Goal: Task Accomplishment & Management: Manage account settings

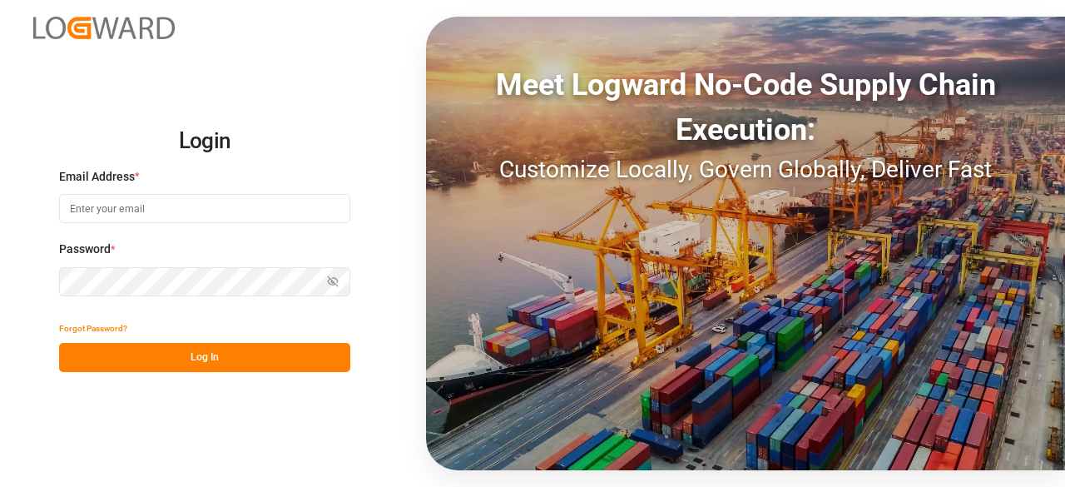
type input "[PERSON_NAME][EMAIL_ADDRESS][PERSON_NAME][DOMAIN_NAME]"
click at [196, 353] on button "Log In" at bounding box center [204, 357] width 291 height 29
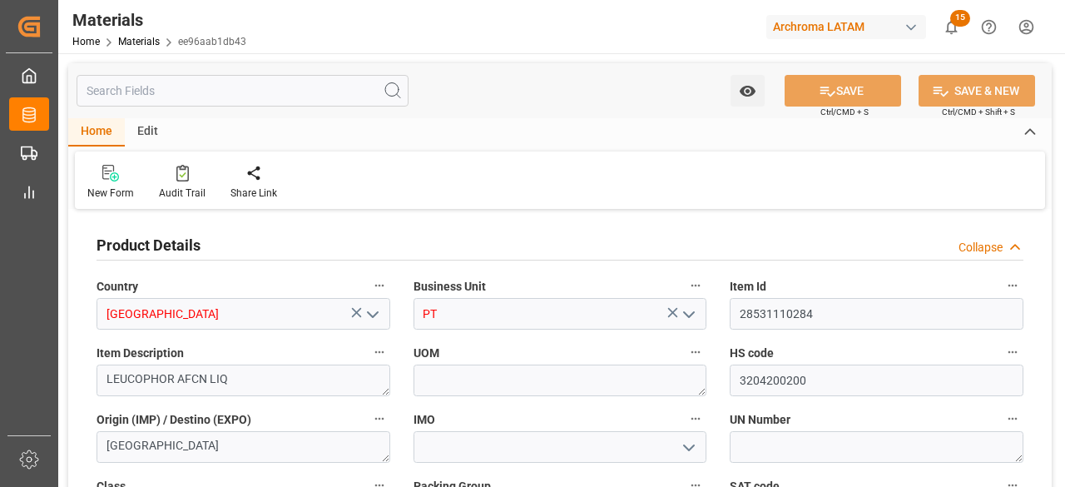
type input "12352402"
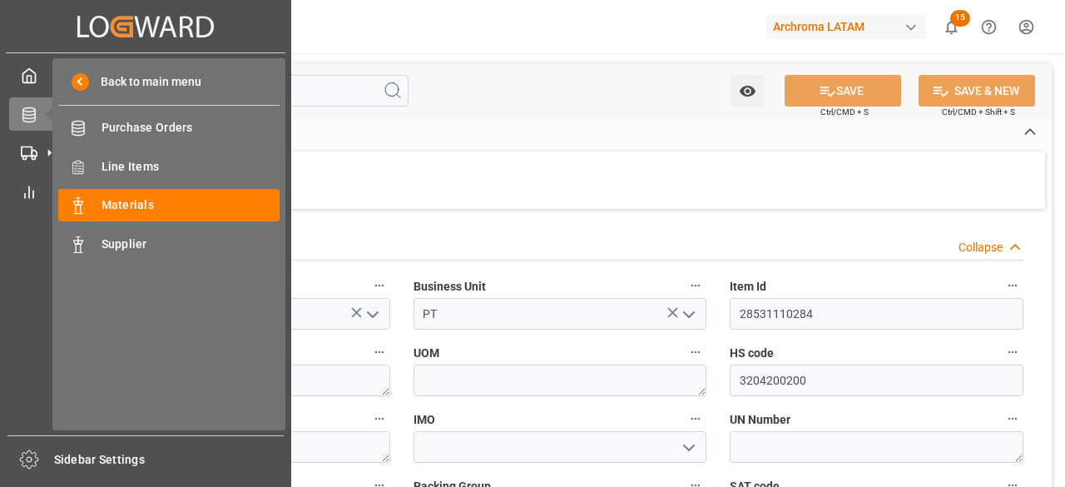
click at [35, 113] on icon at bounding box center [49, 114] width 35 height 35
click at [161, 131] on span "Purchase Orders" at bounding box center [191, 127] width 179 height 17
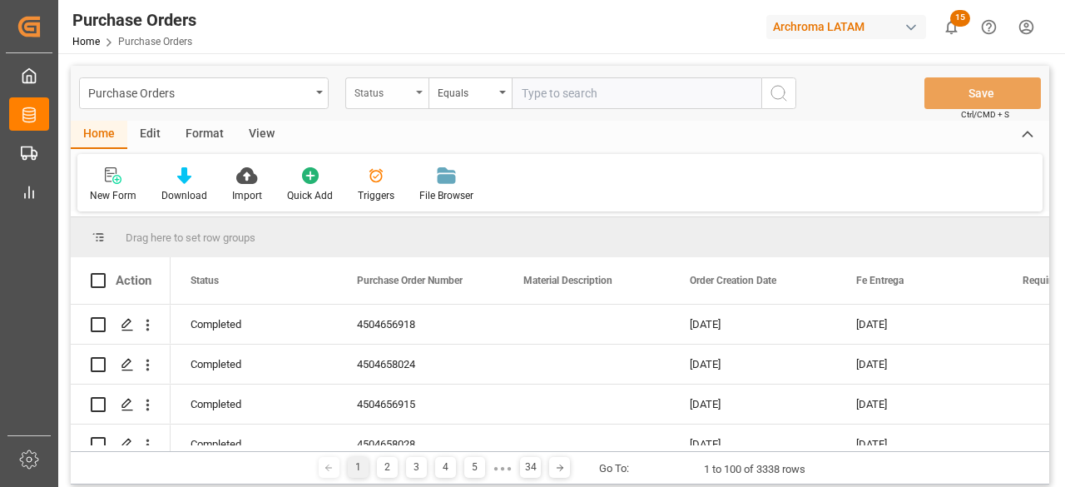
click at [381, 91] on div "Status" at bounding box center [382, 91] width 57 height 19
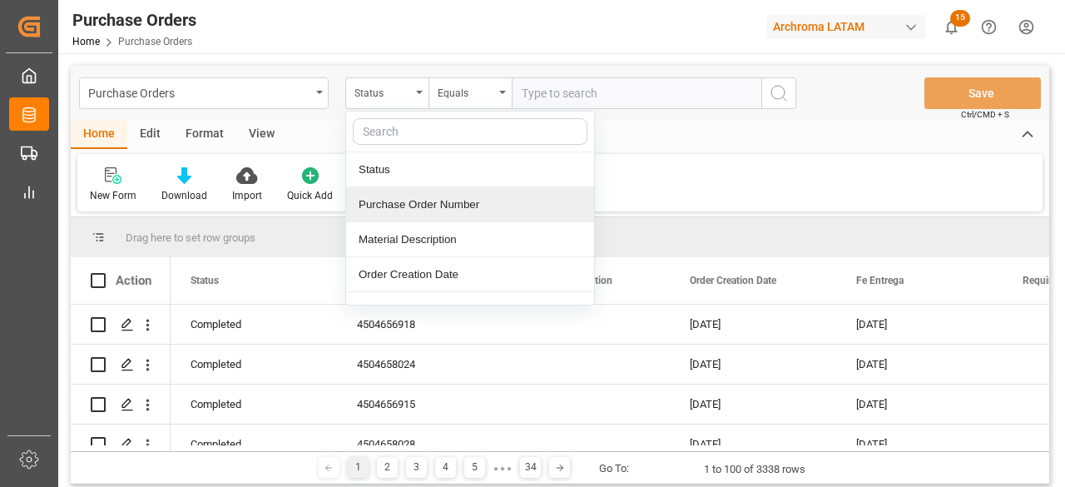
drag, startPoint x: 442, startPoint y: 200, endPoint x: 476, endPoint y: 159, distance: 53.2
click at [443, 200] on div "Purchase Order Number" at bounding box center [470, 204] width 248 height 35
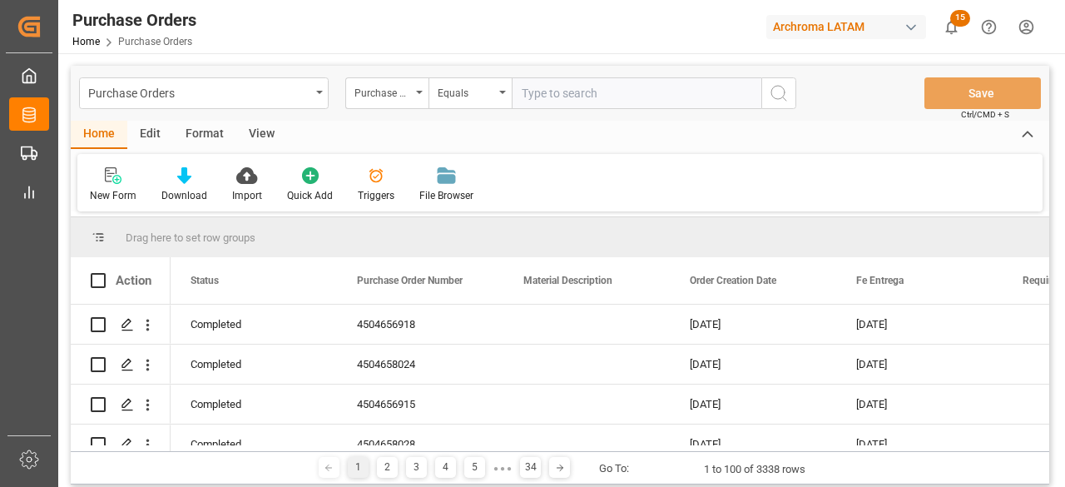
click at [531, 92] on input "text" at bounding box center [637, 93] width 250 height 32
paste input "4504656527"
type input "4504656527"
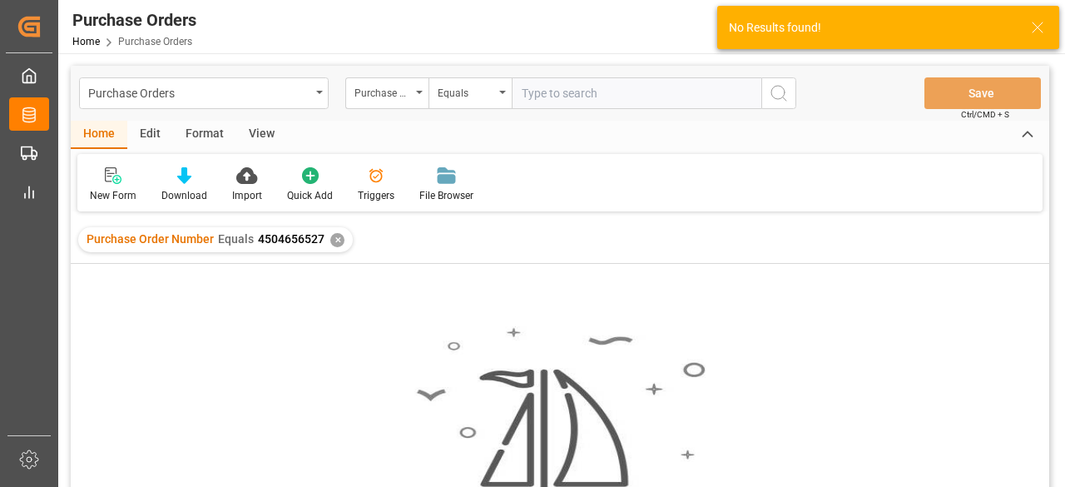
click at [334, 240] on div "✕" at bounding box center [337, 240] width 14 height 14
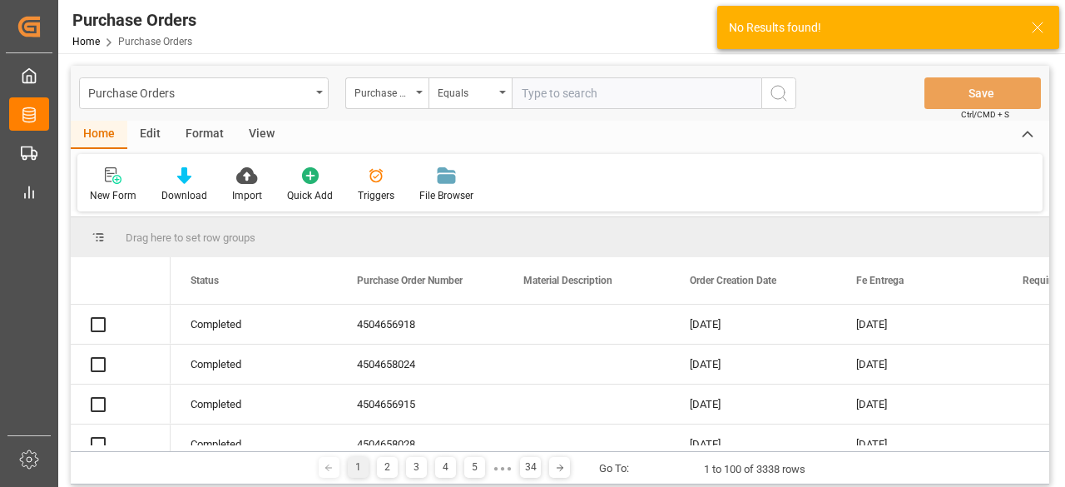
click at [575, 95] on input "text" at bounding box center [637, 93] width 250 height 32
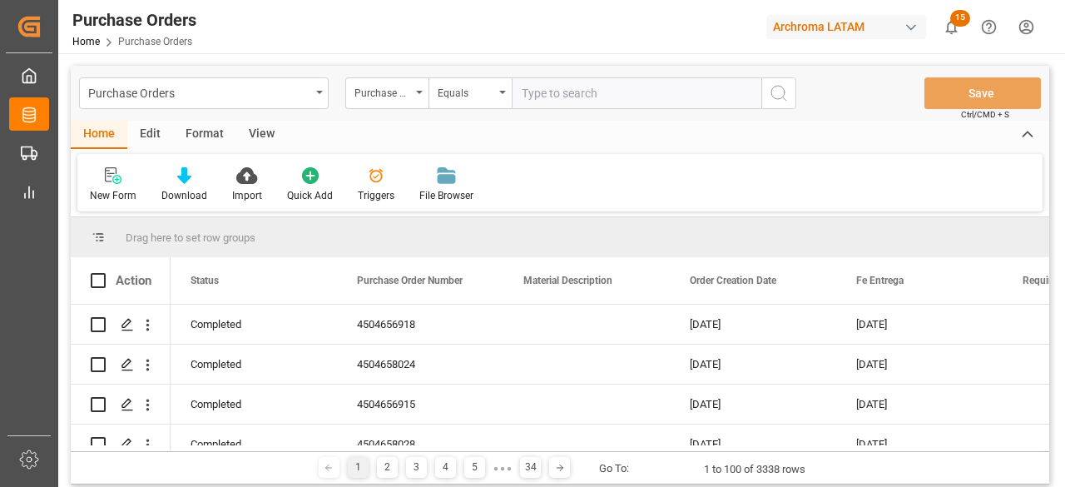
paste input "4504656527"
type input "4504656527"
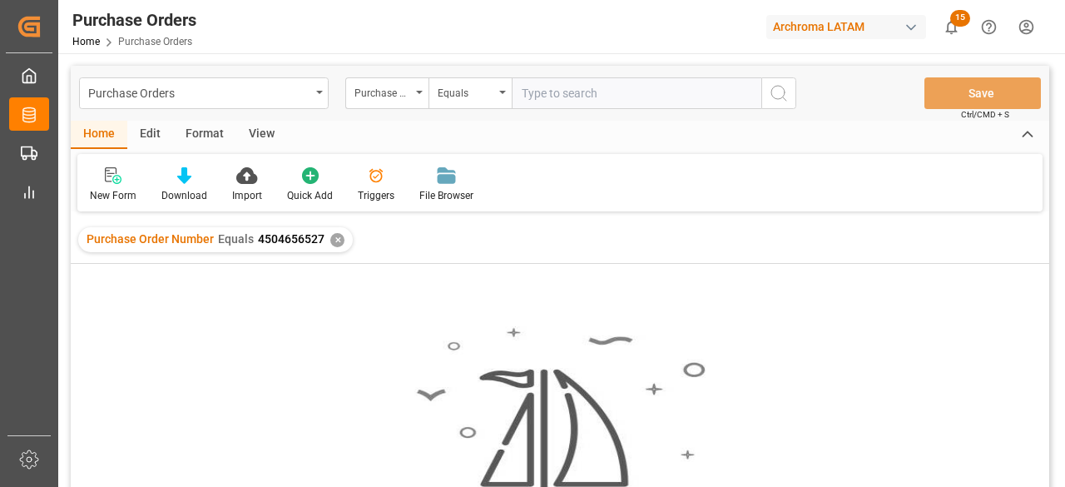
click at [339, 241] on div "✕" at bounding box center [337, 240] width 14 height 14
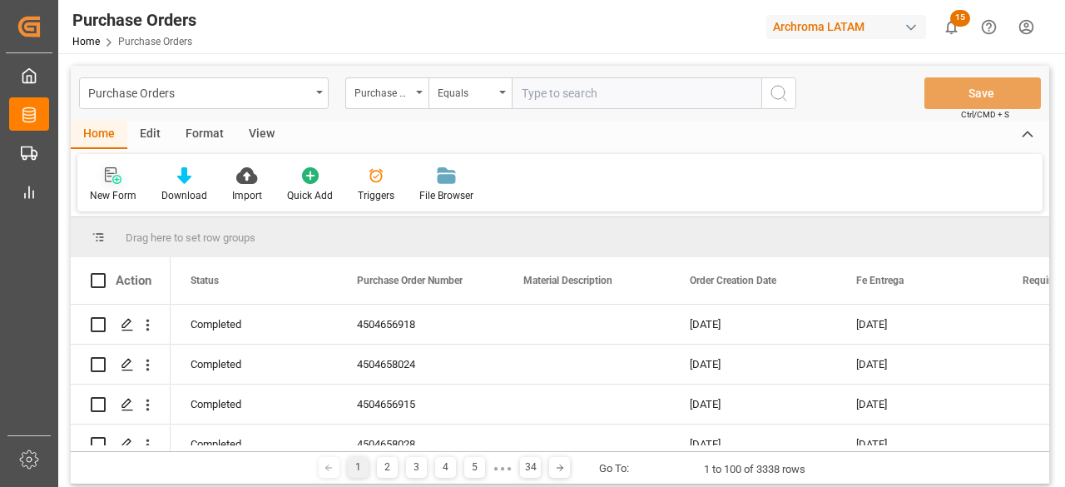
click at [128, 183] on div at bounding box center [113, 174] width 47 height 17
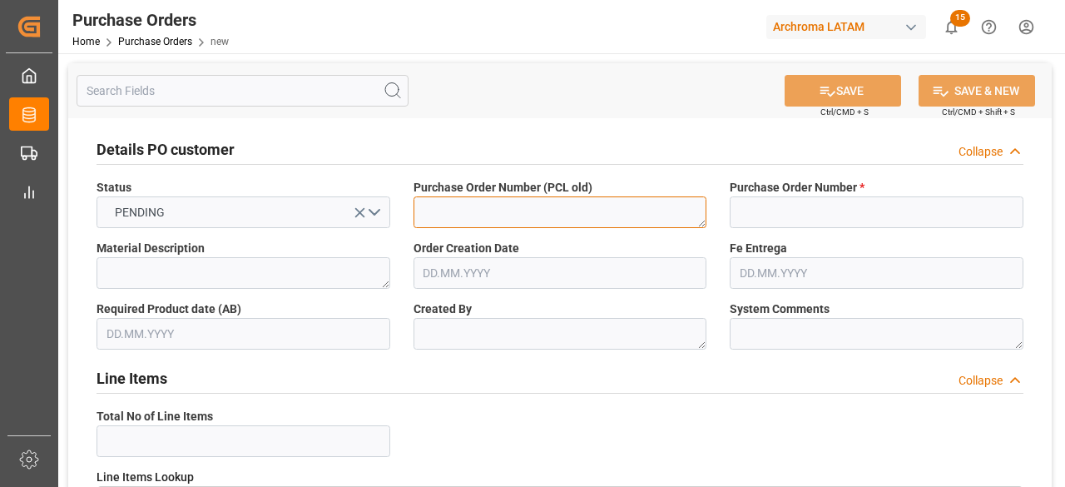
click at [460, 209] on textarea at bounding box center [561, 212] width 294 height 32
paste textarea "4504656527"
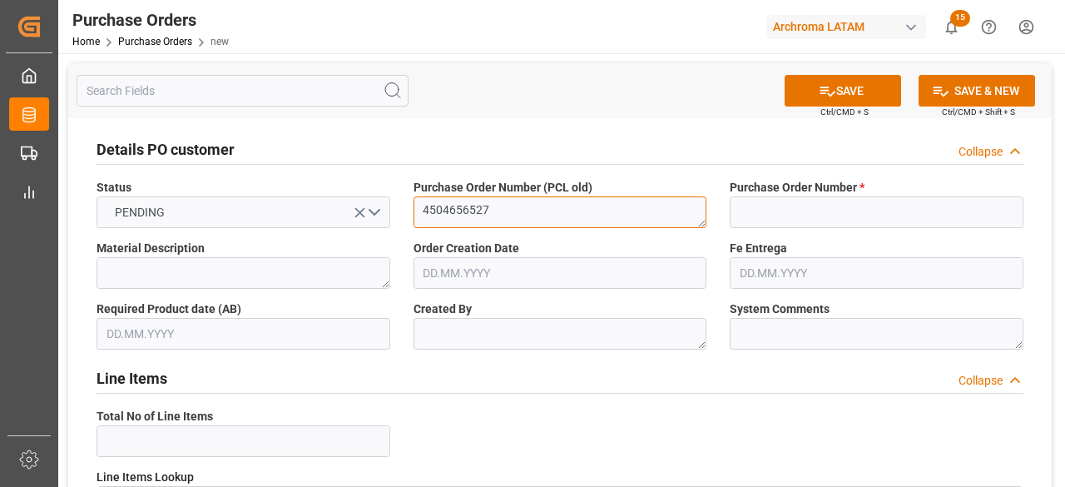
type textarea "4504656527"
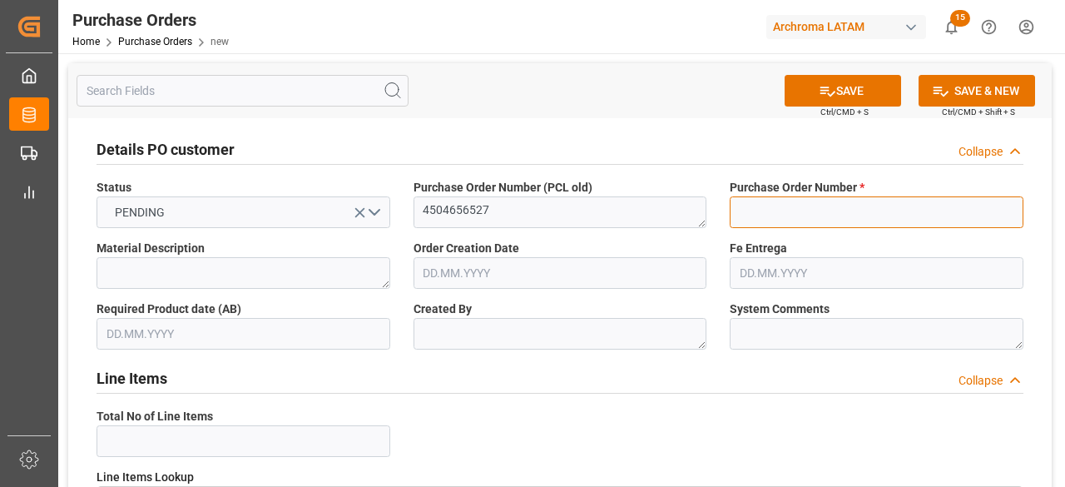
click at [816, 214] on input at bounding box center [877, 212] width 294 height 32
paste input "4504656527"
type input "4504656527"
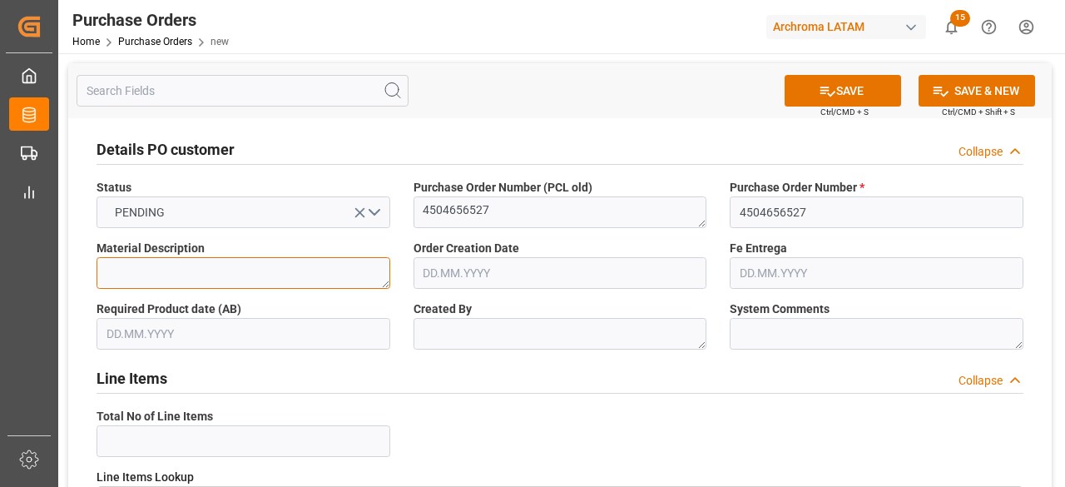
click at [247, 269] on textarea at bounding box center [244, 273] width 294 height 32
click at [503, 267] on input "text" at bounding box center [561, 273] width 294 height 32
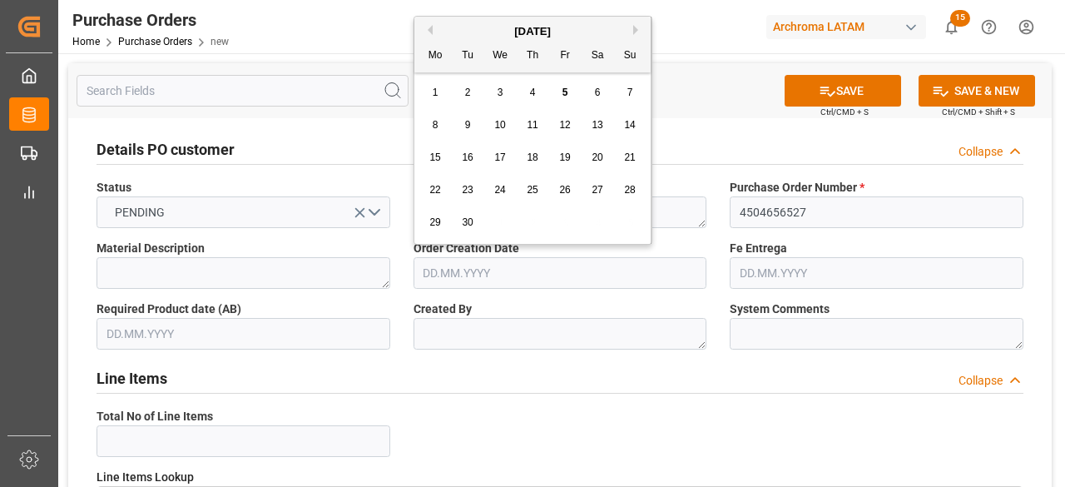
click at [434, 27] on div "[DATE]" at bounding box center [532, 31] width 236 height 17
click at [429, 31] on button "Previous Month" at bounding box center [428, 30] width 10 height 10
click at [435, 193] on span "18" at bounding box center [434, 190] width 11 height 12
type input "[DATE]"
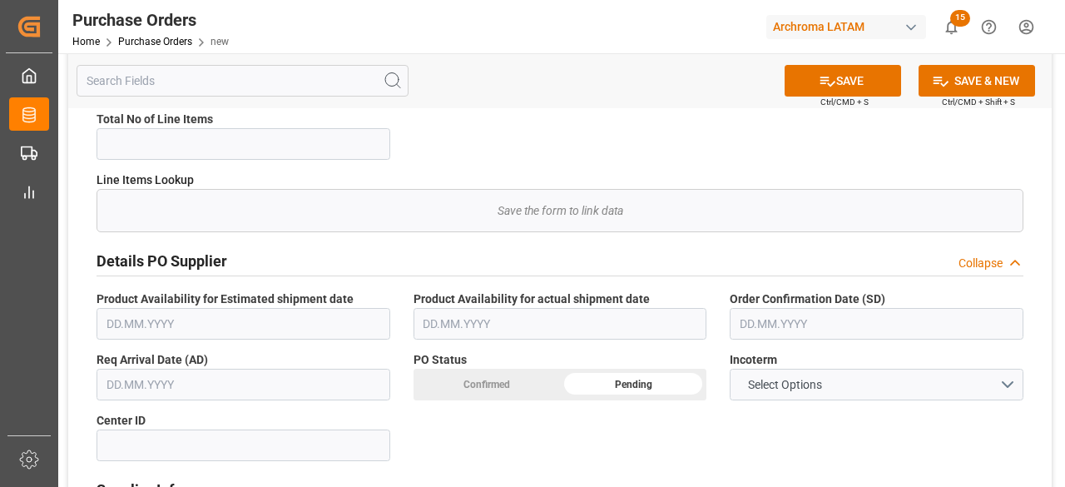
scroll to position [333, 0]
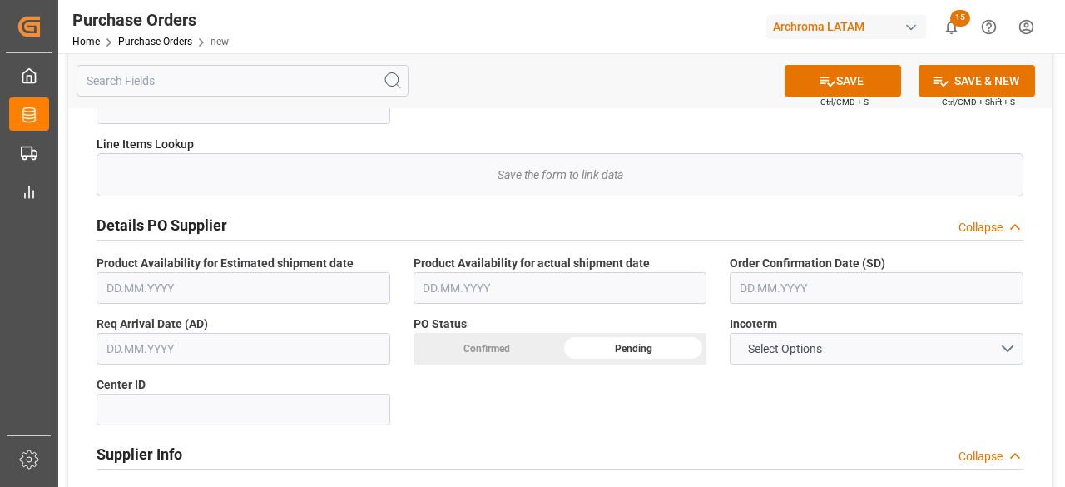
click at [840, 283] on input "text" at bounding box center [877, 288] width 294 height 32
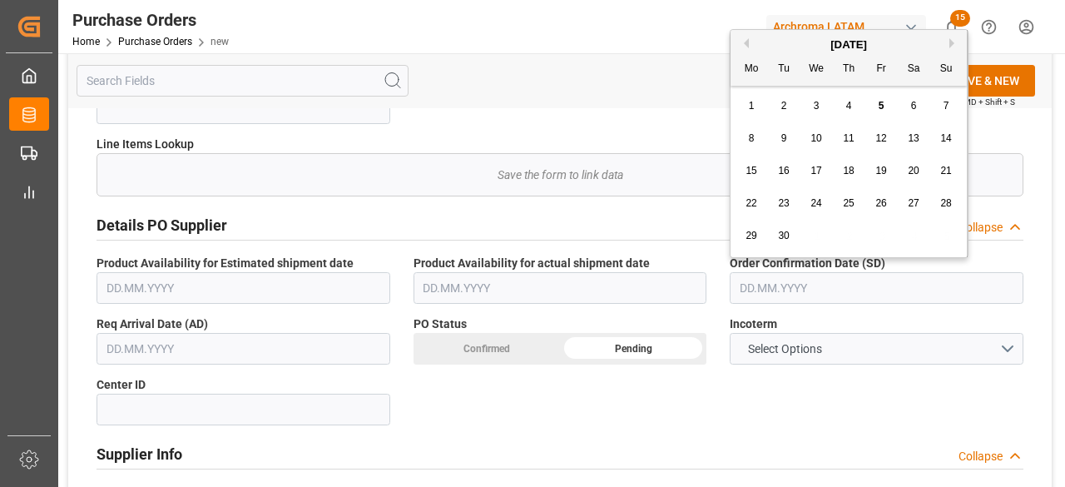
click at [249, 347] on input "text" at bounding box center [244, 349] width 294 height 32
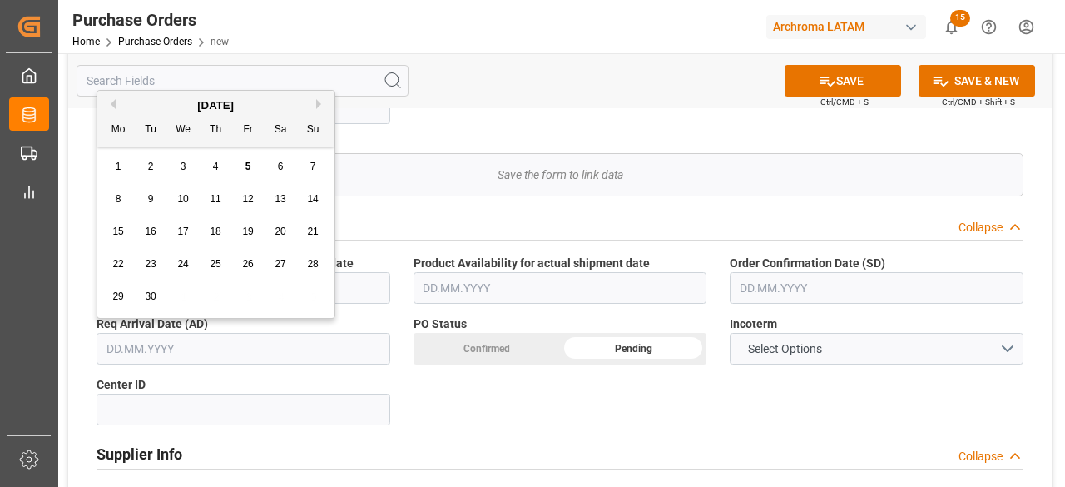
click at [150, 107] on div "[DATE]" at bounding box center [215, 105] width 236 height 17
click at [173, 169] on div "3" at bounding box center [183, 167] width 21 height 20
type input "[DATE]"
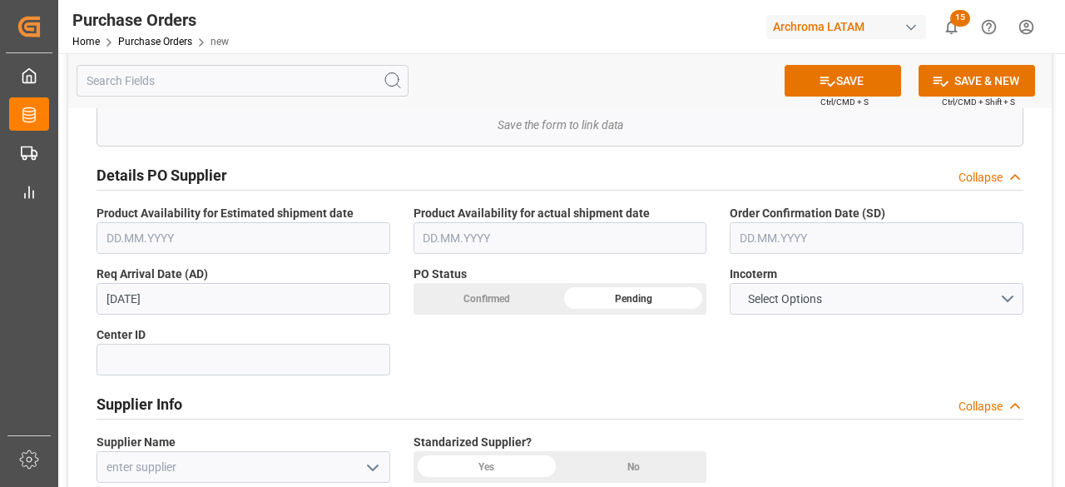
scroll to position [499, 0]
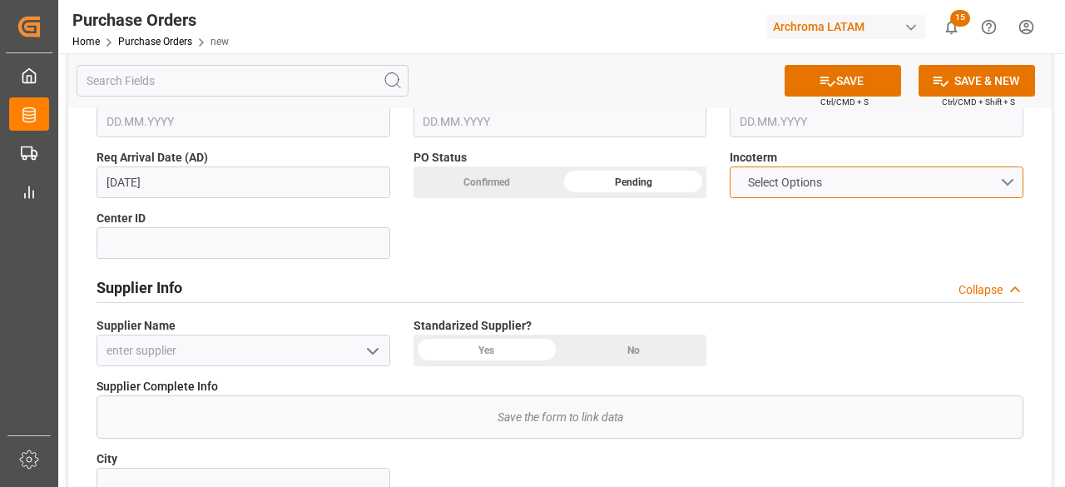
click at [1002, 175] on button "Select Options" at bounding box center [877, 182] width 294 height 32
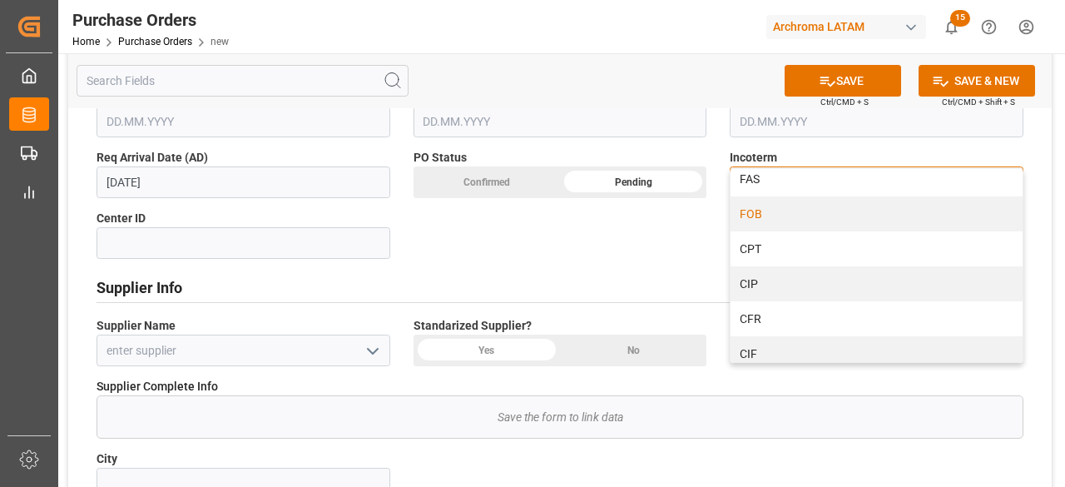
scroll to position [166, 0]
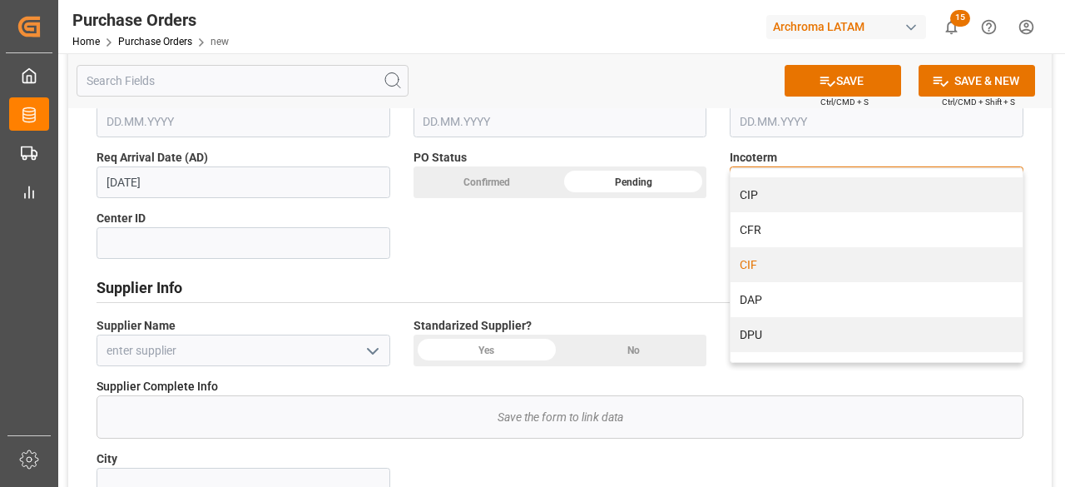
click at [773, 264] on div "CIF" at bounding box center [877, 264] width 292 height 35
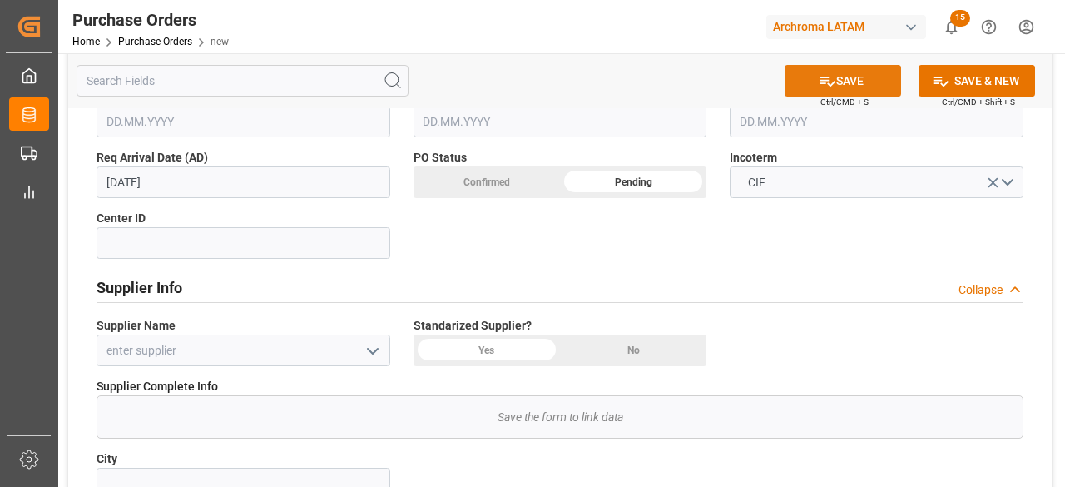
click at [835, 82] on button "SAVE" at bounding box center [843, 81] width 116 height 32
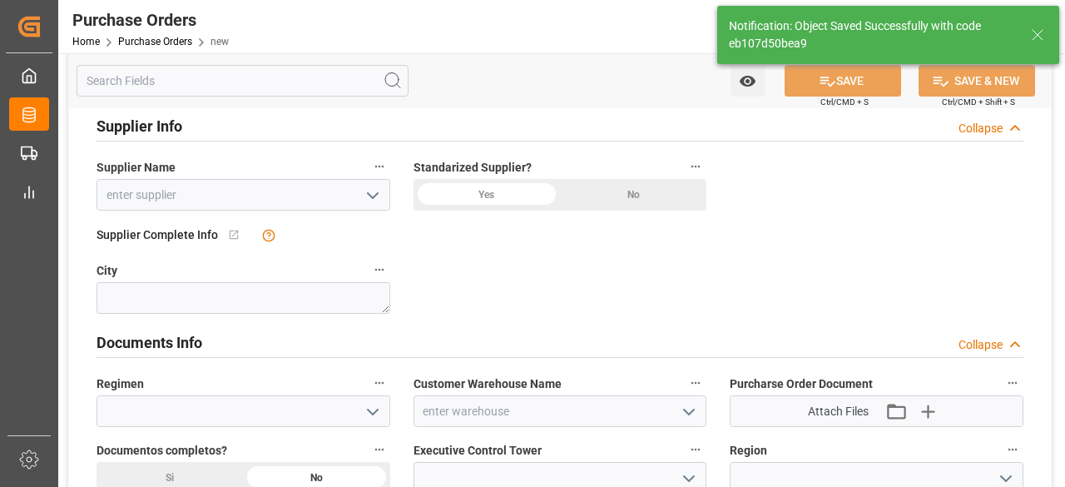
type input "1"
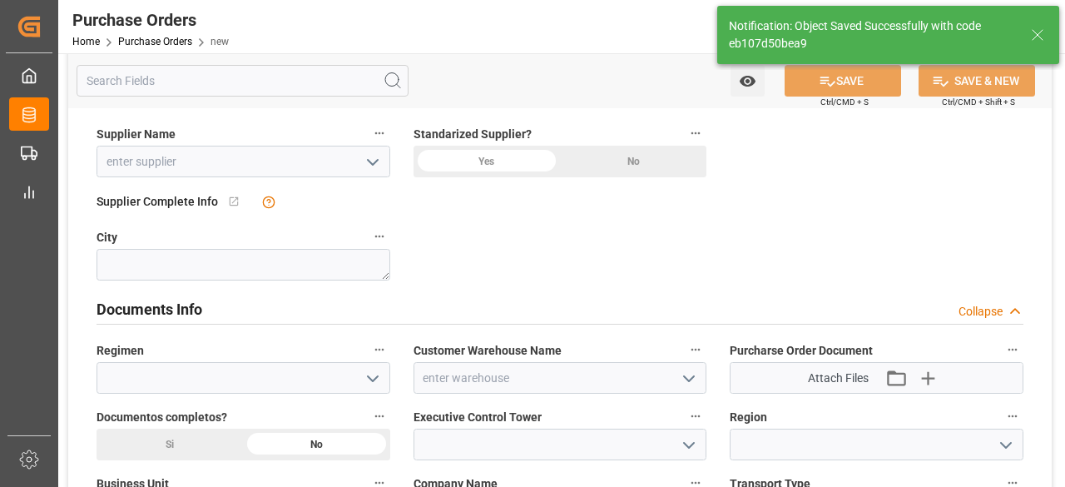
scroll to position [834, 0]
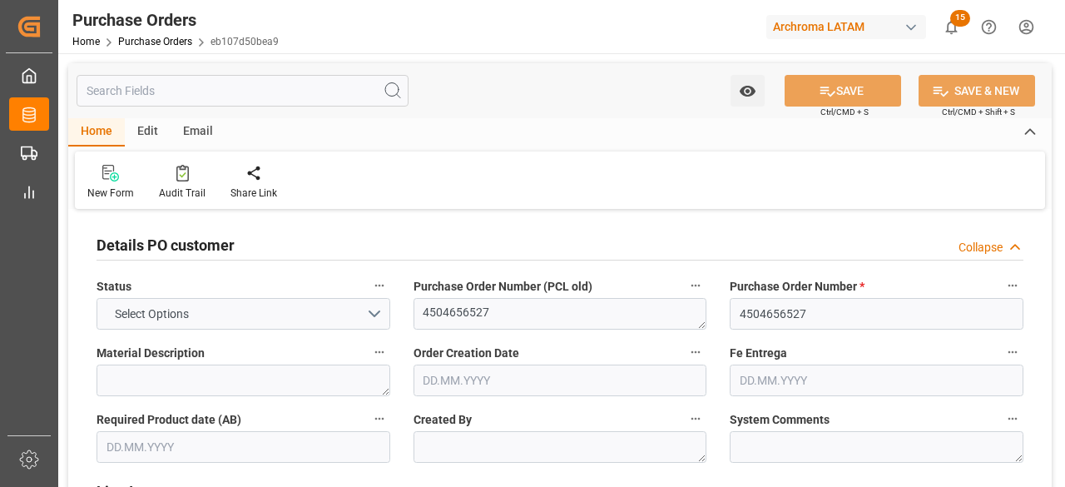
type input "1"
type input "[DATE]"
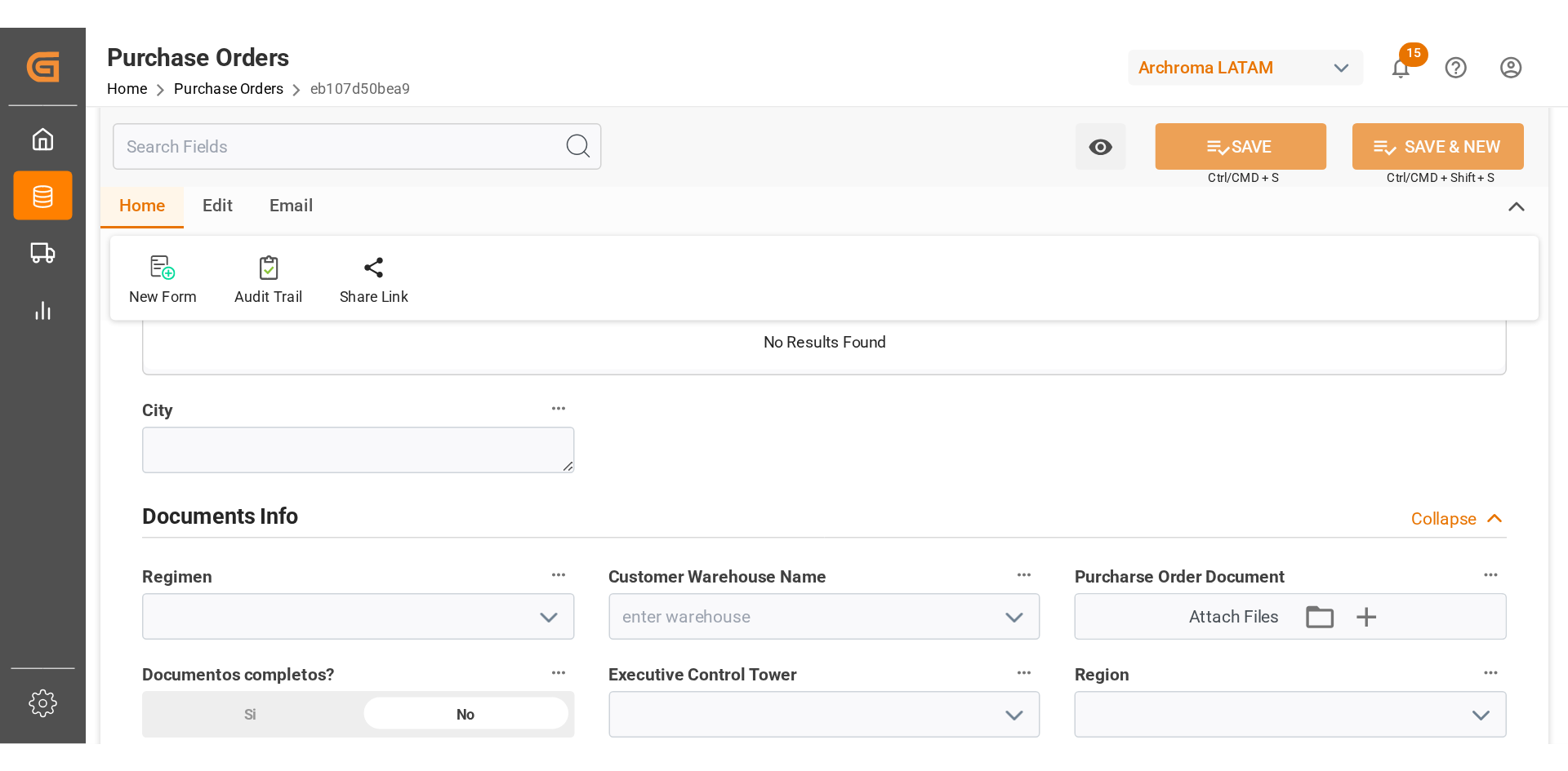
scroll to position [1224, 0]
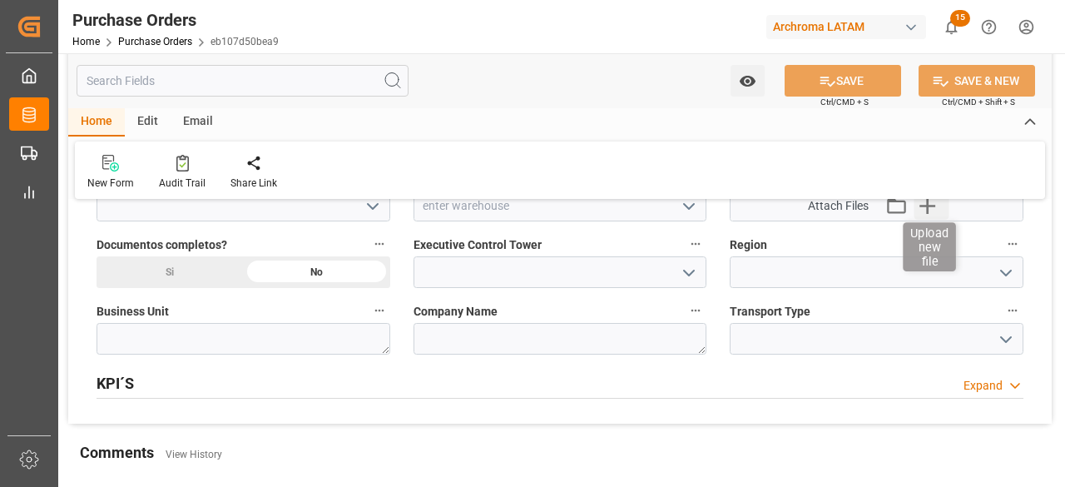
click at [936, 210] on icon "button" at bounding box center [927, 205] width 27 height 27
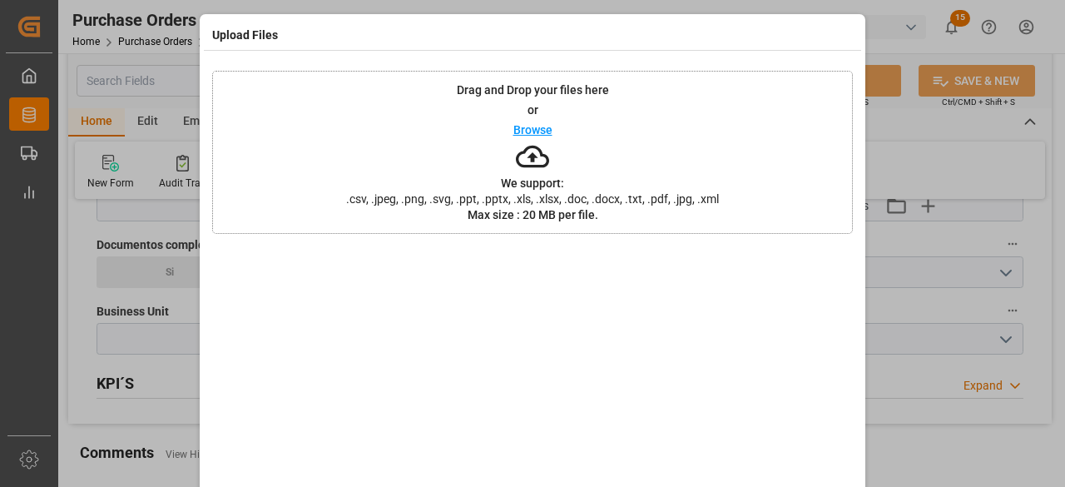
click at [530, 126] on p "Browse" at bounding box center [532, 130] width 39 height 12
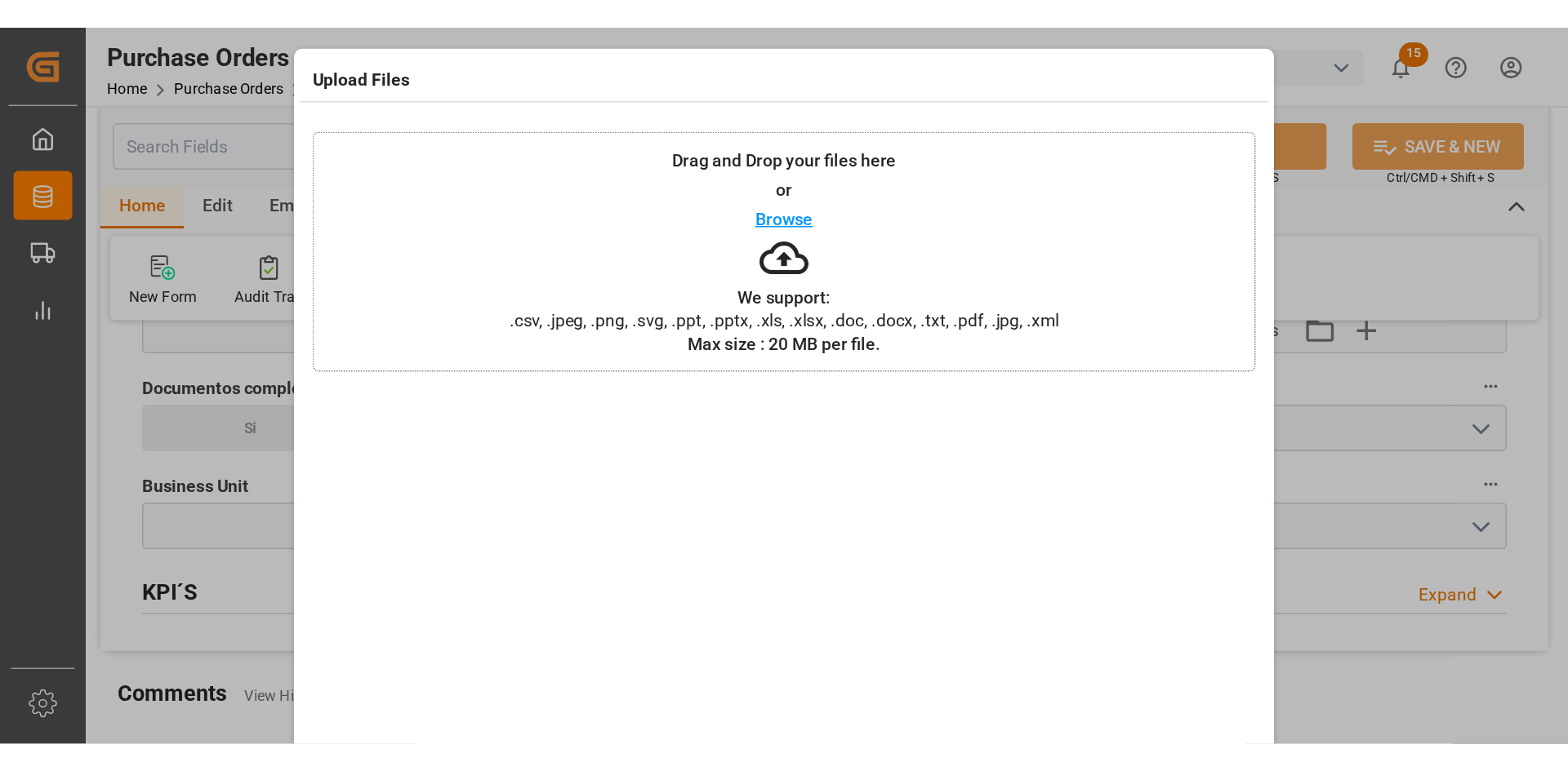
scroll to position [1197, 0]
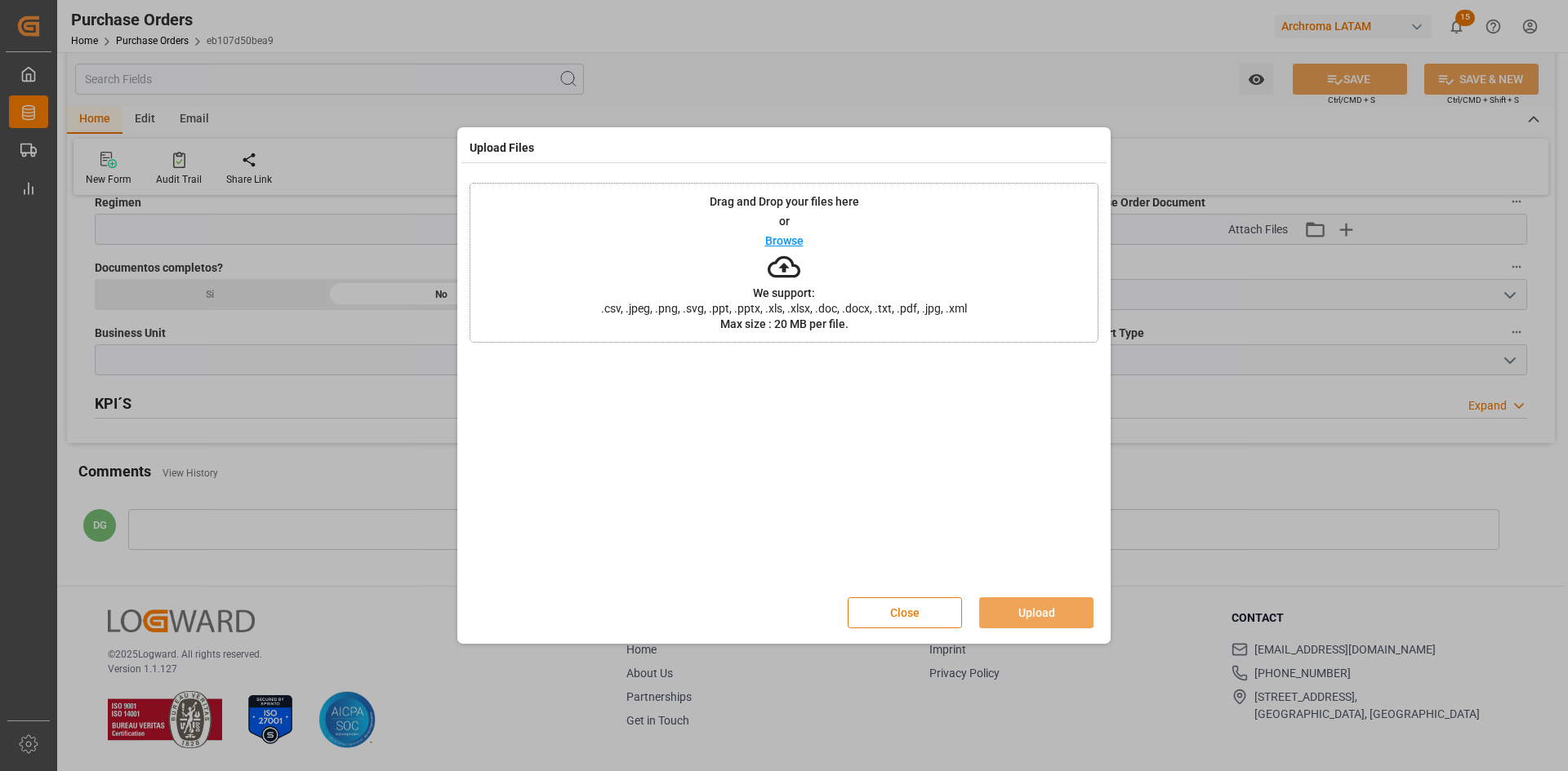
click at [939, 477] on button "Close" at bounding box center [905, 613] width 114 height 31
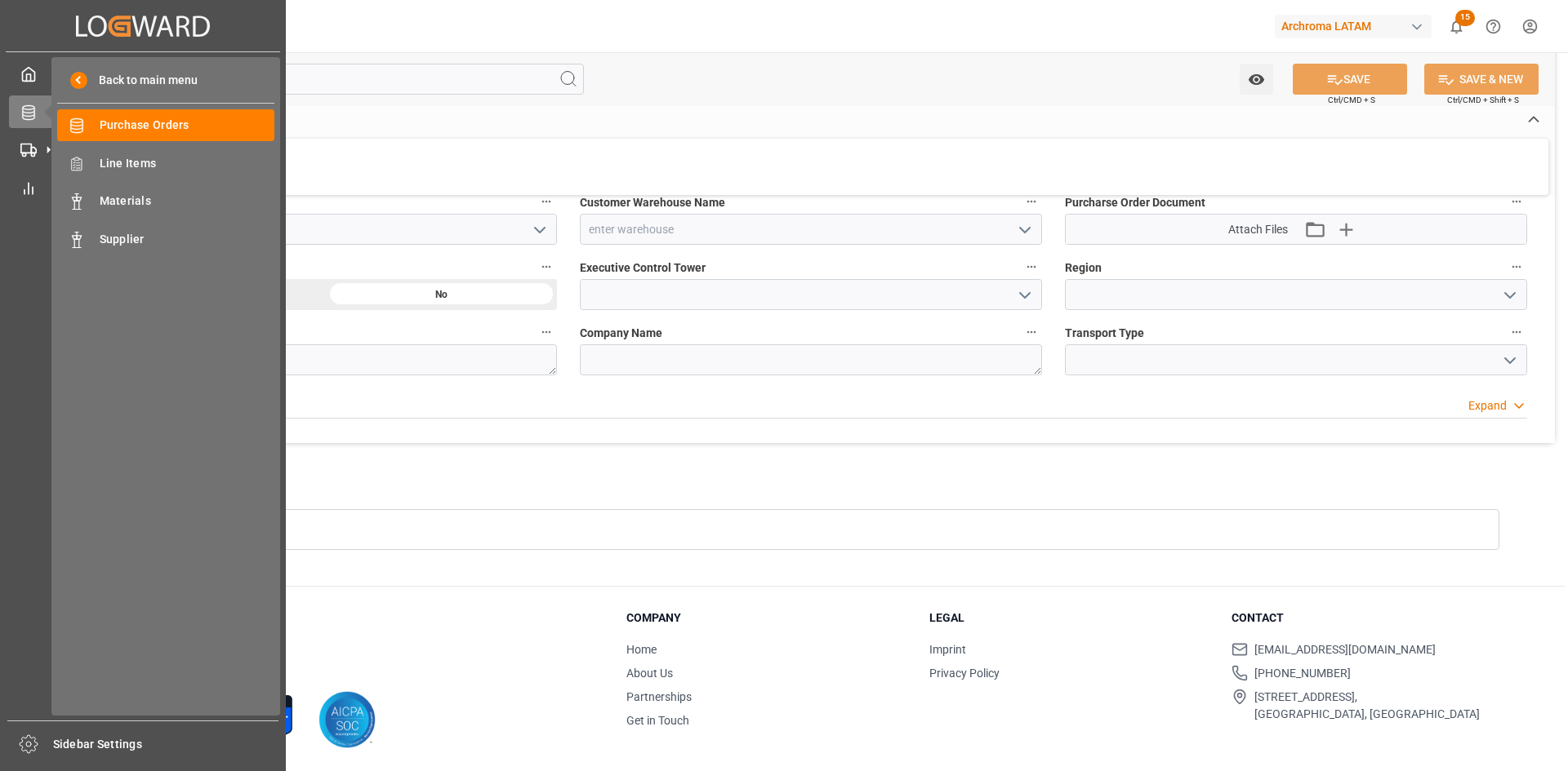
click at [144, 144] on div "Back to main menu Purchase Orders Purchase Orders Line Items Line Items Materia…" at bounding box center [165, 386] width 229 height 658
click at [163, 134] on div "Purchase Orders Purchase Orders" at bounding box center [165, 125] width 217 height 31
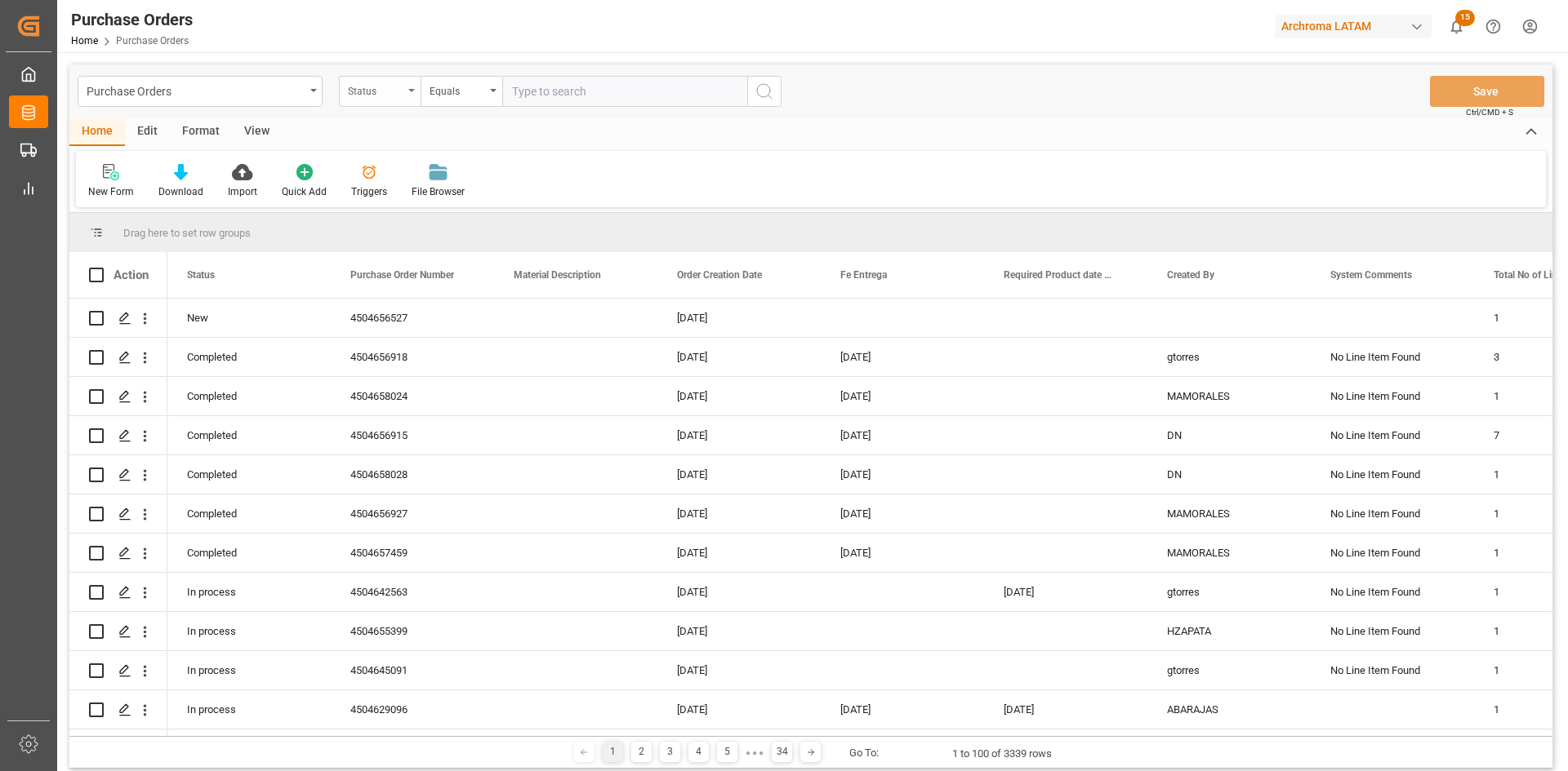
click at [389, 98] on div "Status" at bounding box center [375, 89] width 56 height 19
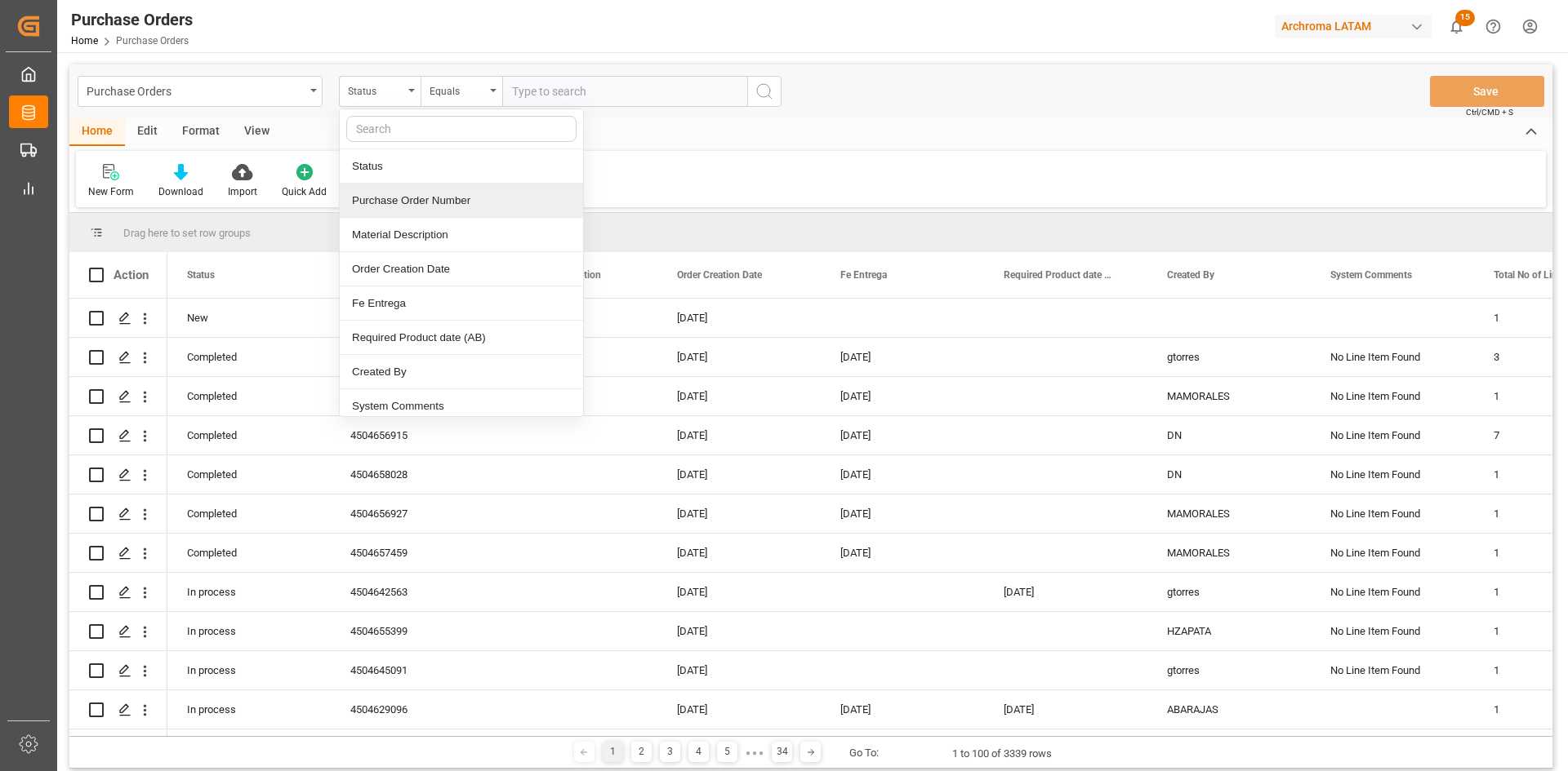
click at [445, 197] on div "Purchase Order Number" at bounding box center [461, 200] width 243 height 34
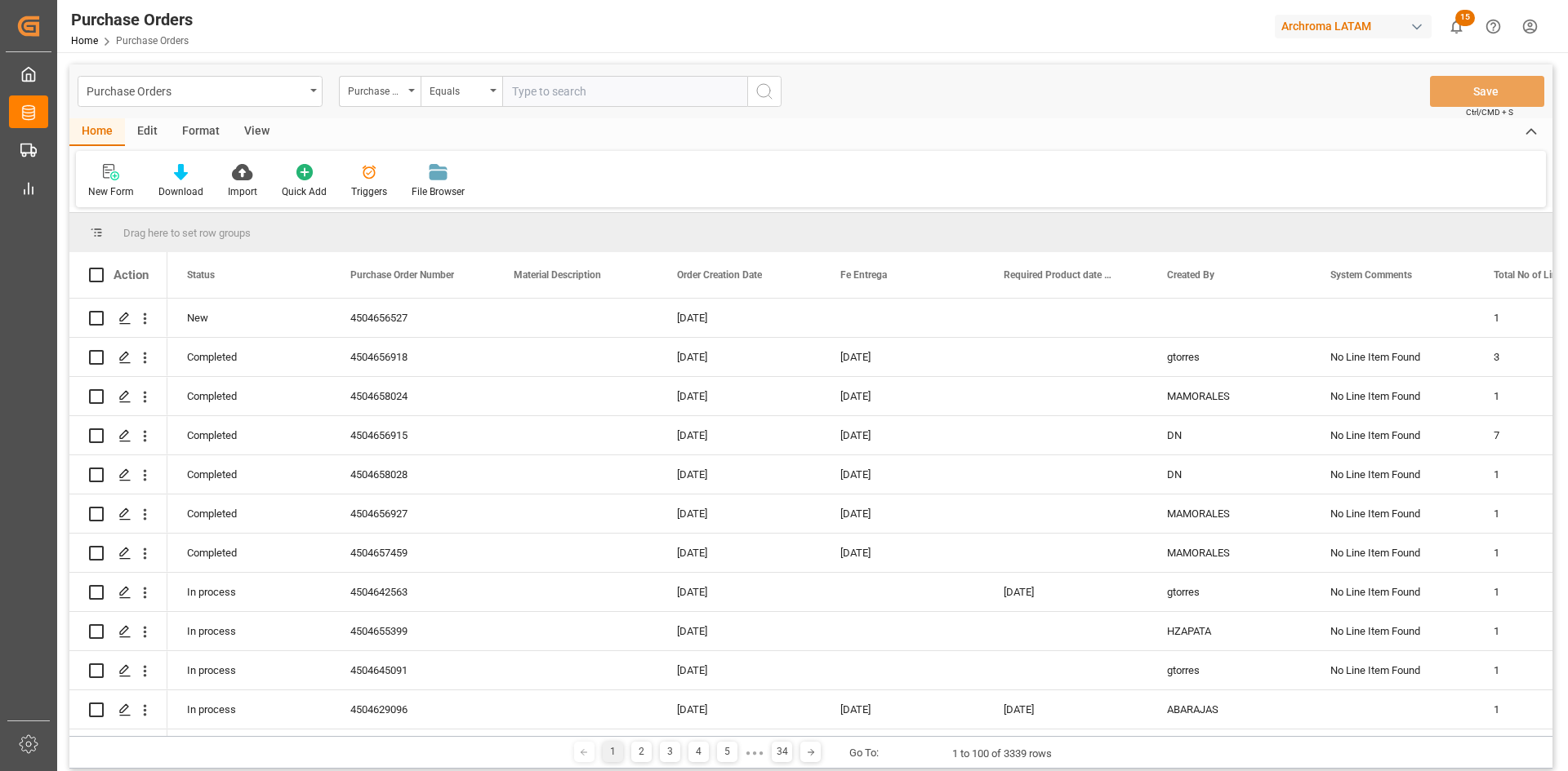
click at [536, 87] on input "text" at bounding box center [625, 91] width 245 height 31
paste input "4504656527"
type input "4504656527"
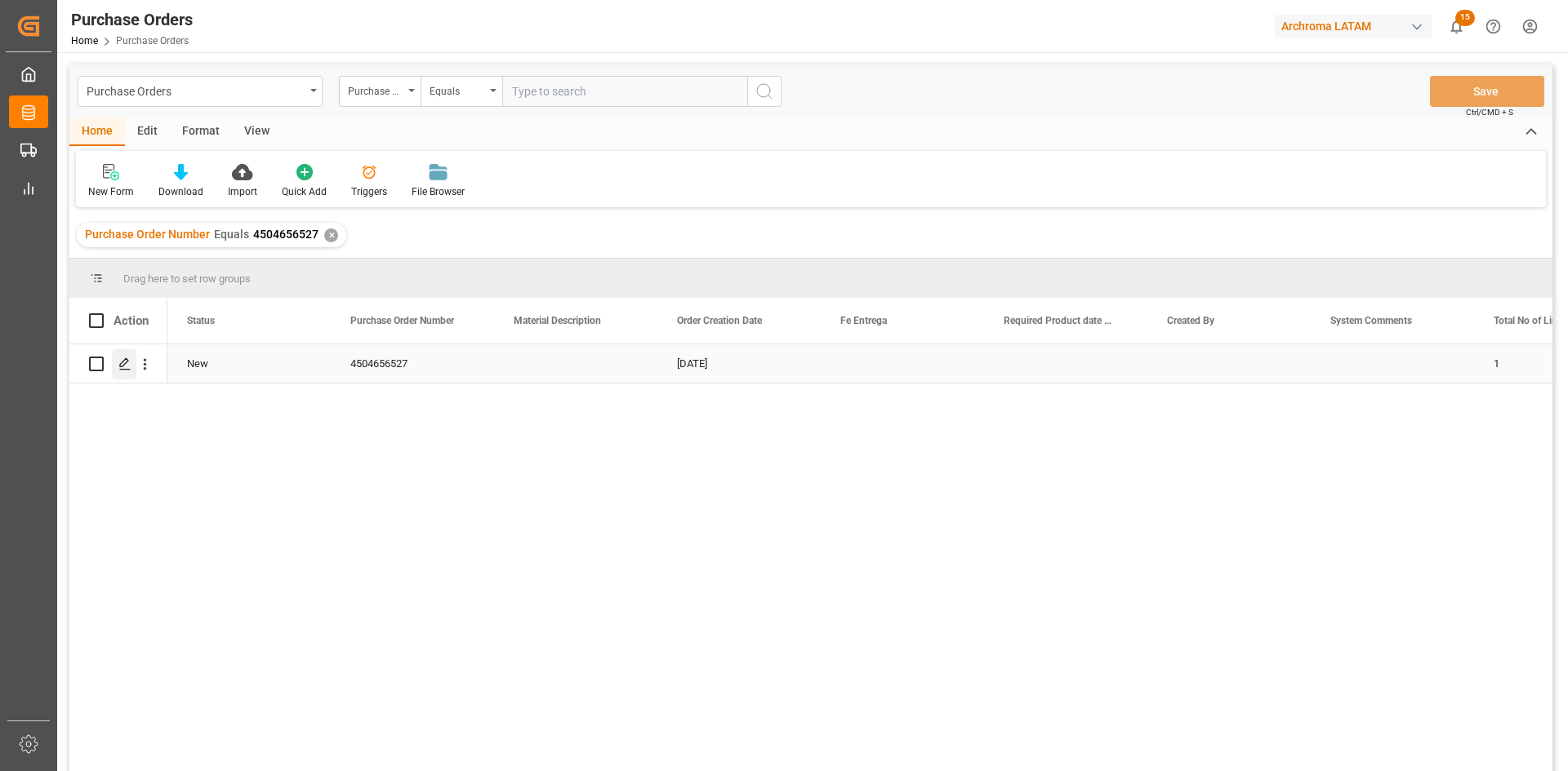
click at [119, 365] on icon "Press SPACE to select this row." at bounding box center [125, 363] width 13 height 13
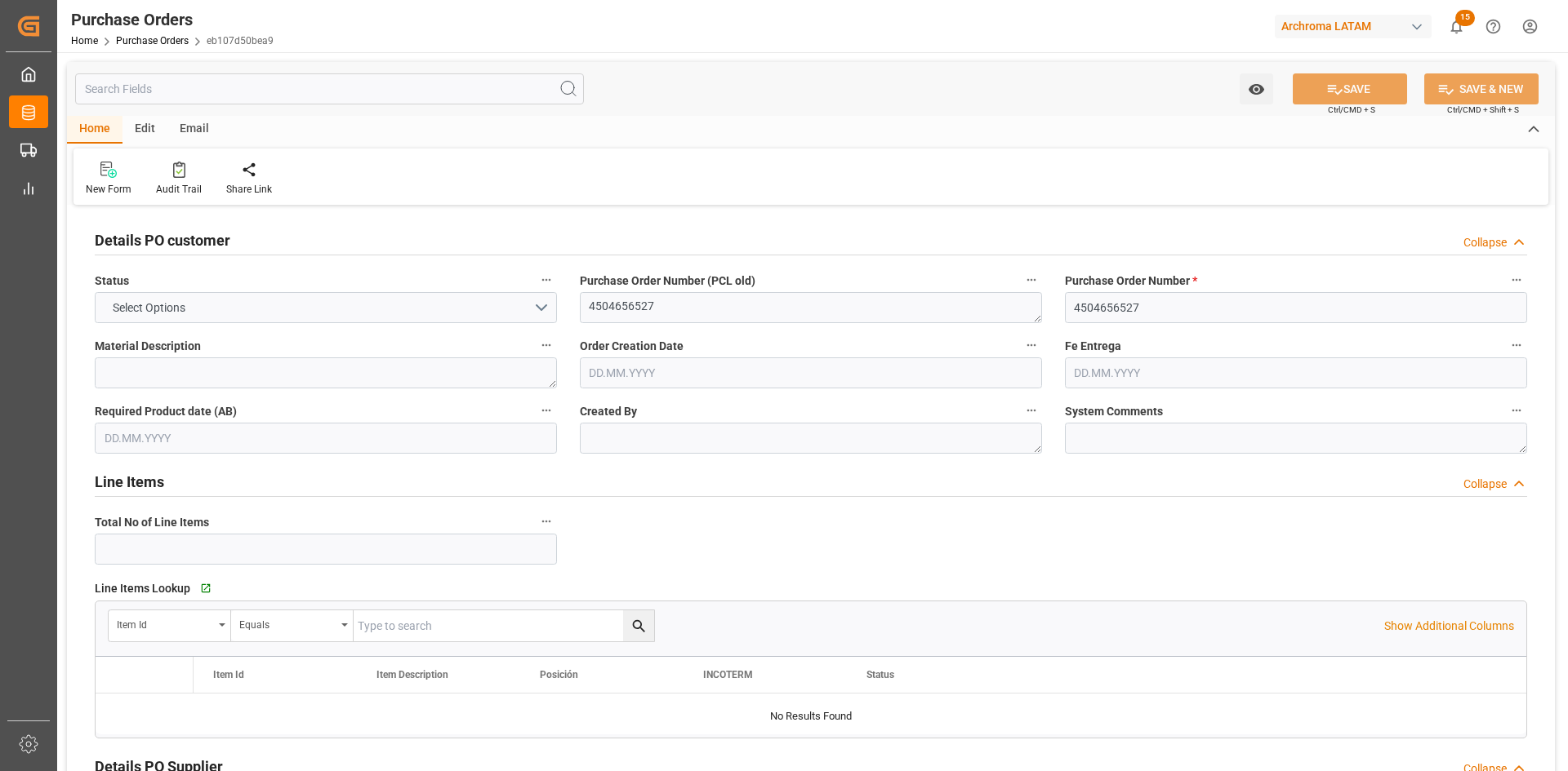
type input "1"
type input "[DATE]"
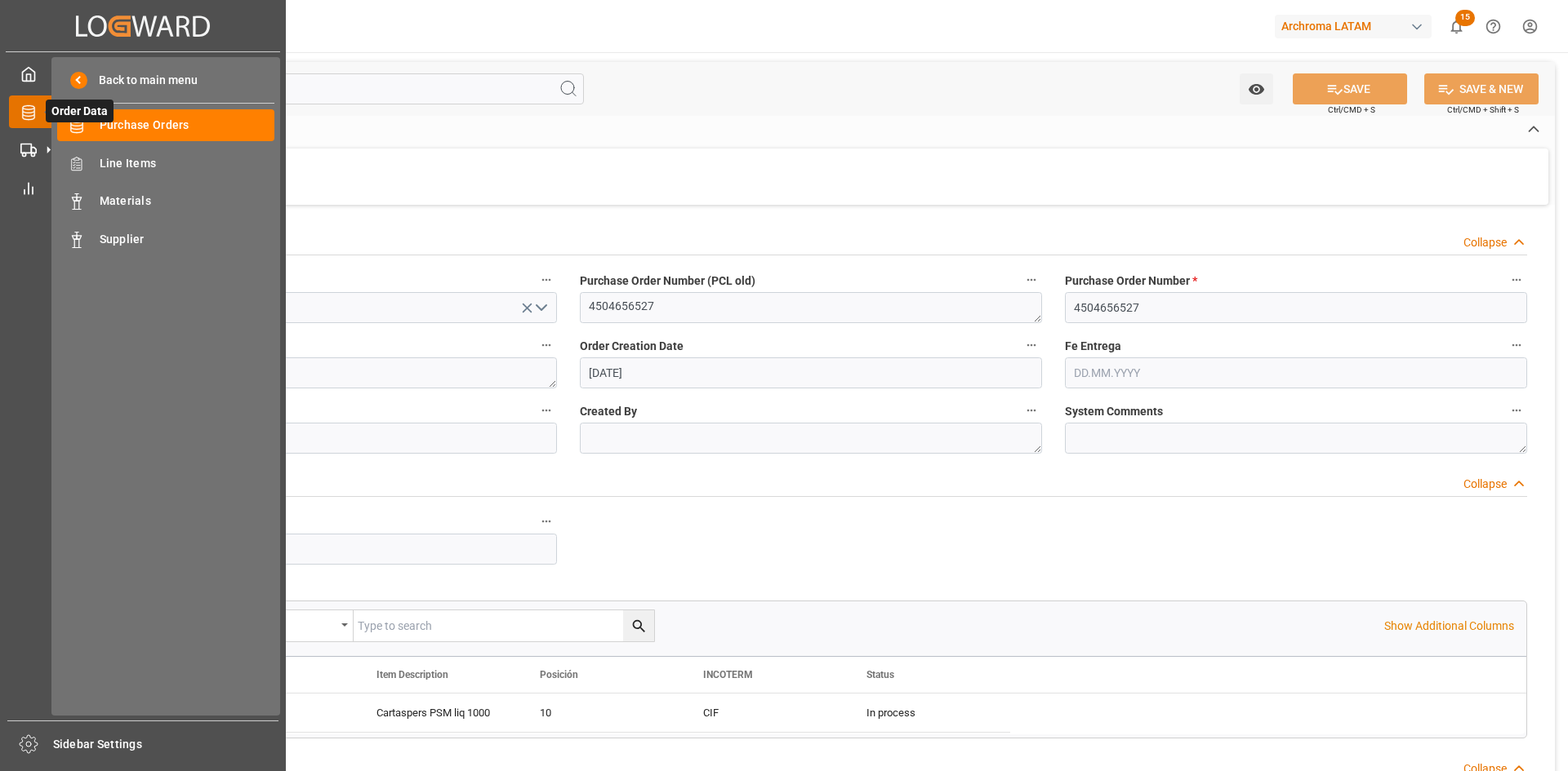
click at [36, 113] on icon at bounding box center [48, 112] width 34 height 34
click at [152, 110] on div "Purchase Orders Purchase Orders" at bounding box center [165, 125] width 217 height 31
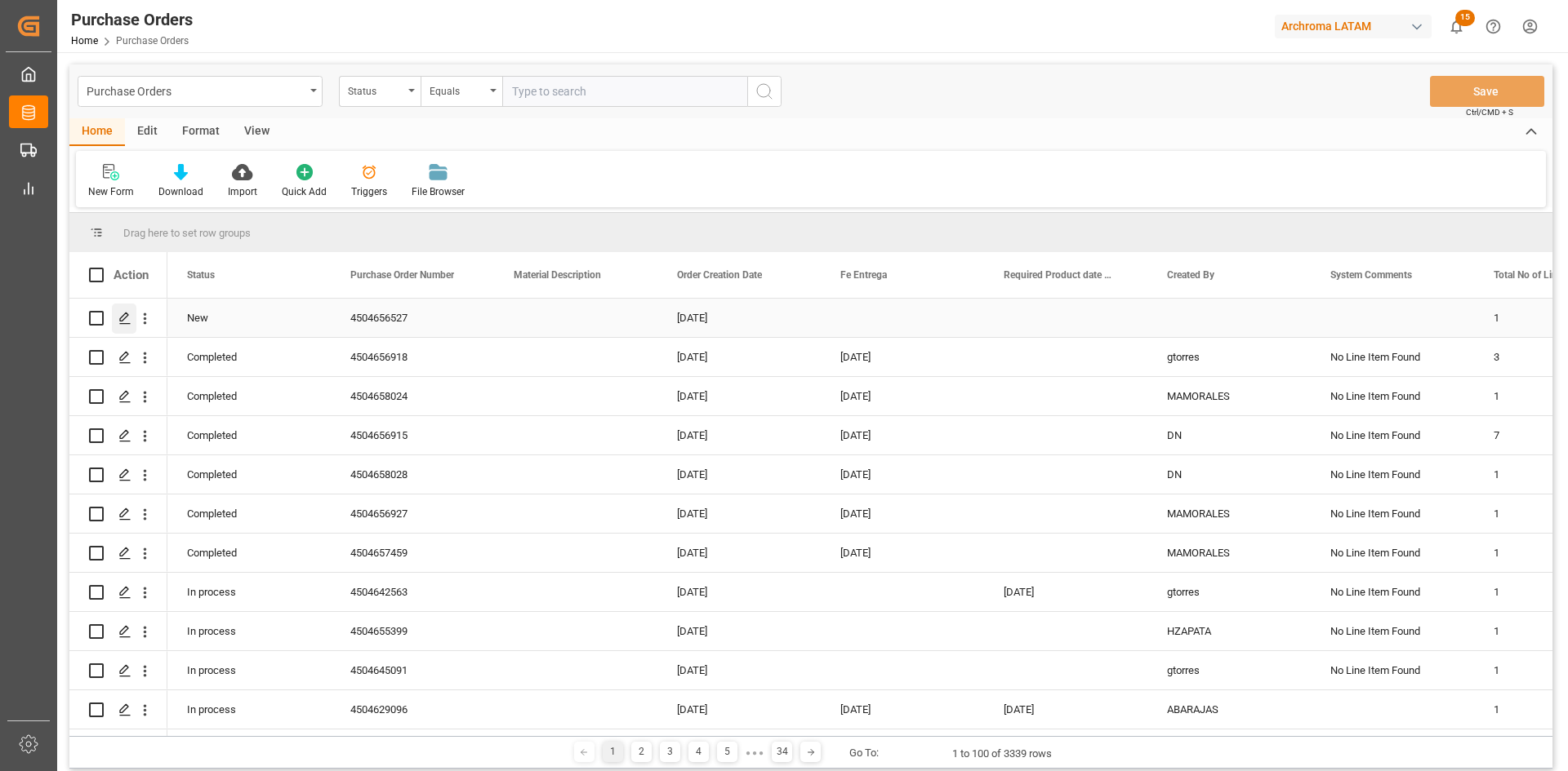
click at [126, 314] on icon "Press SPACE to select this row." at bounding box center [125, 318] width 13 height 13
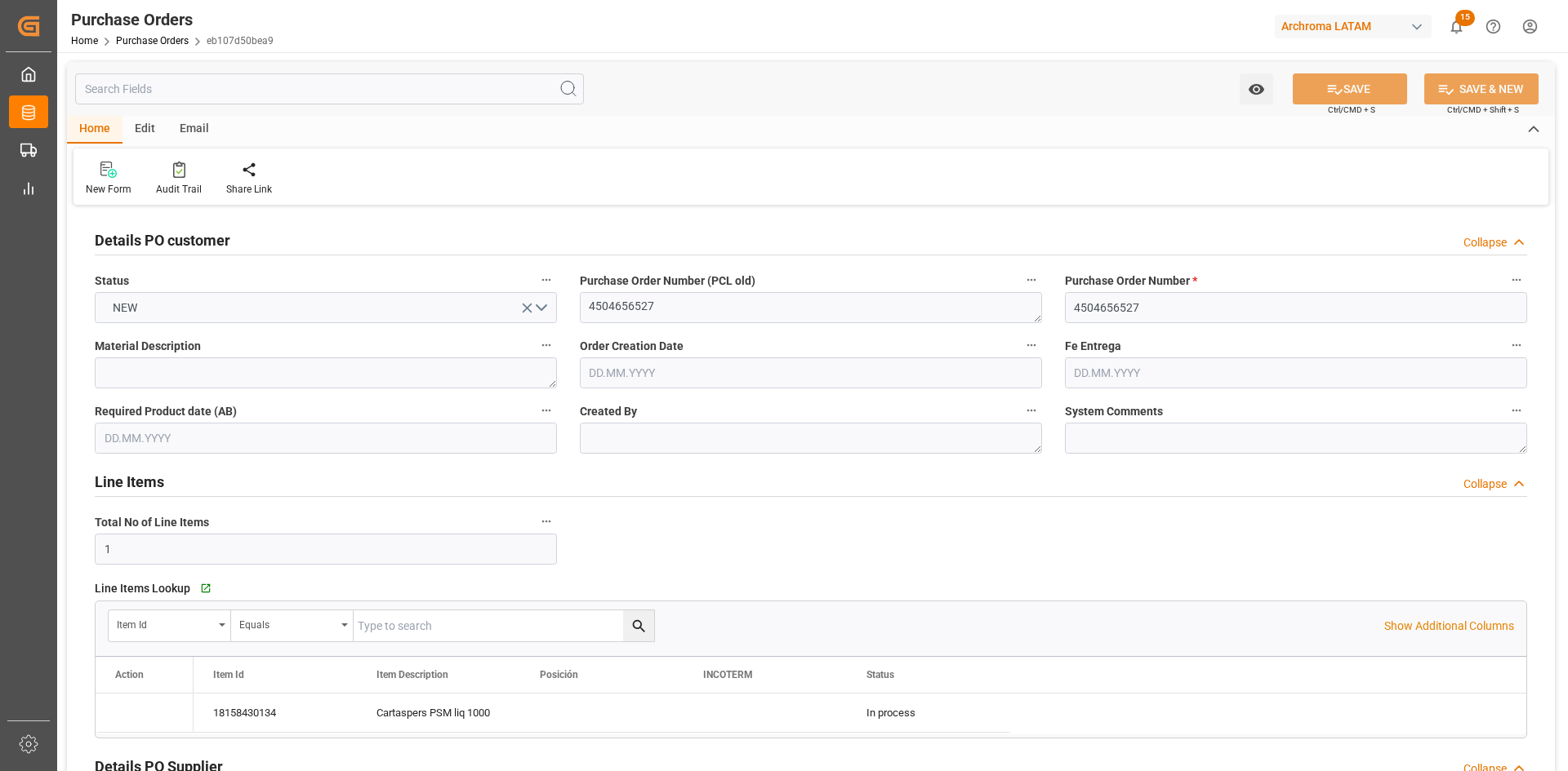
type input "1"
type input "[DATE]"
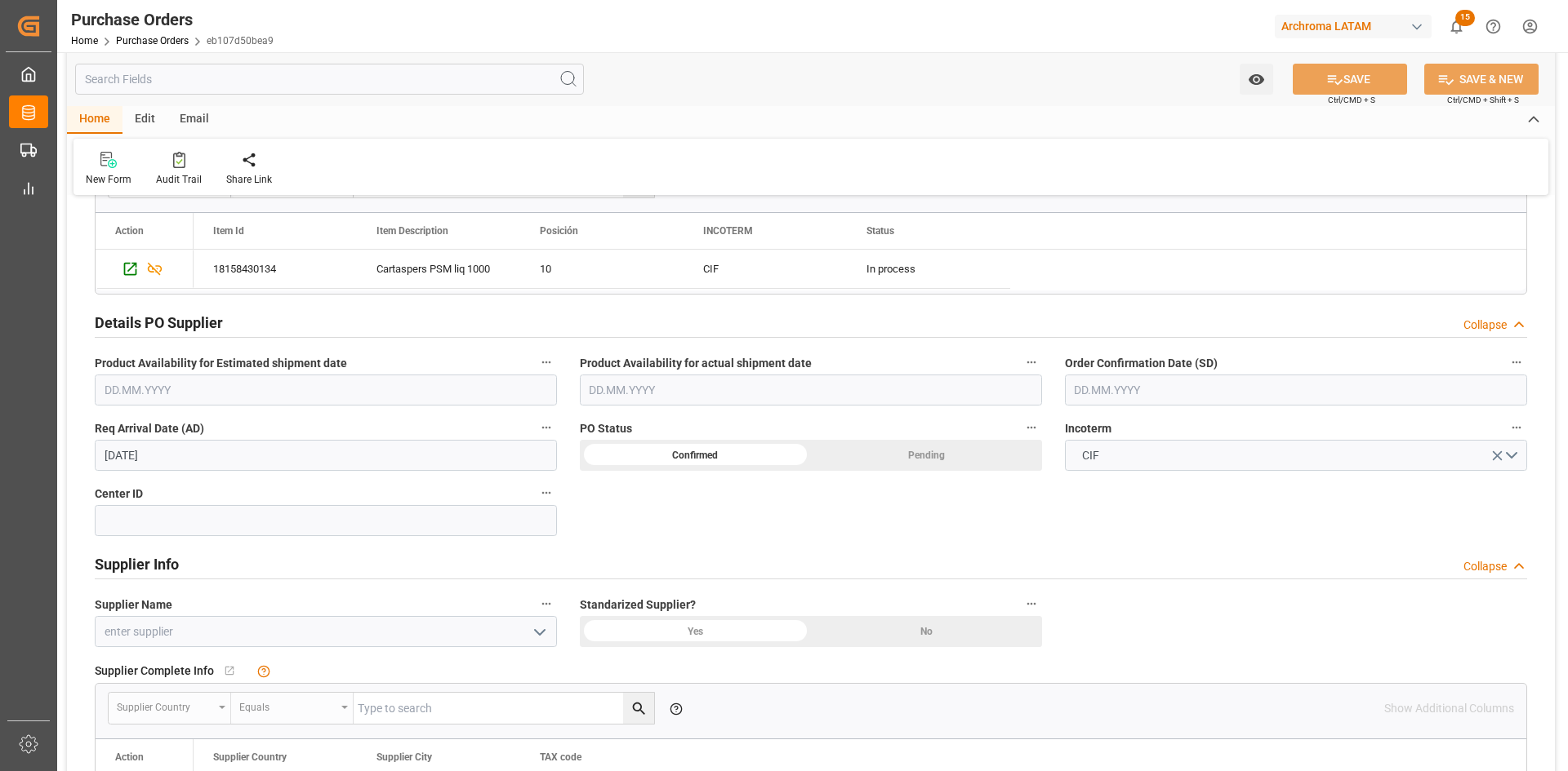
scroll to position [489, 0]
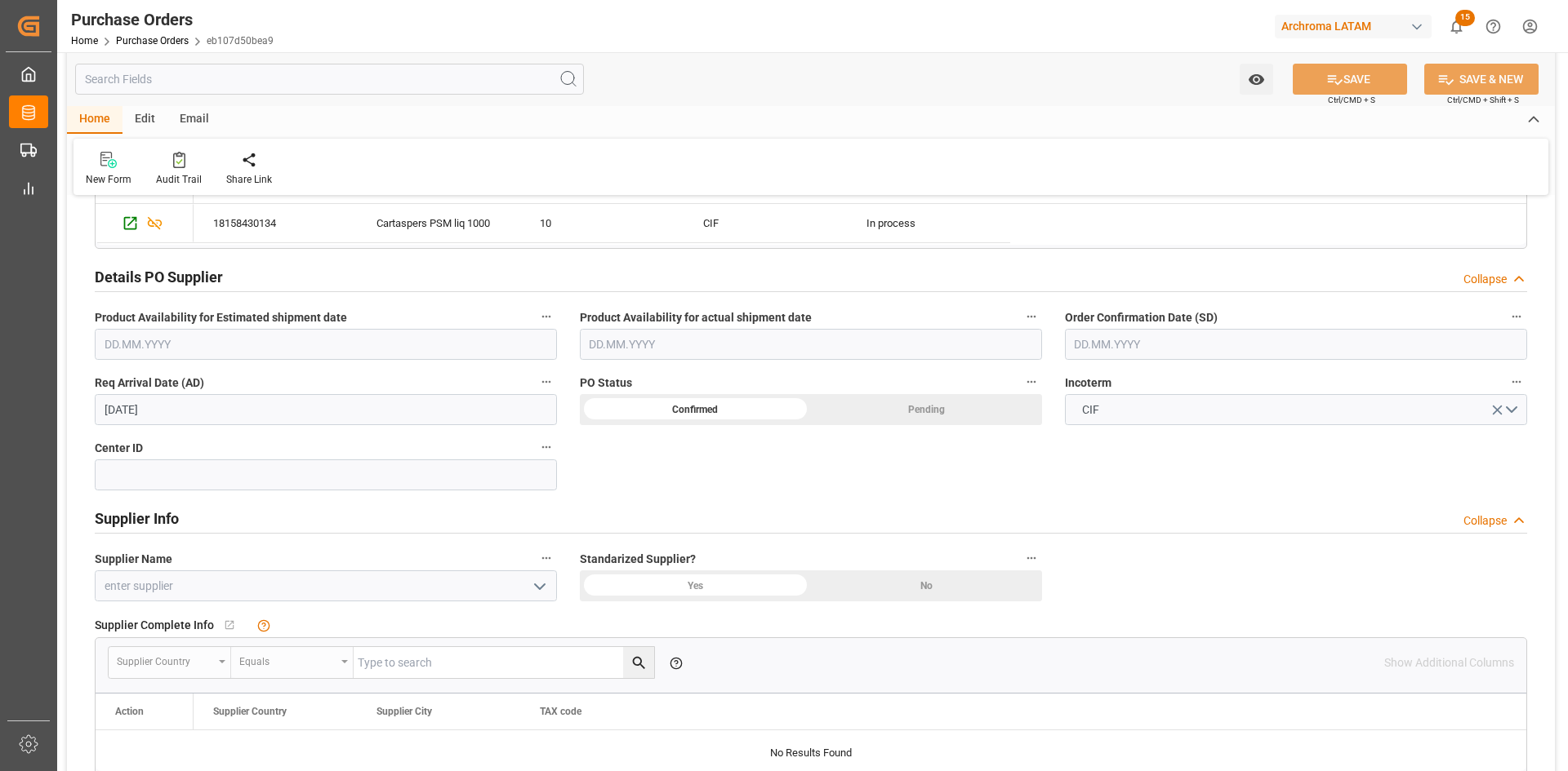
click at [1044, 340] on input "text" at bounding box center [1295, 344] width 462 height 31
click at [1044, 380] on button "Previous Month" at bounding box center [1078, 382] width 10 height 10
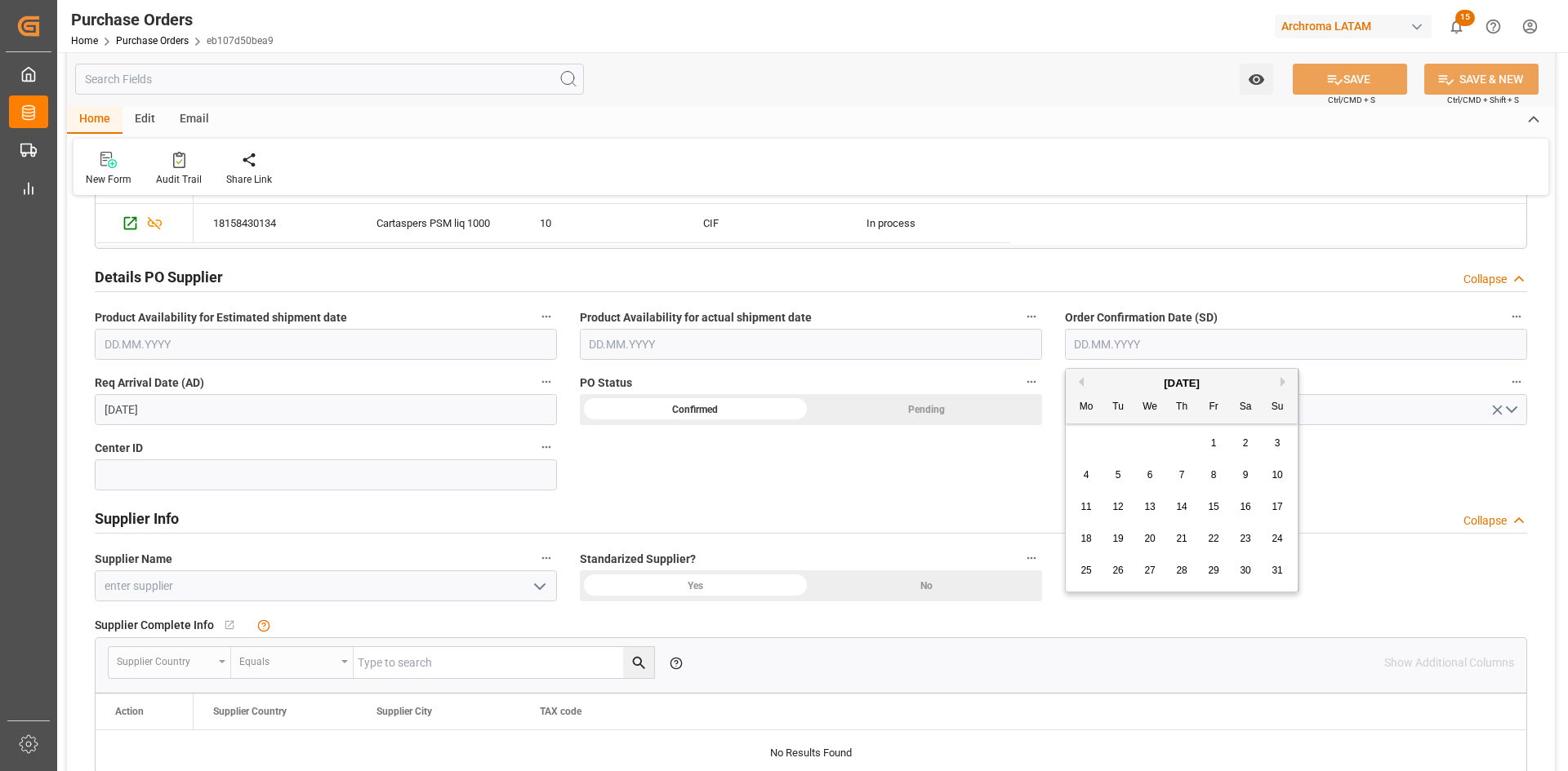
click at [1044, 477] on span "29" at bounding box center [1213, 571] width 11 height 12
type input "[DATE]"
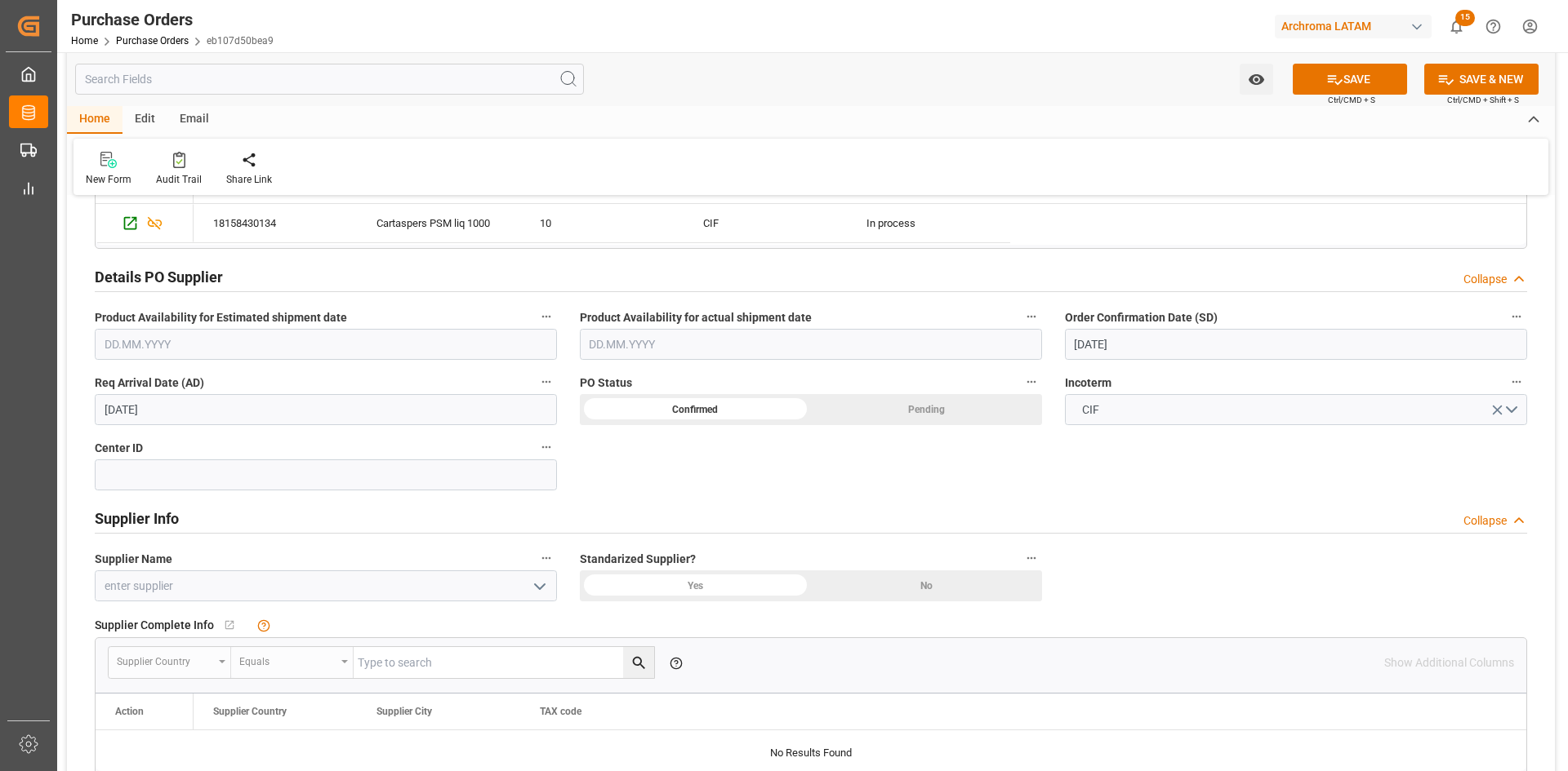
click at [735, 406] on div "Confirmed" at bounding box center [695, 410] width 231 height 31
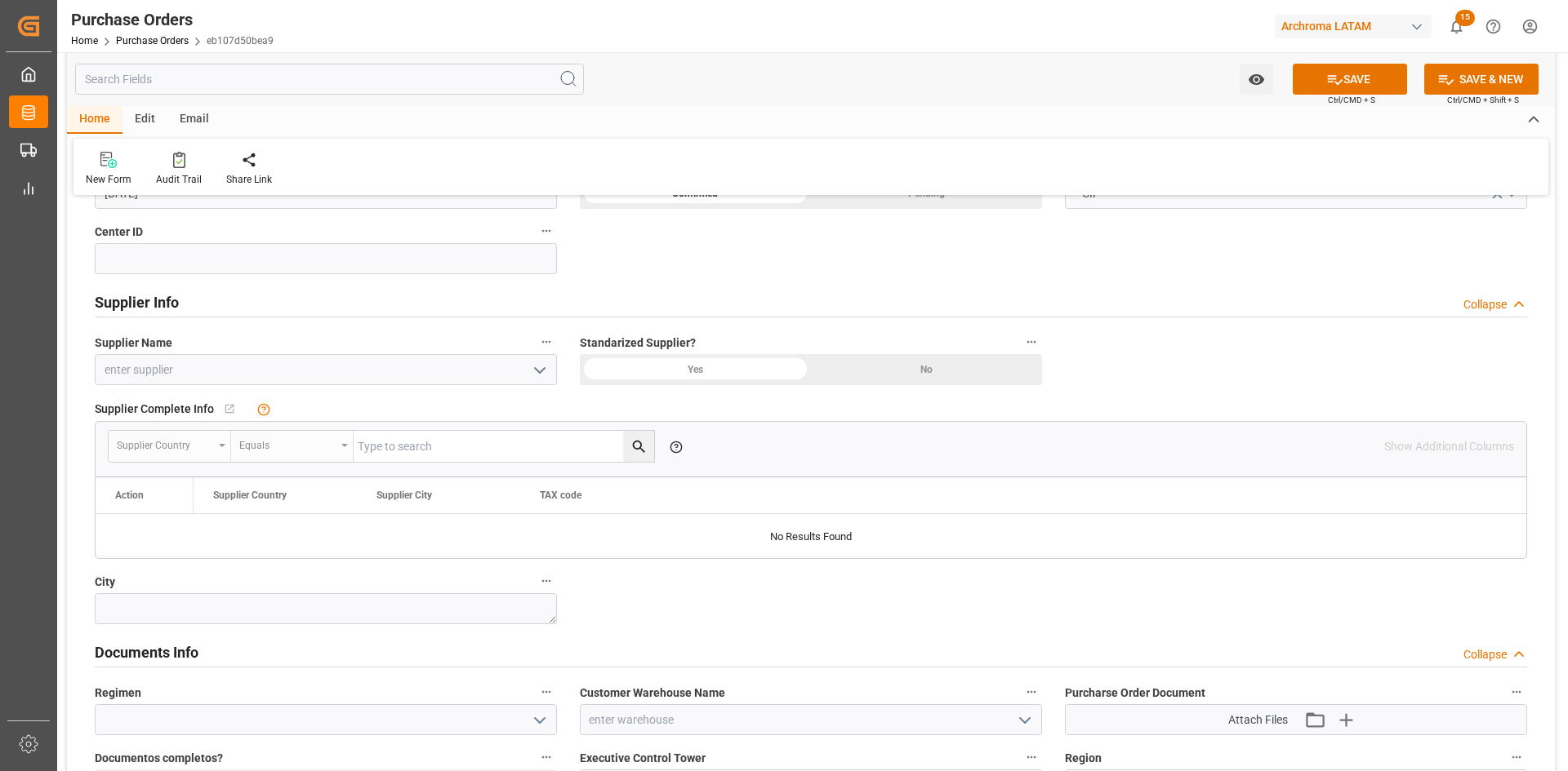
scroll to position [735, 0]
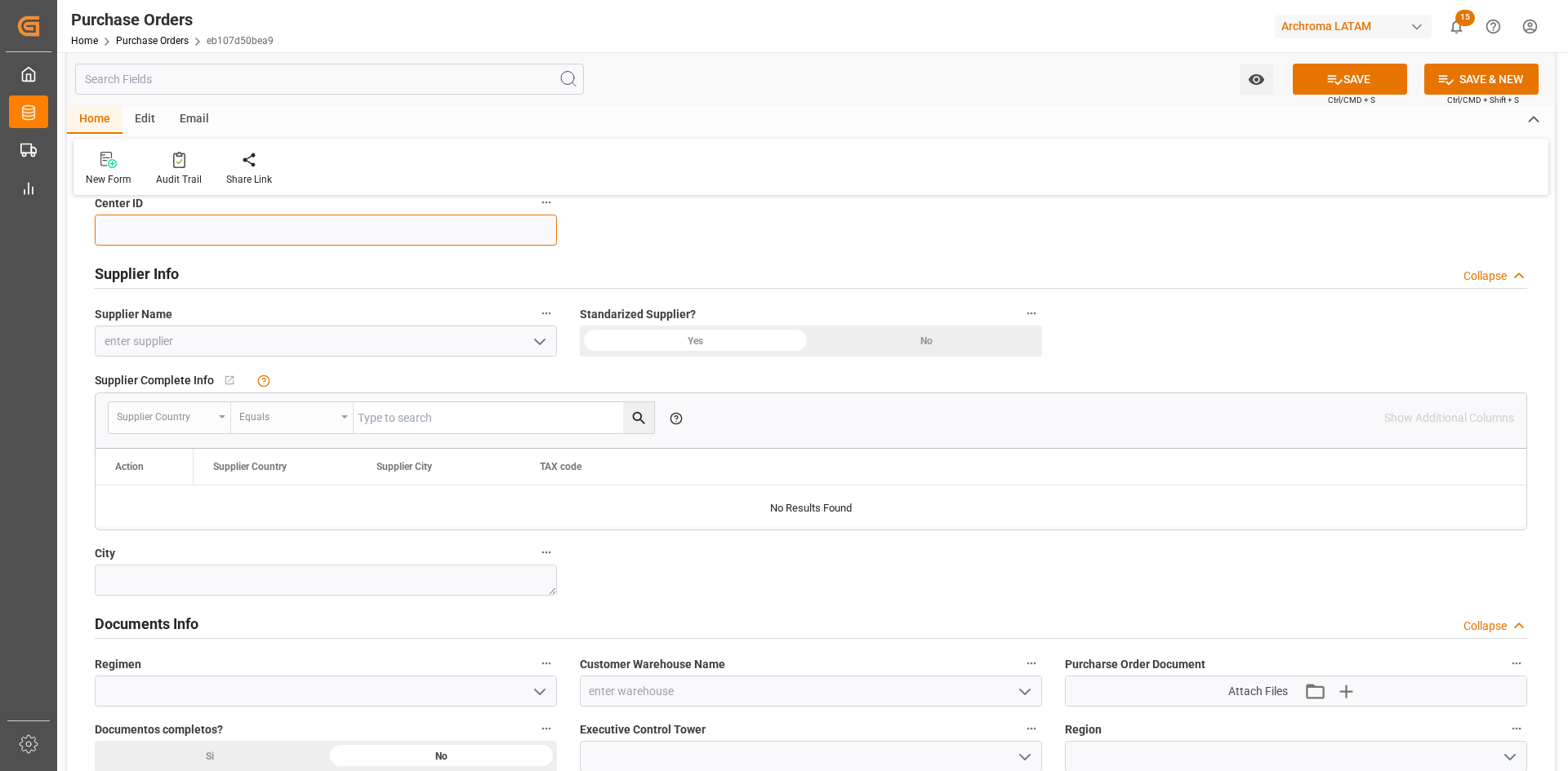
click at [168, 224] on input at bounding box center [326, 231] width 462 height 31
type input "Z150"
click at [492, 342] on input at bounding box center [326, 341] width 462 height 31
click at [537, 337] on icon "open menu" at bounding box center [540, 342] width 20 height 20
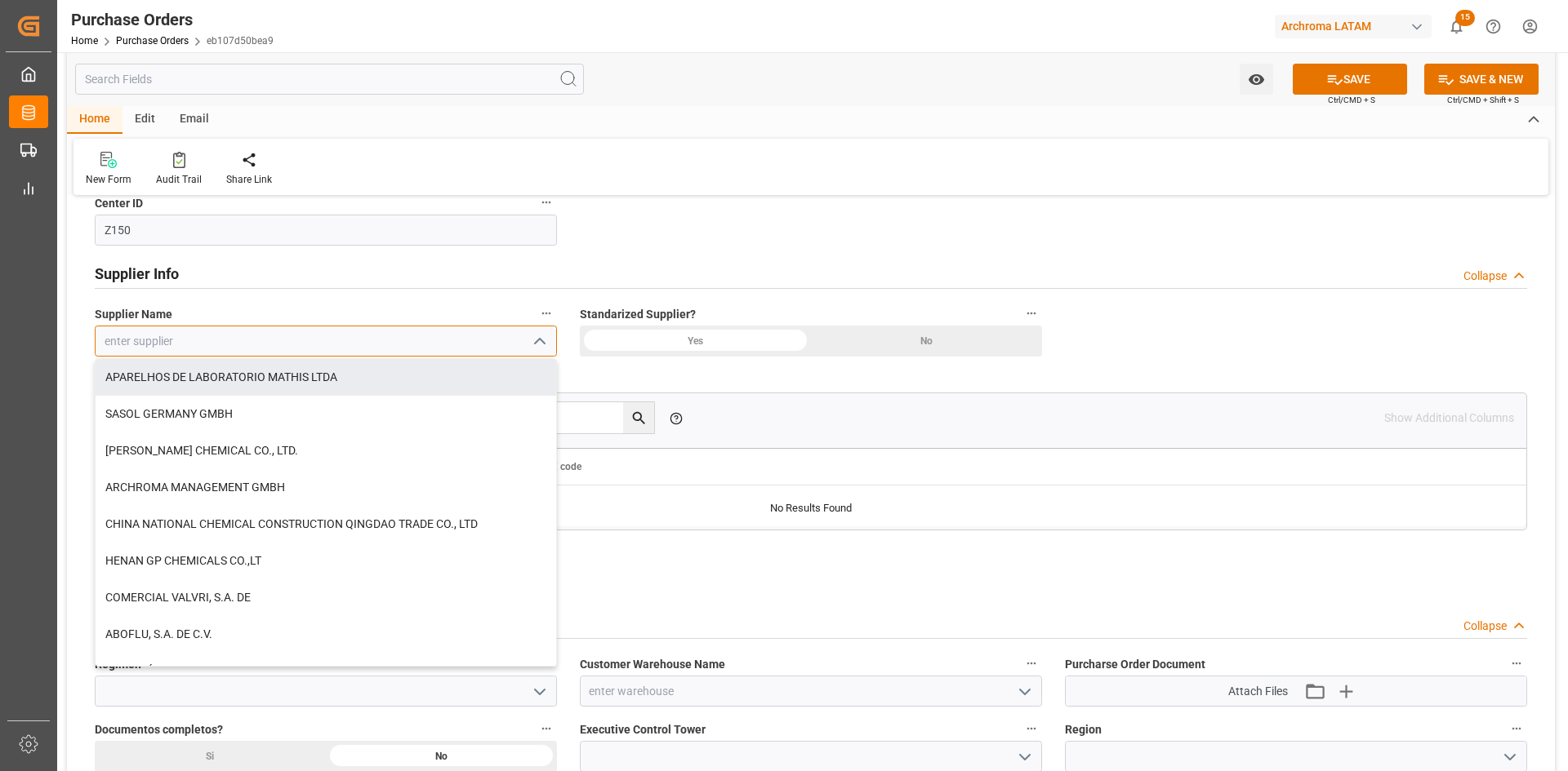
click at [218, 335] on input at bounding box center [326, 341] width 462 height 31
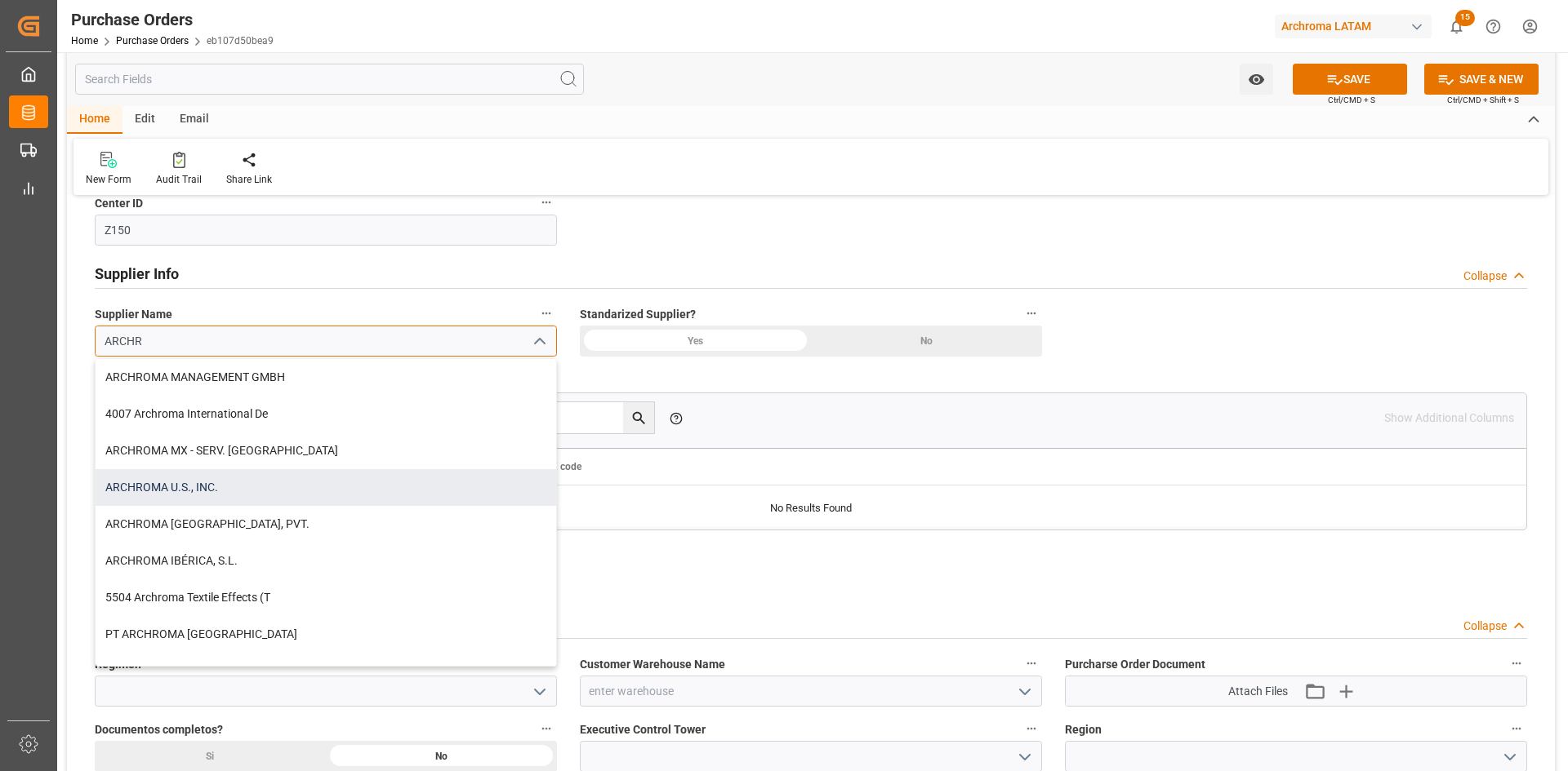
click at [256, 477] on div "ARCHROMA U.S., INC." at bounding box center [325, 487] width 460 height 36
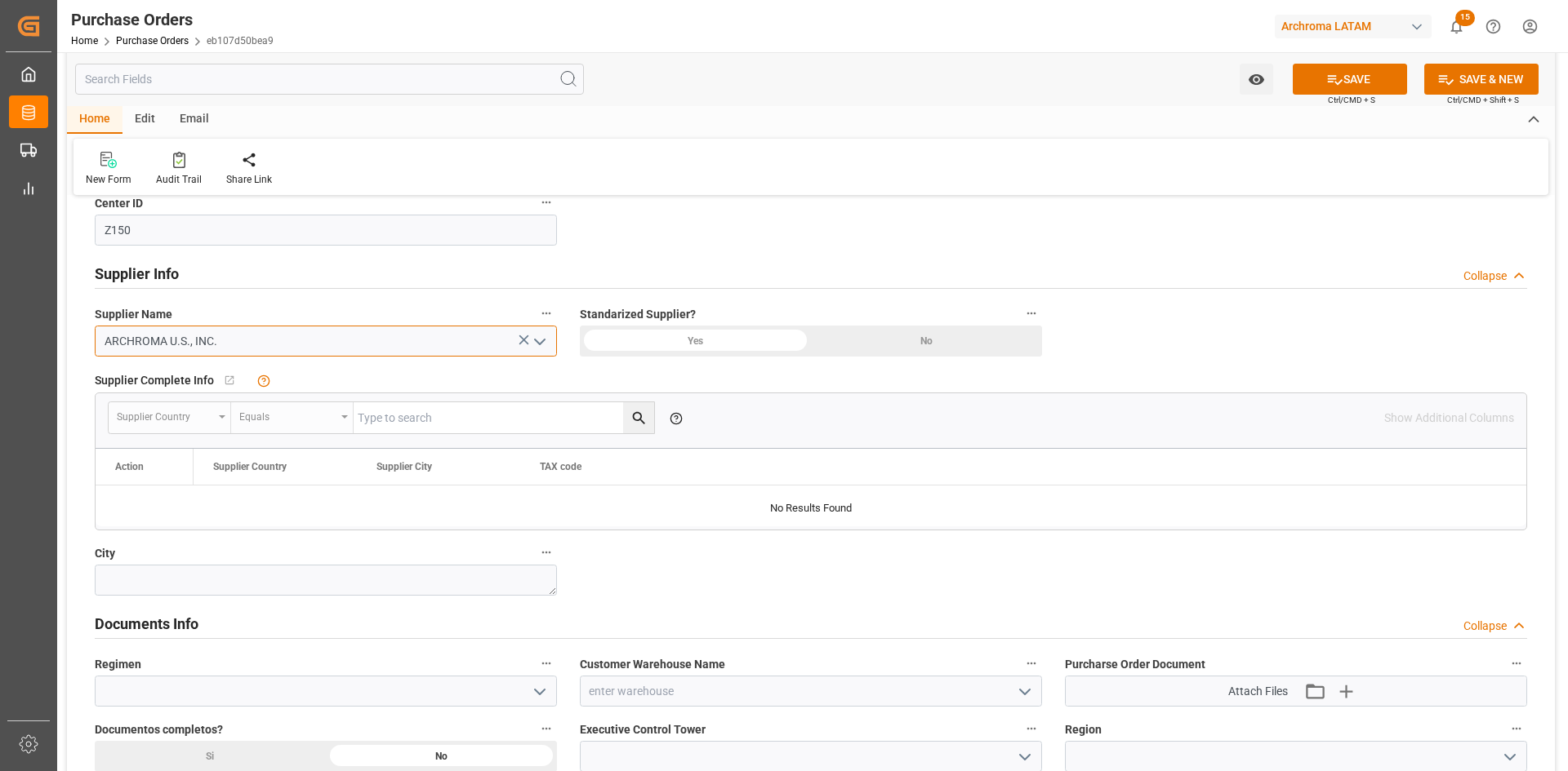
type input "ARCHROMA U.S., INC."
click at [720, 342] on div "Yes" at bounding box center [695, 341] width 231 height 31
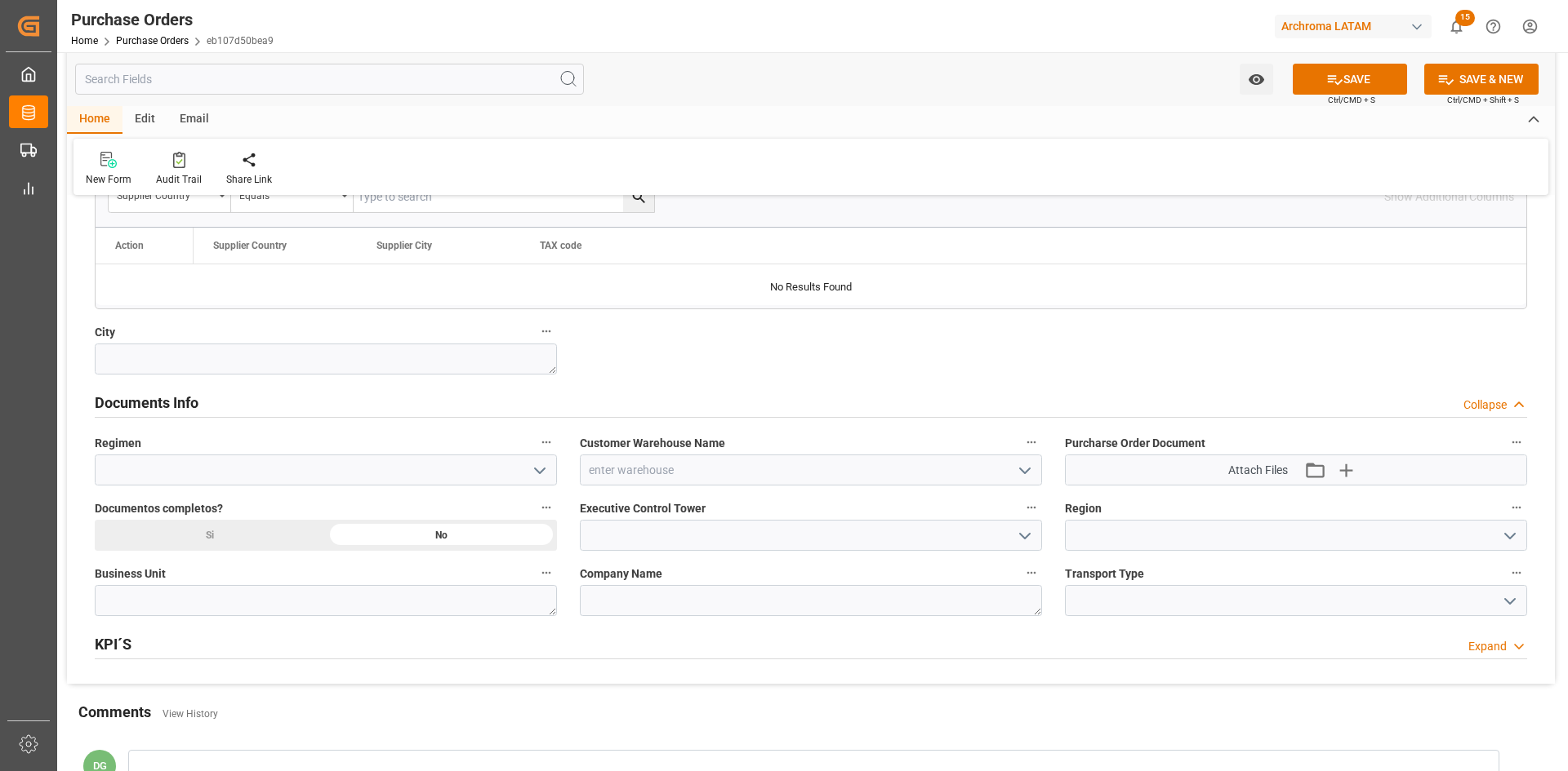
scroll to position [979, 0]
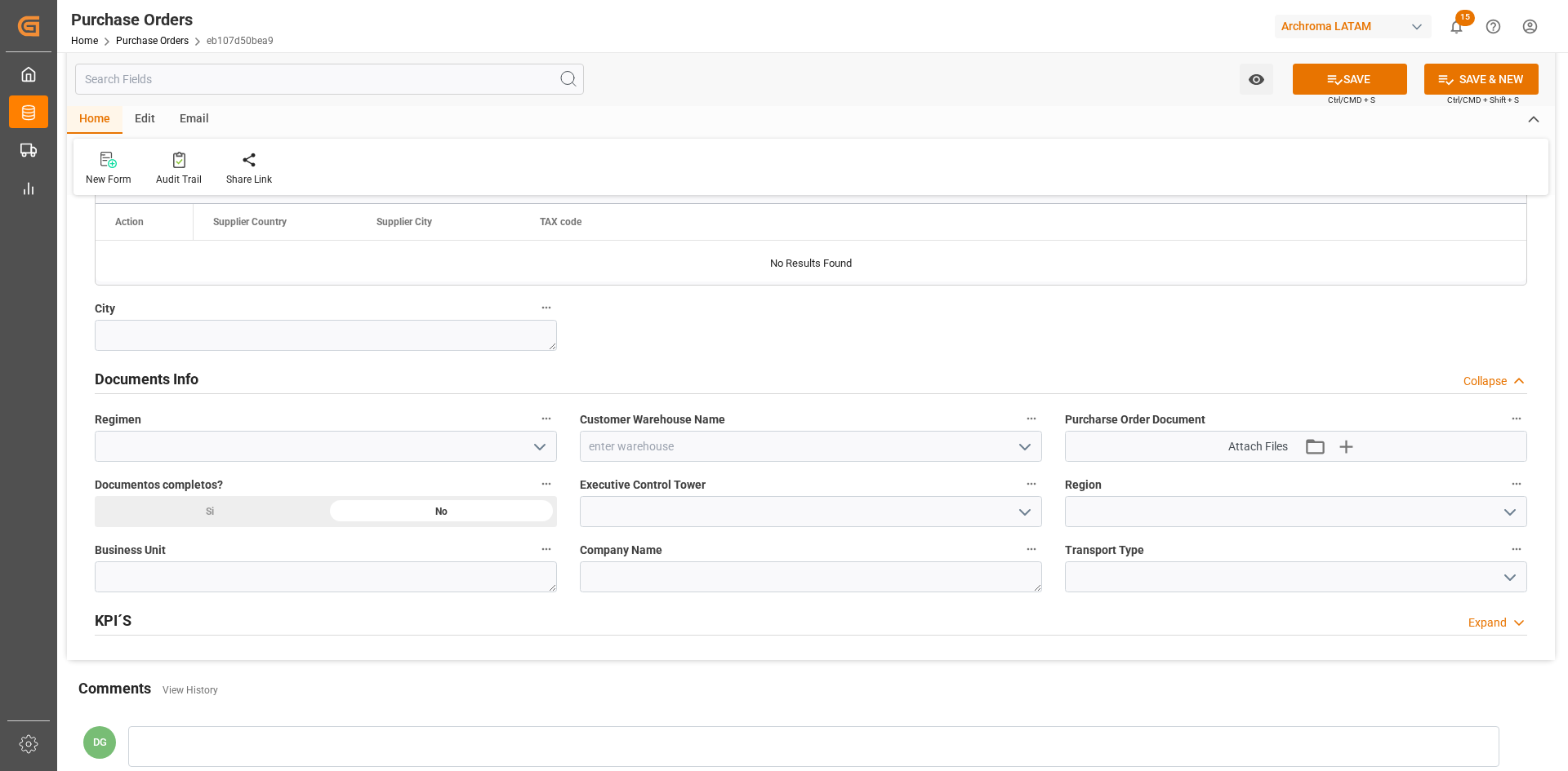
click at [543, 453] on icon "open menu" at bounding box center [540, 447] width 20 height 20
click at [194, 477] on div "Definitivo" at bounding box center [325, 519] width 460 height 36
type input "Definitivo"
click at [1020, 450] on icon "open menu" at bounding box center [1024, 447] width 20 height 20
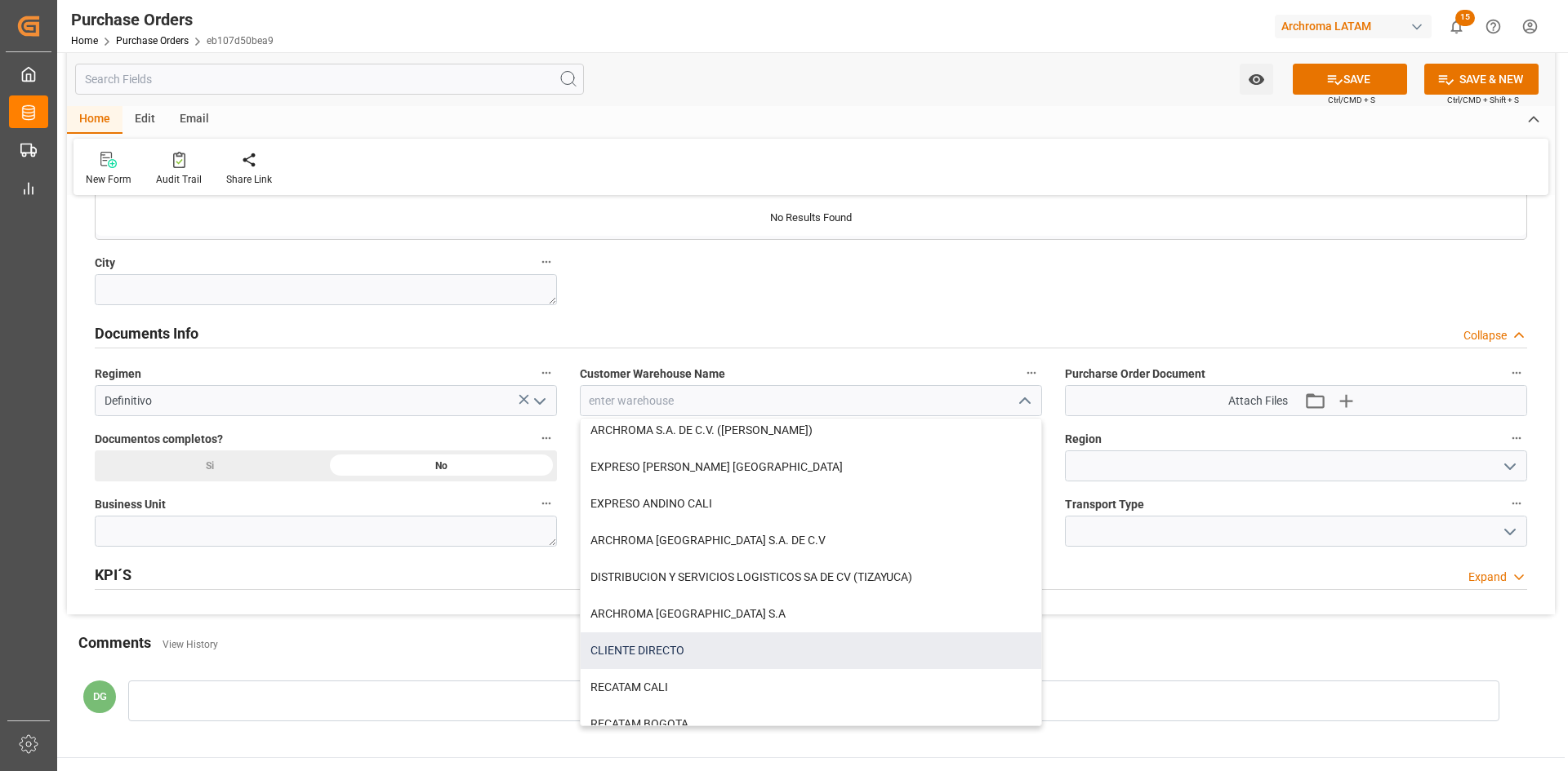
scroll to position [1061, 0]
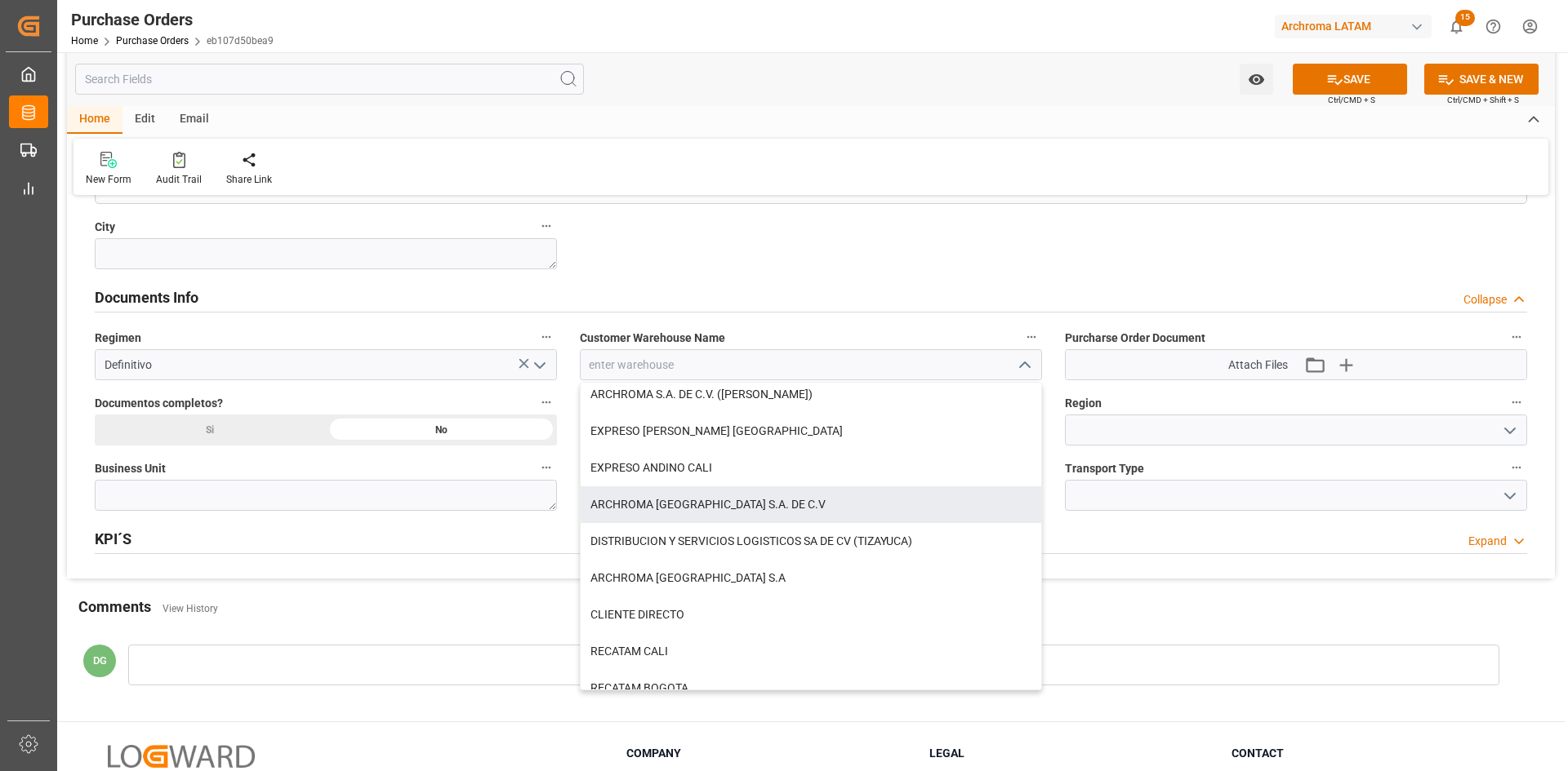
drag, startPoint x: 711, startPoint y: 488, endPoint x: 725, endPoint y: 490, distance: 14.1
click at [711, 477] on div "ARCHROMA [GEOGRAPHIC_DATA] S.A. DE C.V" at bounding box center [810, 504] width 460 height 36
type input "ARCHROMA [GEOGRAPHIC_DATA] S.A. DE C.V"
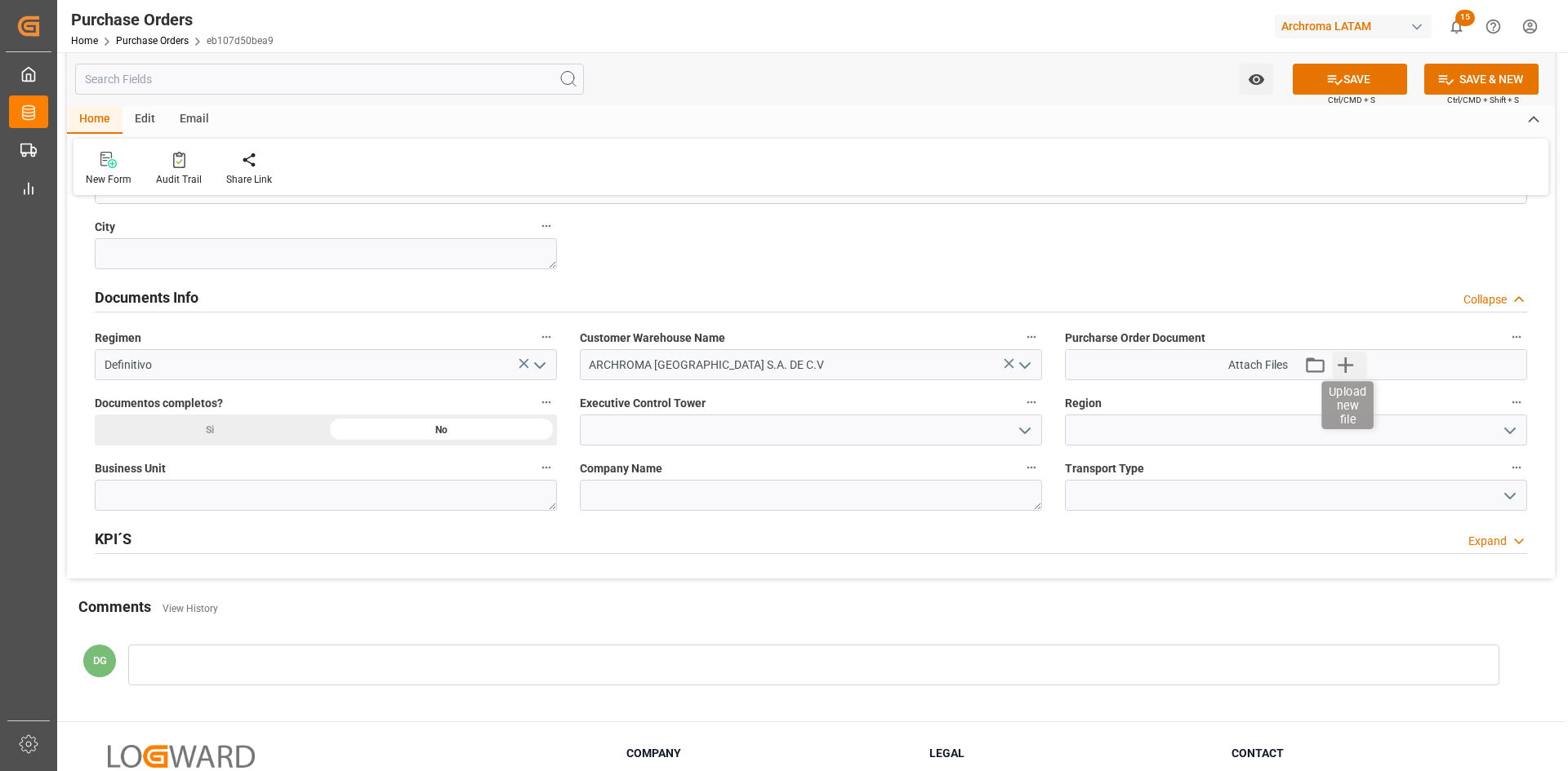
click at [1044, 366] on icon "button" at bounding box center [1345, 365] width 16 height 16
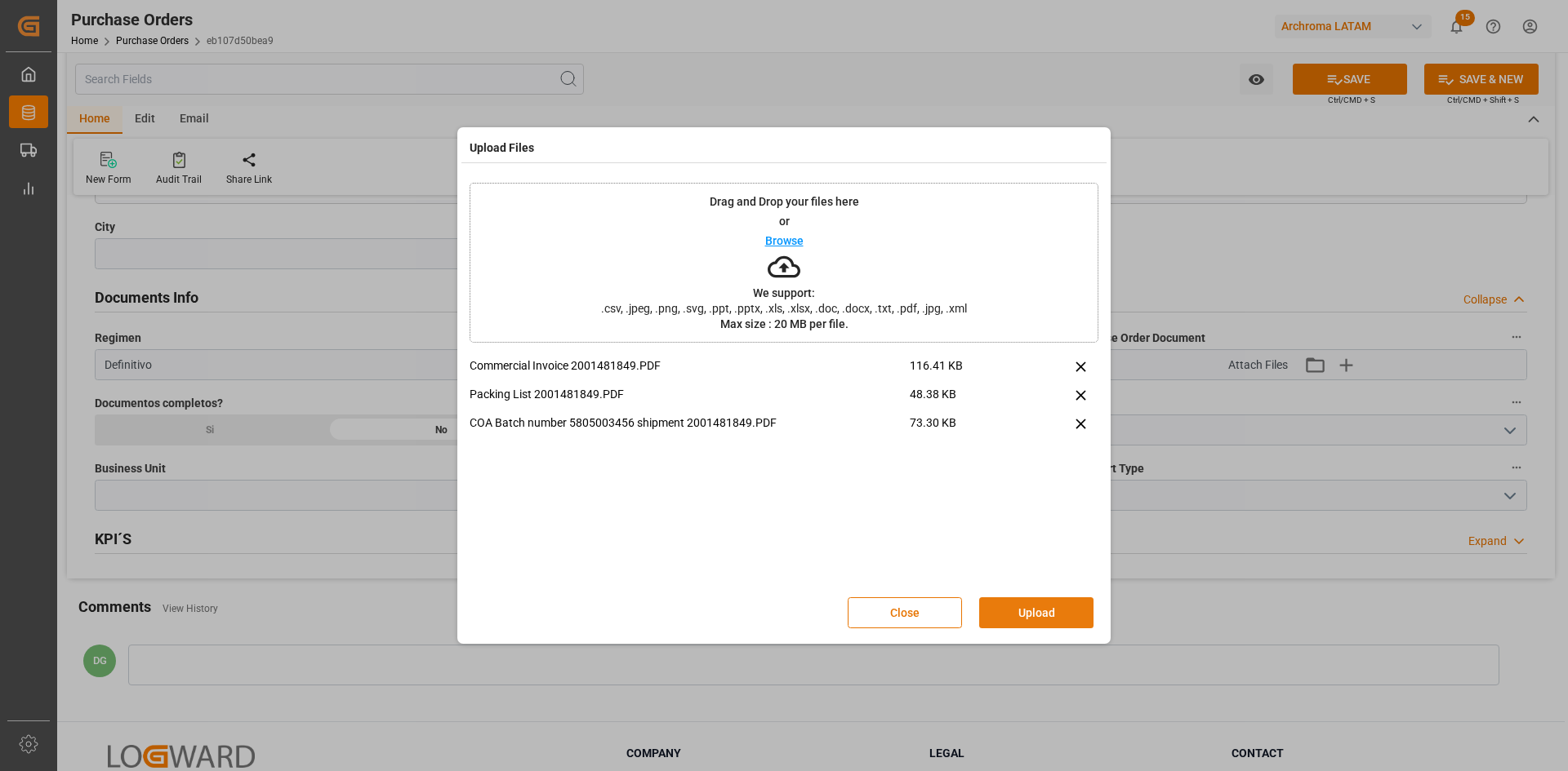
click at [1043, 477] on button "Upload" at bounding box center [1036, 613] width 114 height 31
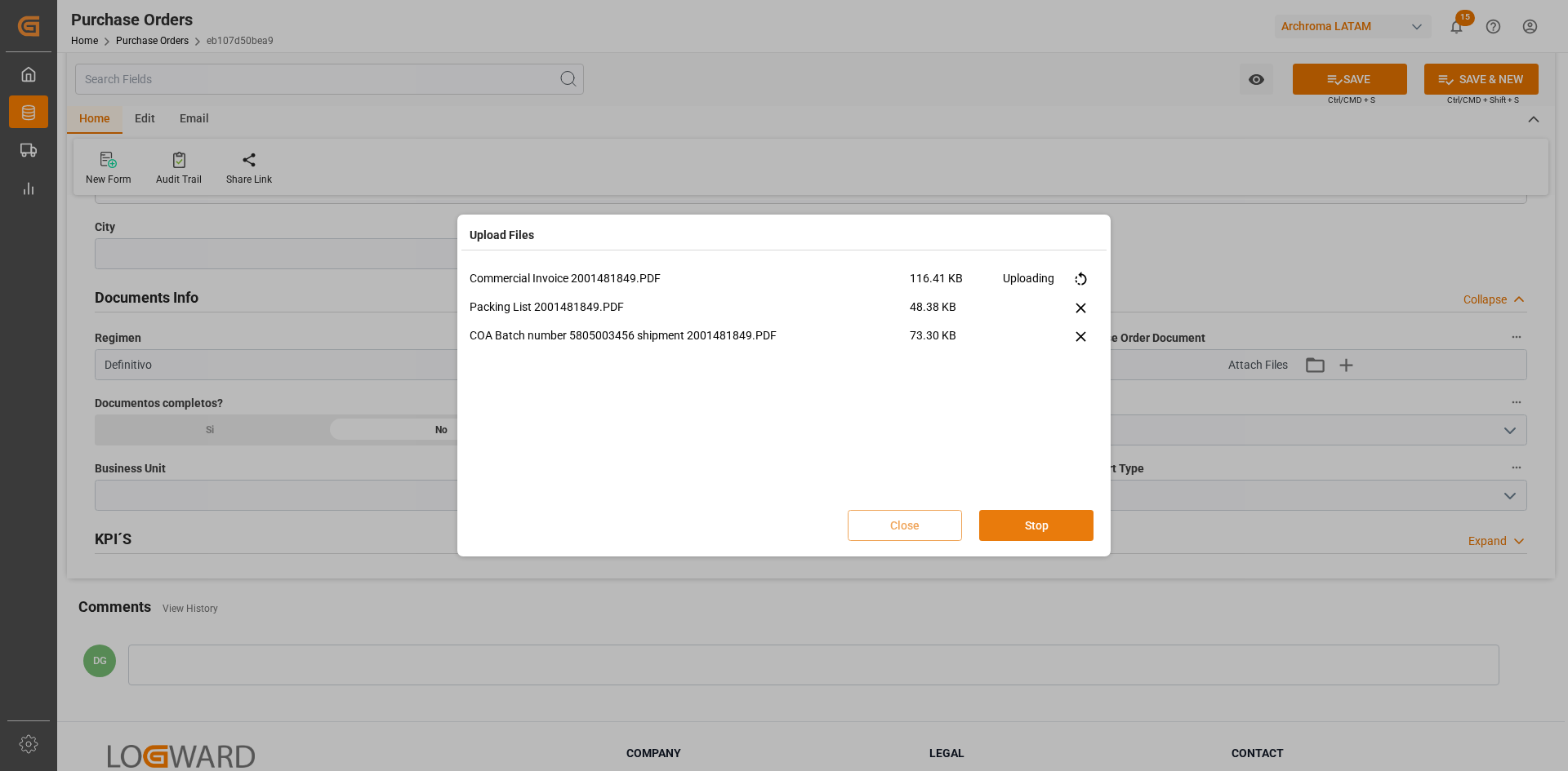
click at [1038, 477] on button "Stop" at bounding box center [1036, 526] width 114 height 31
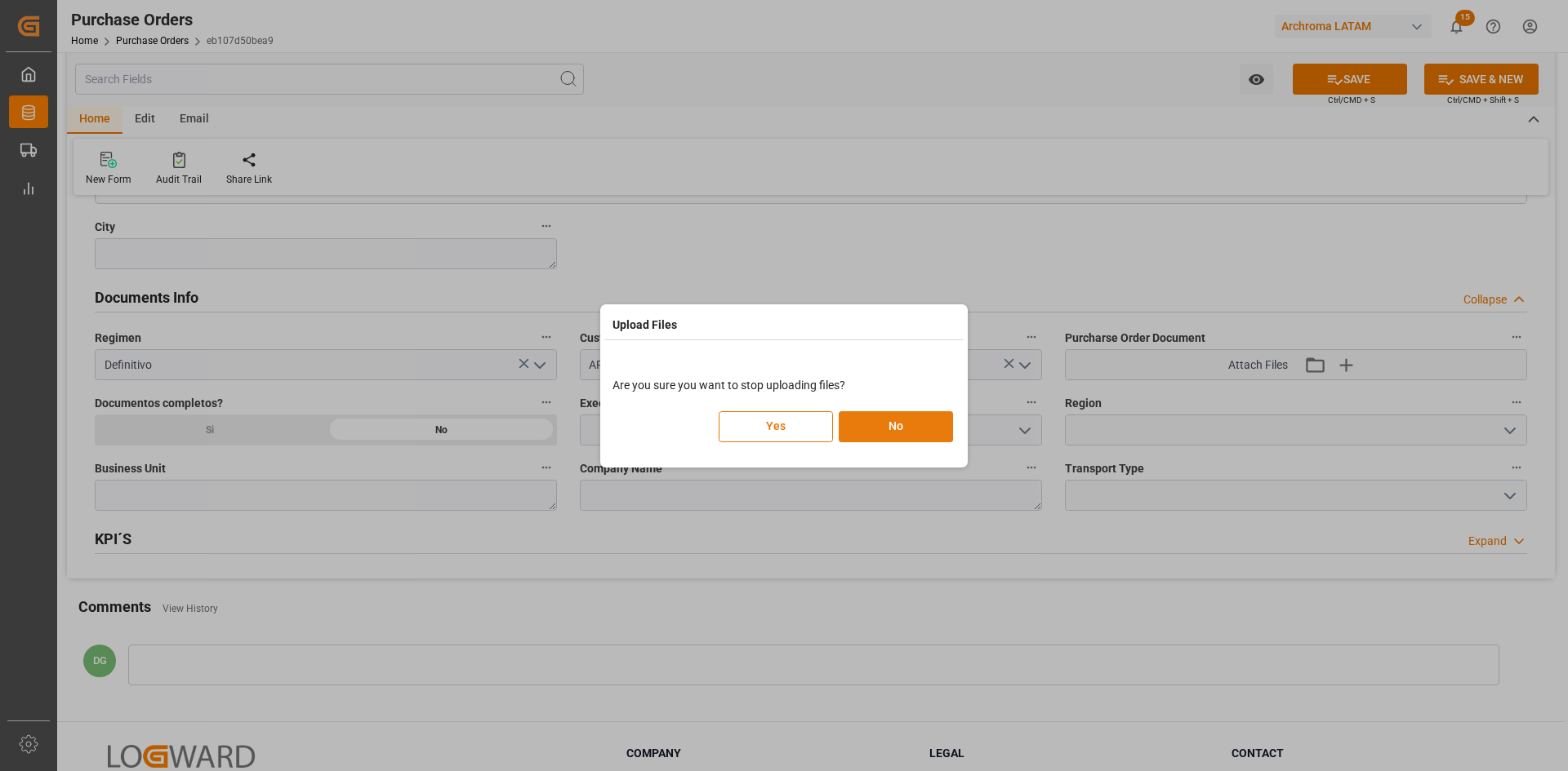
click at [873, 421] on button "No" at bounding box center [896, 427] width 114 height 31
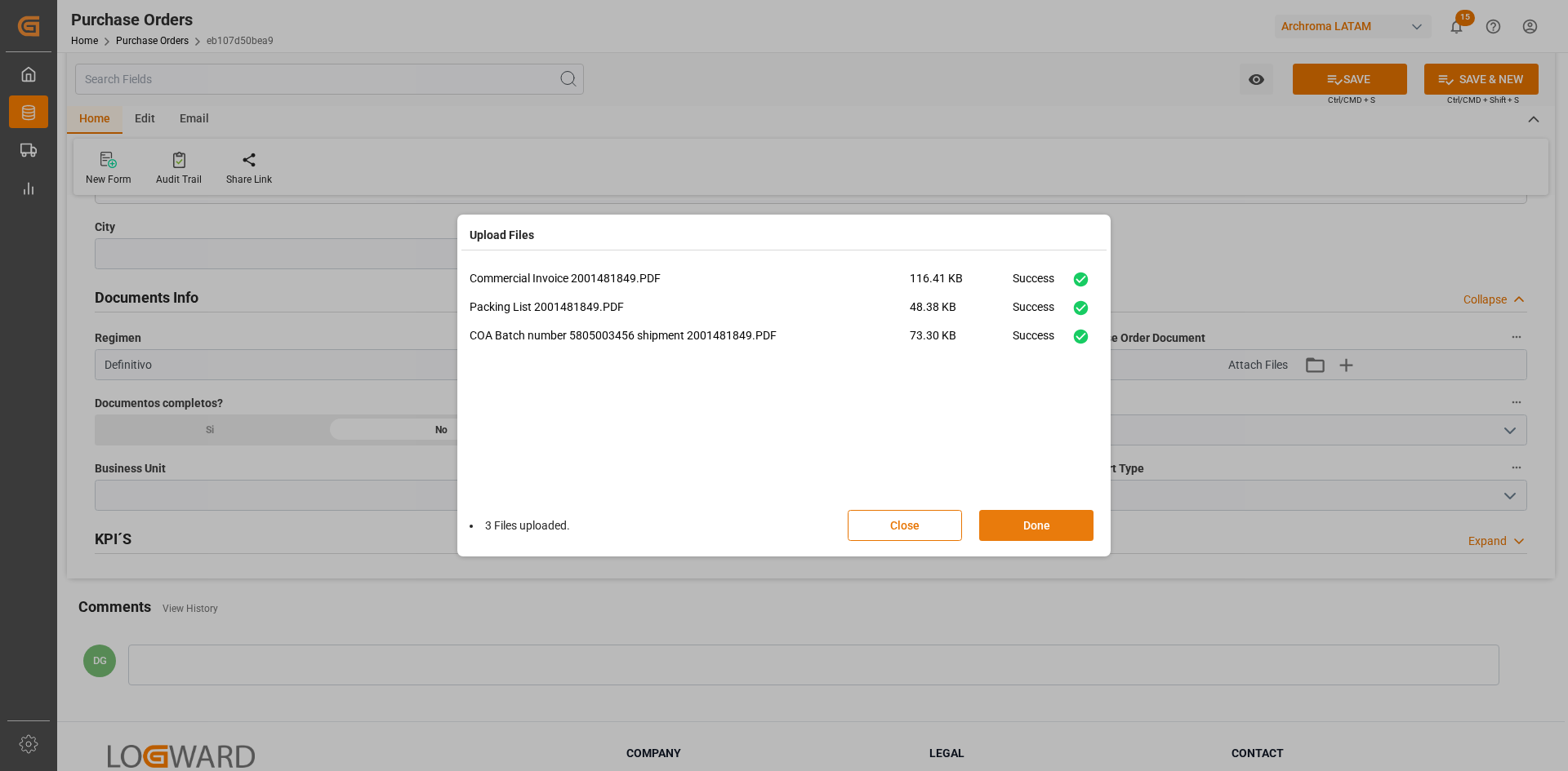
click at [1037, 477] on button "Done" at bounding box center [1036, 526] width 114 height 31
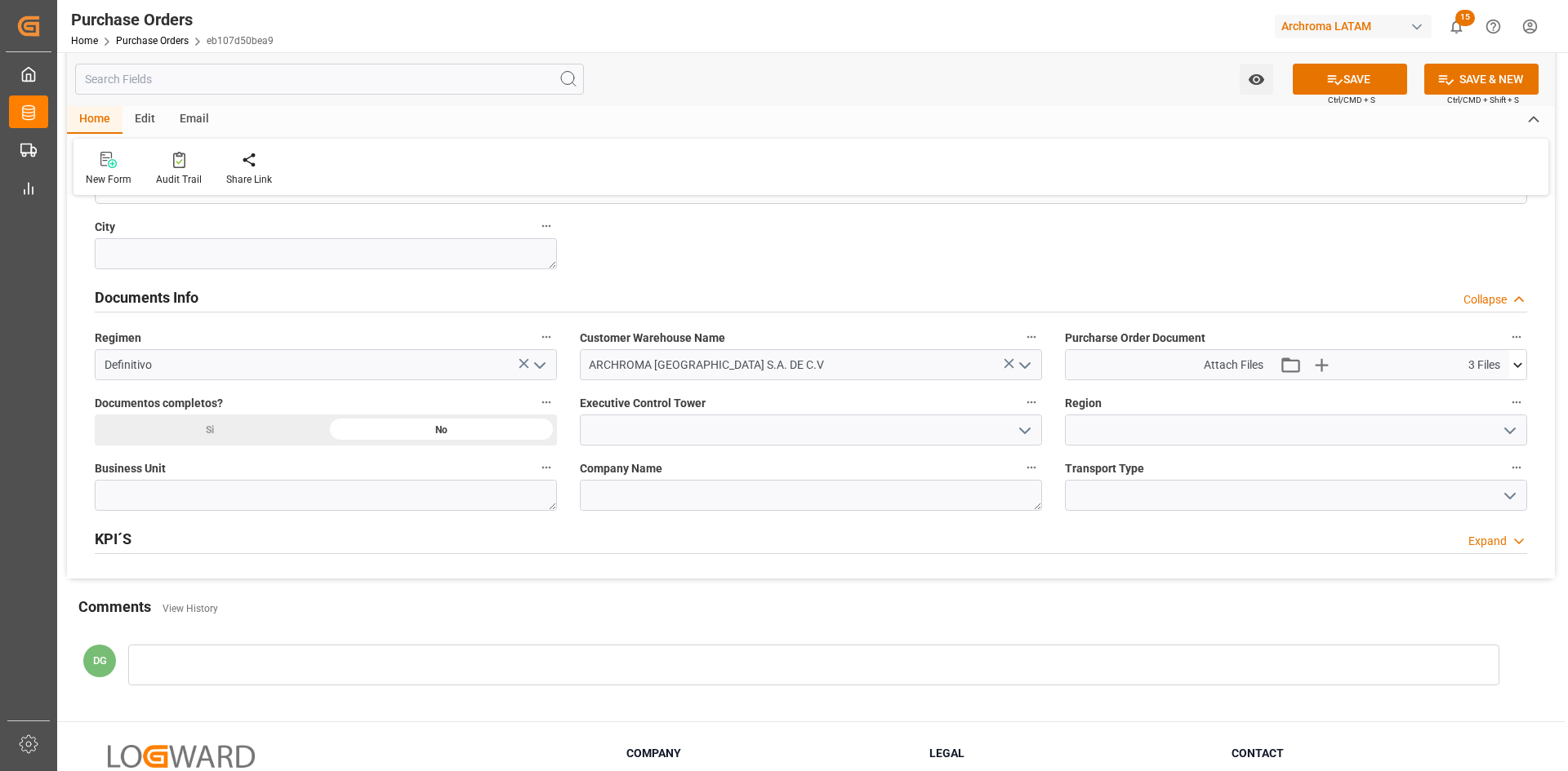
click at [1044, 429] on icon "open menu" at bounding box center [1510, 431] width 20 height 20
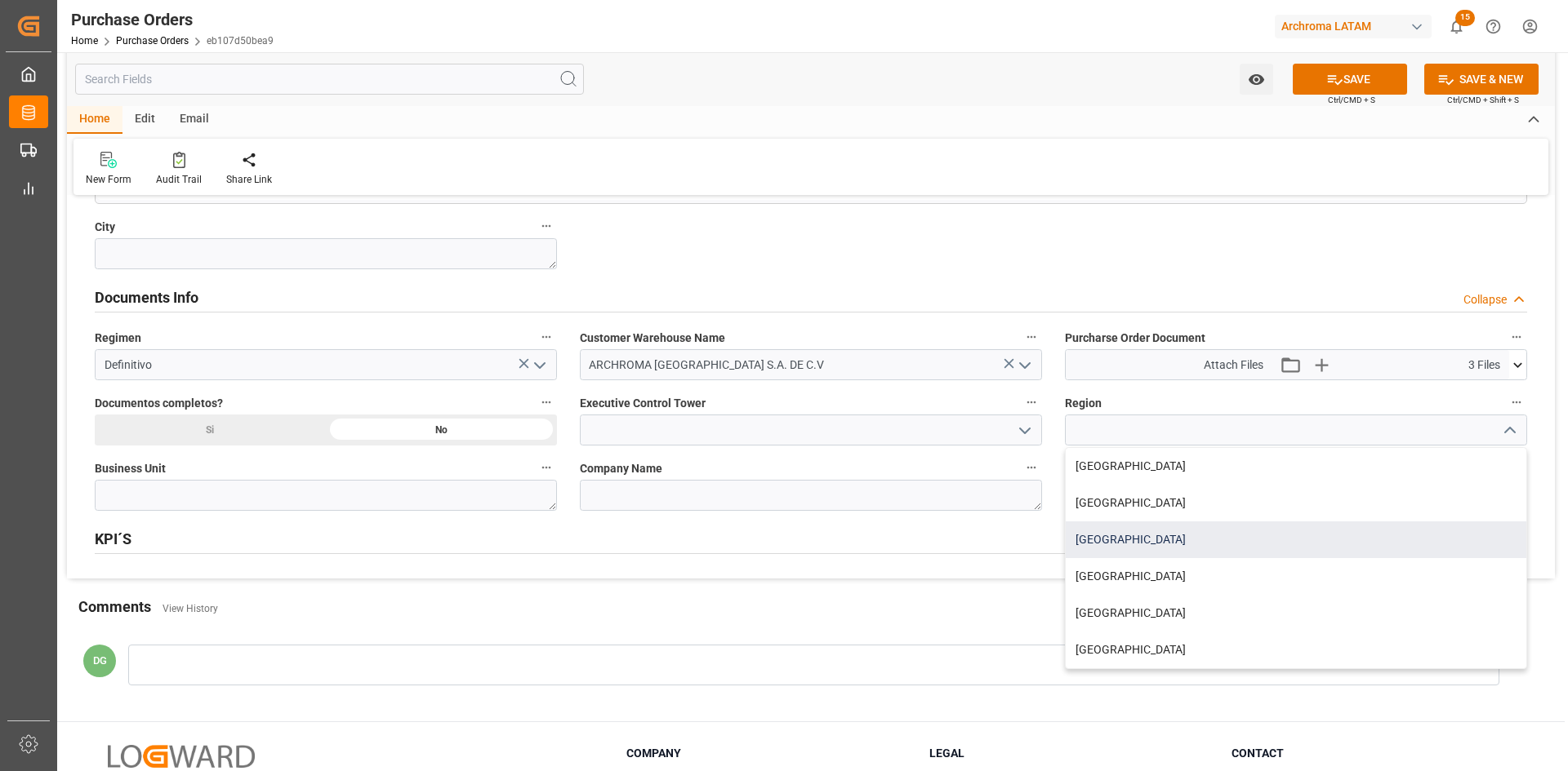
click at [1044, 477] on div "[GEOGRAPHIC_DATA]" at bounding box center [1295, 540] width 460 height 36
type input "[GEOGRAPHIC_DATA]"
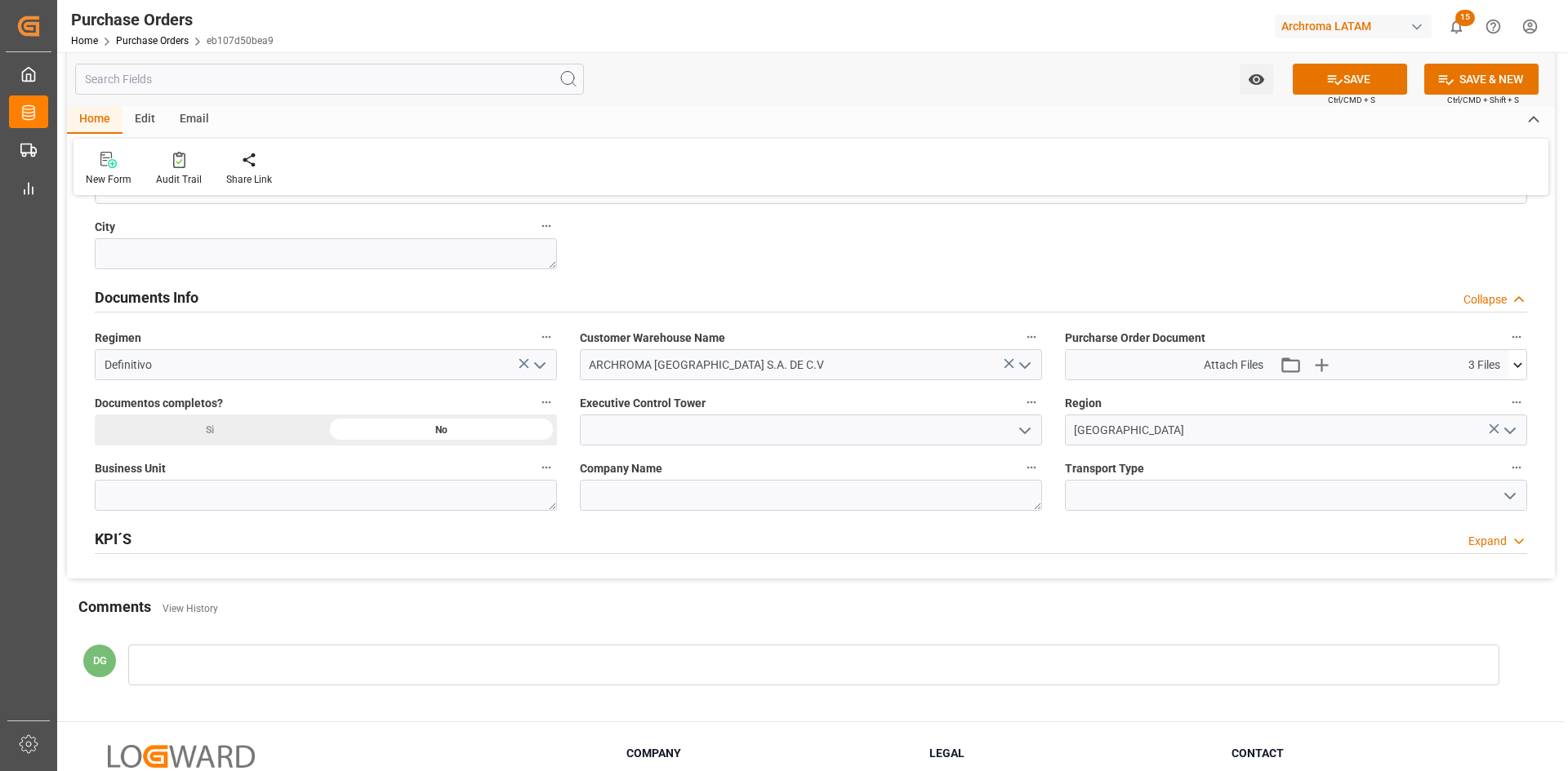
click at [1023, 433] on polyline "open menu" at bounding box center [1024, 431] width 10 height 5
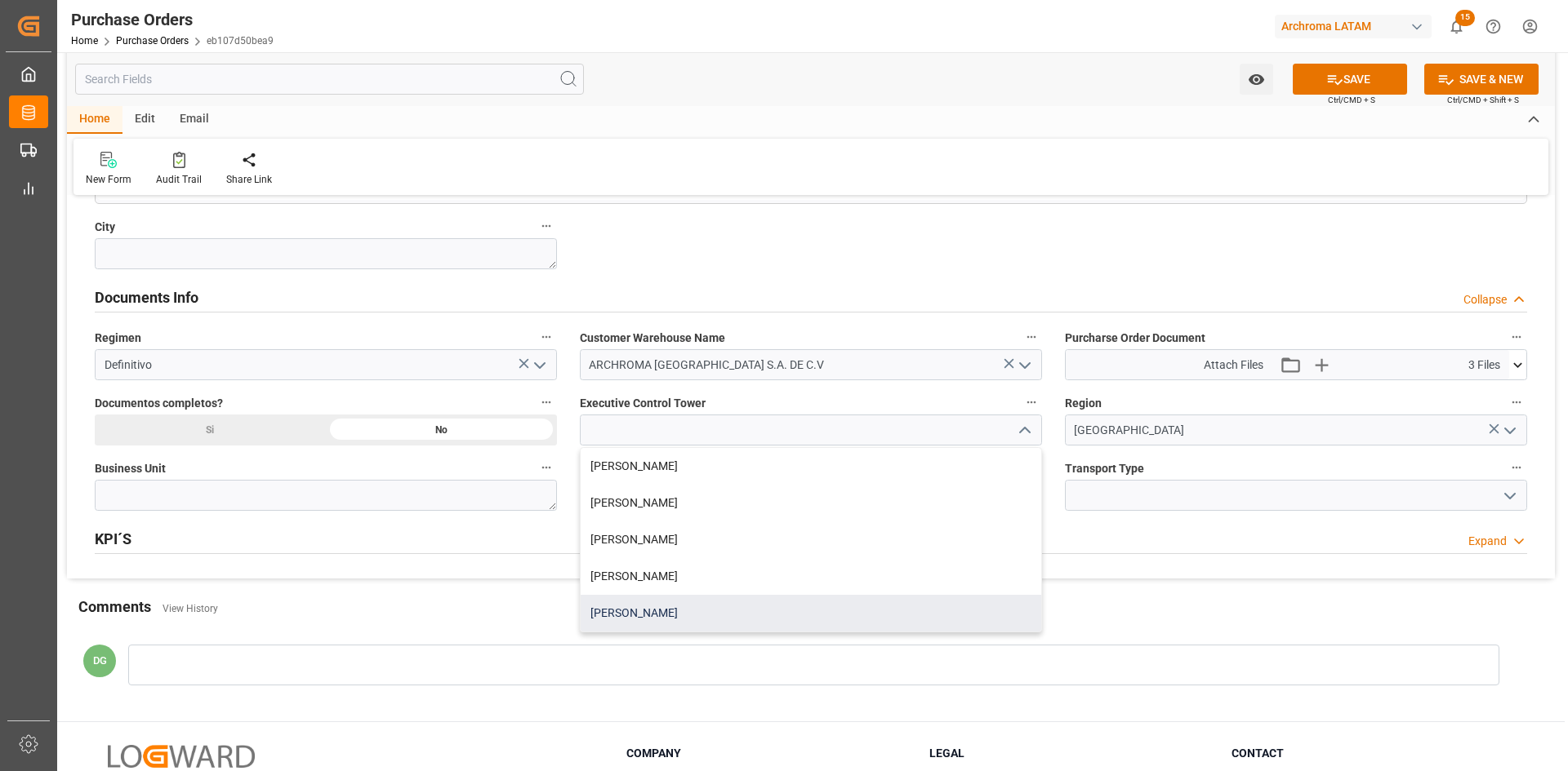
click at [662, 477] on div "[PERSON_NAME]" at bounding box center [810, 613] width 460 height 36
type input "[PERSON_NAME]"
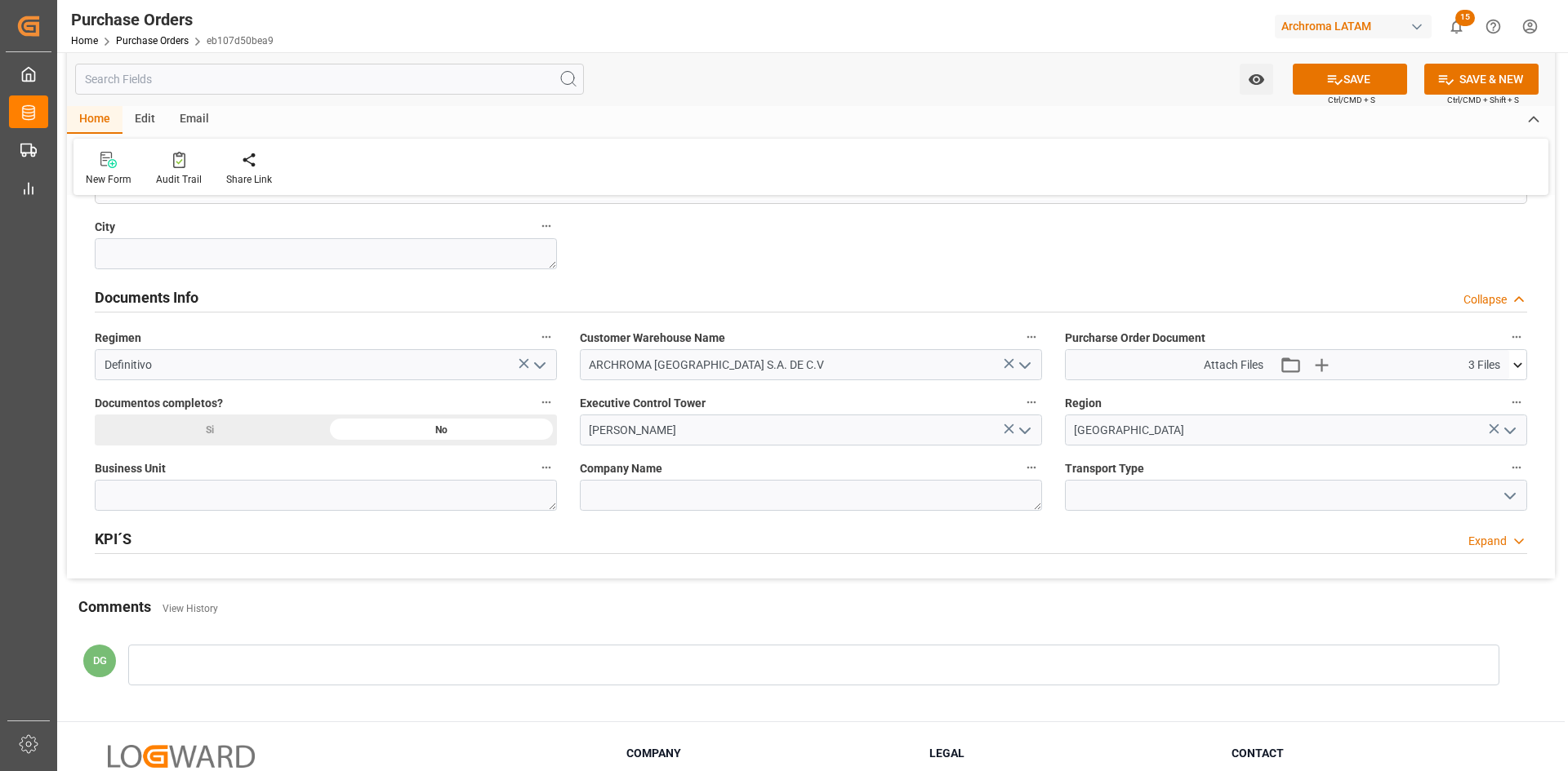
click at [1044, 477] on icon "open menu" at bounding box center [1510, 496] width 20 height 20
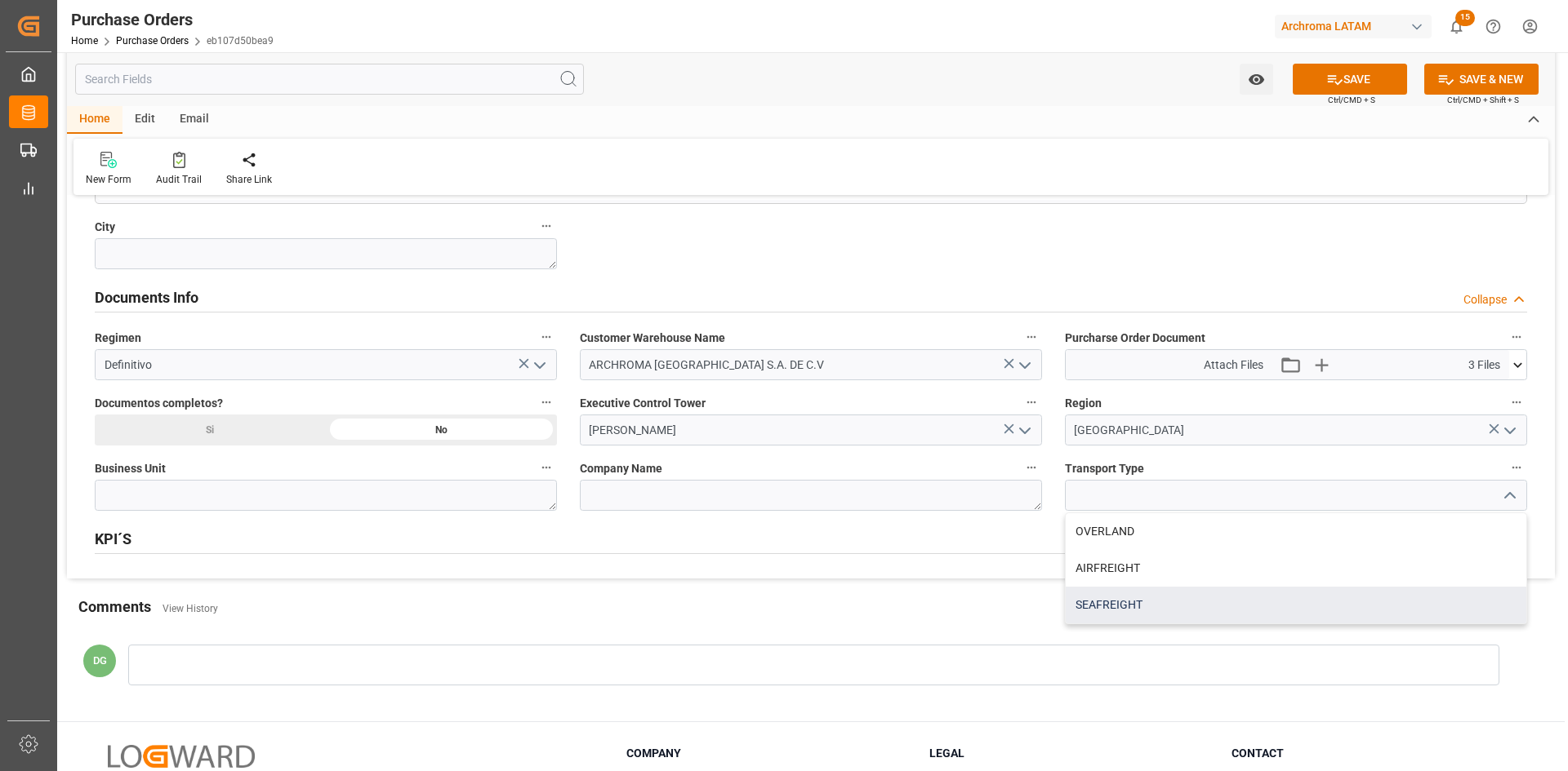
click at [1044, 477] on div "SEAFREIGHT" at bounding box center [1295, 604] width 460 height 36
type input "SEAFREIGHT"
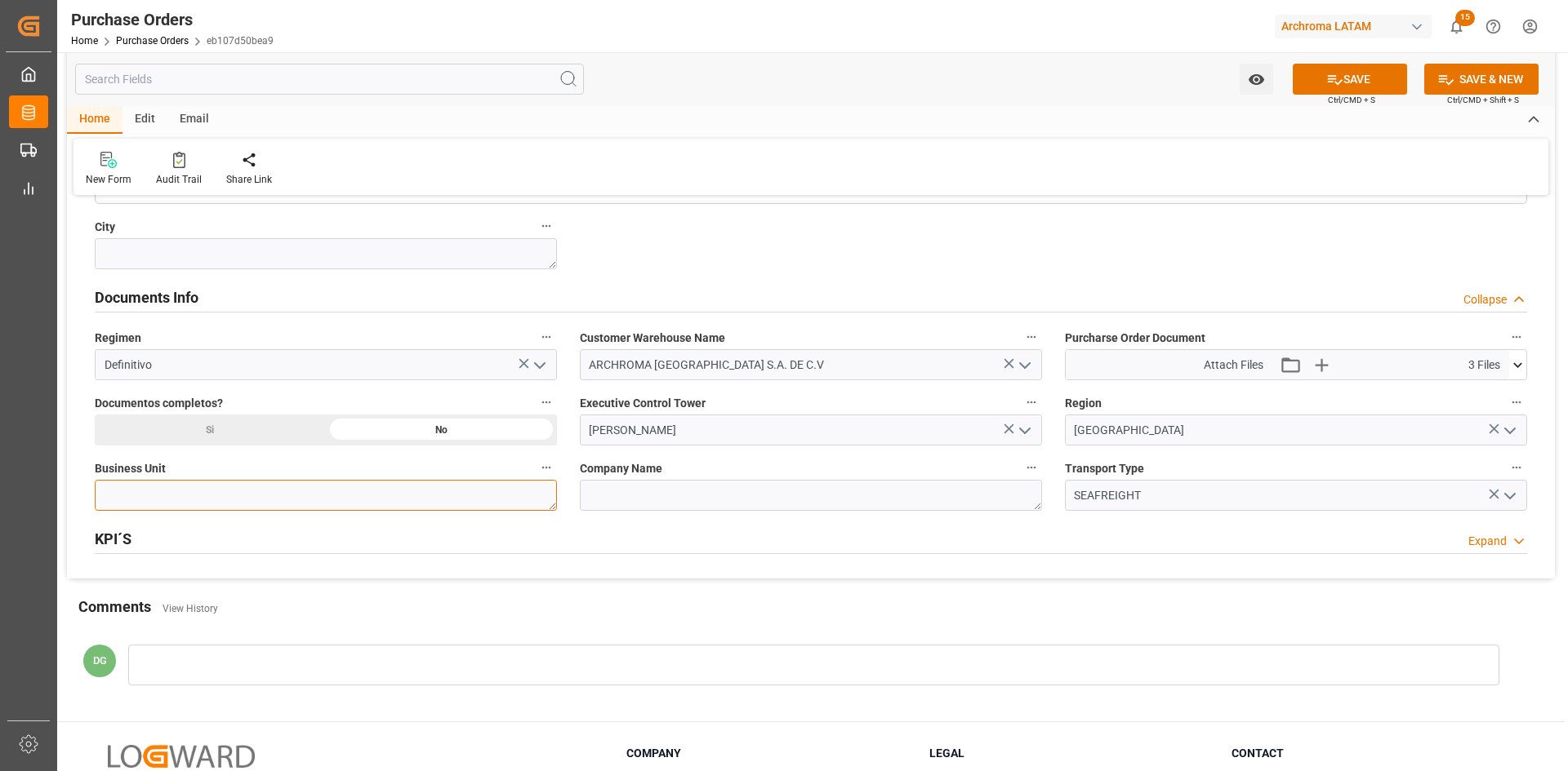
click at [319, 477] on textarea at bounding box center [326, 495] width 462 height 31
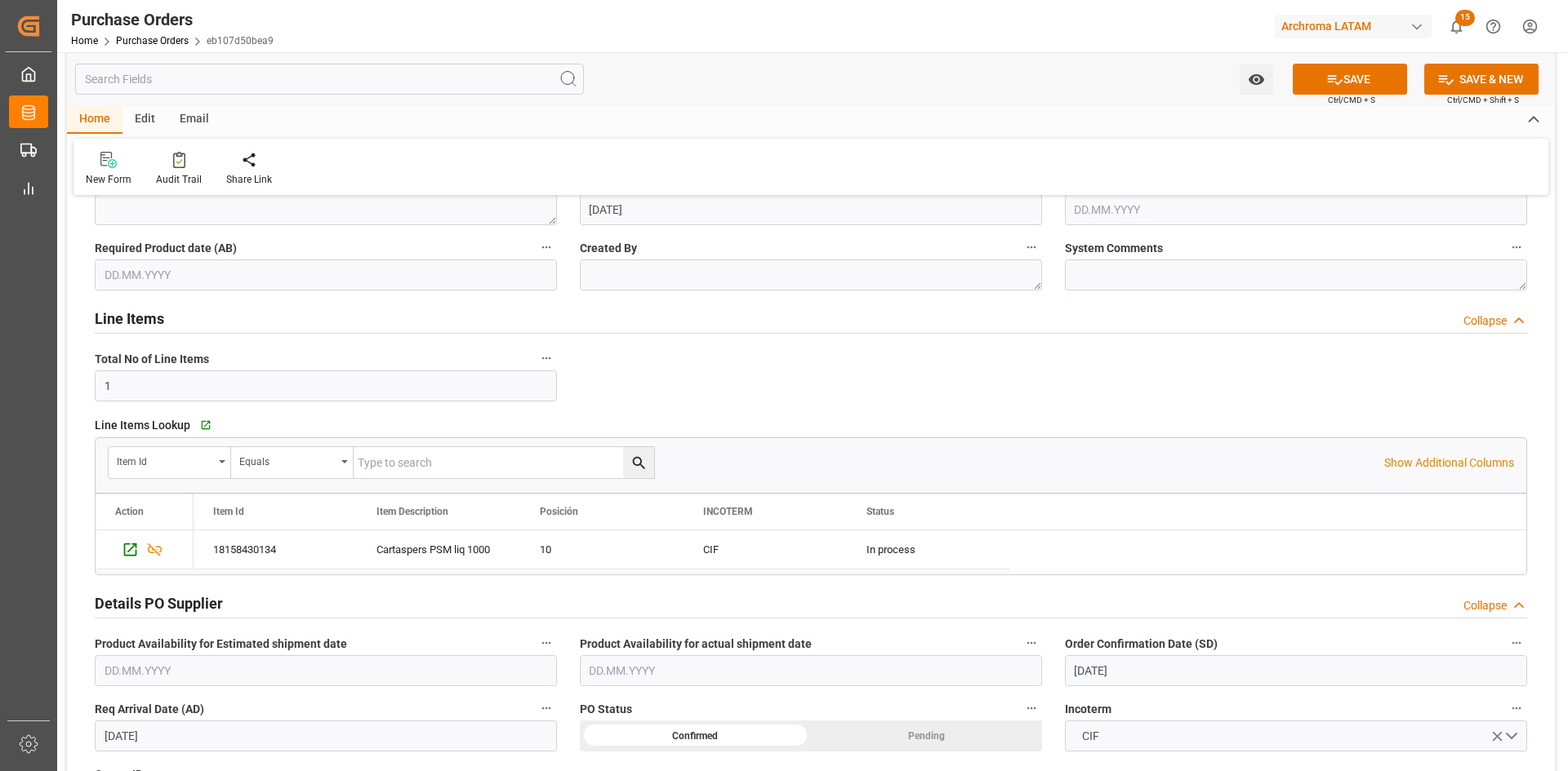
scroll to position [0, 0]
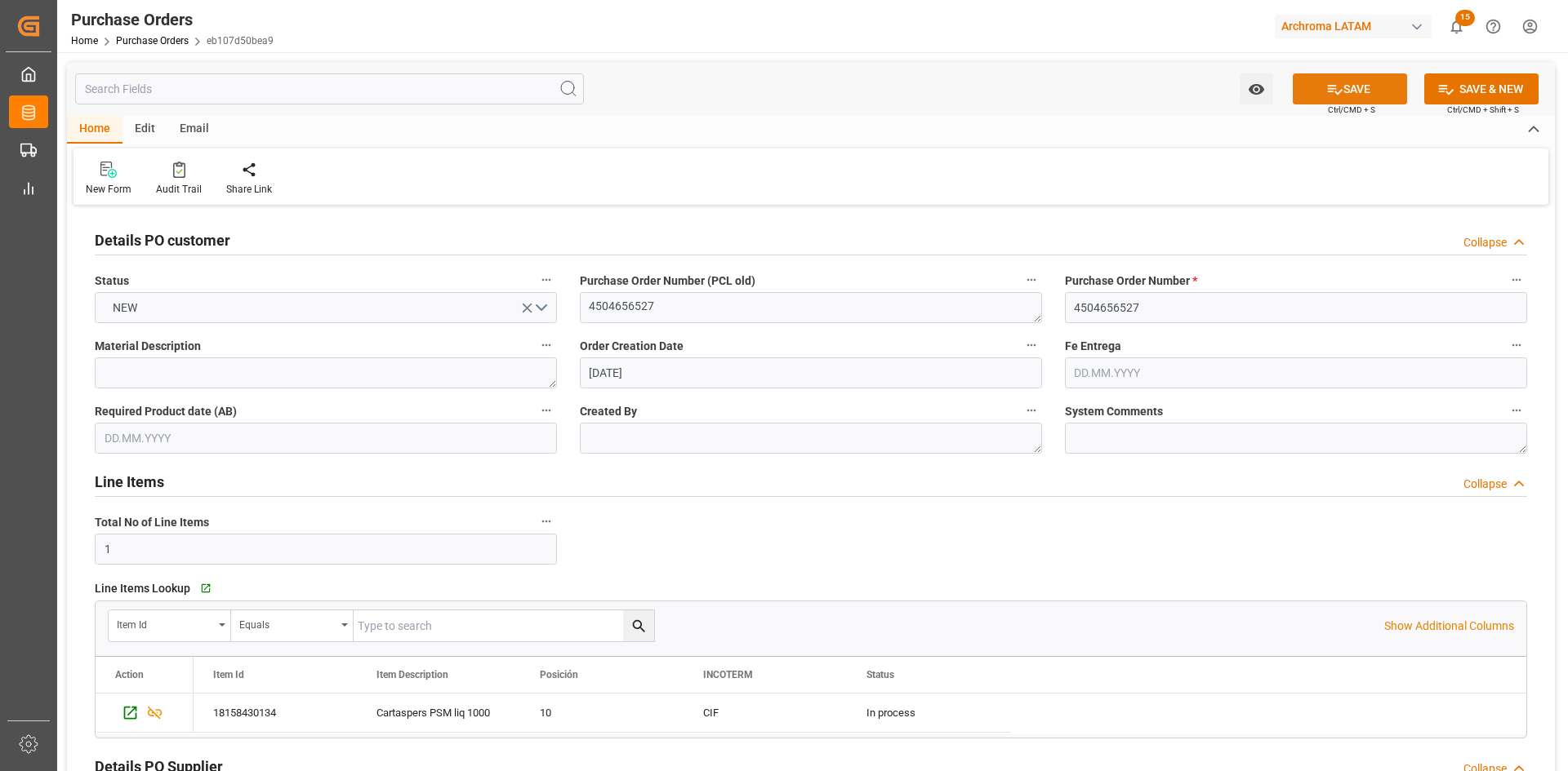
type textarea "PT"
click at [1044, 99] on button "SAVE" at bounding box center [1349, 89] width 114 height 31
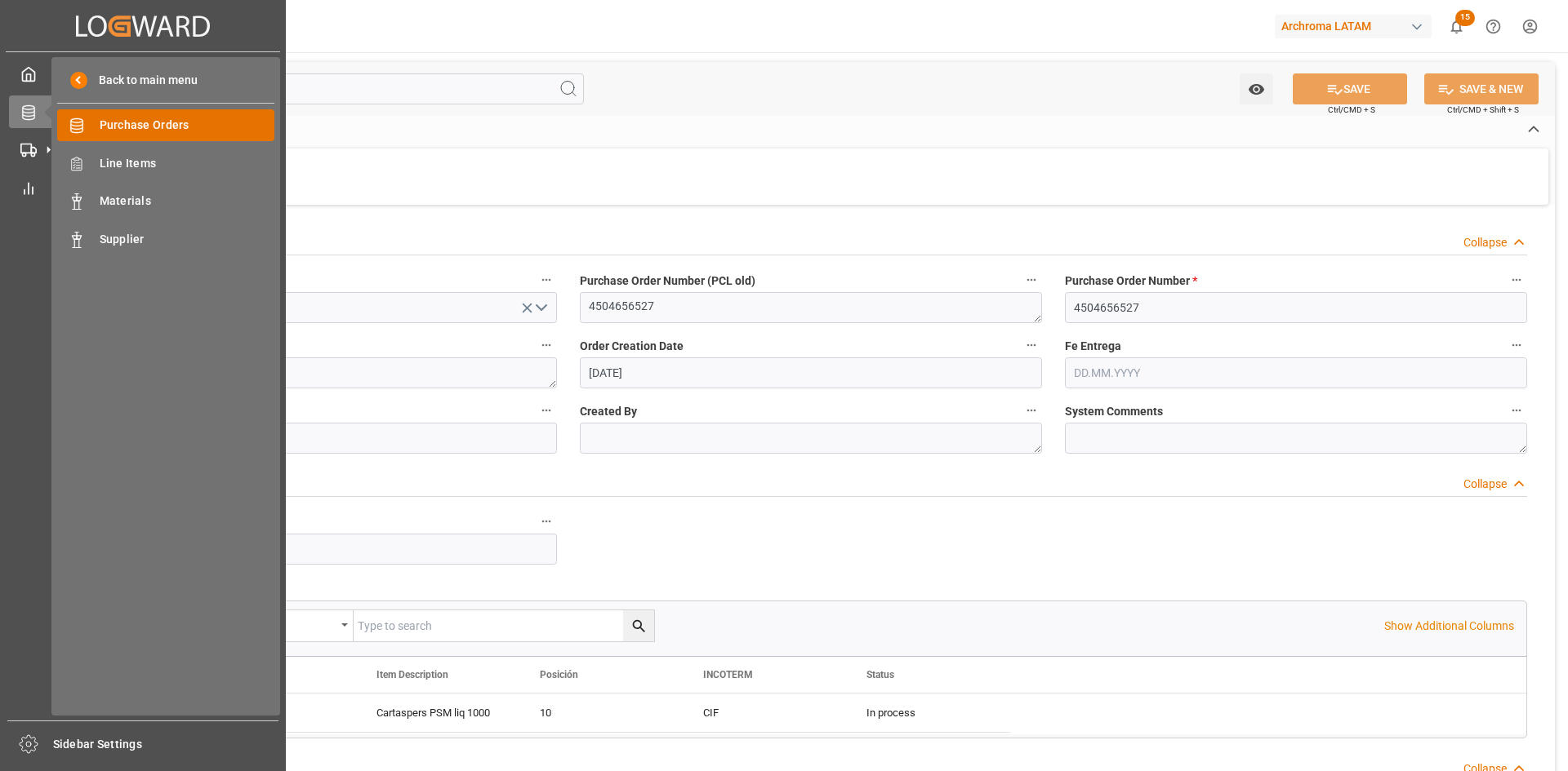
click at [141, 128] on span "Purchase Orders" at bounding box center [187, 125] width 176 height 17
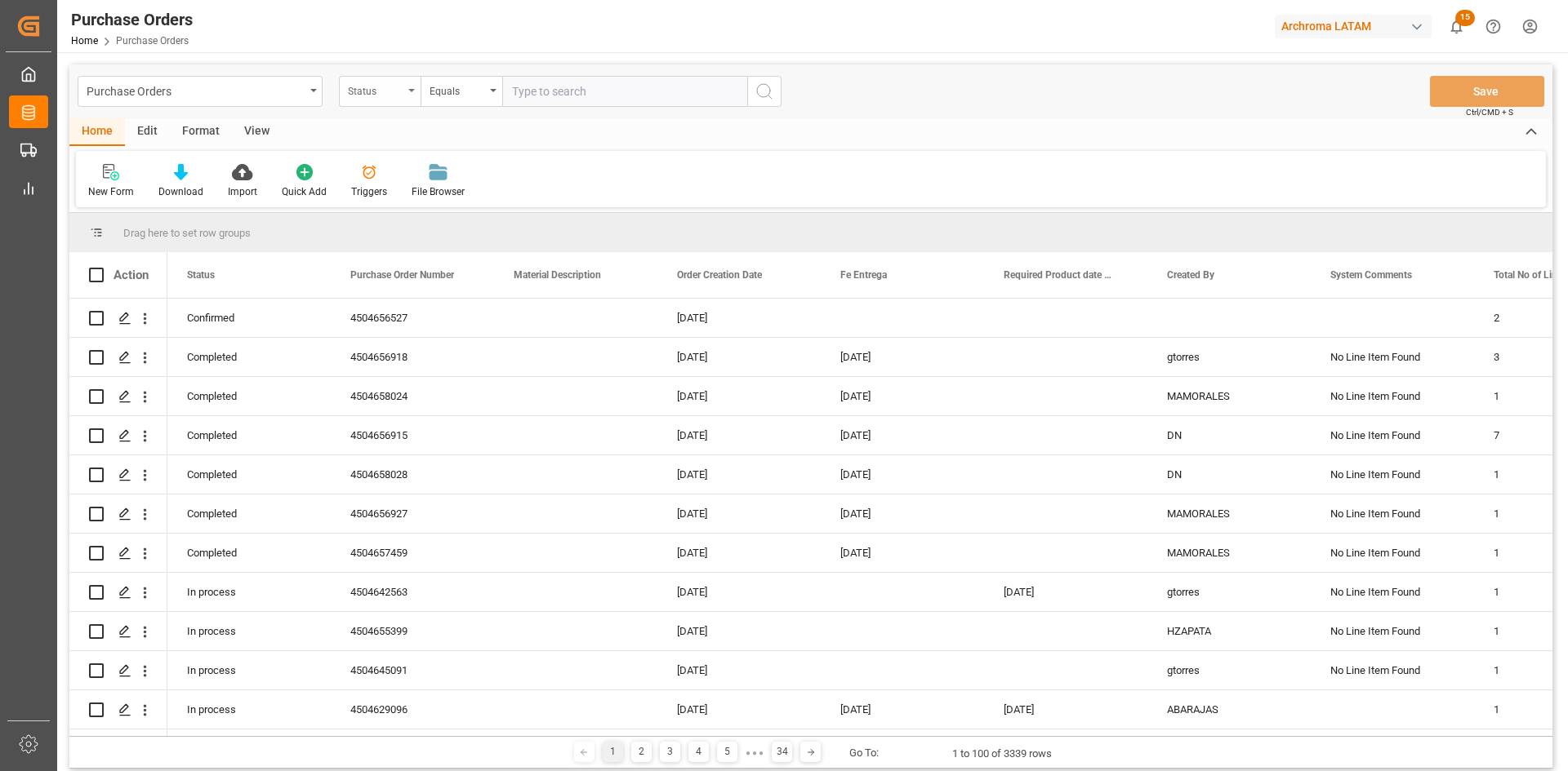
click at [410, 94] on div "Status" at bounding box center [379, 91] width 81 height 31
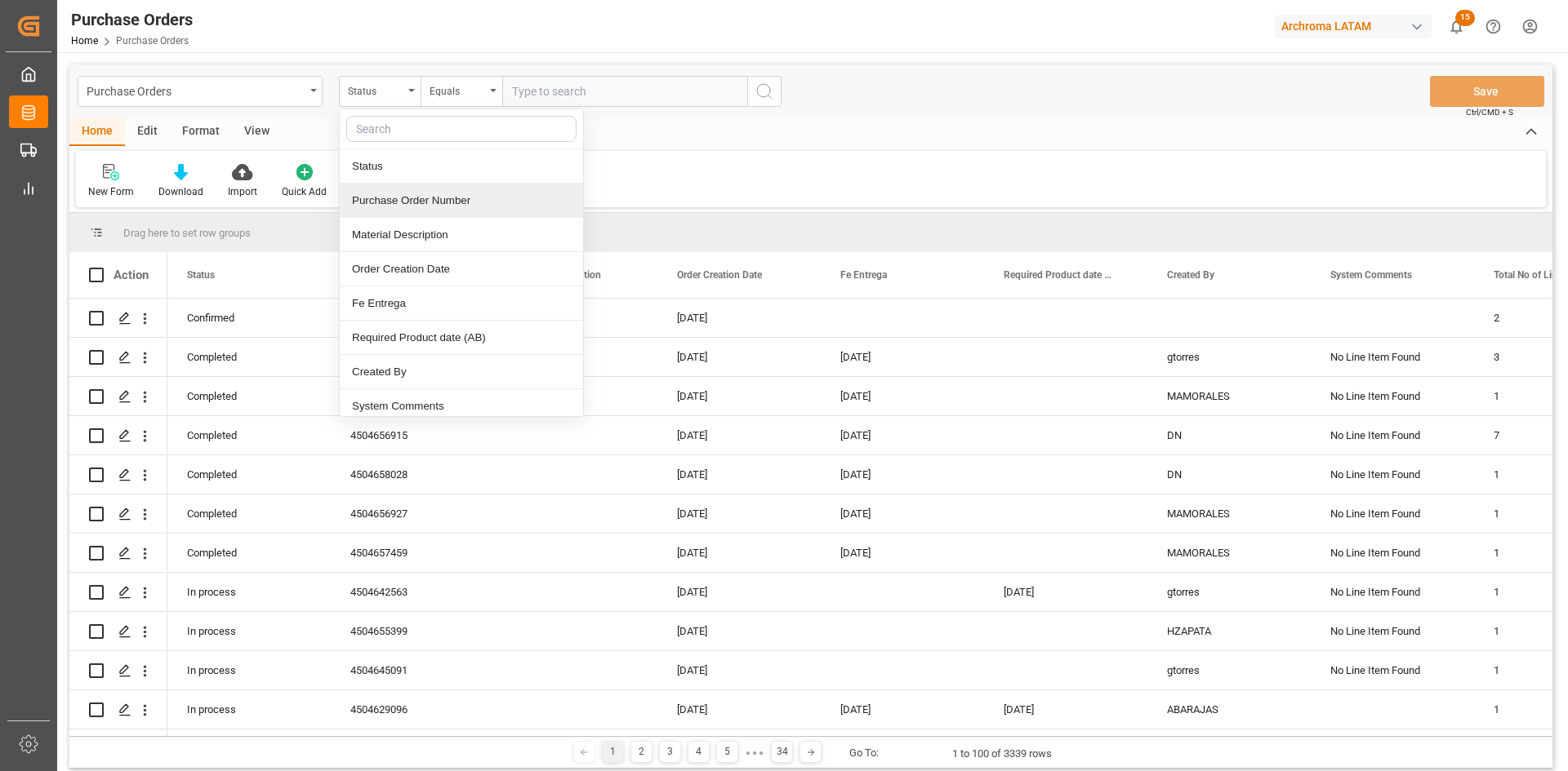
click at [435, 204] on div "Purchase Order Number" at bounding box center [461, 200] width 243 height 34
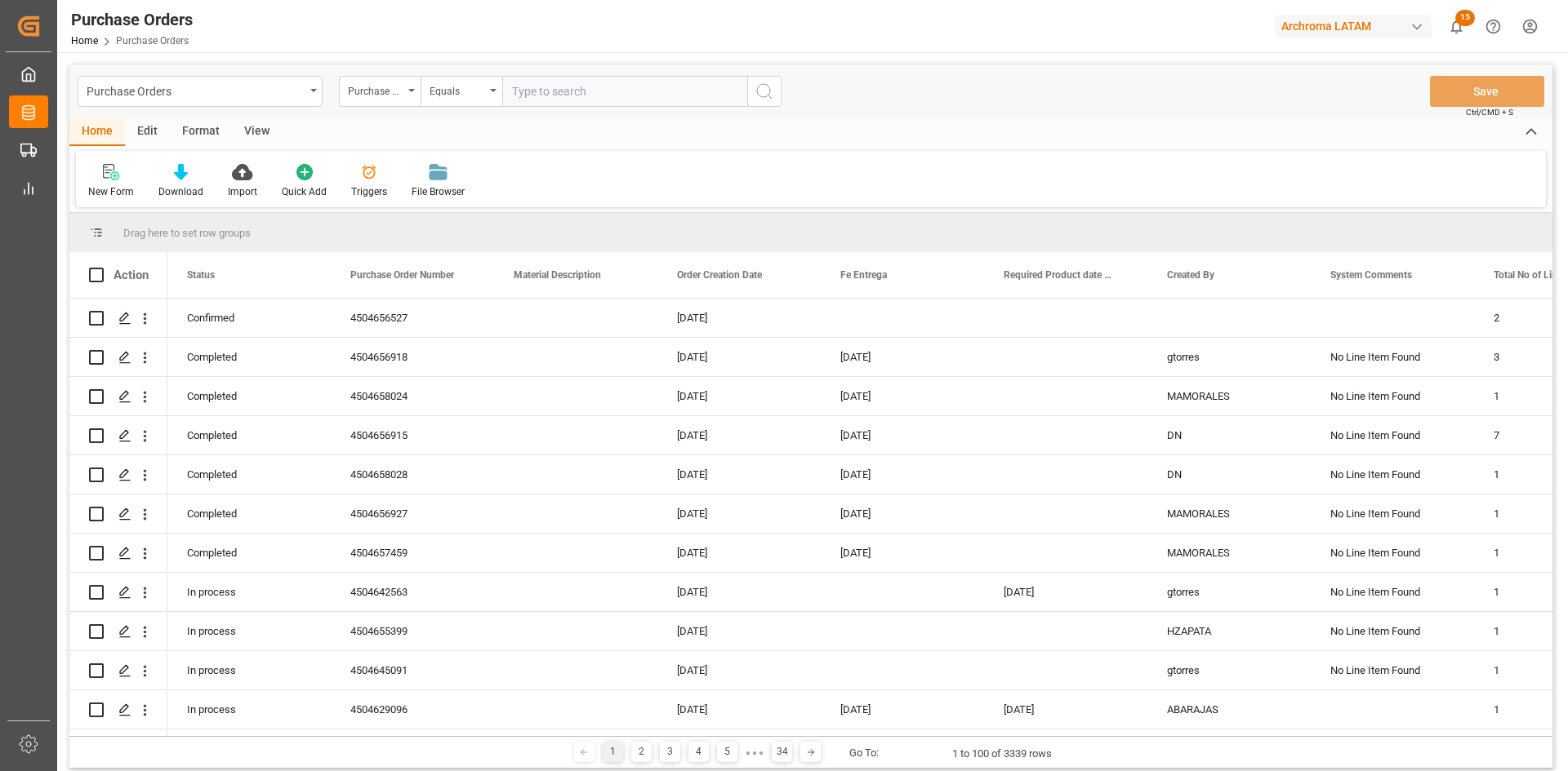
click at [540, 89] on input "text" at bounding box center [625, 91] width 245 height 31
paste input "4504656527"
type input "4504656527"
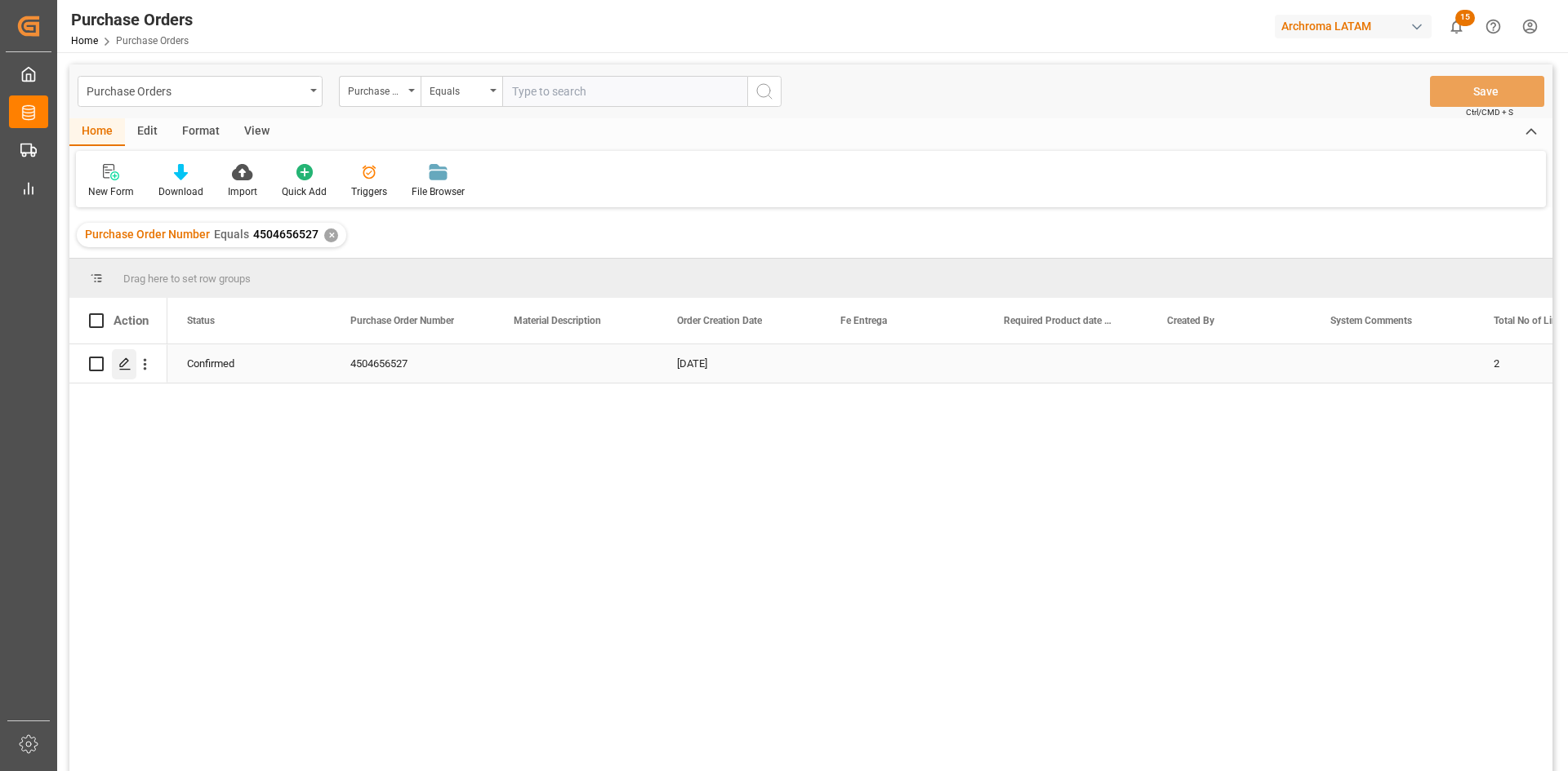
click at [127, 367] on icon "Press SPACE to select this row." at bounding box center [125, 363] width 13 height 13
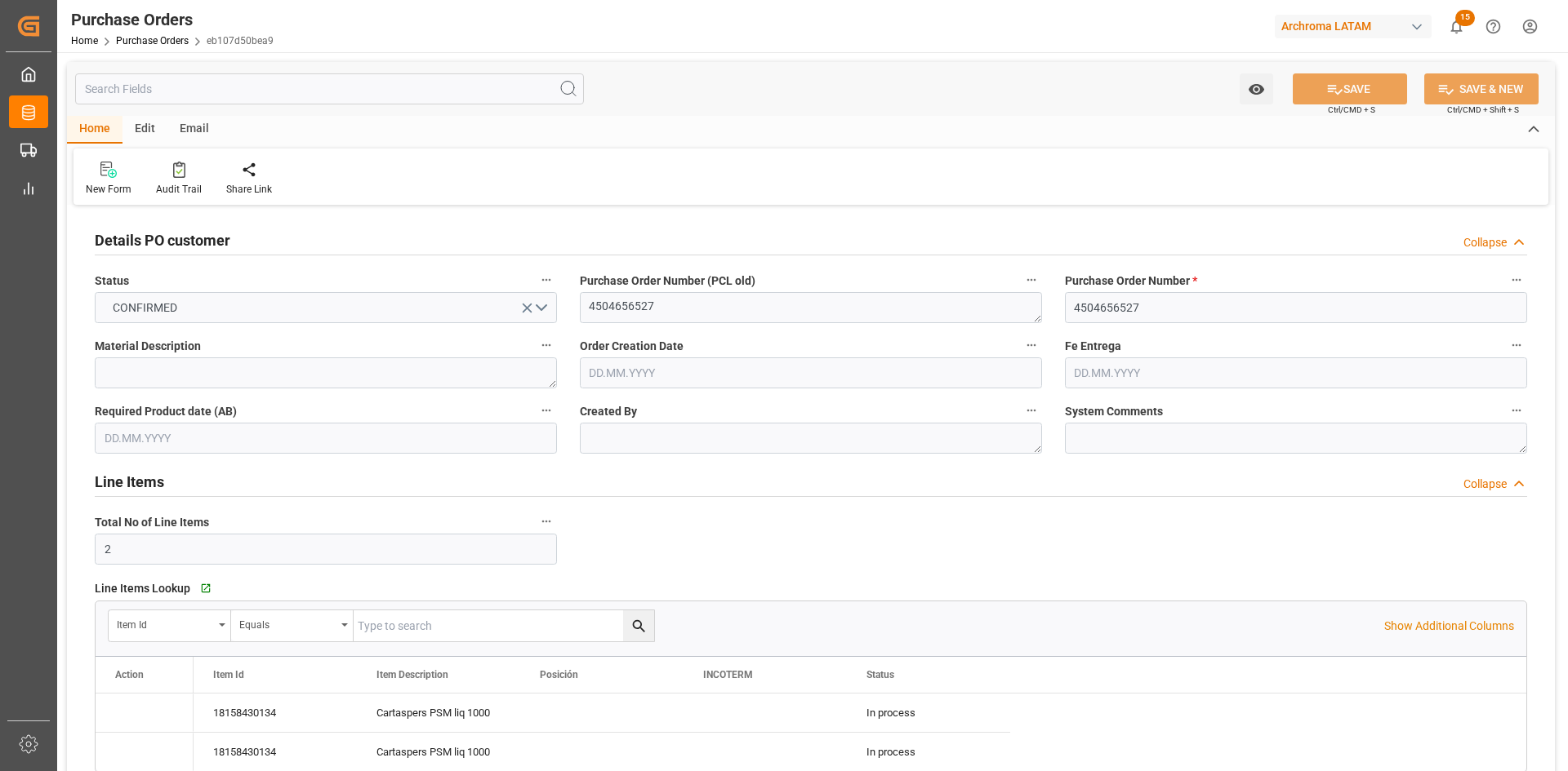
type input "[DATE]"
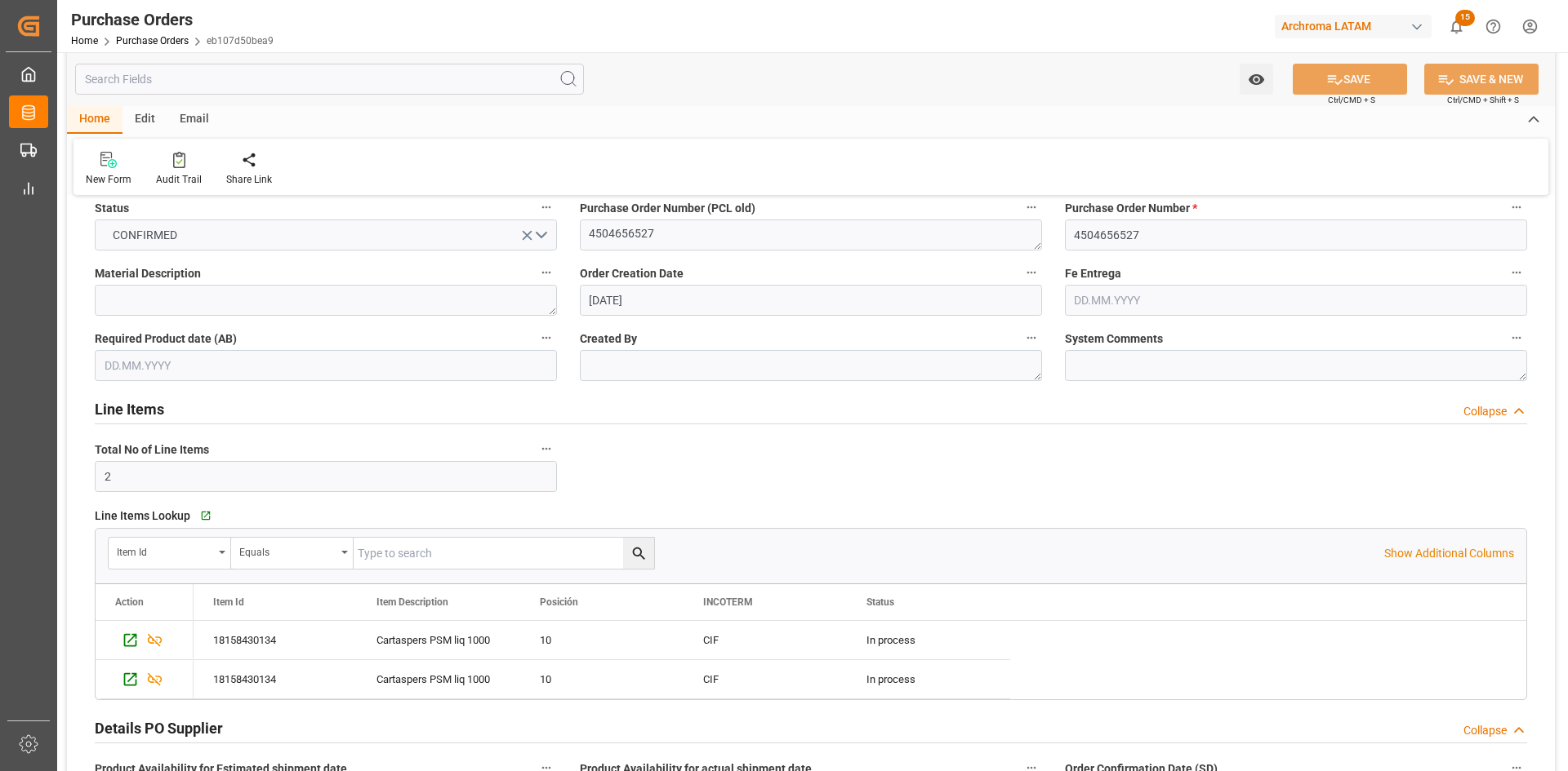
scroll to position [245, 0]
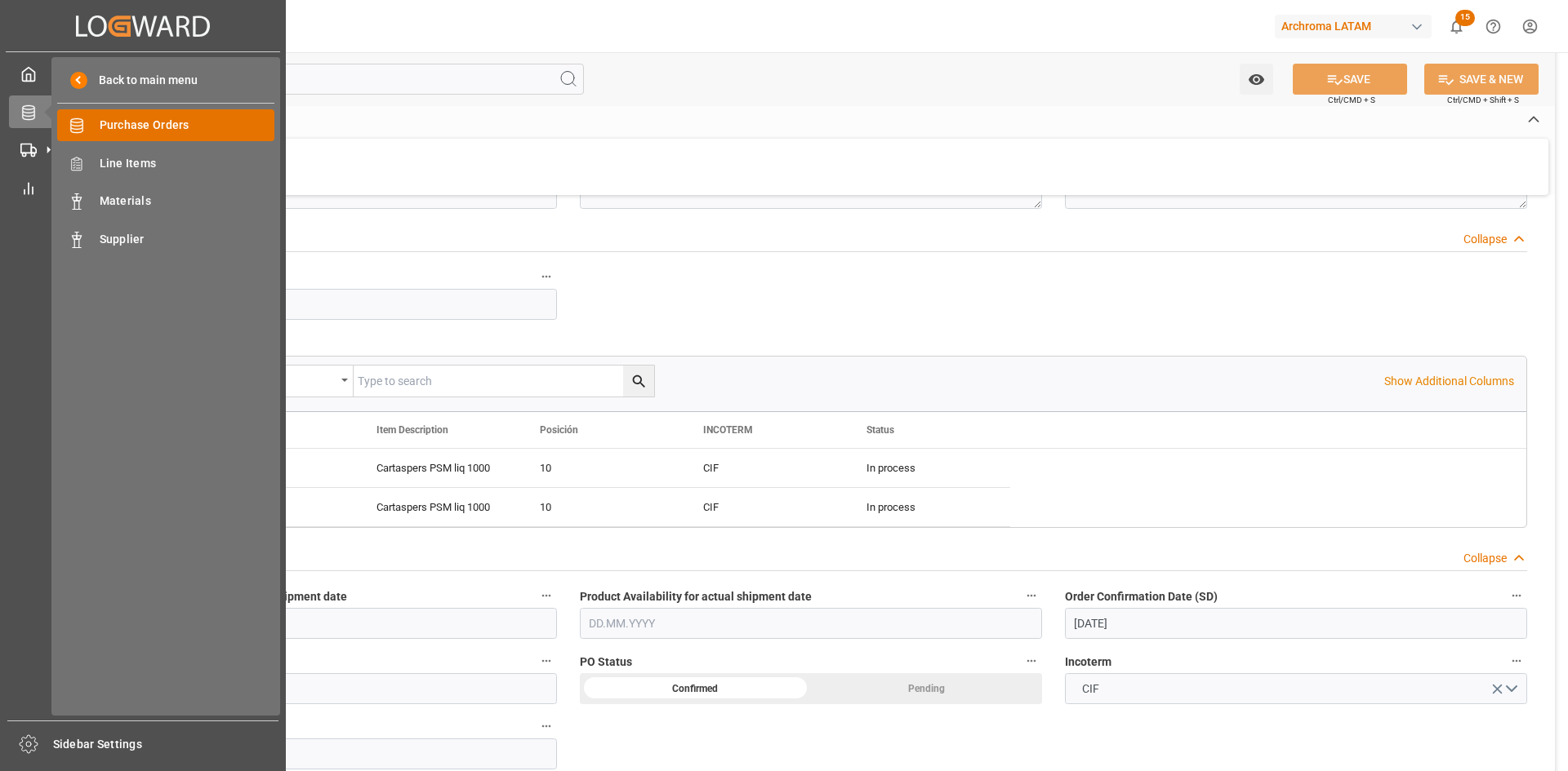
click at [153, 122] on span "Purchase Orders" at bounding box center [187, 125] width 176 height 17
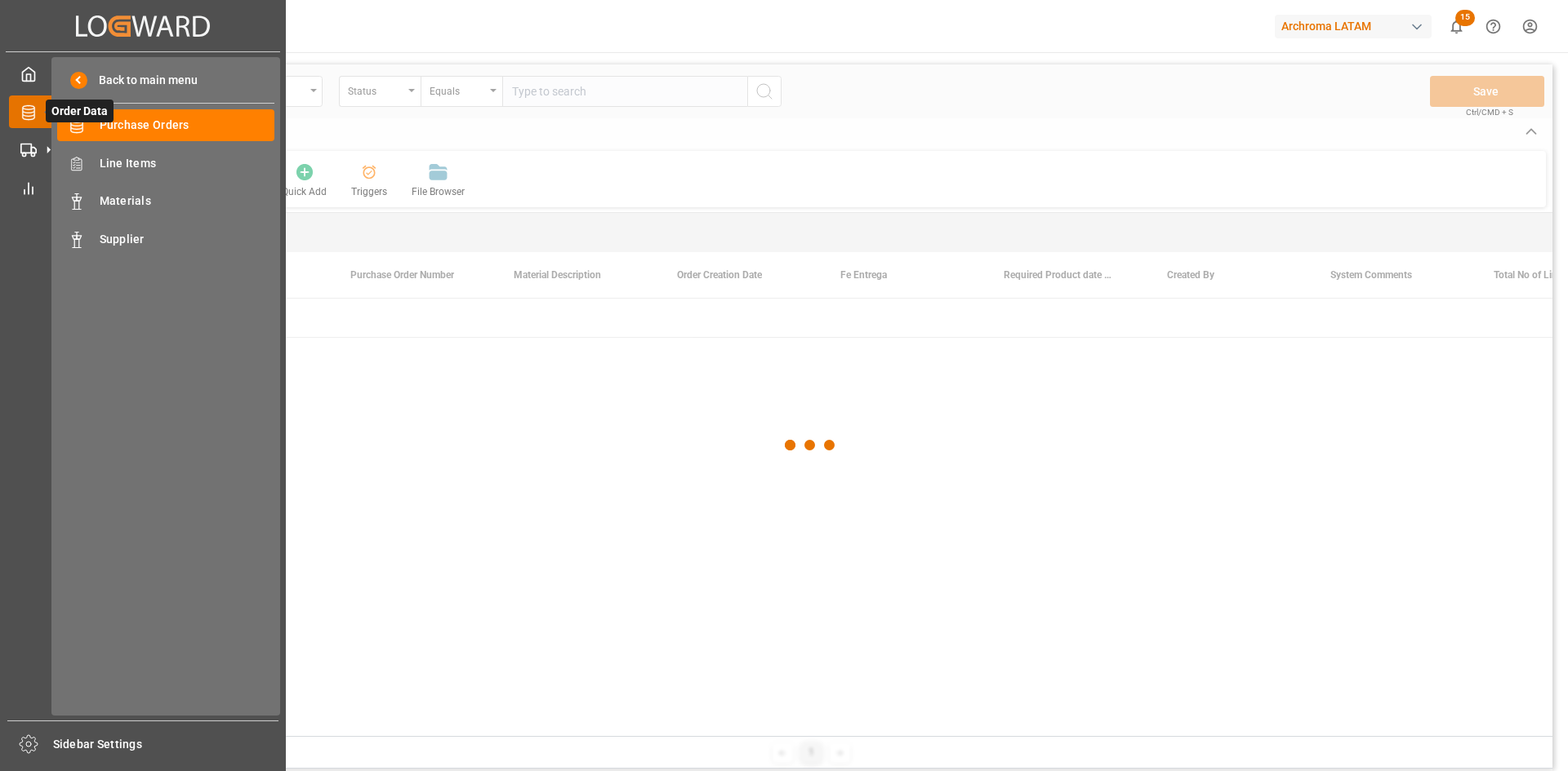
click at [38, 109] on icon at bounding box center [48, 112] width 34 height 34
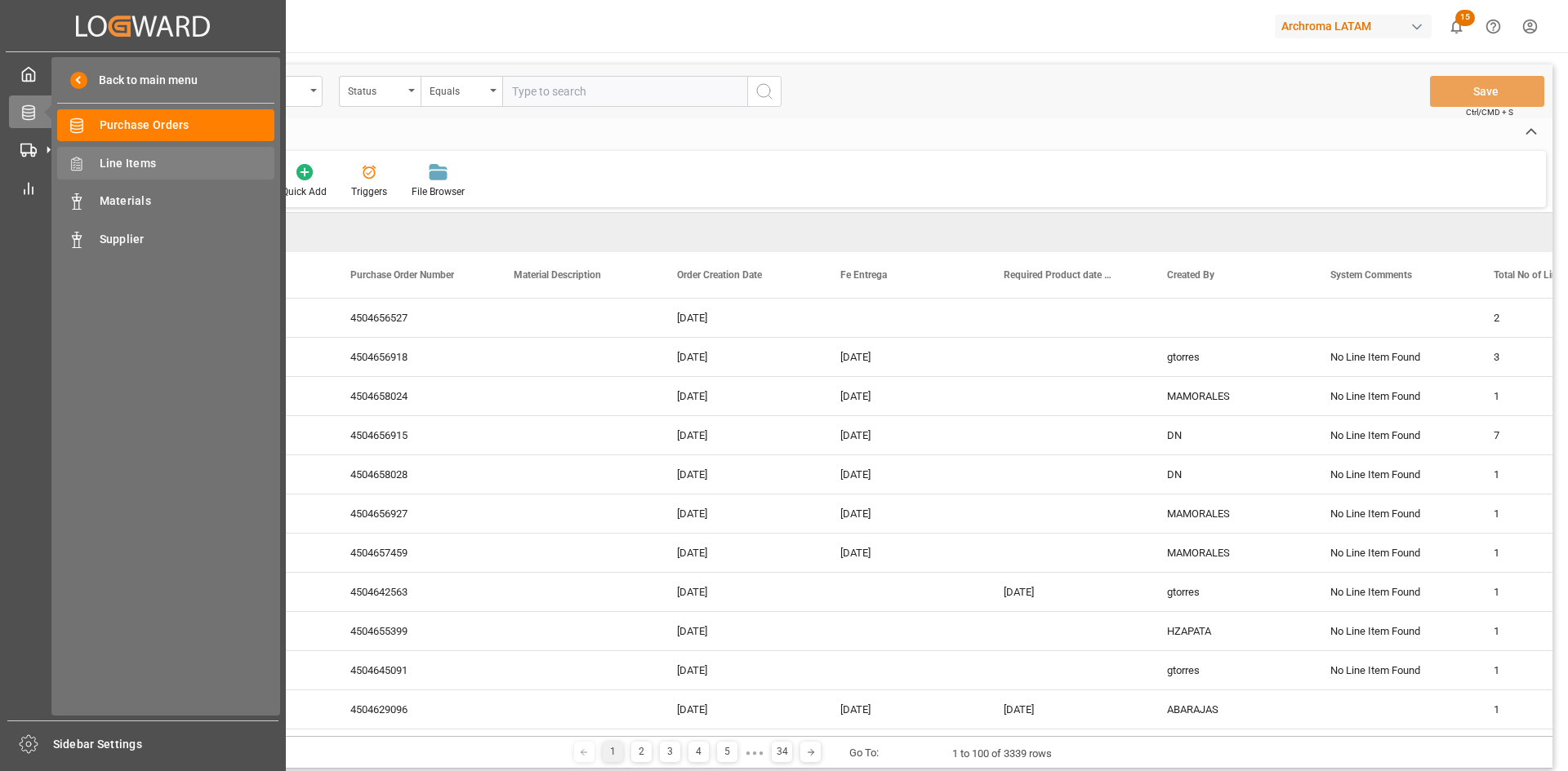
click at [179, 162] on span "Line Items" at bounding box center [187, 163] width 176 height 17
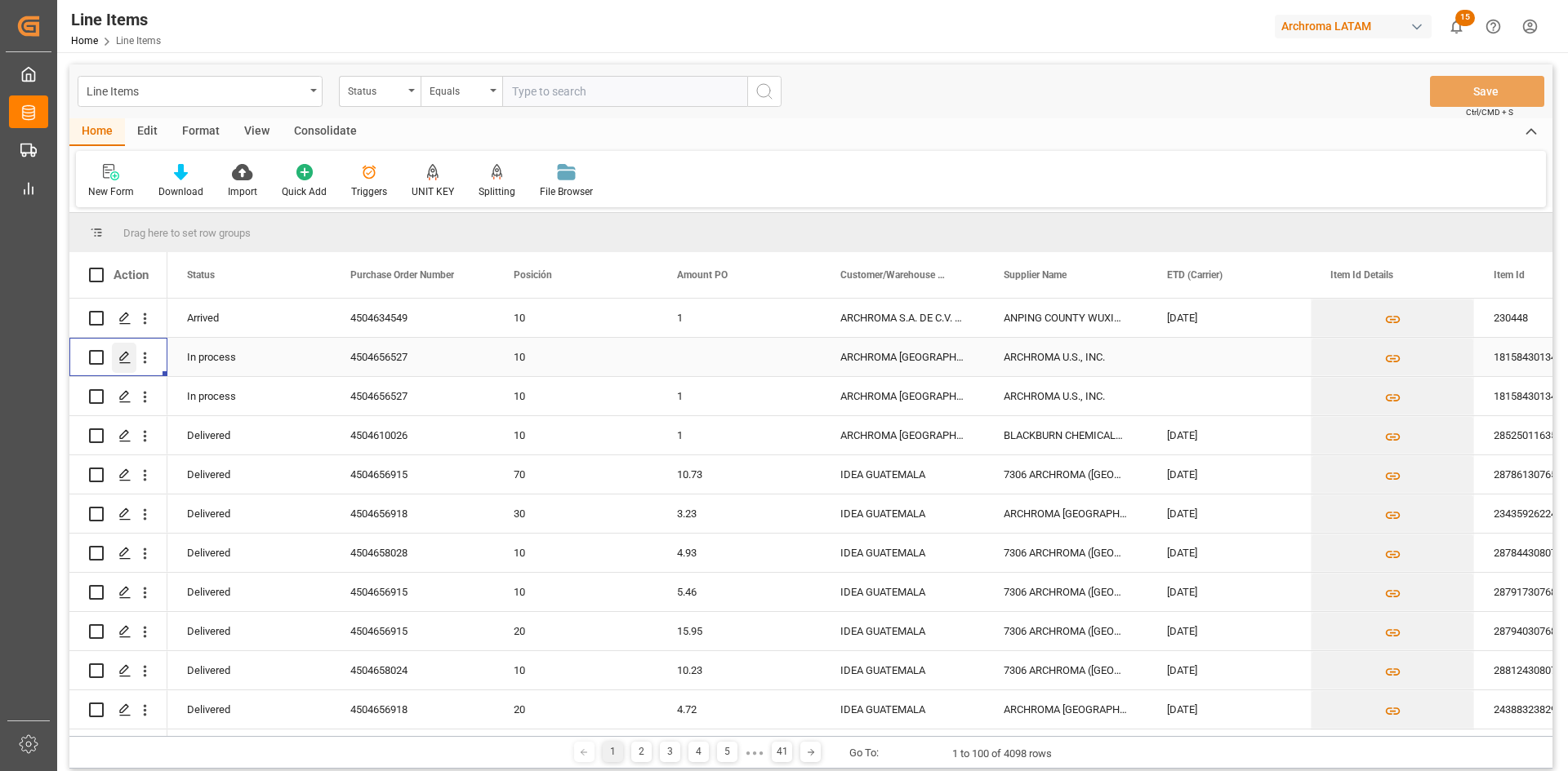
click at [119, 358] on icon "Press SPACE to select this row." at bounding box center [125, 357] width 13 height 13
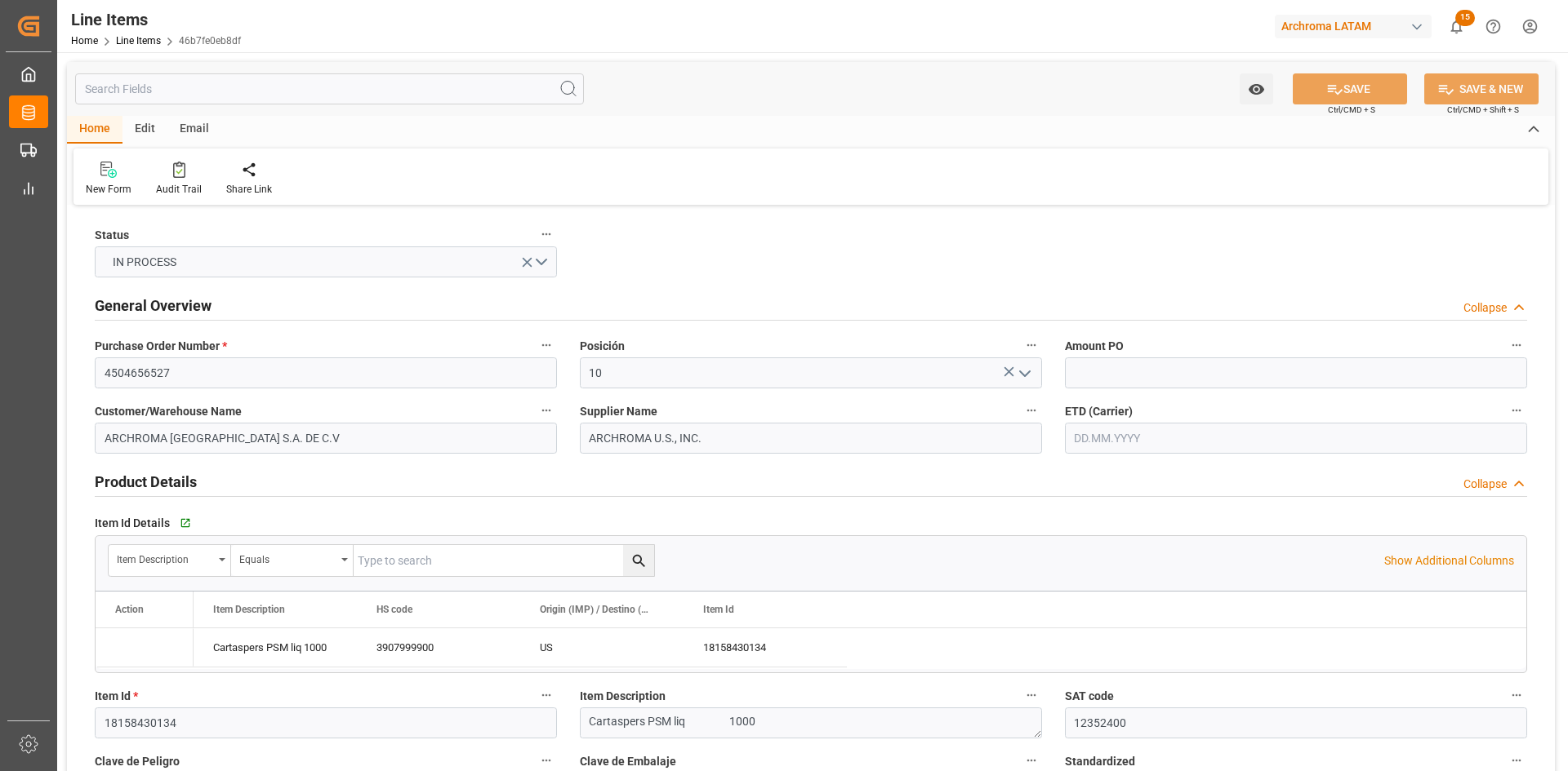
type input "26.08.2025"
type input "05.09.2025 19:54"
type input "[DATE] 19:51"
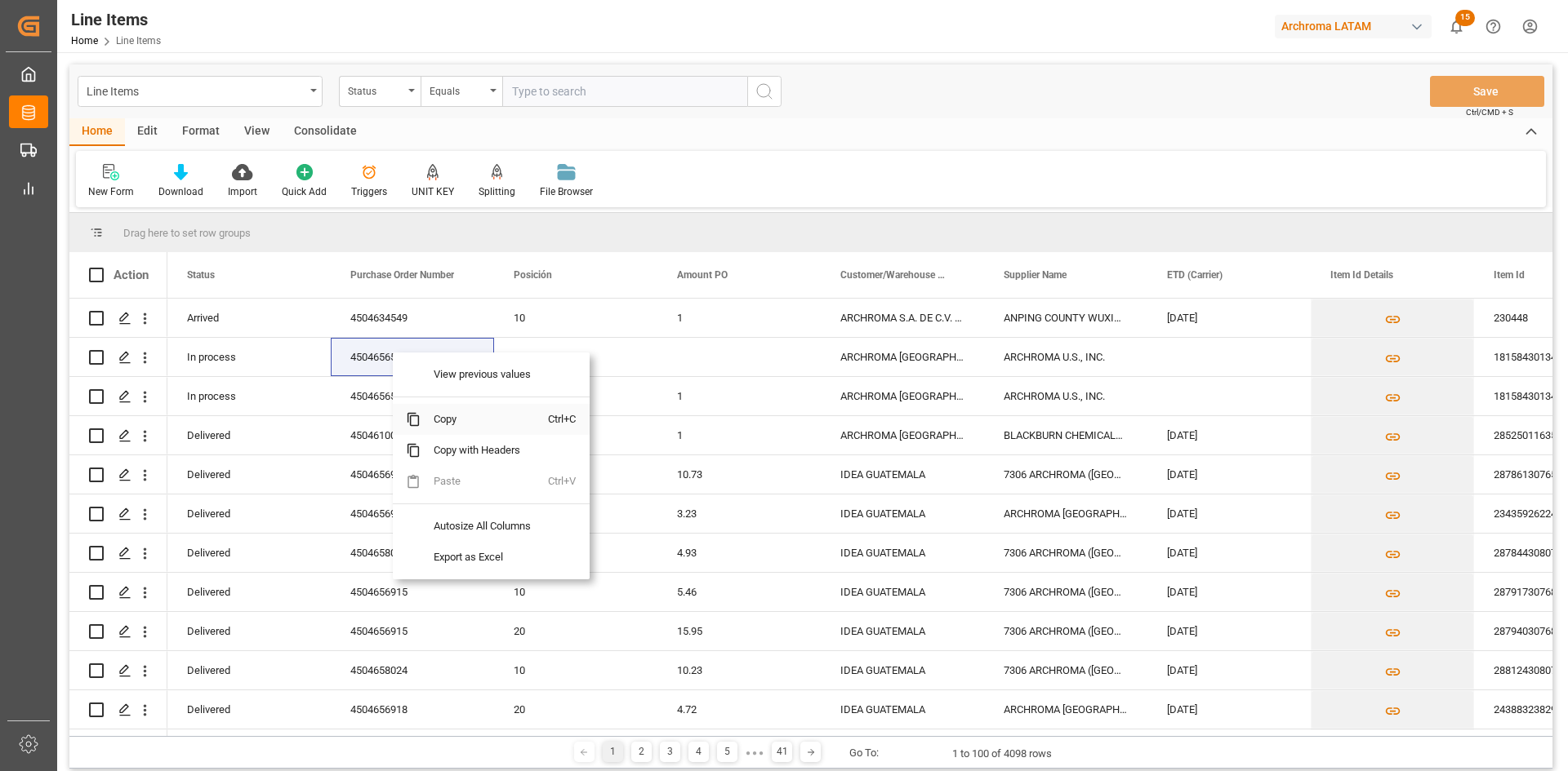
click at [459, 425] on span "Copy" at bounding box center [485, 420] width 128 height 31
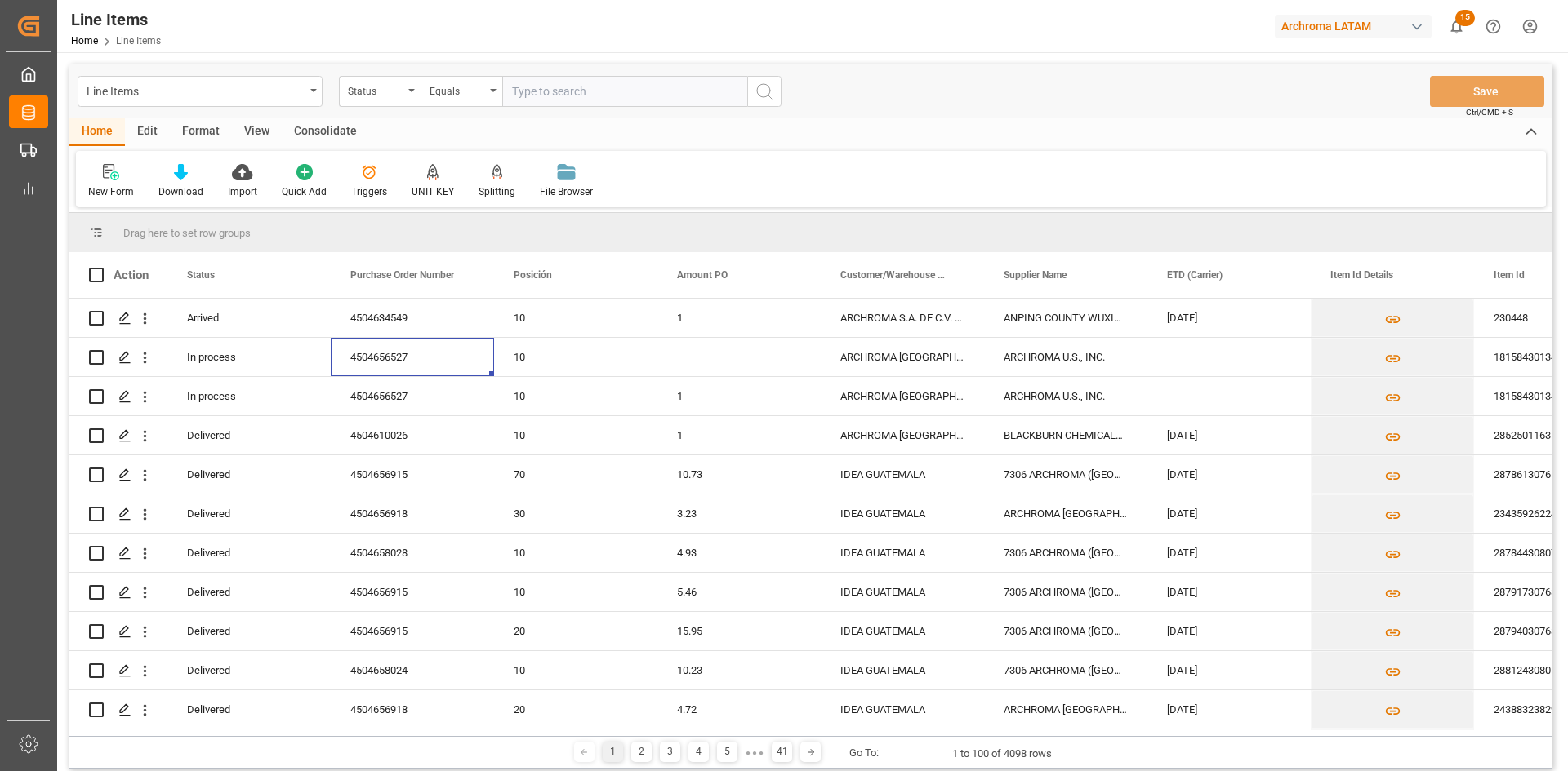
click at [534, 89] on input "text" at bounding box center [625, 91] width 245 height 31
click at [391, 95] on div "Status" at bounding box center [375, 89] width 56 height 19
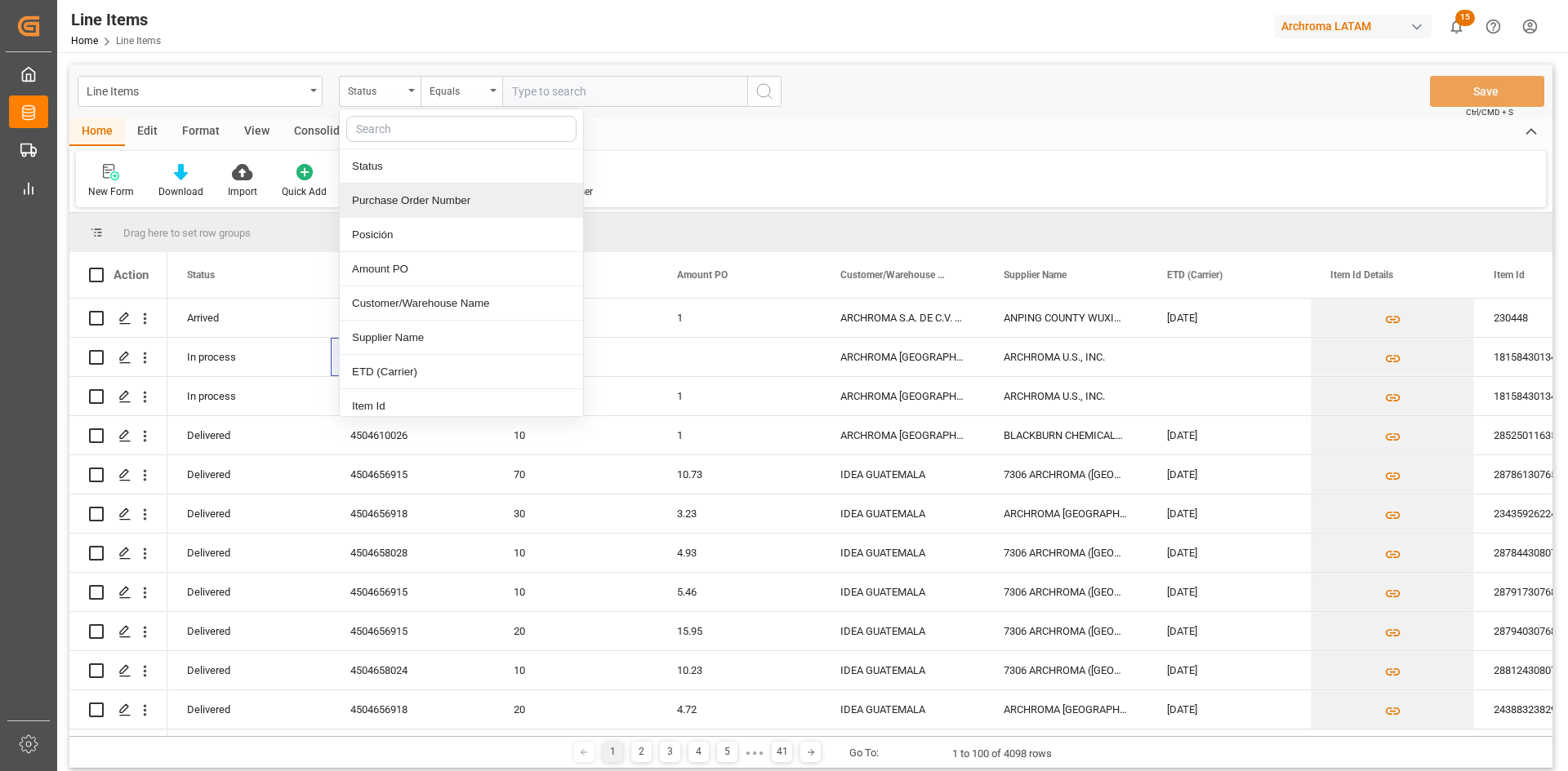
click at [413, 210] on div "Purchase Order Number" at bounding box center [461, 200] width 243 height 34
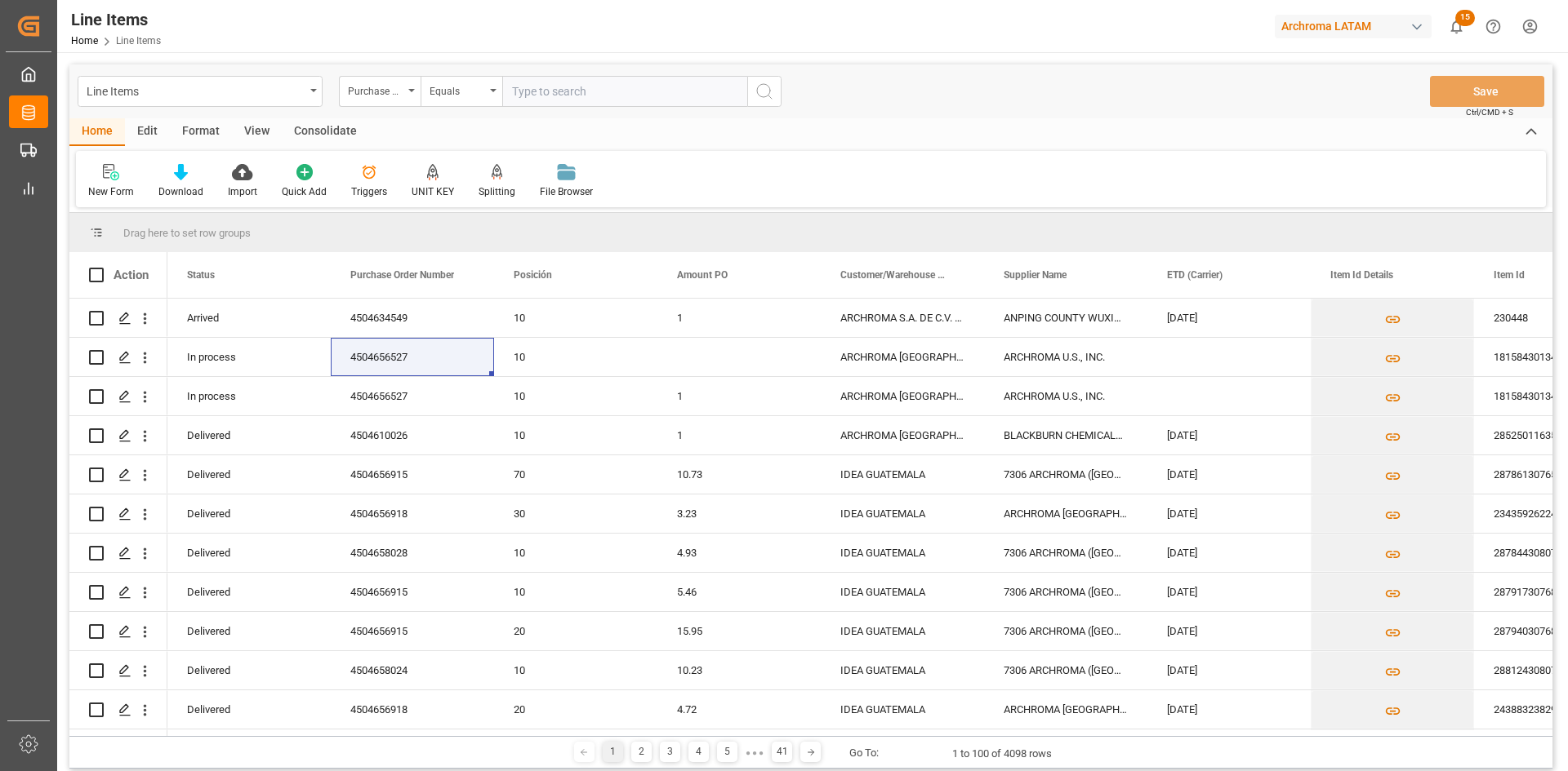
click at [539, 94] on input "text" at bounding box center [625, 91] width 245 height 31
paste input "4504656527"
type input "4504656527"
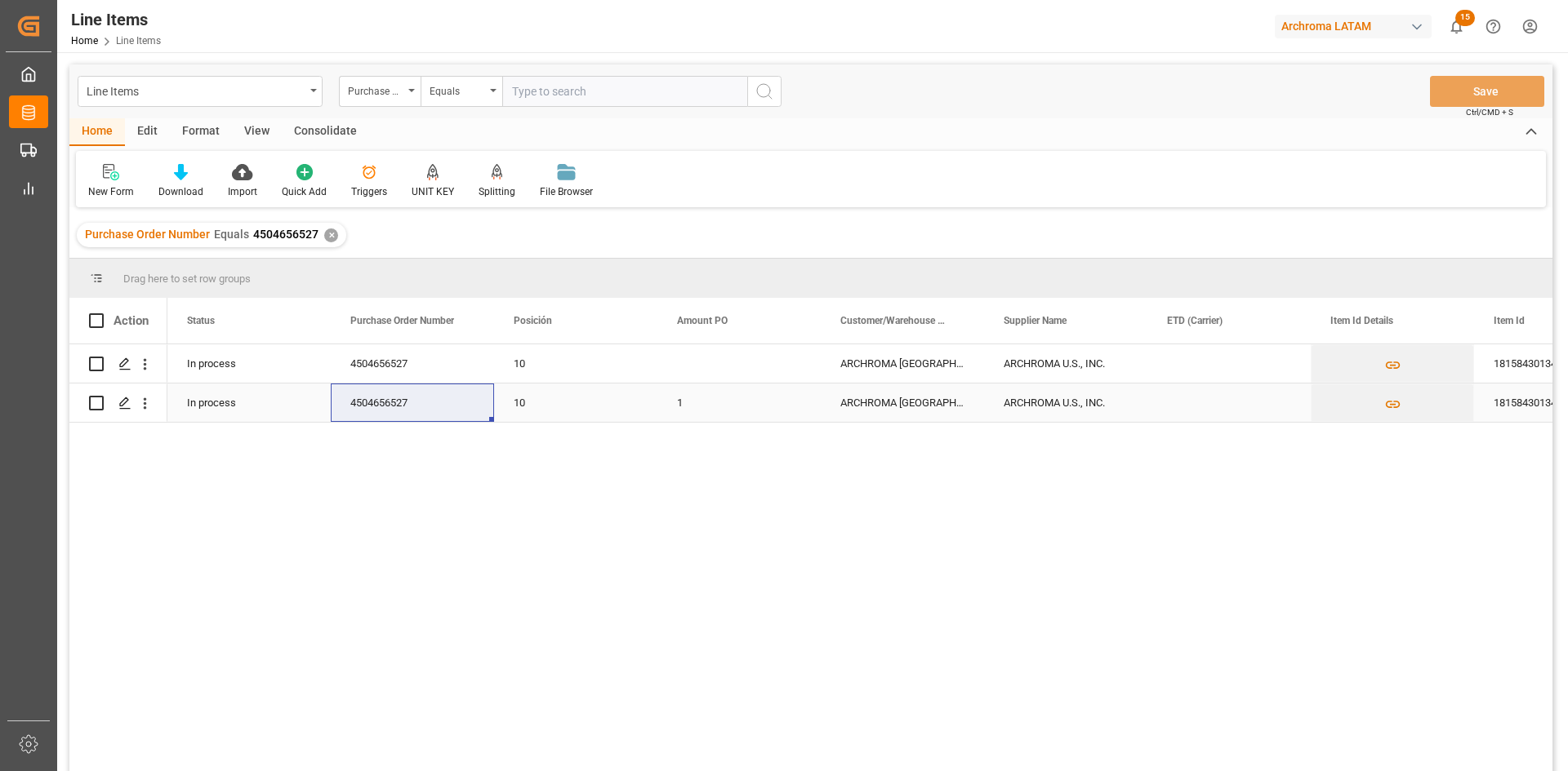
click at [1044, 396] on div "Press SPACE to select this row." at bounding box center [1228, 402] width 163 height 38
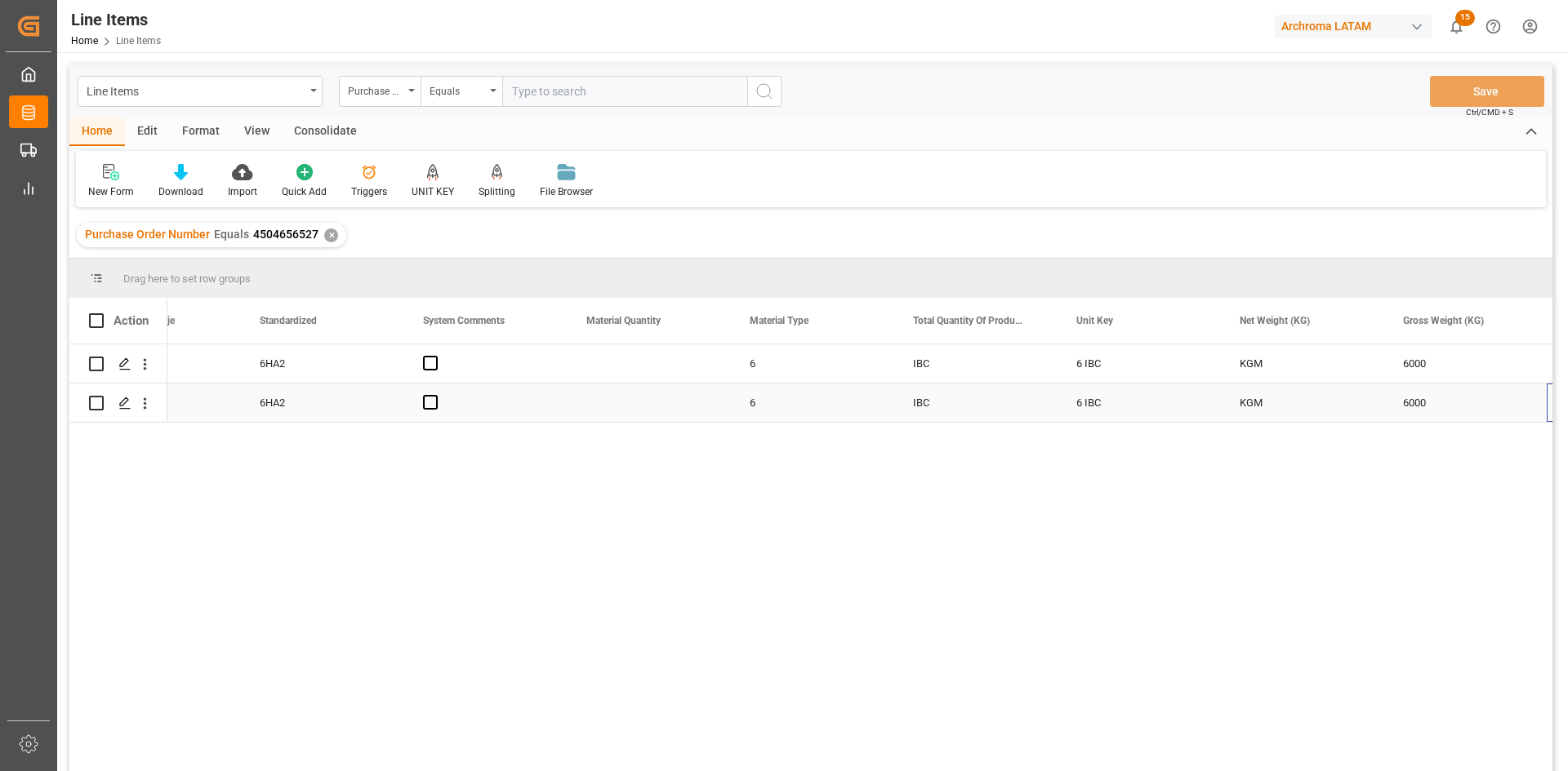
scroll to position [0, 2050]
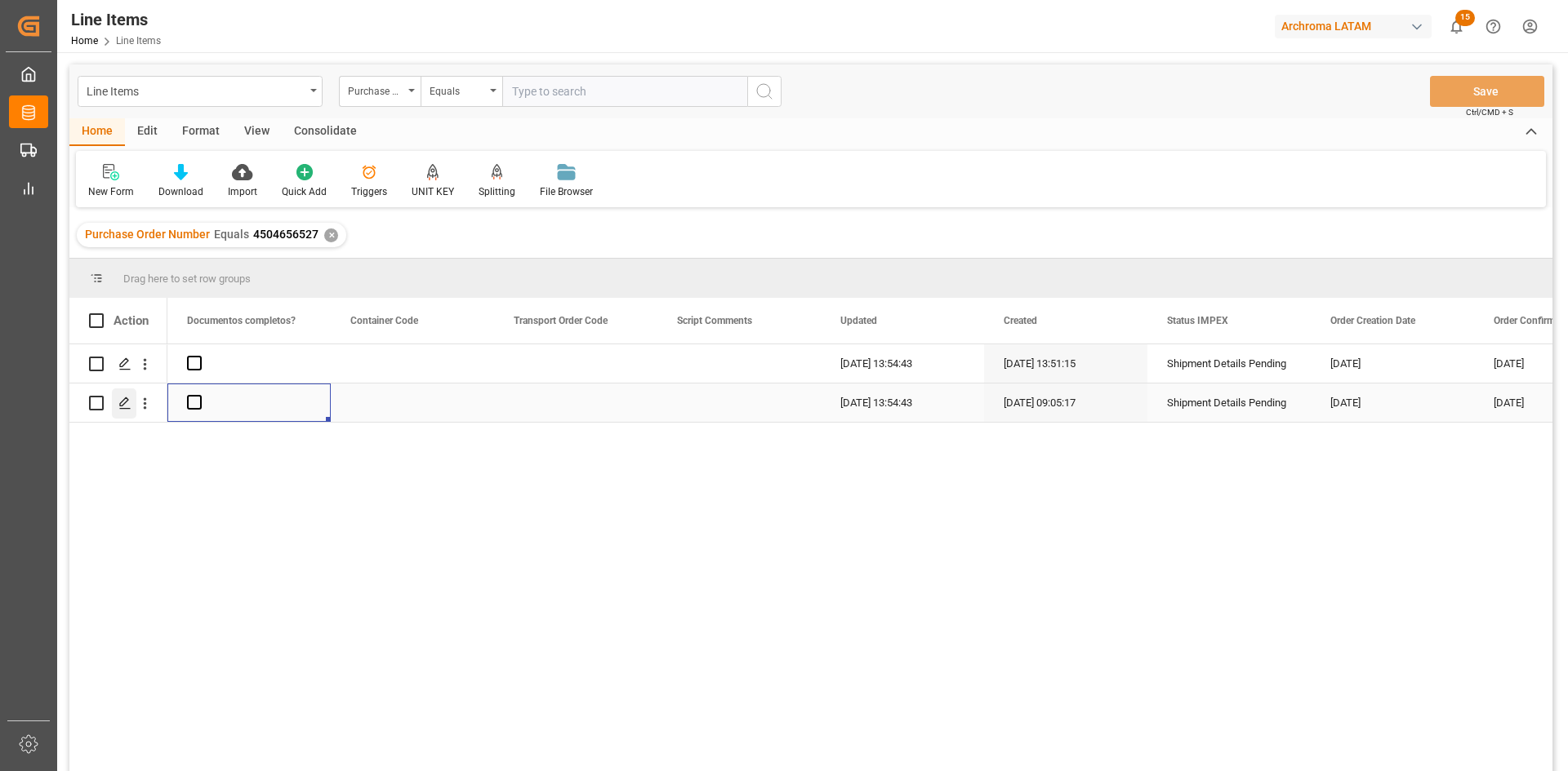
click at [122, 406] on polygon "Press SPACE to select this row." at bounding box center [124, 402] width 8 height 8
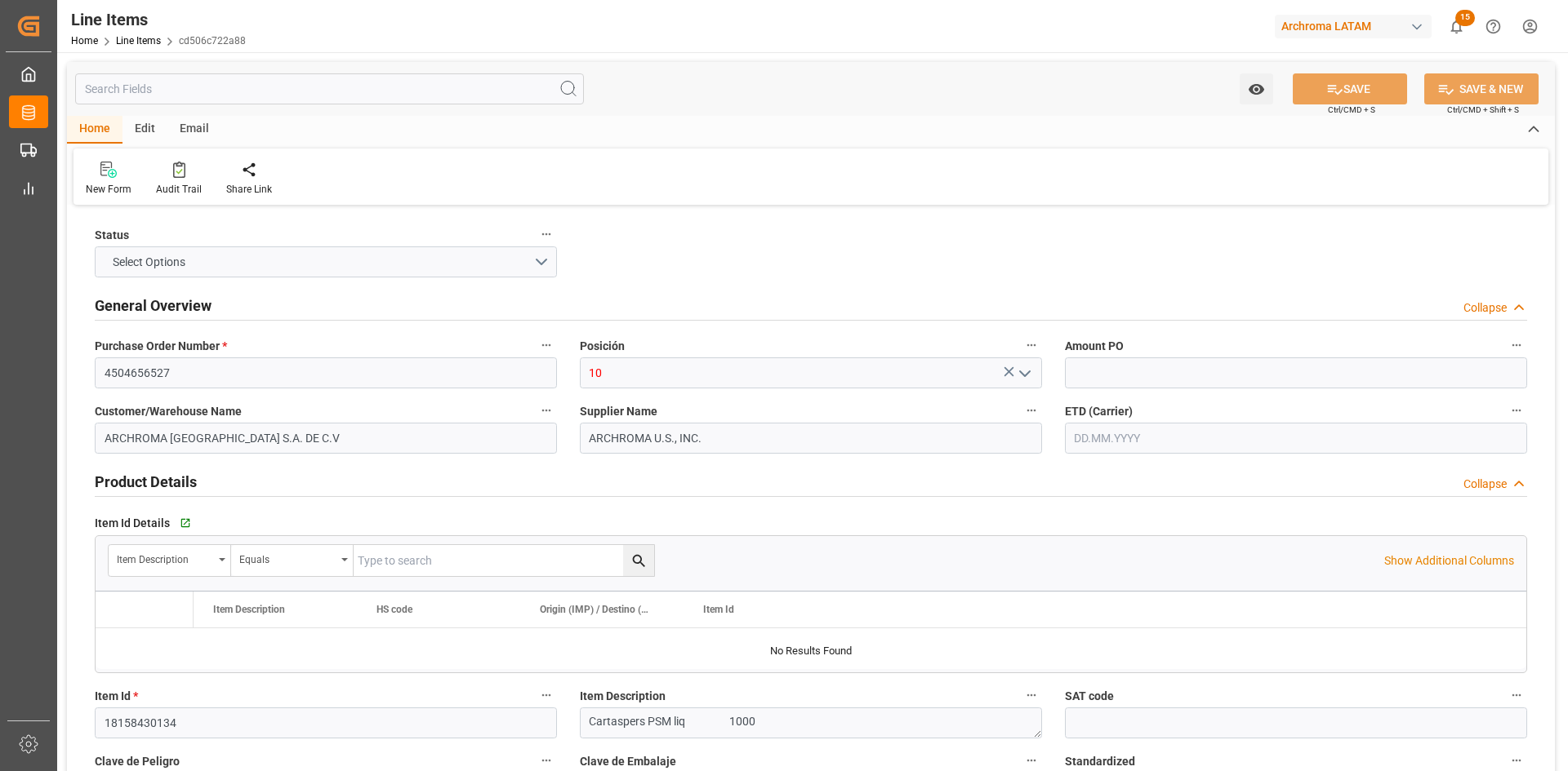
type input "1"
type input "12352400"
type input "6"
type input "6000"
type input "6348"
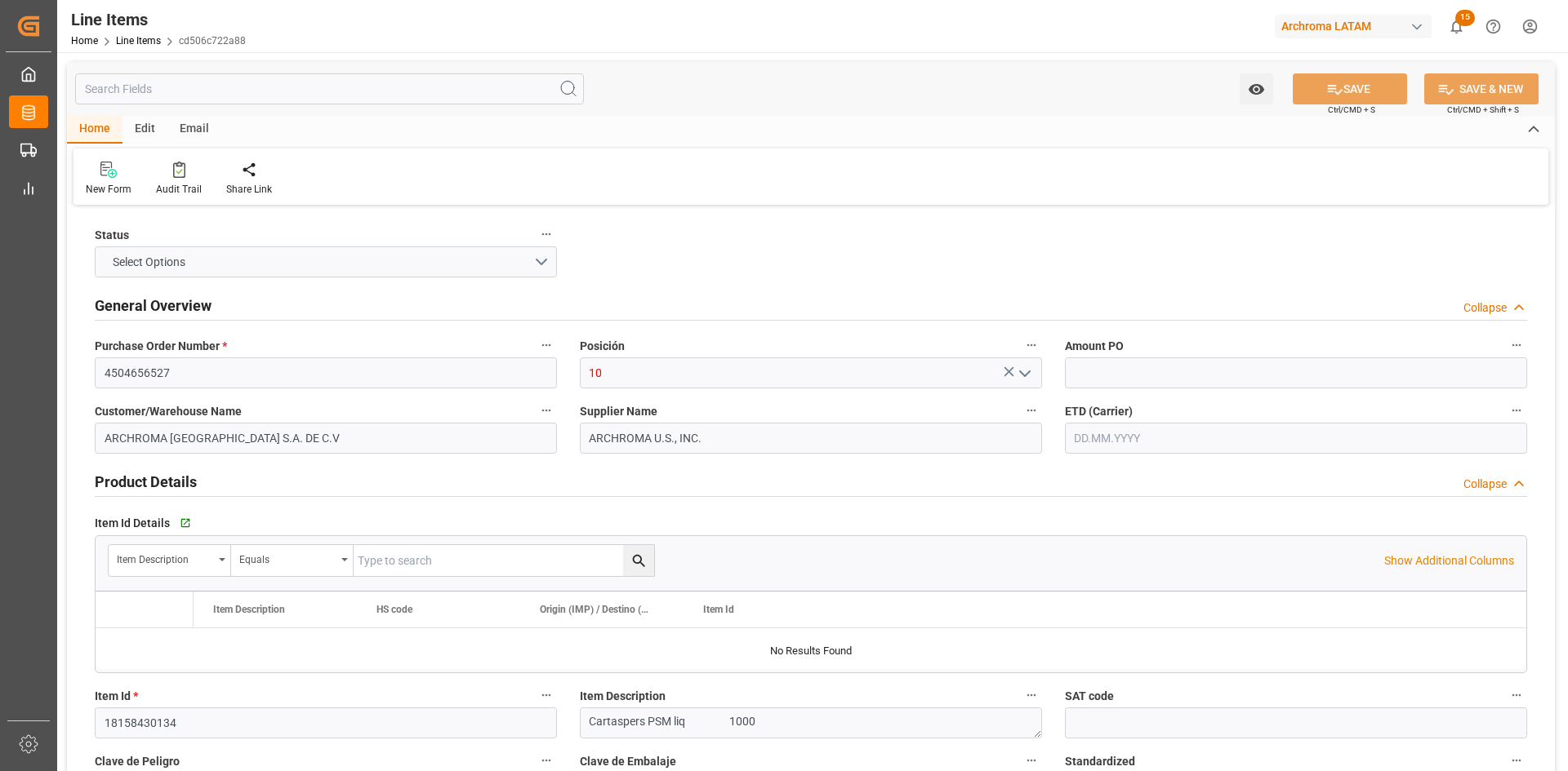
type input "11820"
type input "3907999900"
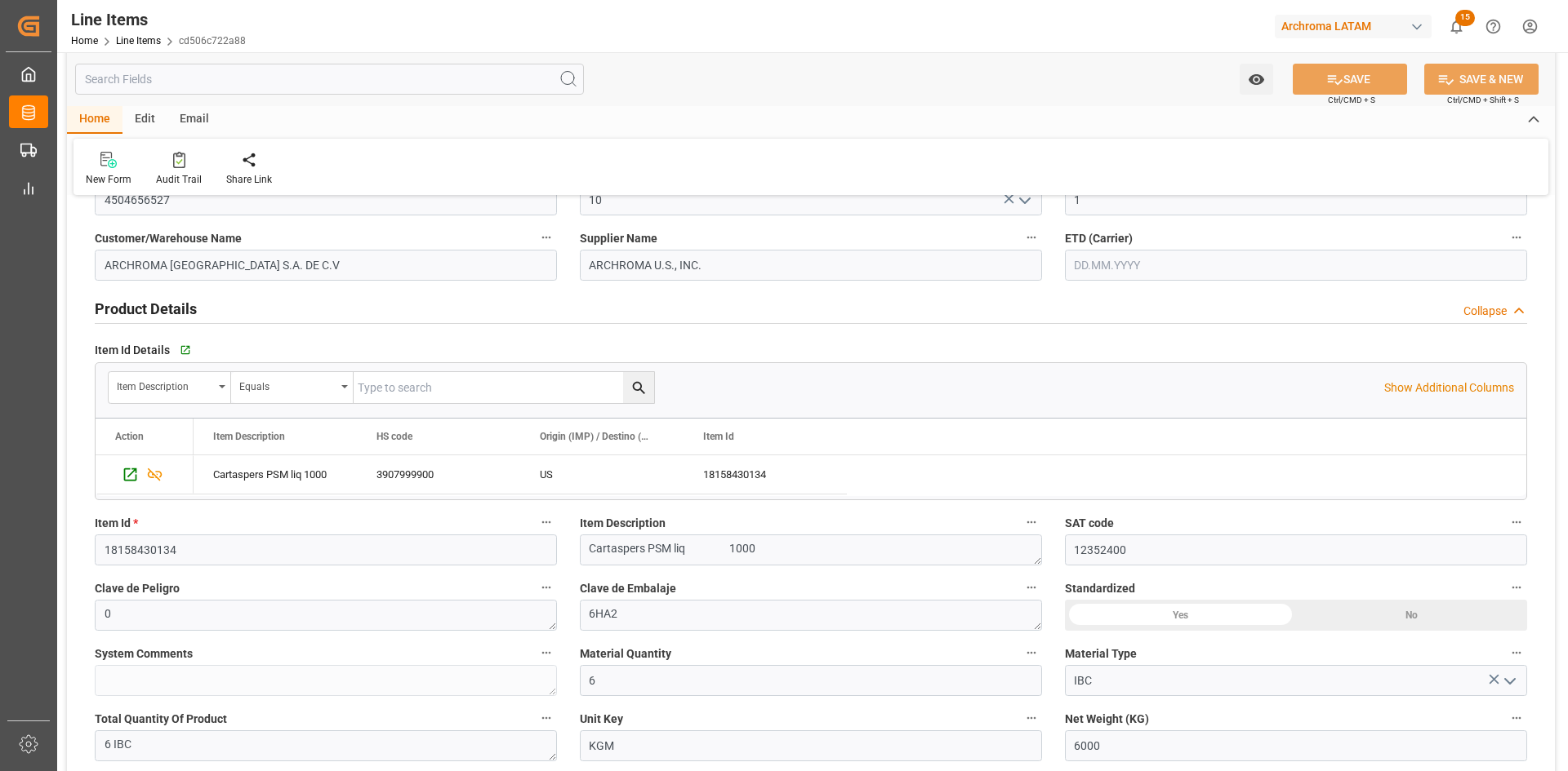
type input "26.08.2025"
type input "05.09.2025 19:54"
type input "26.08.2025 15:05"
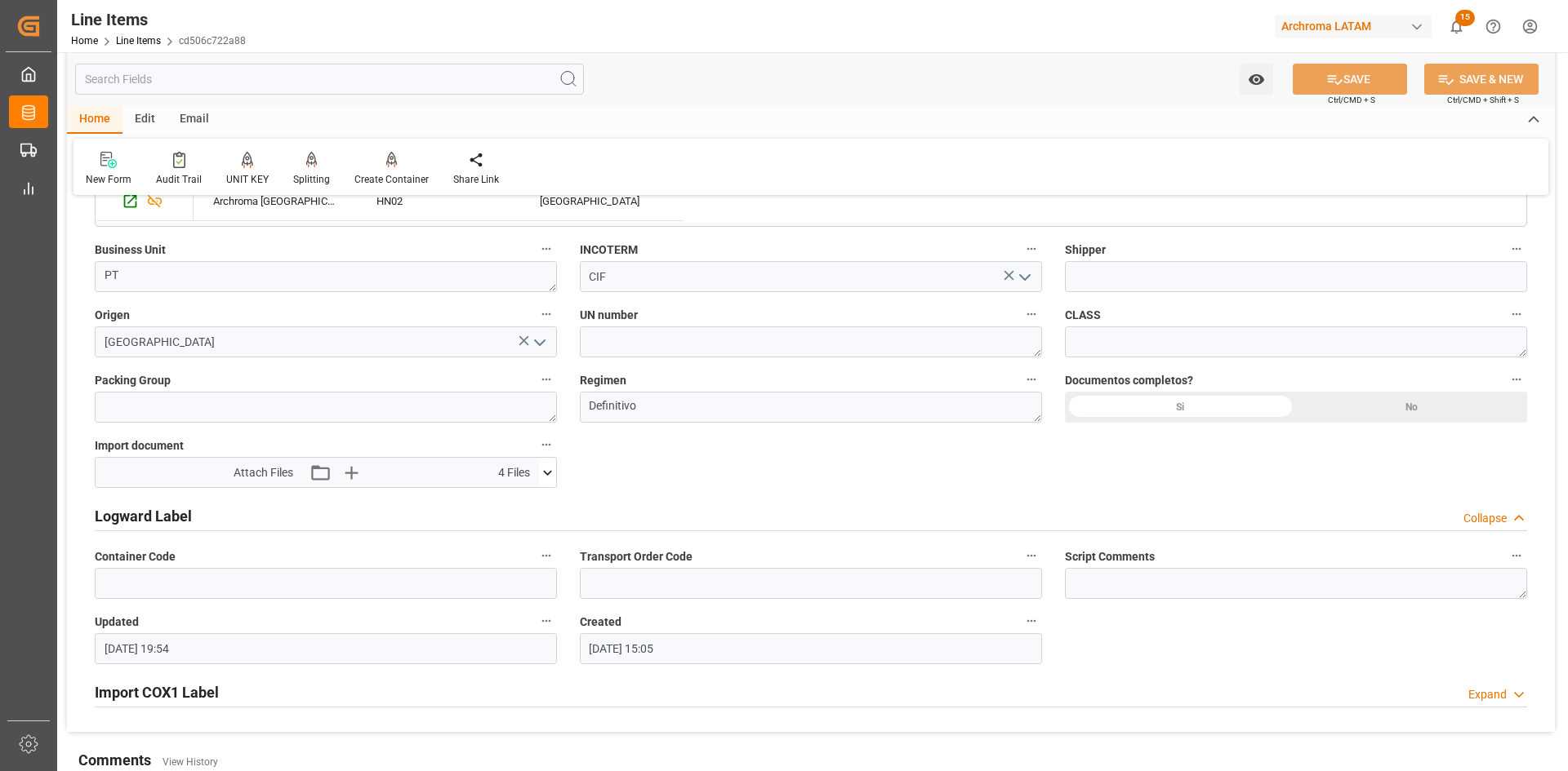
click at [551, 477] on icon at bounding box center [547, 472] width 17 height 17
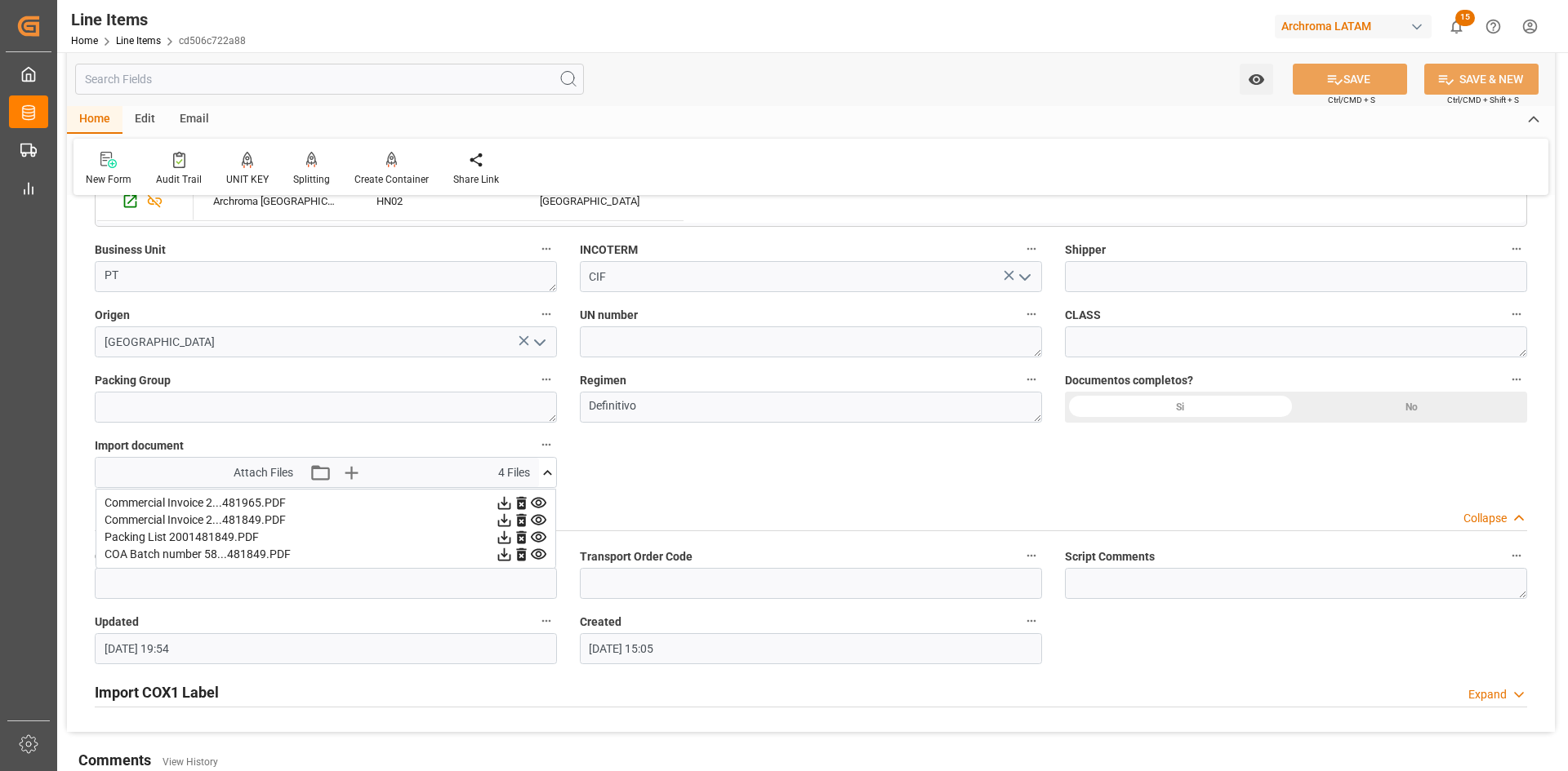
click at [551, 477] on icon at bounding box center [547, 472] width 17 height 17
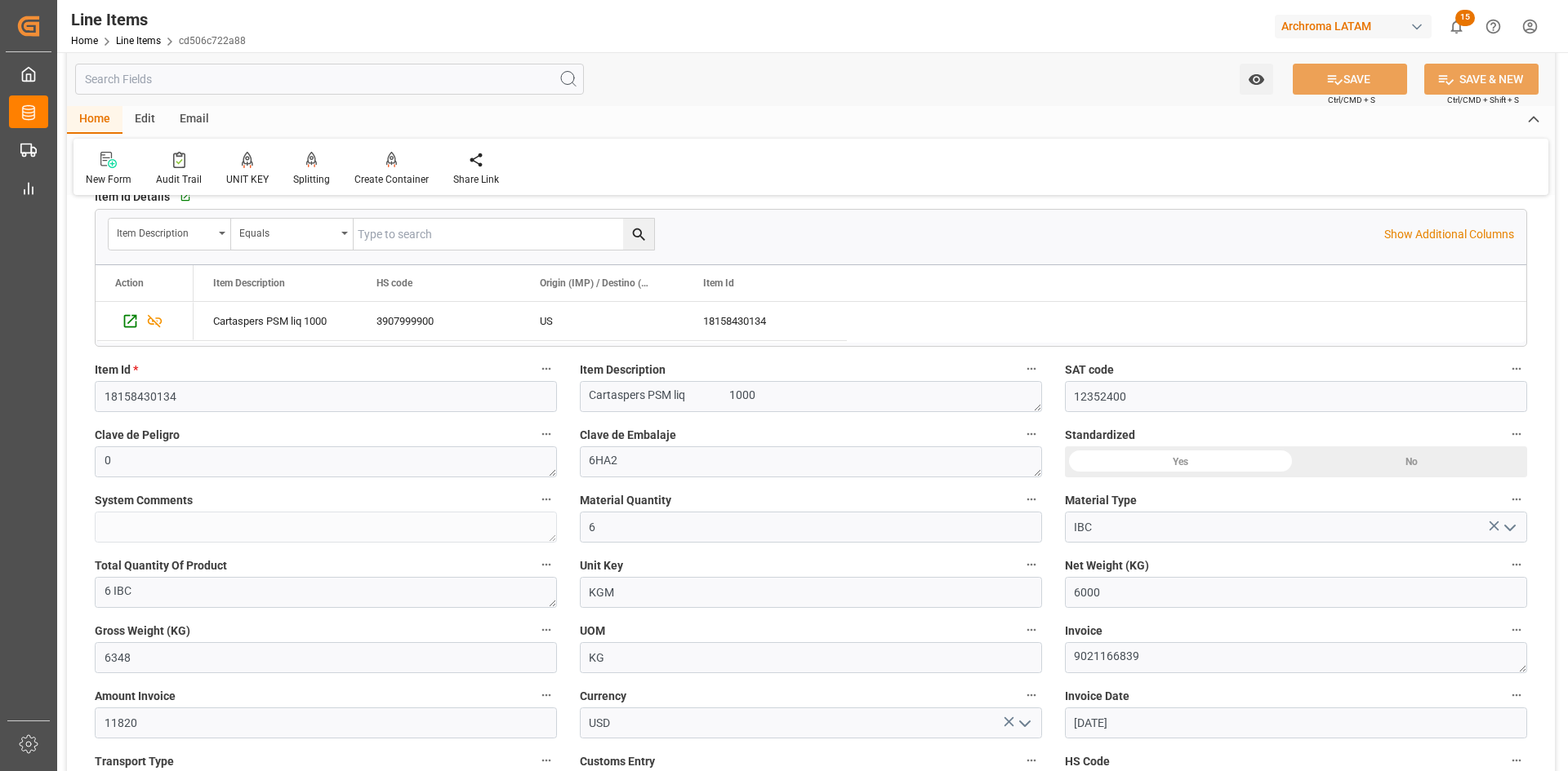
click at [152, 120] on div "Edit" at bounding box center [145, 120] width 45 height 27
click at [292, 165] on icon at bounding box center [287, 160] width 17 height 17
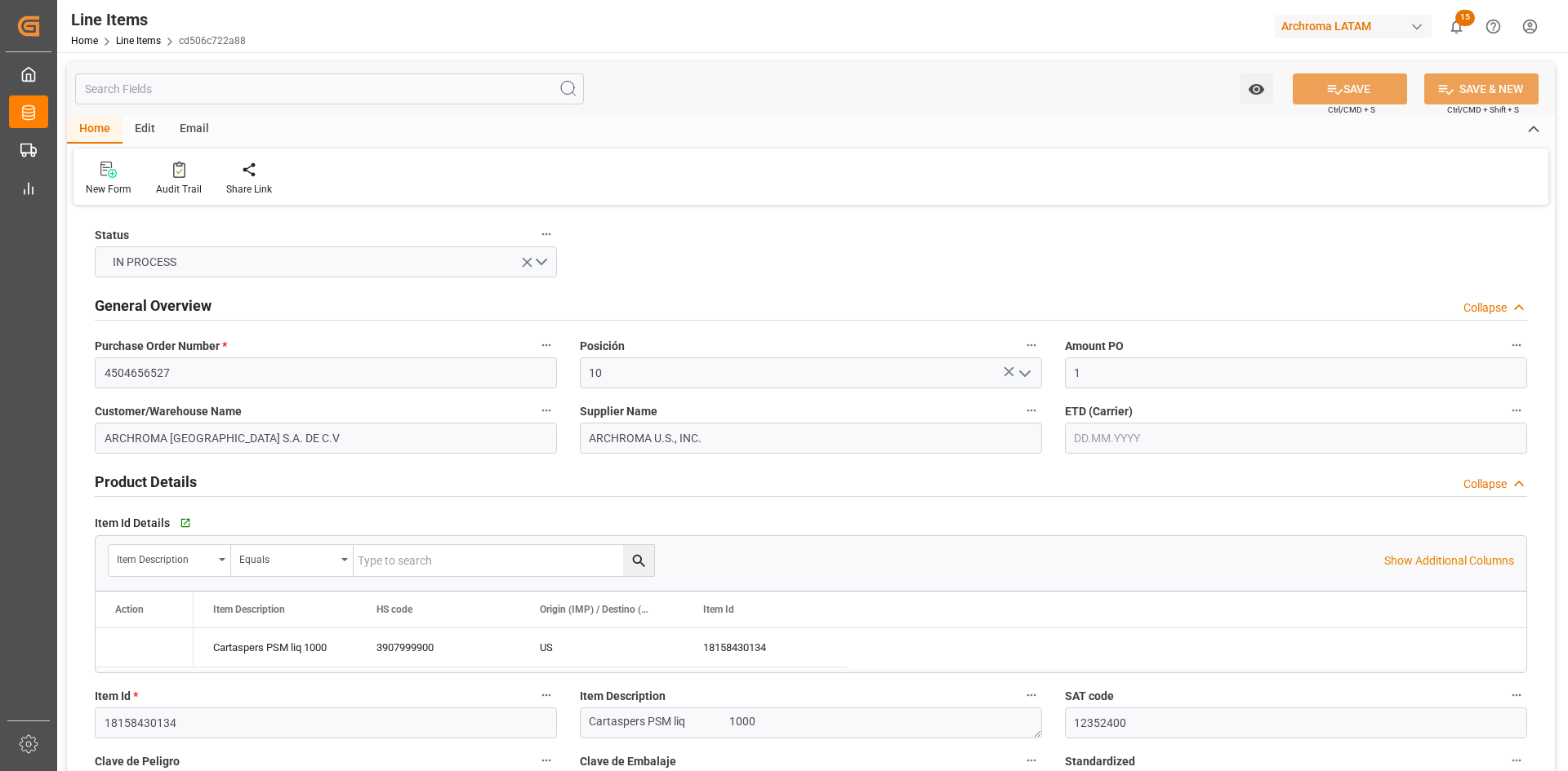
type input "1"
type input "12352400"
type input "6"
type input "6000"
type input "6348"
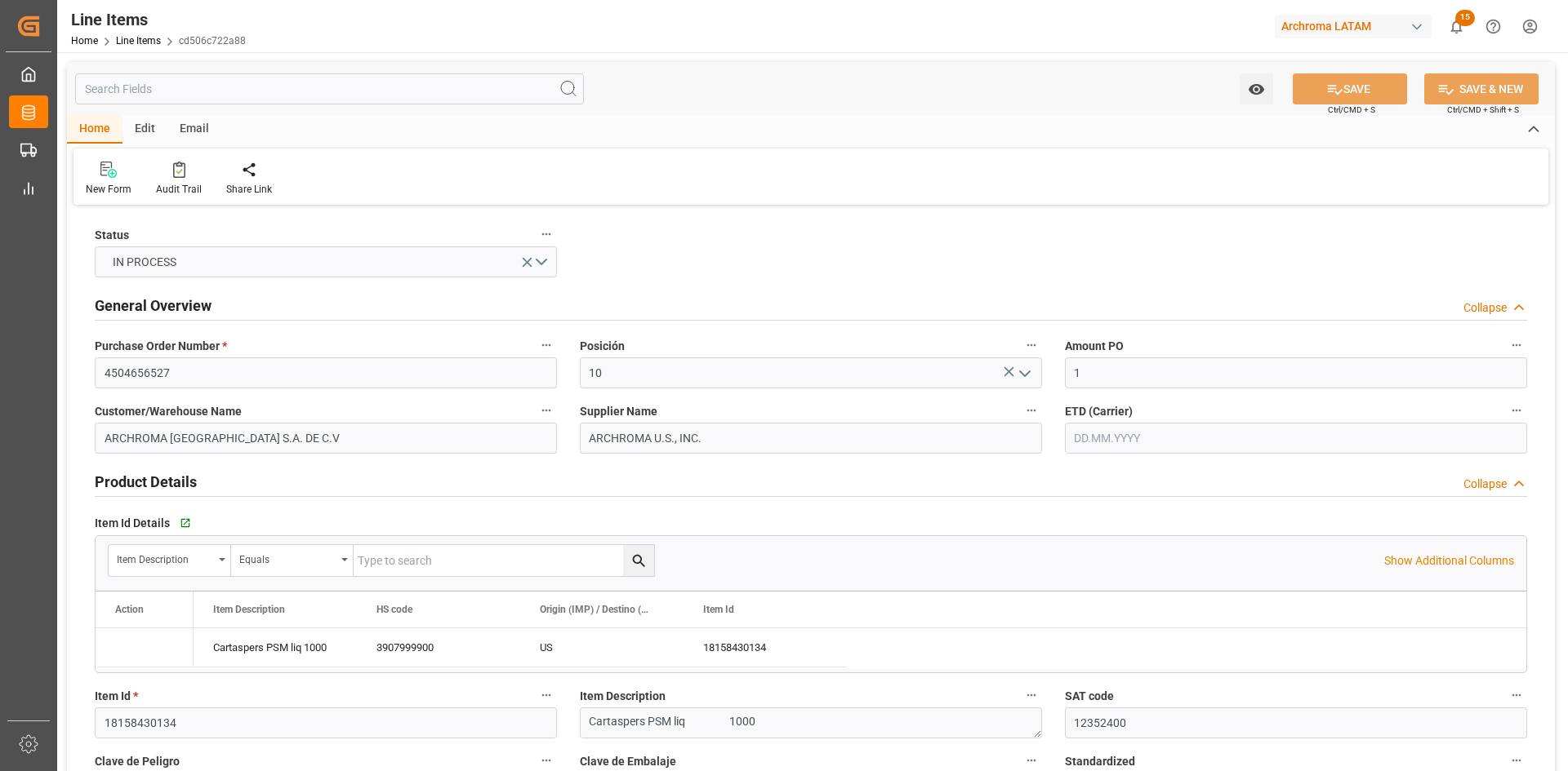
type input "11820"
type input "3907999900"
type input "26.08.2025"
type input "05.09.2025 19:54"
type input "26.08.2025 15:05"
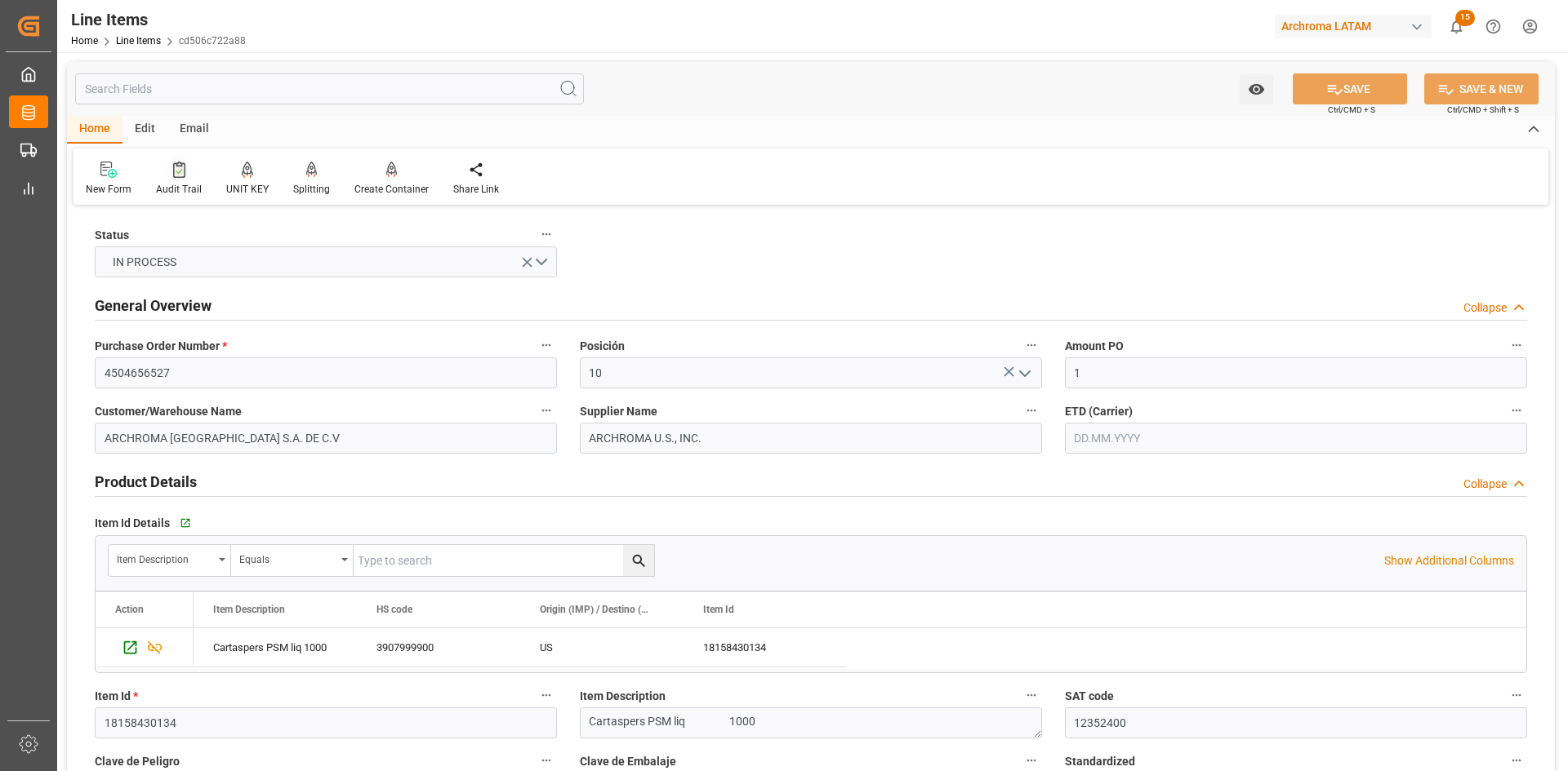
click at [166, 168] on div at bounding box center [179, 169] width 46 height 17
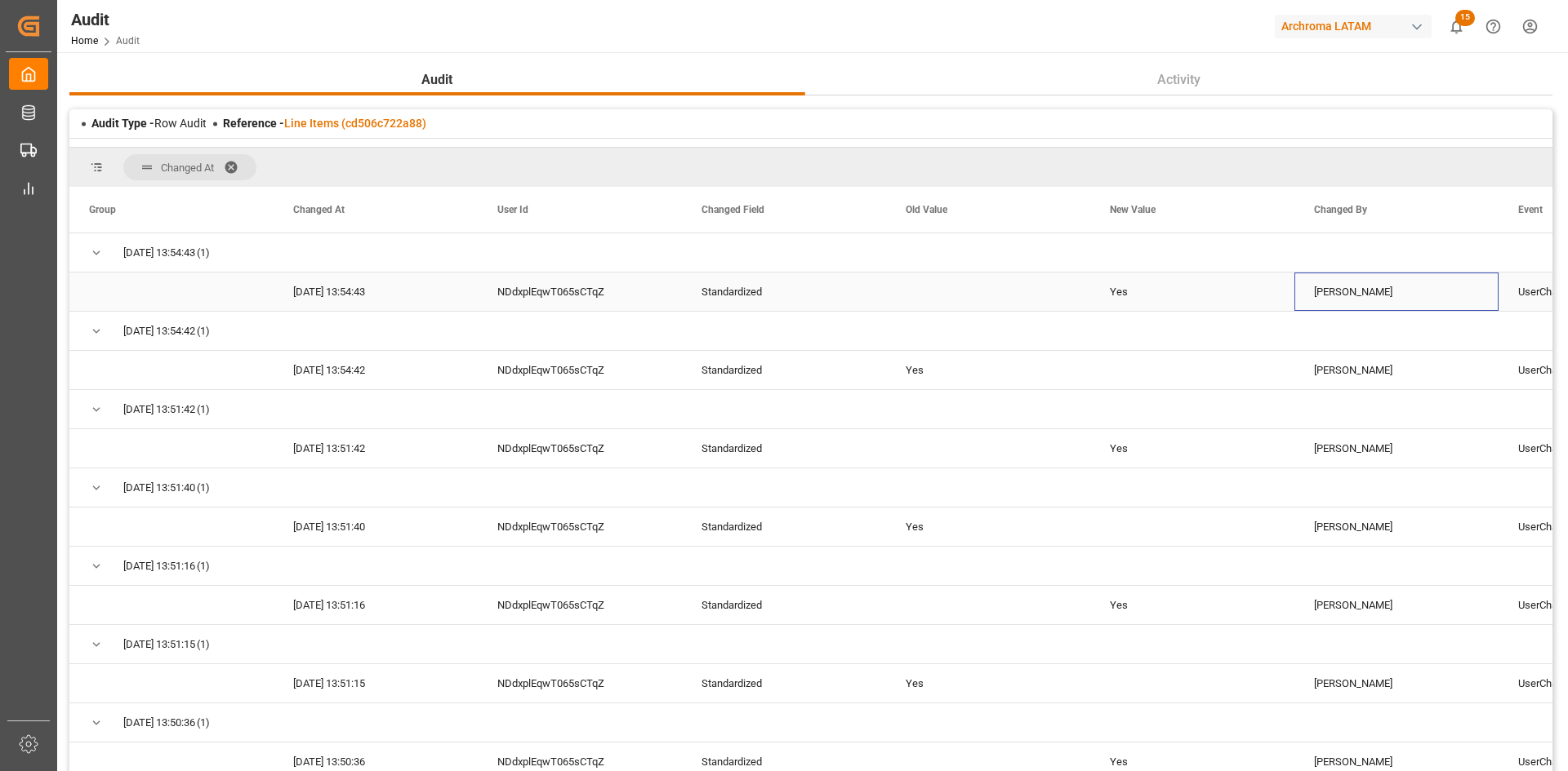
click at [1044, 290] on div "[PERSON_NAME]" at bounding box center [1396, 291] width 204 height 38
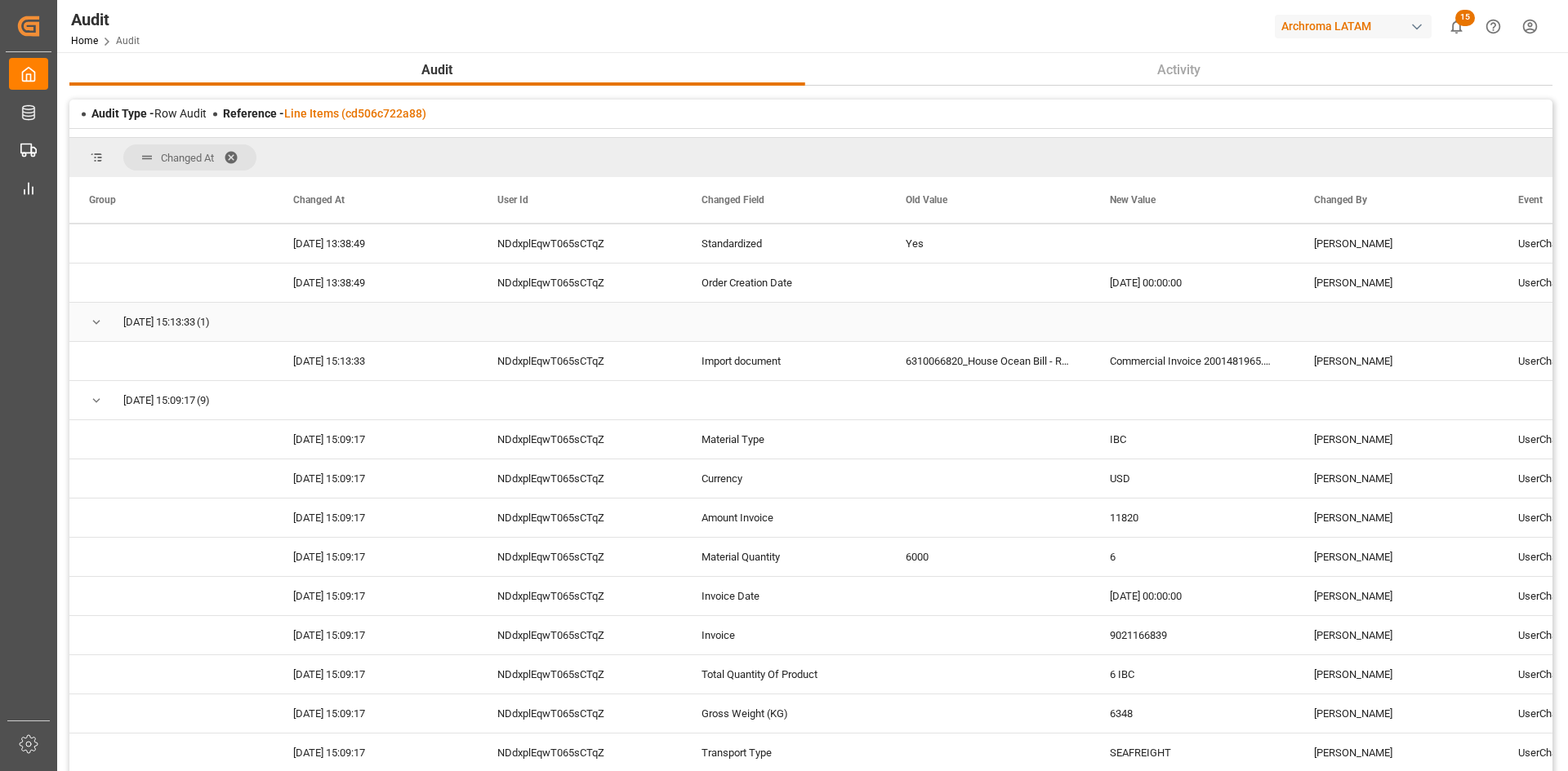
scroll to position [861, 0]
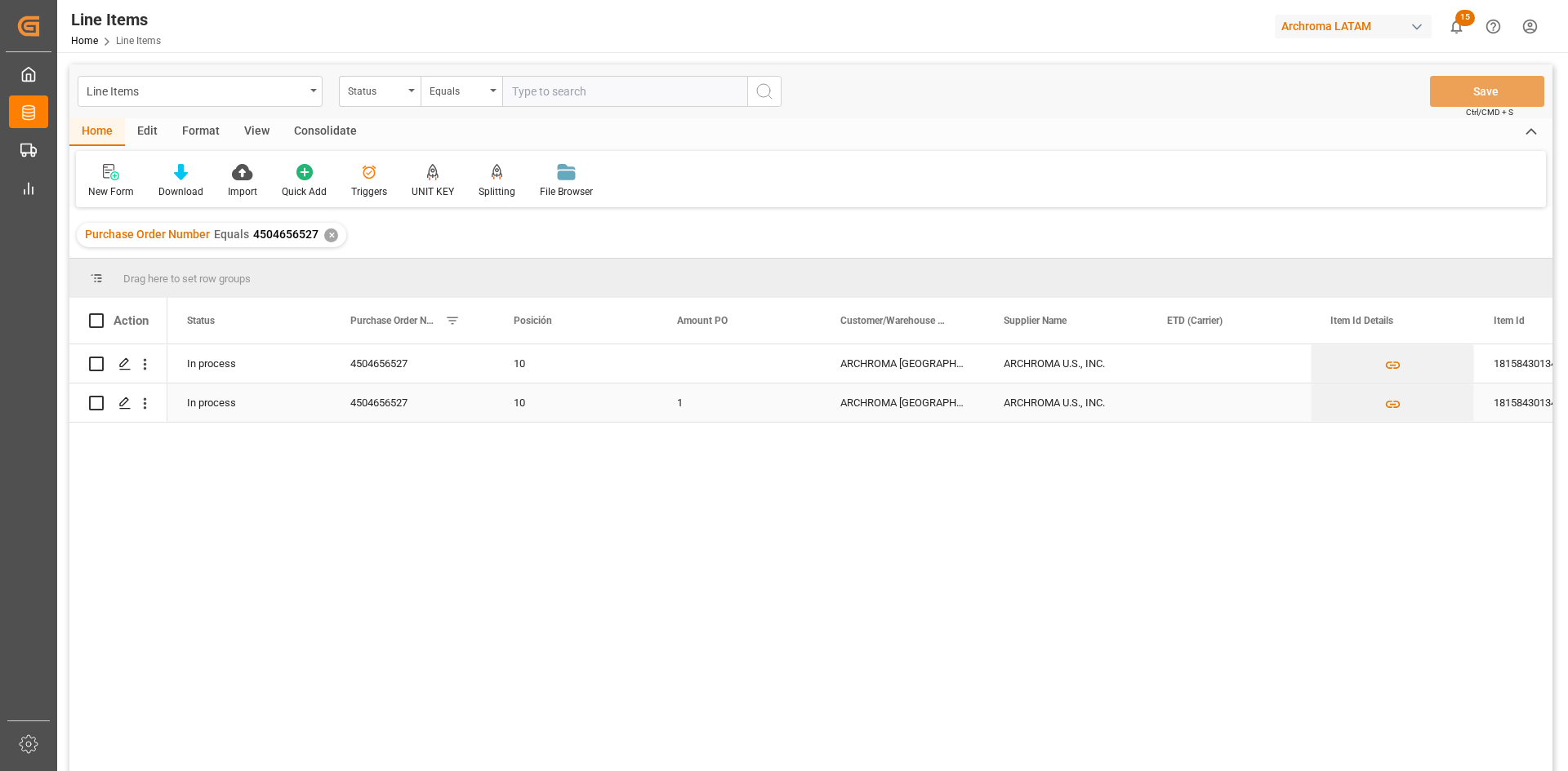
click at [1044, 401] on div "Press SPACE to select this row." at bounding box center [1228, 402] width 163 height 38
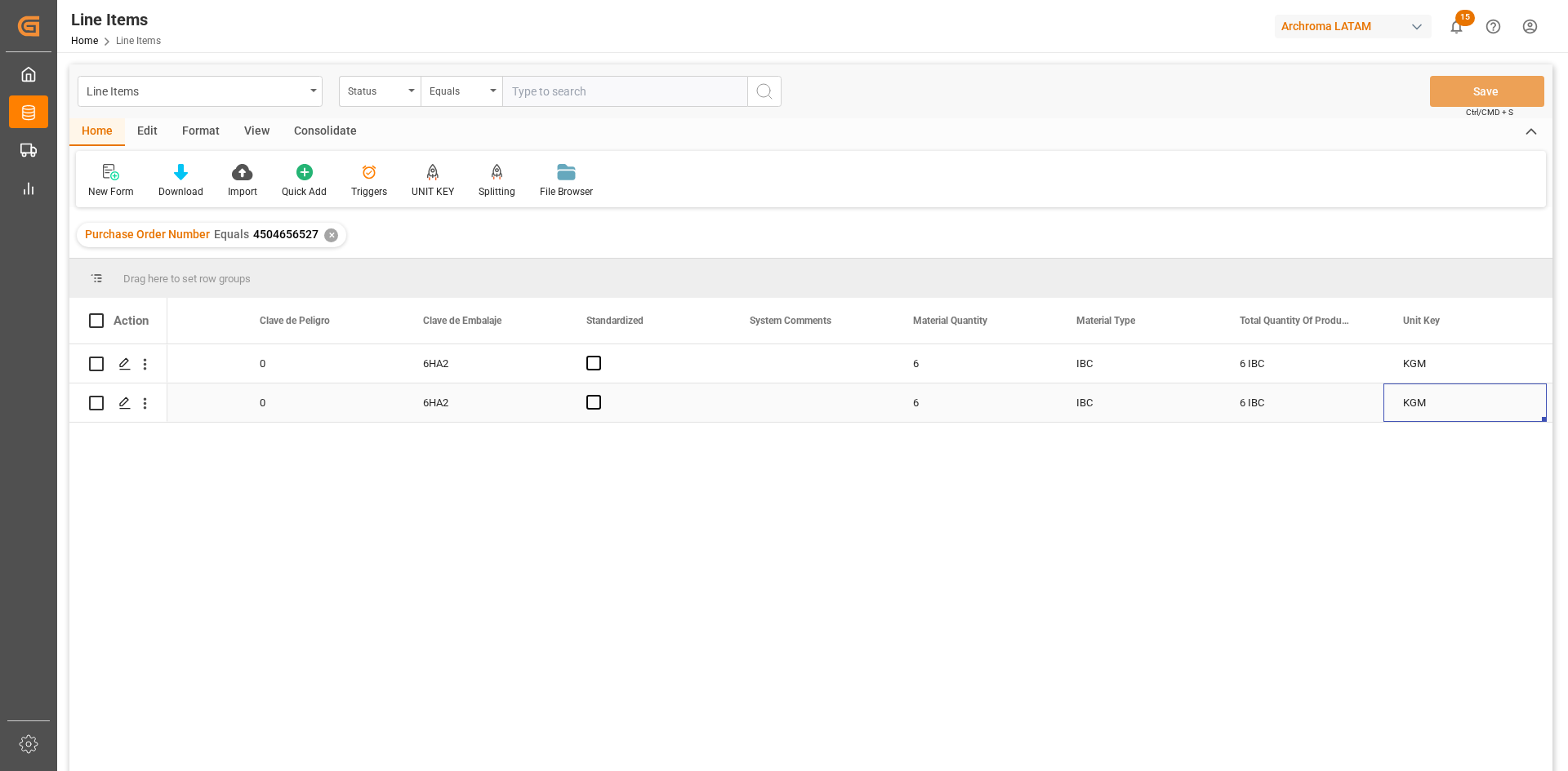
scroll to position [0, 1887]
click at [422, 361] on div "Press SPACE to select this row." at bounding box center [485, 363] width 163 height 38
click at [1044, 407] on div "6 IBC" at bounding box center [1138, 402] width 163 height 38
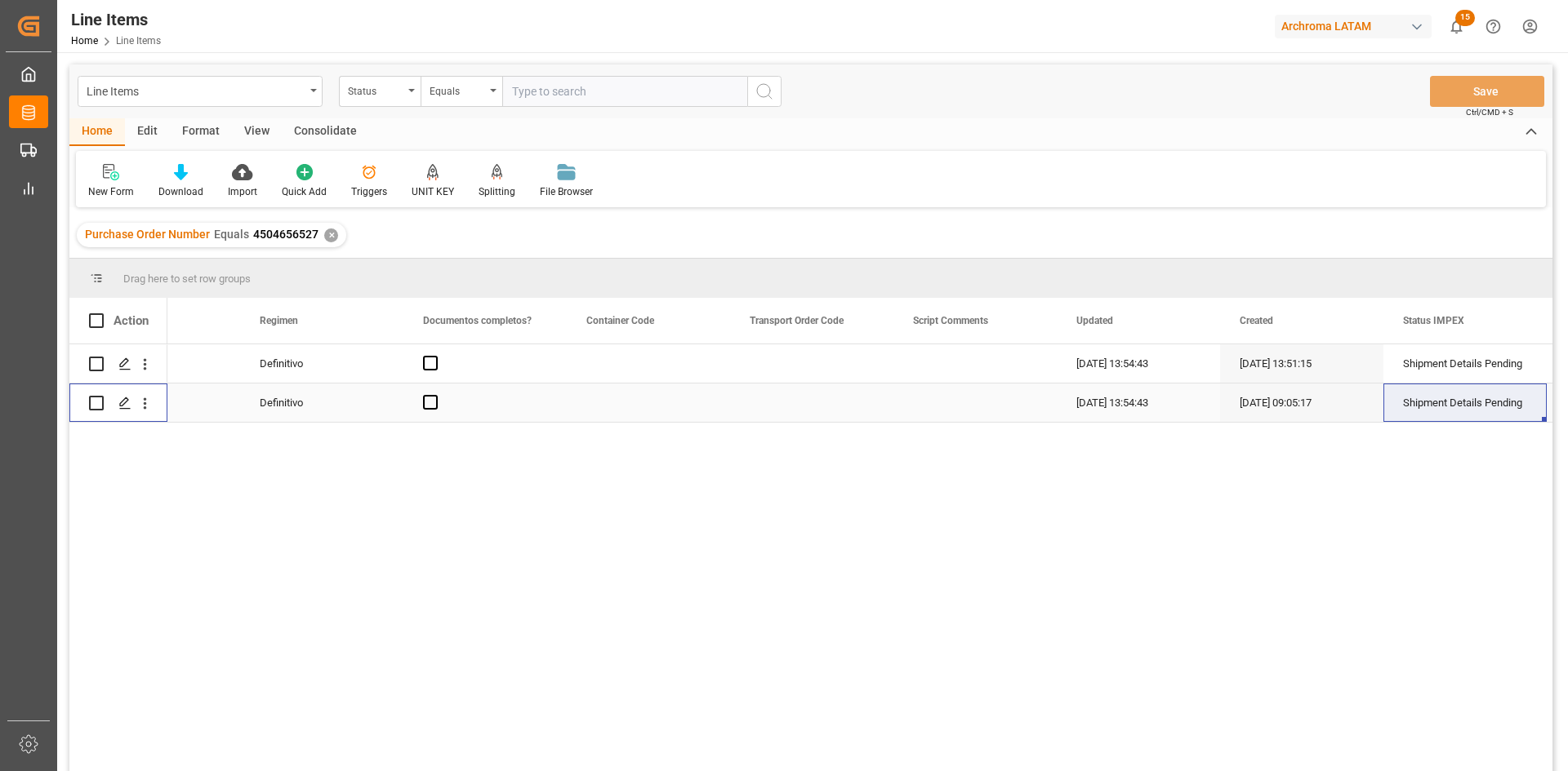
click at [95, 405] on input "Press Space to toggle row selection (unchecked)" at bounding box center [96, 403] width 15 height 15
checkbox input "true"
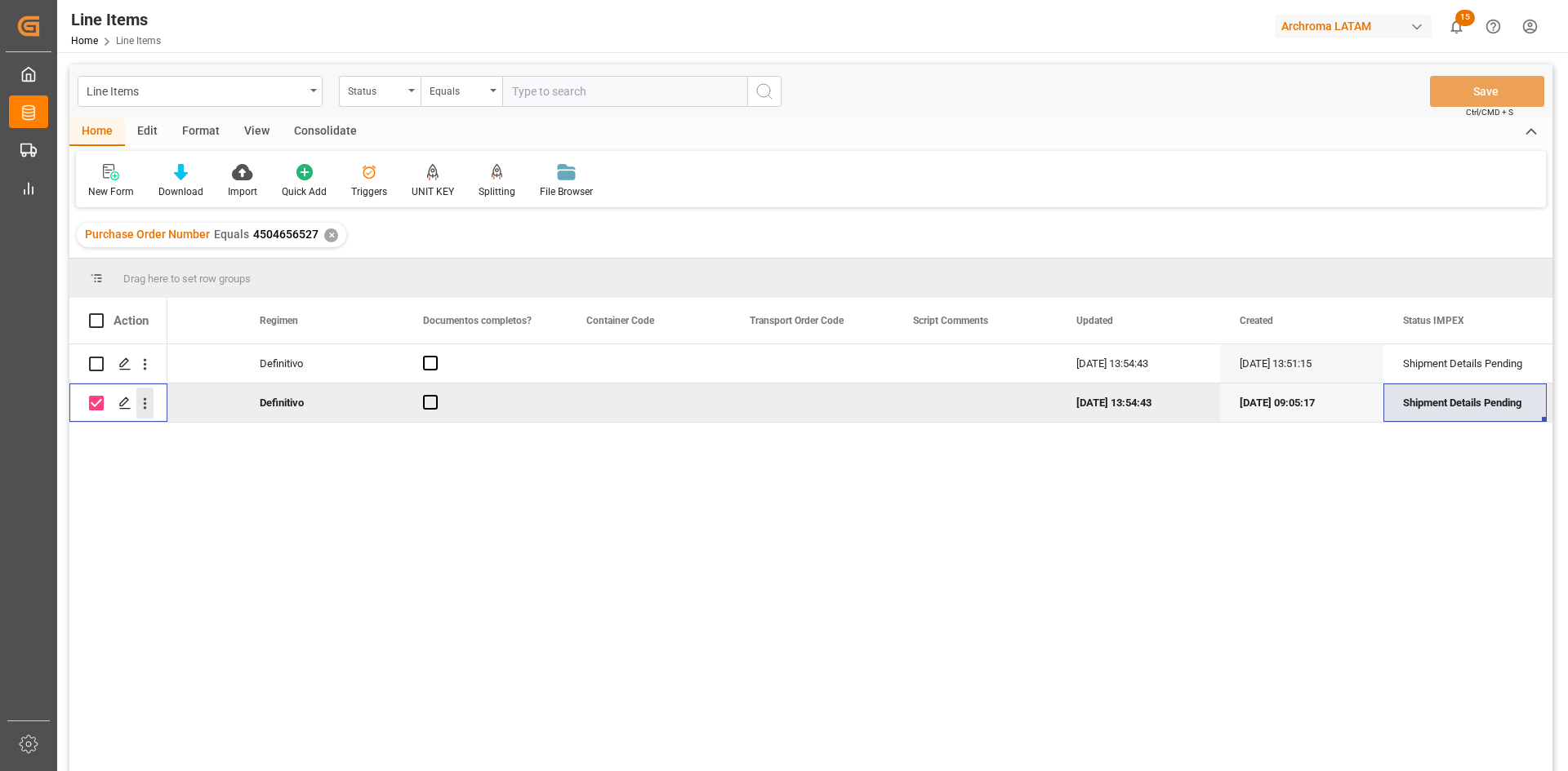
click at [152, 406] on icon "open menu" at bounding box center [144, 403] width 17 height 17
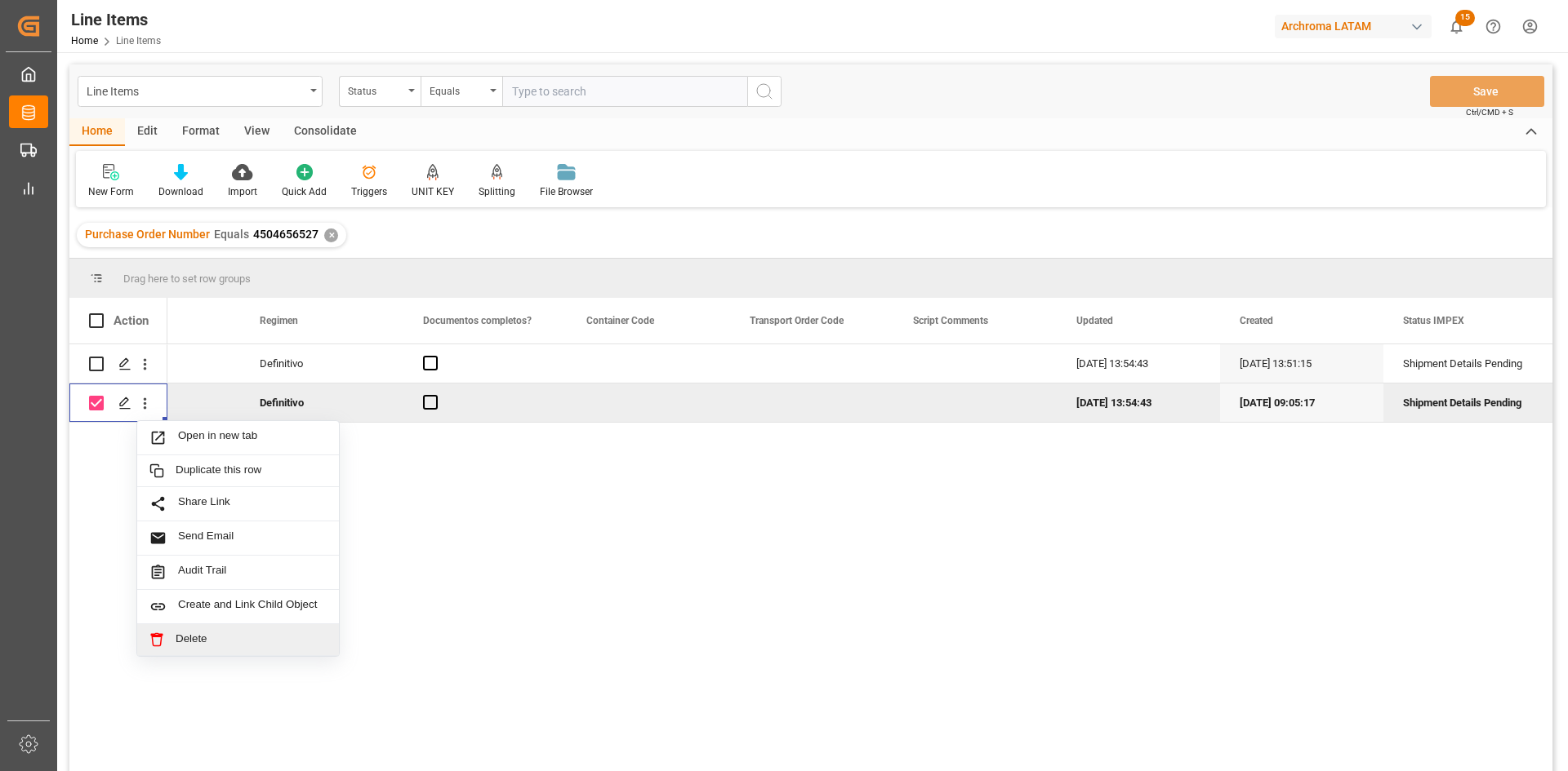
click at [193, 477] on div "Delete" at bounding box center [238, 641] width 202 height 31
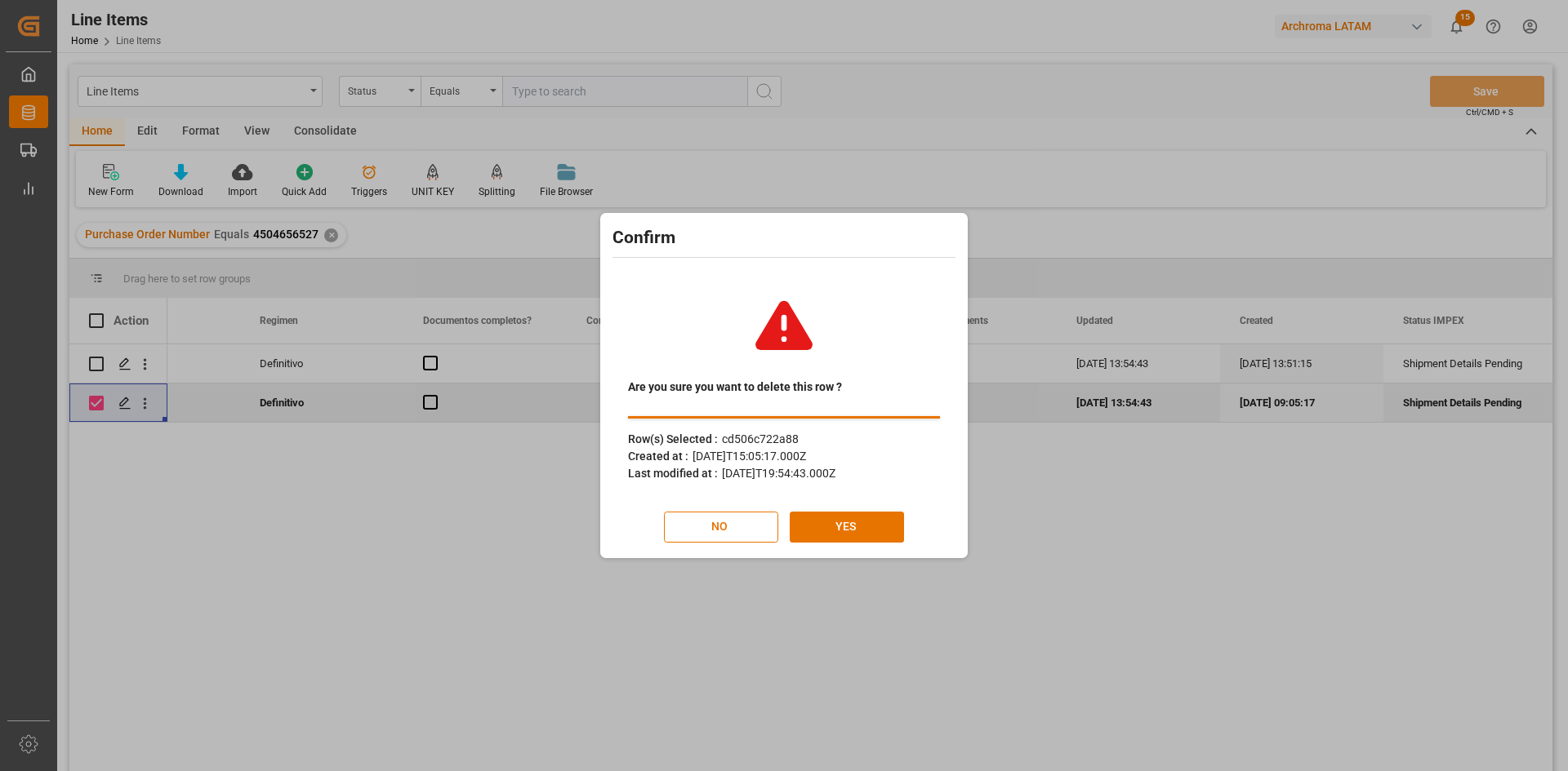
click at [663, 477] on button "NO" at bounding box center [720, 528] width 114 height 31
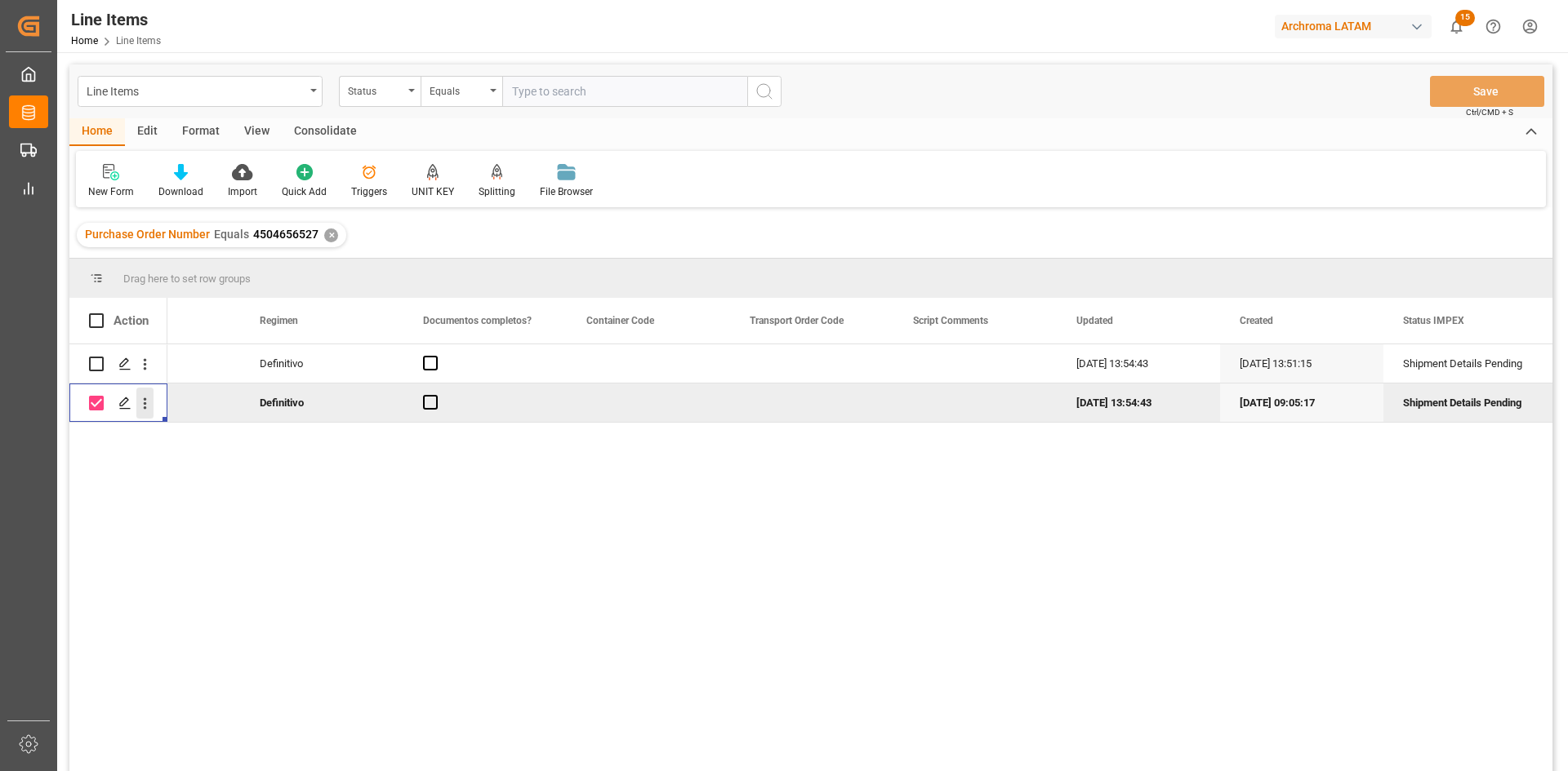
click at [146, 403] on icon "open menu" at bounding box center [144, 403] width 17 height 17
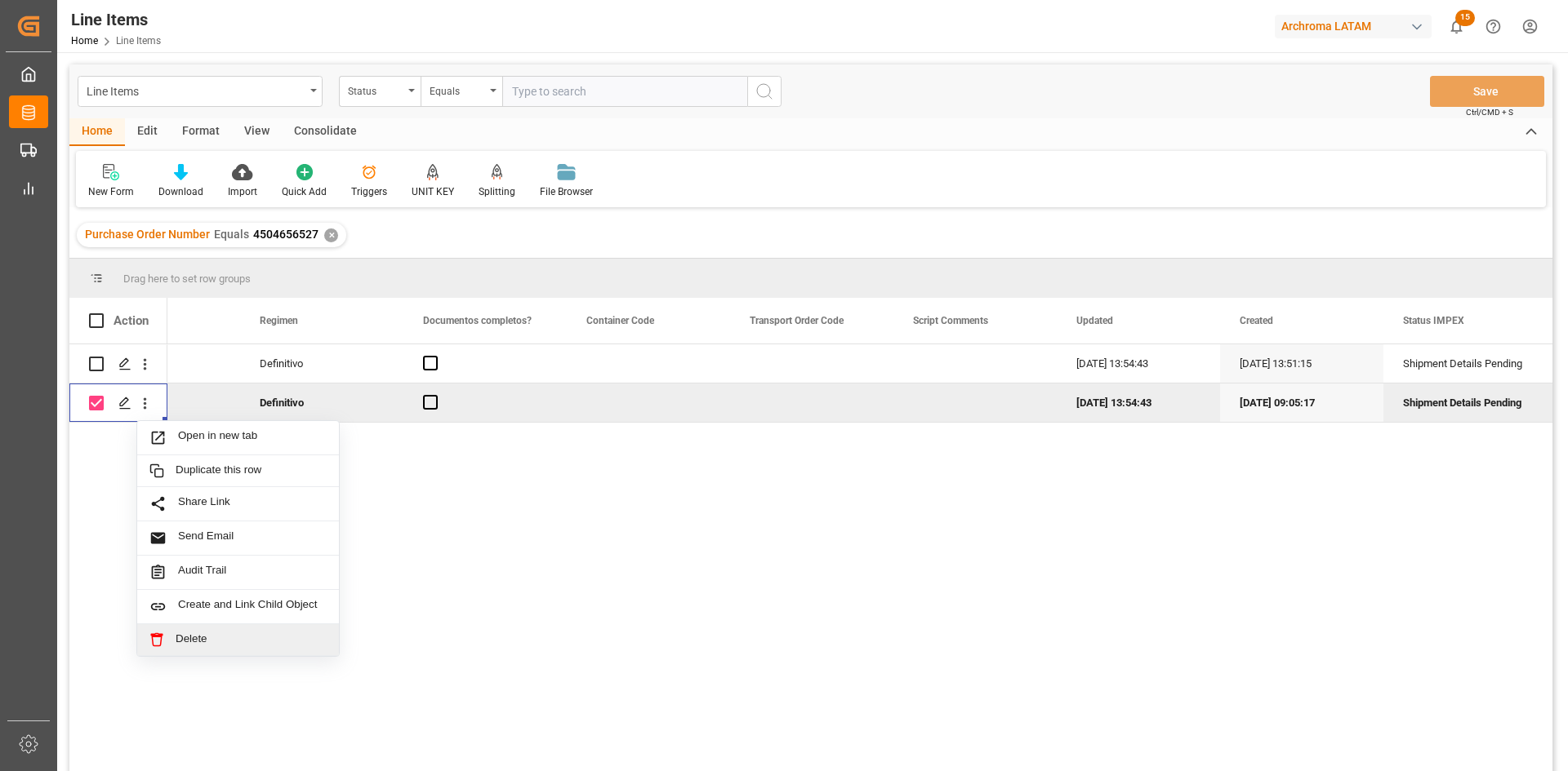
click at [203, 477] on span "Delete" at bounding box center [251, 640] width 151 height 15
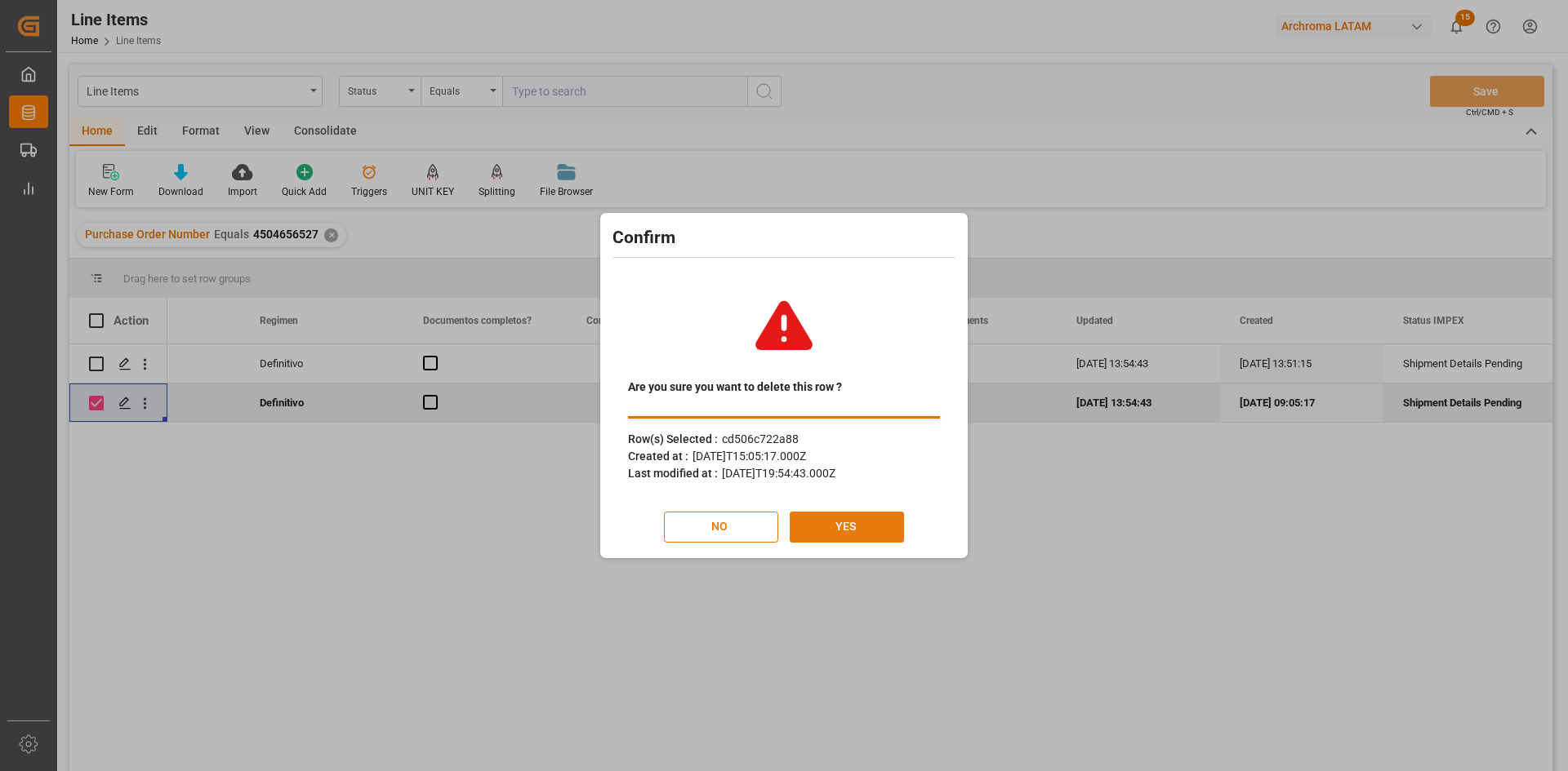
click at [836, 477] on button "YES" at bounding box center [847, 528] width 114 height 31
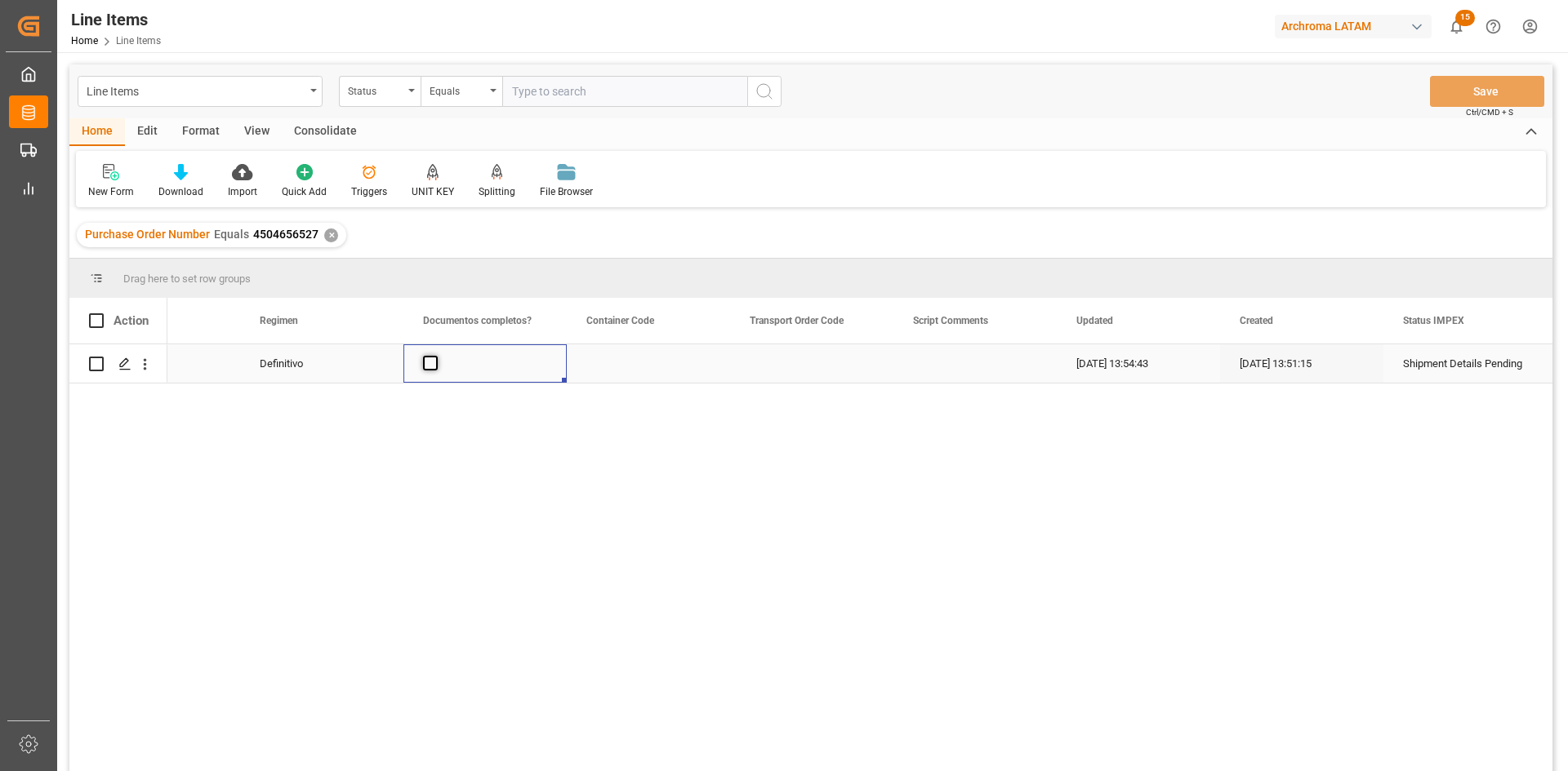
click at [435, 360] on span "Press SPACE to select this row." at bounding box center [430, 363] width 15 height 15
click at [435, 356] on input "Press SPACE to select this row." at bounding box center [435, 356] width 0 height 0
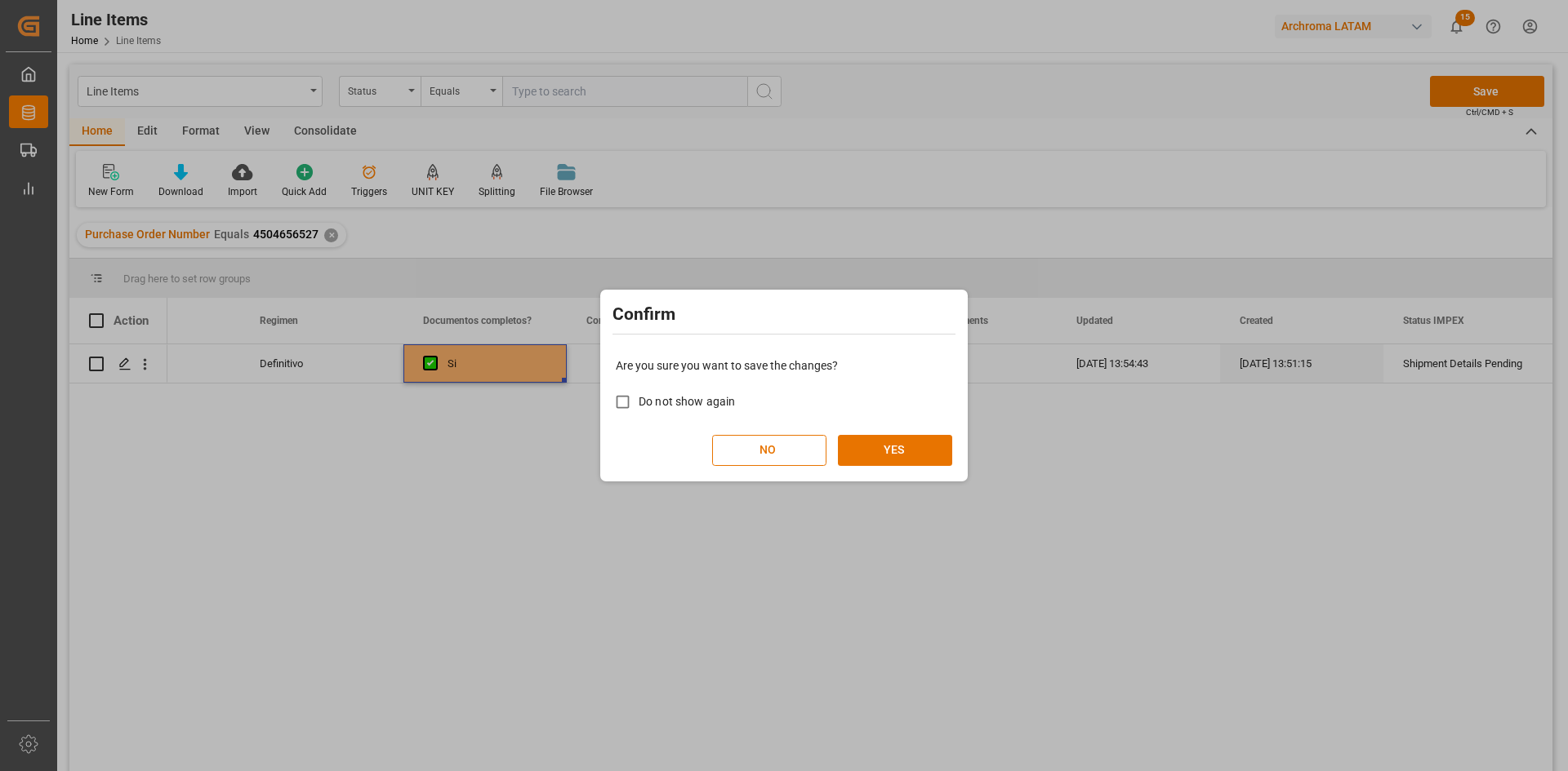
click at [658, 397] on span "Do not show again" at bounding box center [687, 401] width 96 height 13
click at [639, 397] on input "Do not show again" at bounding box center [622, 402] width 31 height 31
checkbox input "true"
click at [889, 453] on button "YES" at bounding box center [895, 450] width 114 height 31
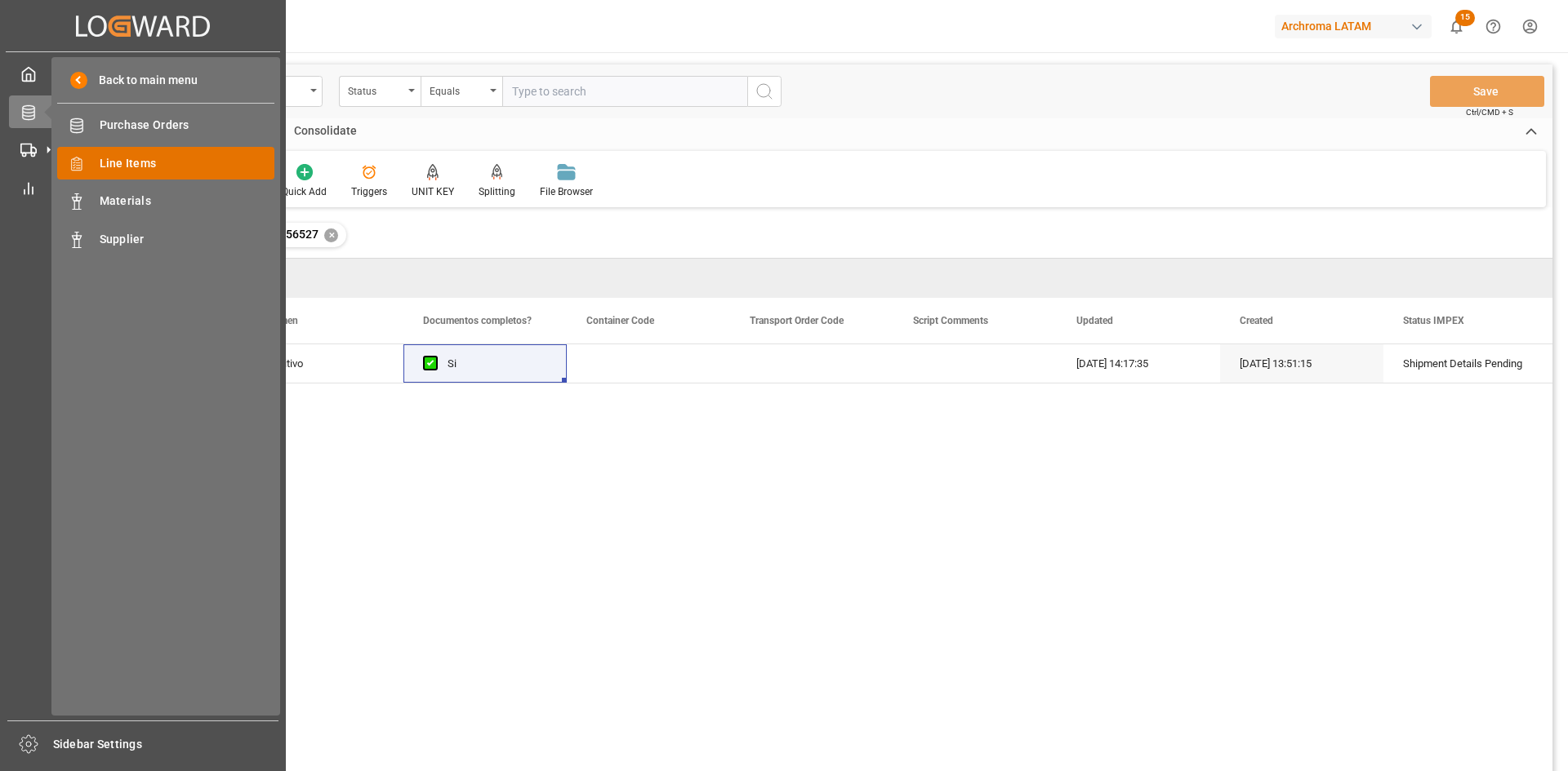
click at [150, 159] on span "Line Items" at bounding box center [187, 163] width 176 height 17
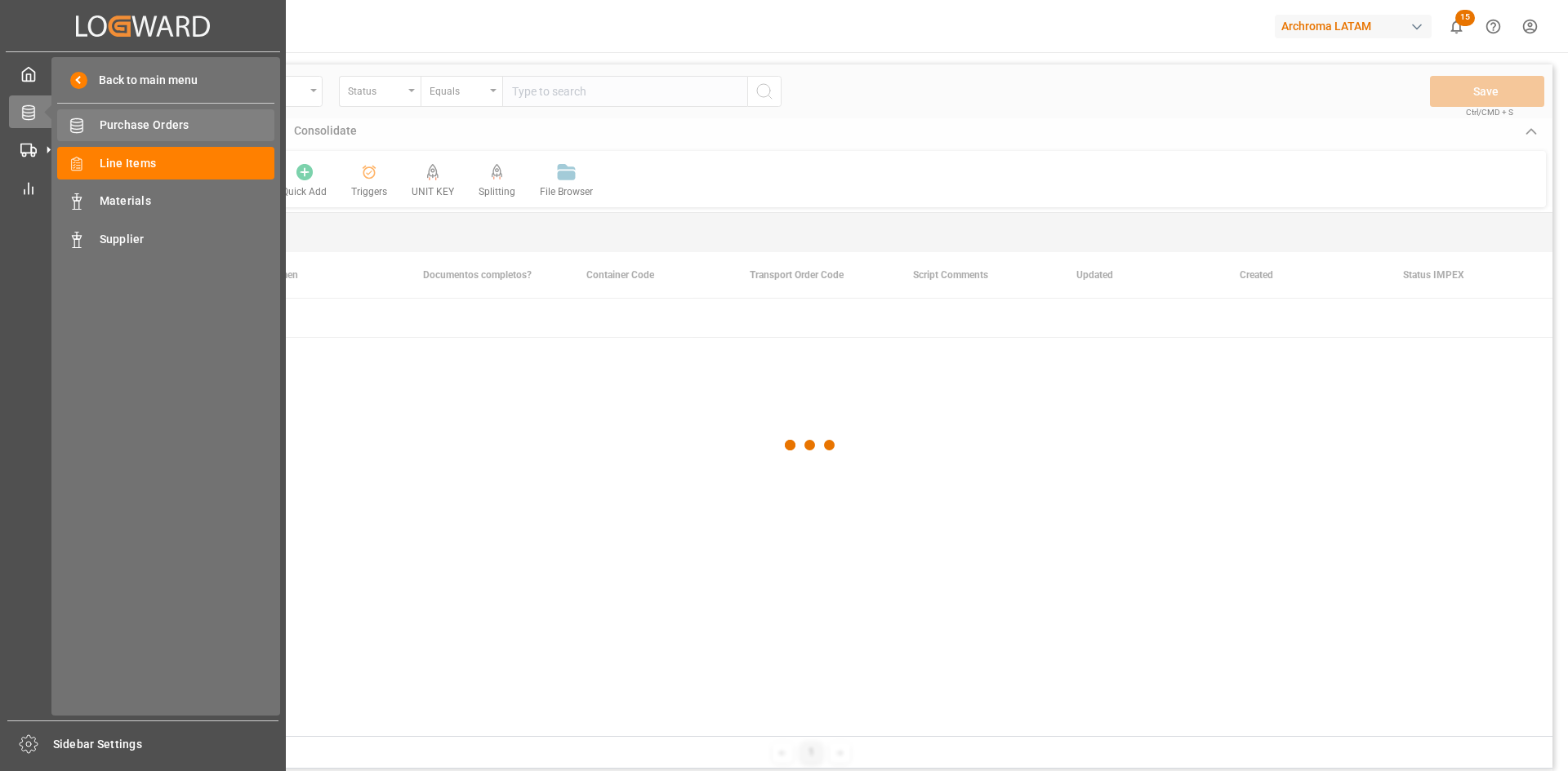
click at [138, 126] on span "Purchase Orders" at bounding box center [187, 125] width 176 height 17
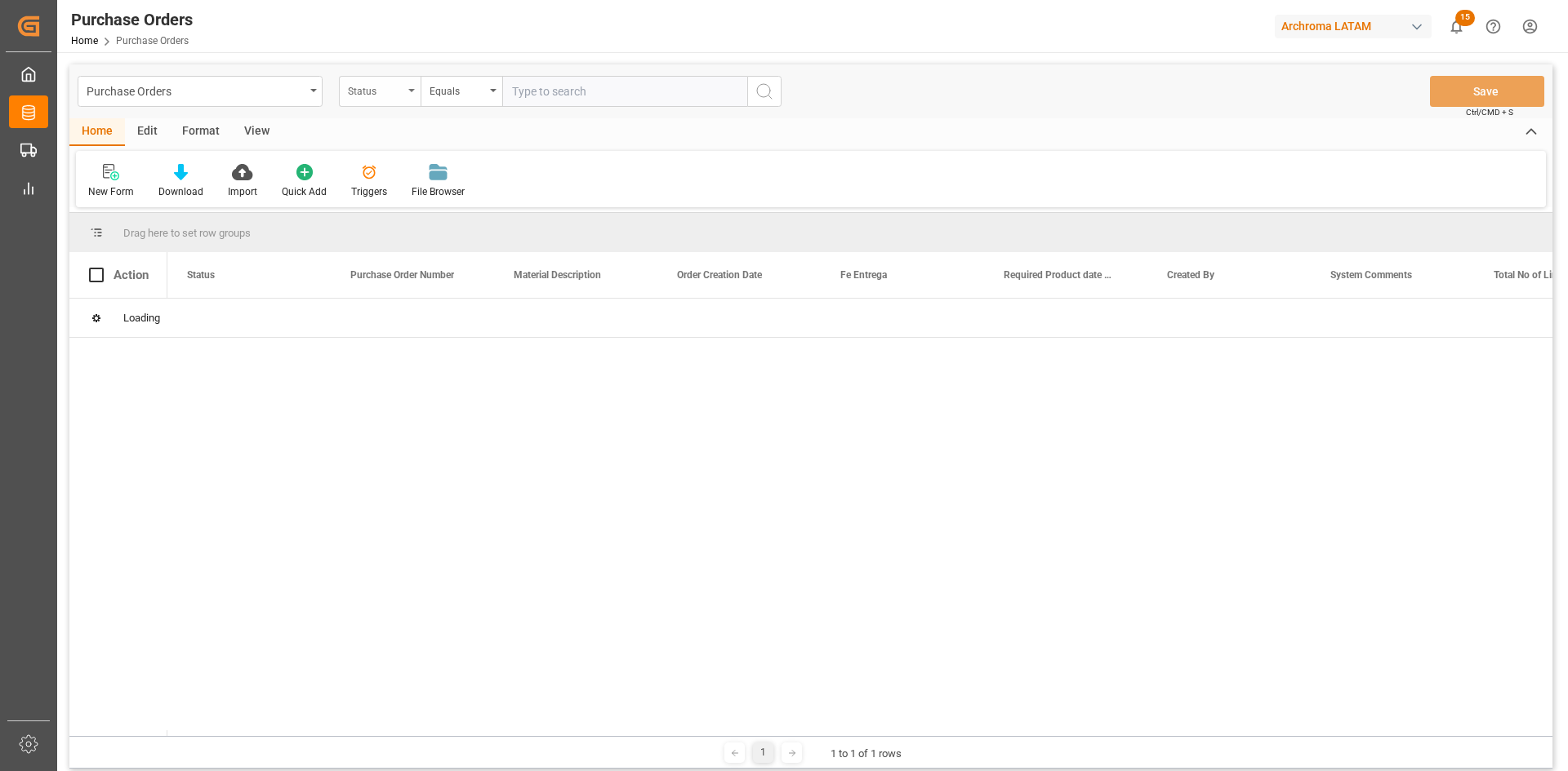
click at [417, 92] on div "Status" at bounding box center [379, 91] width 81 height 31
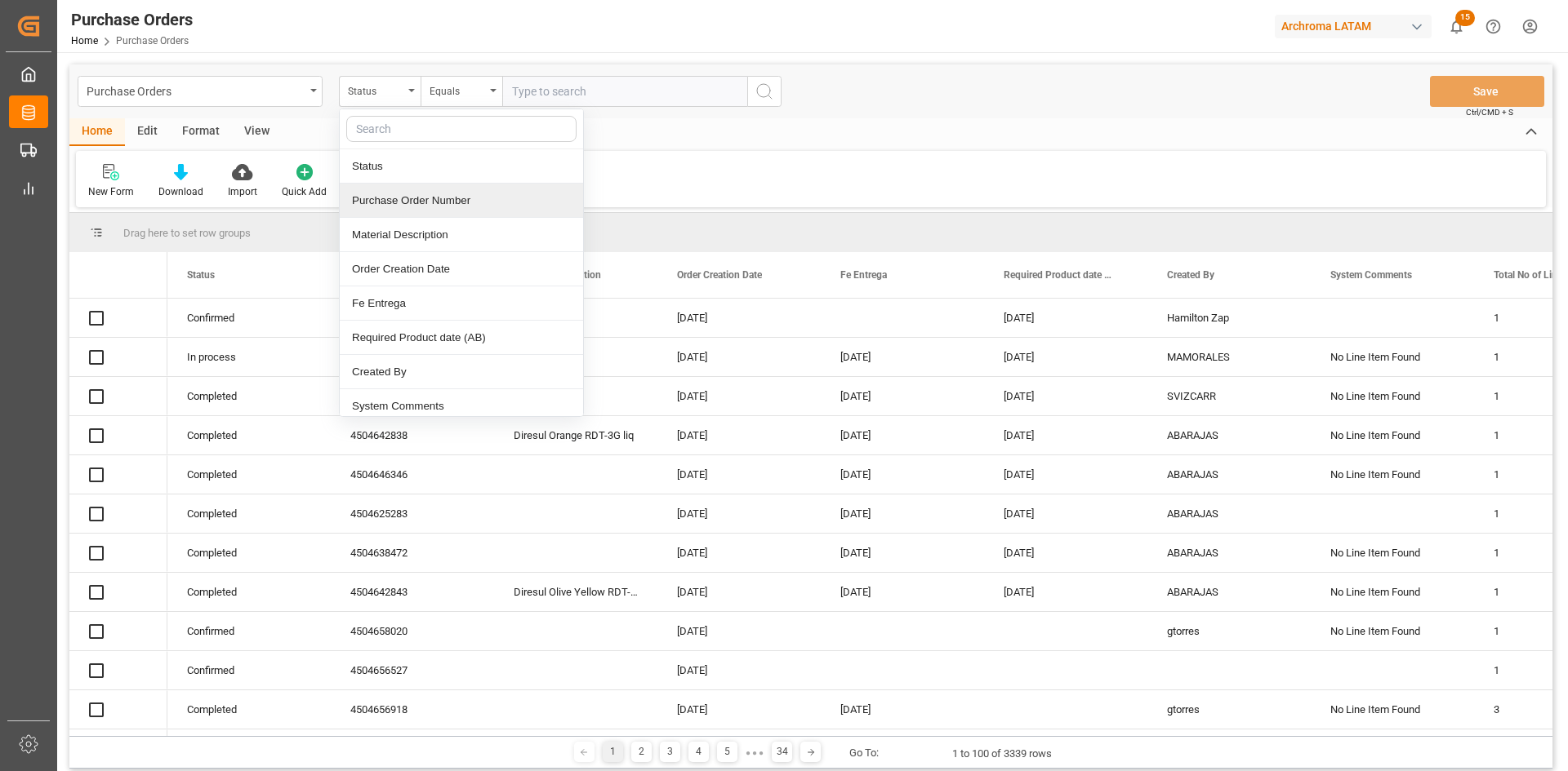
click at [477, 197] on div "Purchase Order Number" at bounding box center [461, 200] width 243 height 34
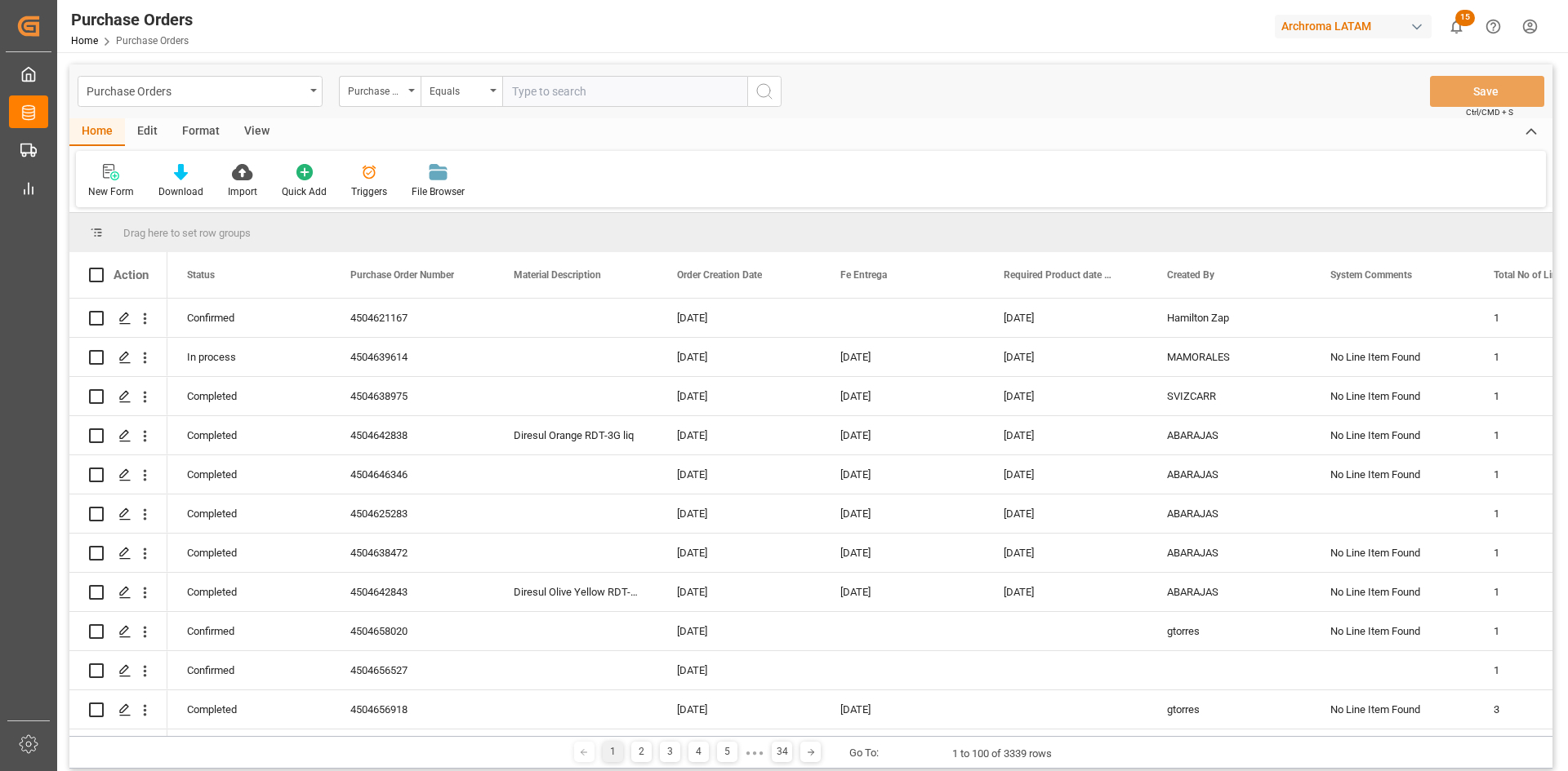
click at [560, 86] on input "text" at bounding box center [625, 91] width 245 height 31
paste input "4504656917"
type input "4504656917"
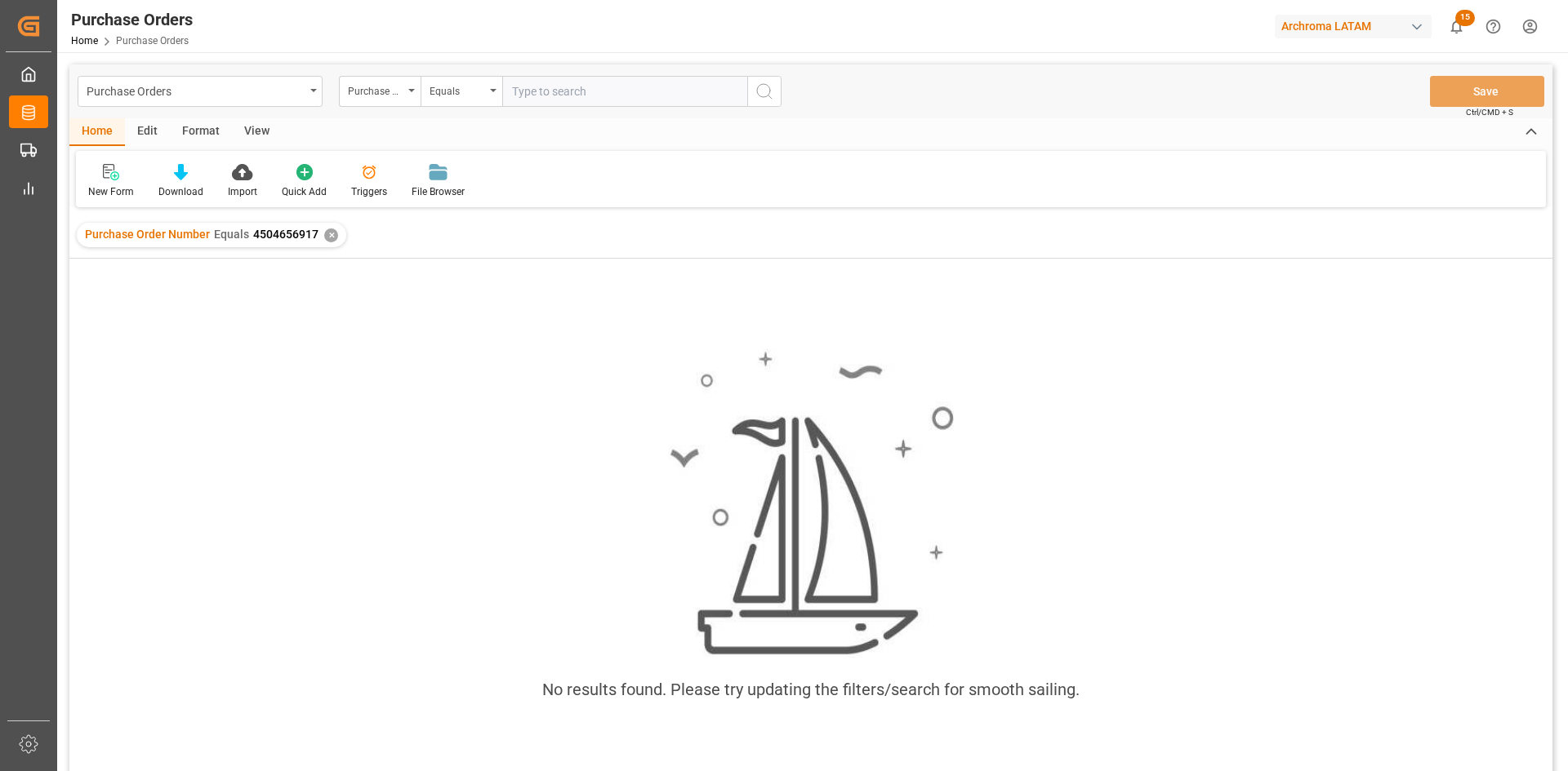
click at [328, 235] on div "✕" at bounding box center [331, 235] width 14 height 14
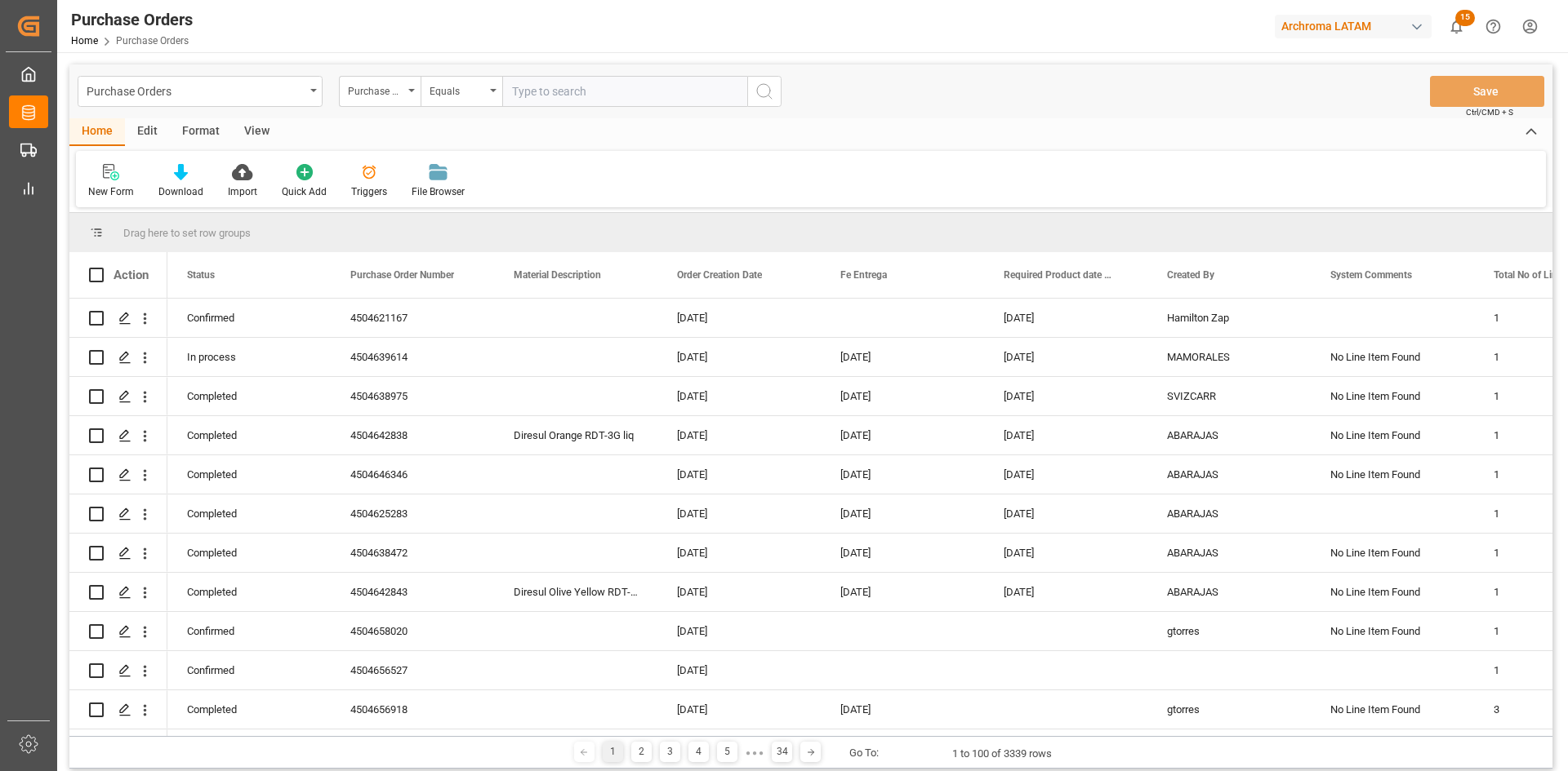
click at [527, 90] on input "text" at bounding box center [625, 91] width 245 height 31
paste input "4504656917"
type input "4504656917"
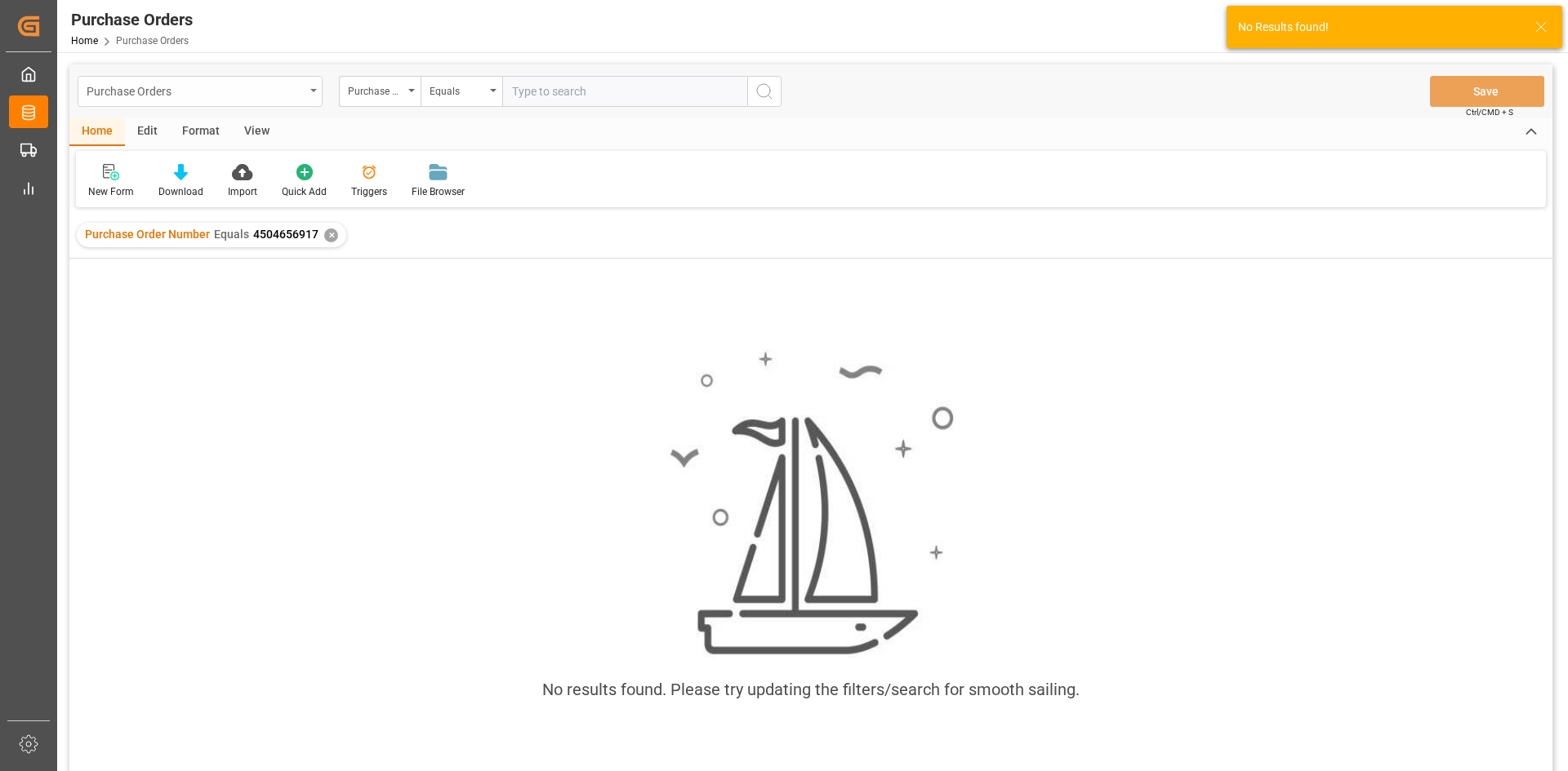
click at [313, 95] on div "Purchase Orders" at bounding box center [200, 91] width 245 height 31
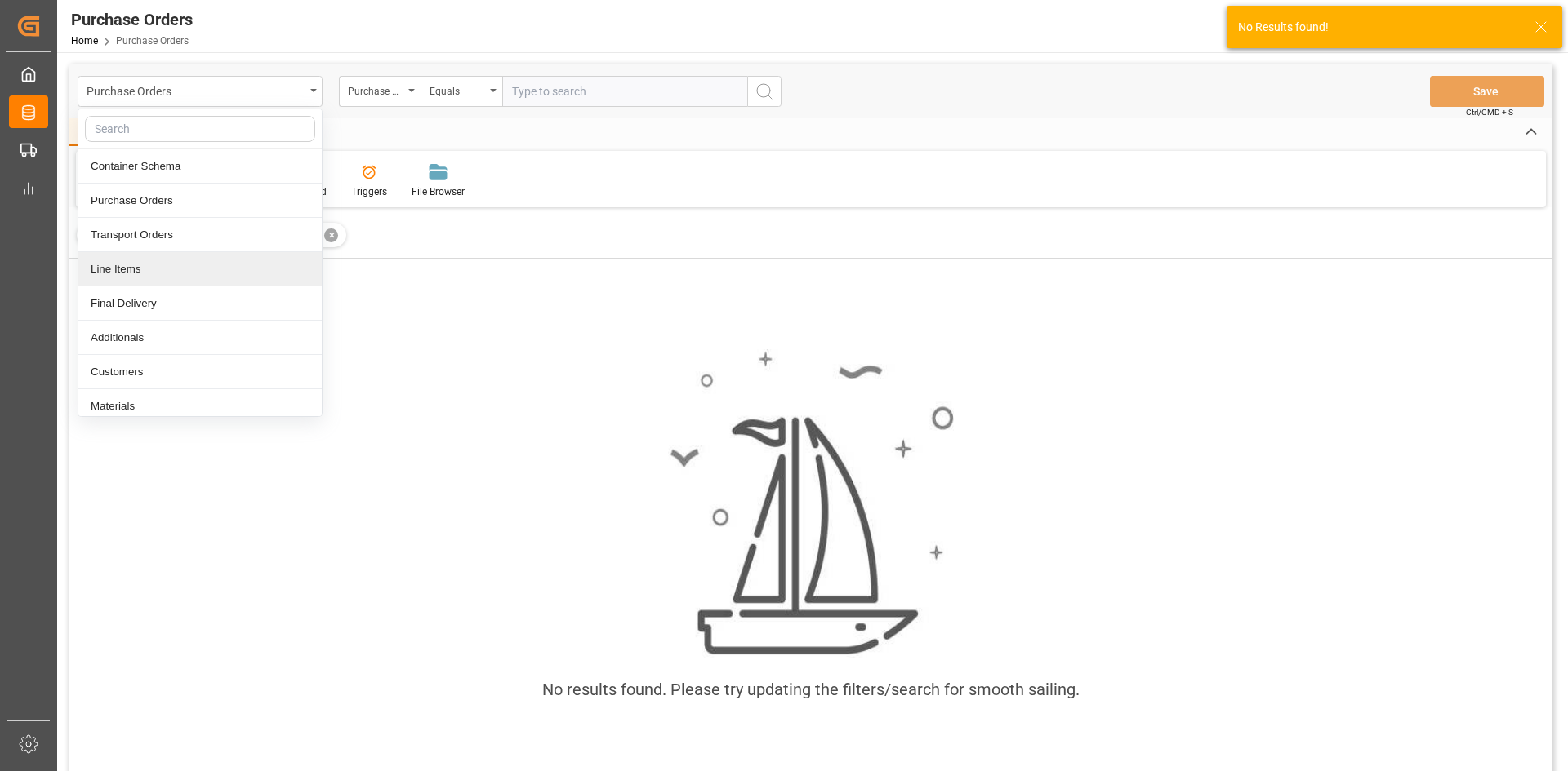
click at [213, 275] on div "Line Items" at bounding box center [200, 269] width 243 height 34
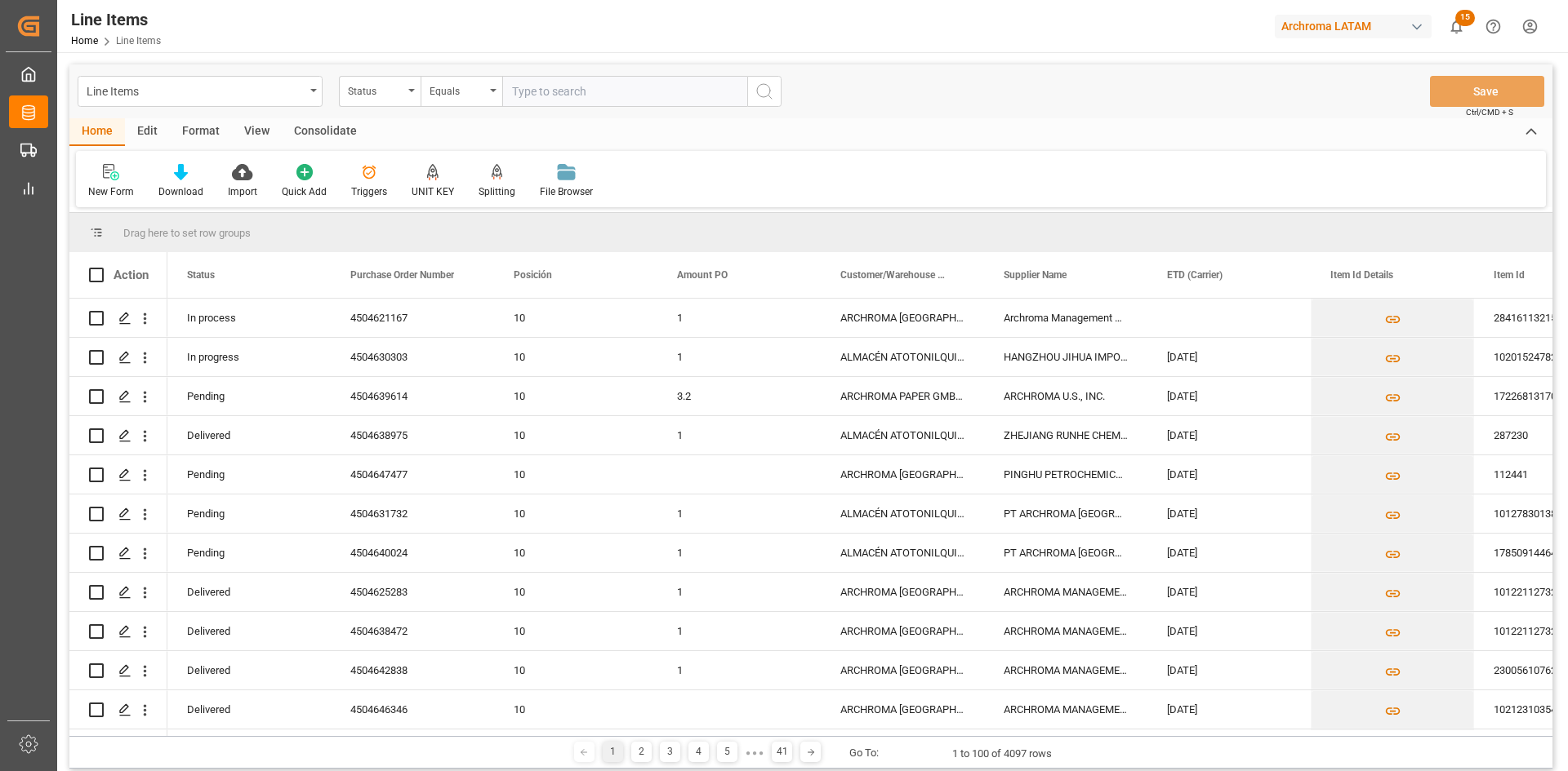
click at [610, 100] on input "text" at bounding box center [625, 91] width 245 height 31
paste input "4504656917"
type input "4504656917"
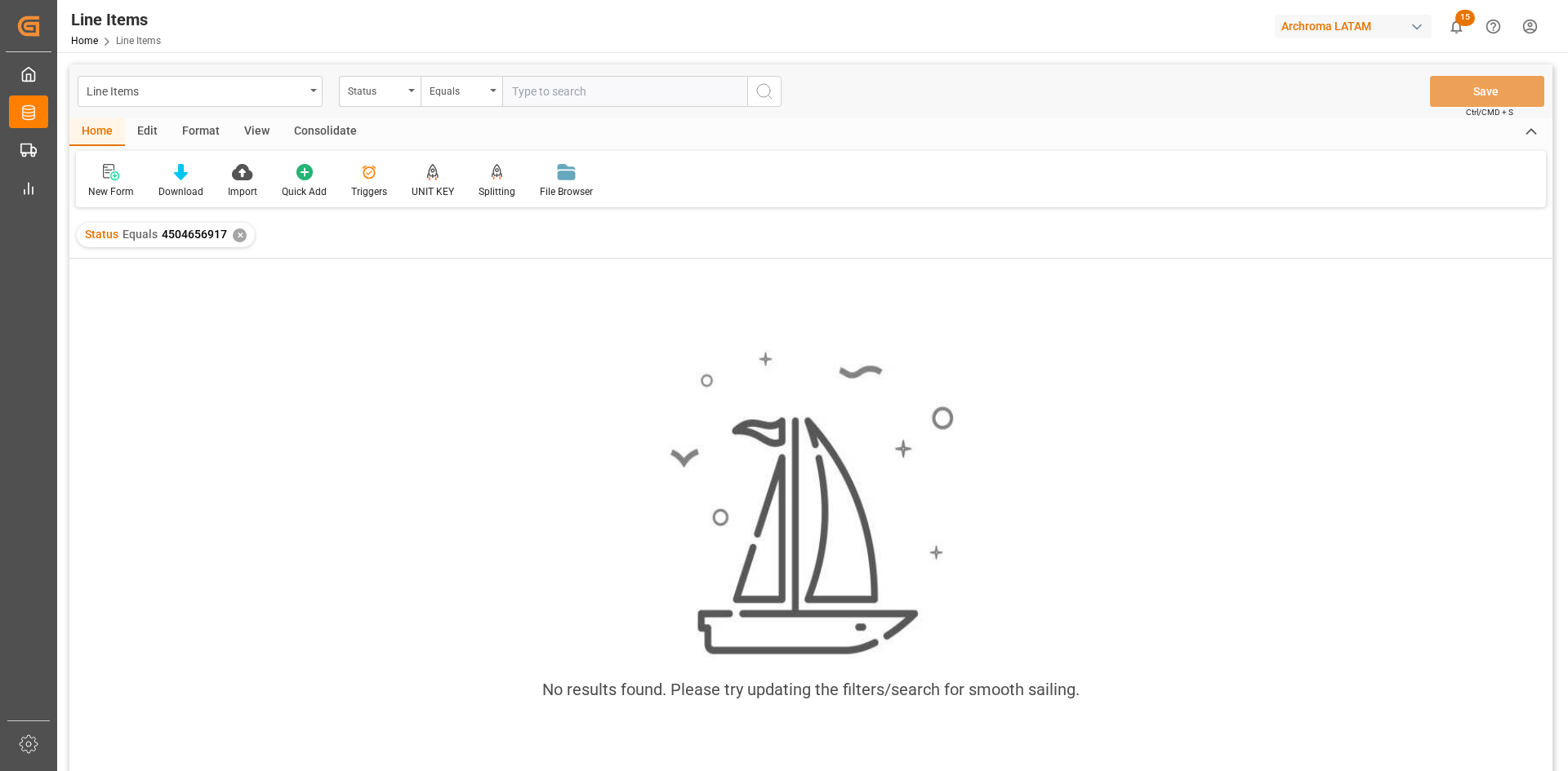
click at [233, 232] on div "✕" at bounding box center [239, 235] width 14 height 14
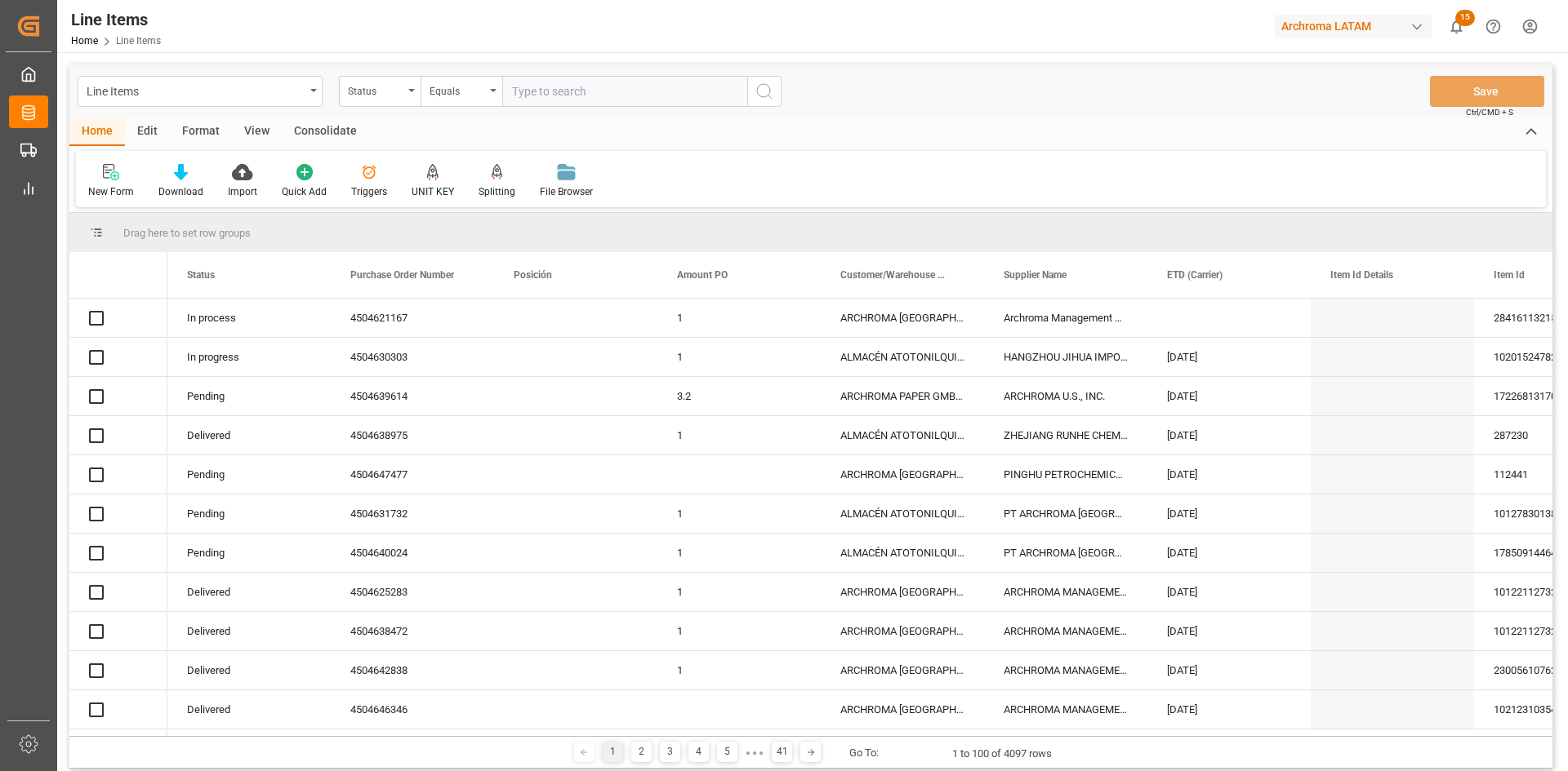
click at [545, 93] on input "text" at bounding box center [625, 91] width 245 height 31
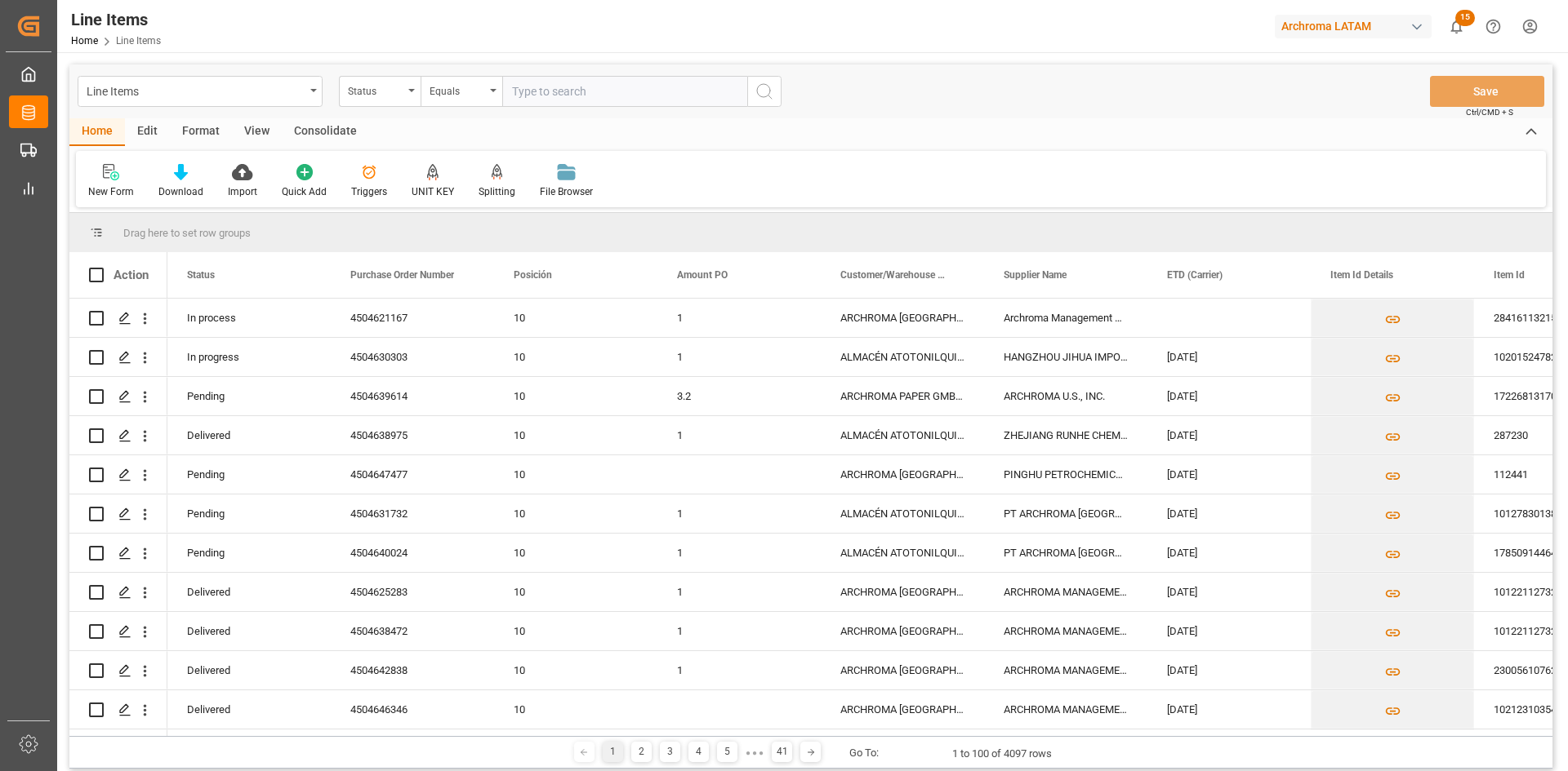
paste input "4504656916"
type input "4504656916"
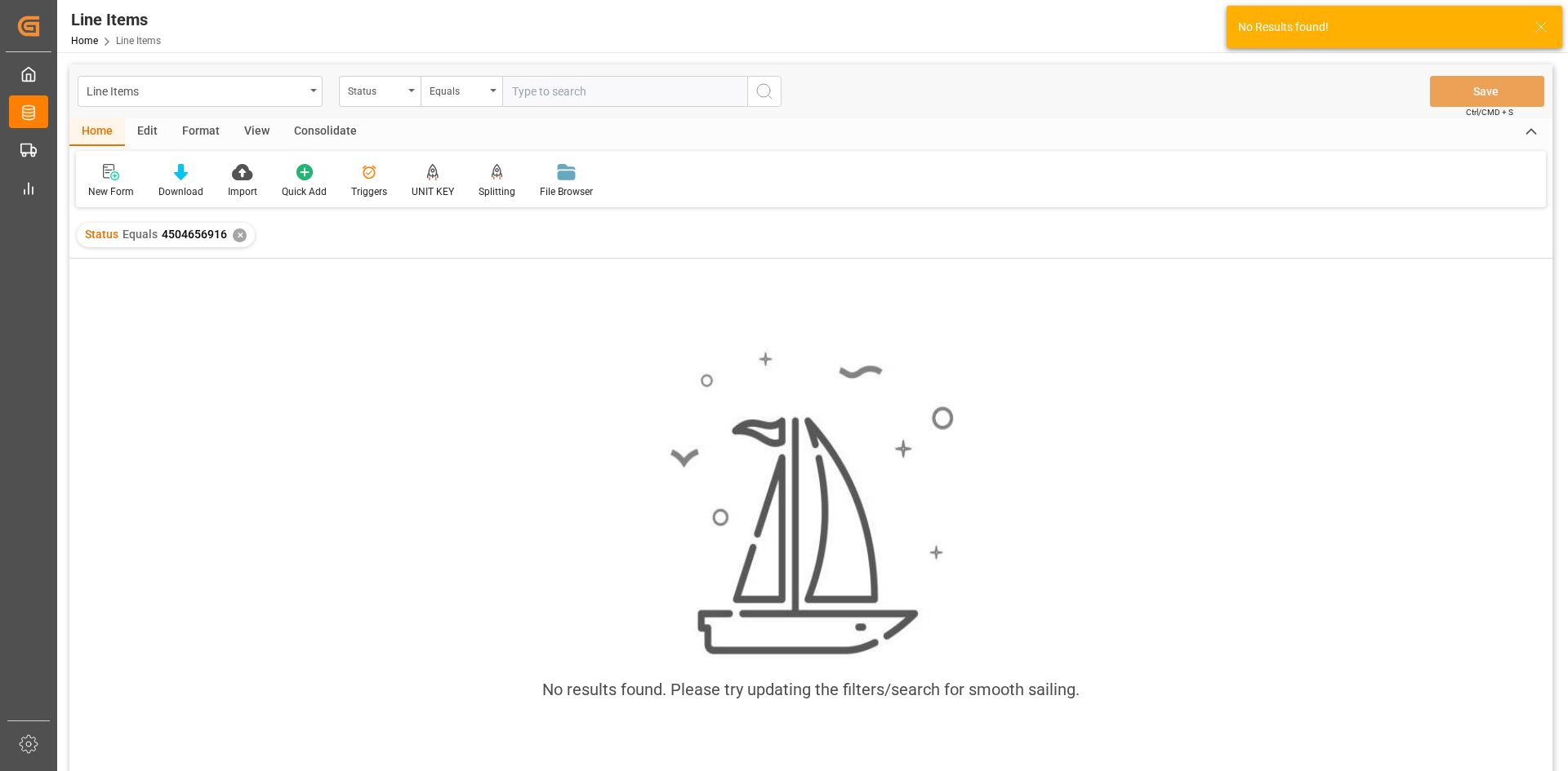
click at [240, 231] on div "✕" at bounding box center [239, 235] width 14 height 14
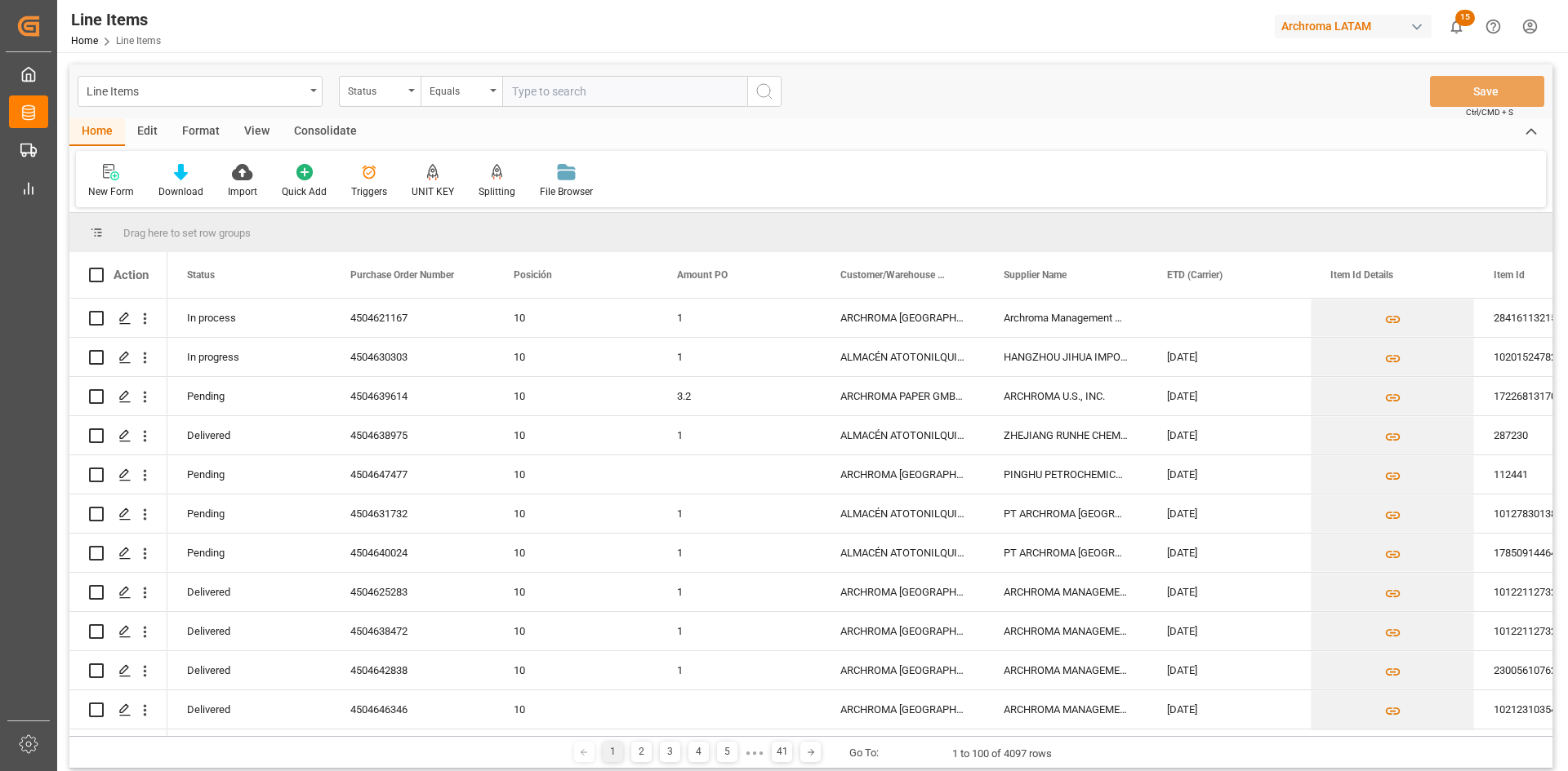
click at [555, 88] on input "text" at bounding box center [625, 91] width 245 height 31
click at [383, 90] on div "Status" at bounding box center [375, 89] width 56 height 19
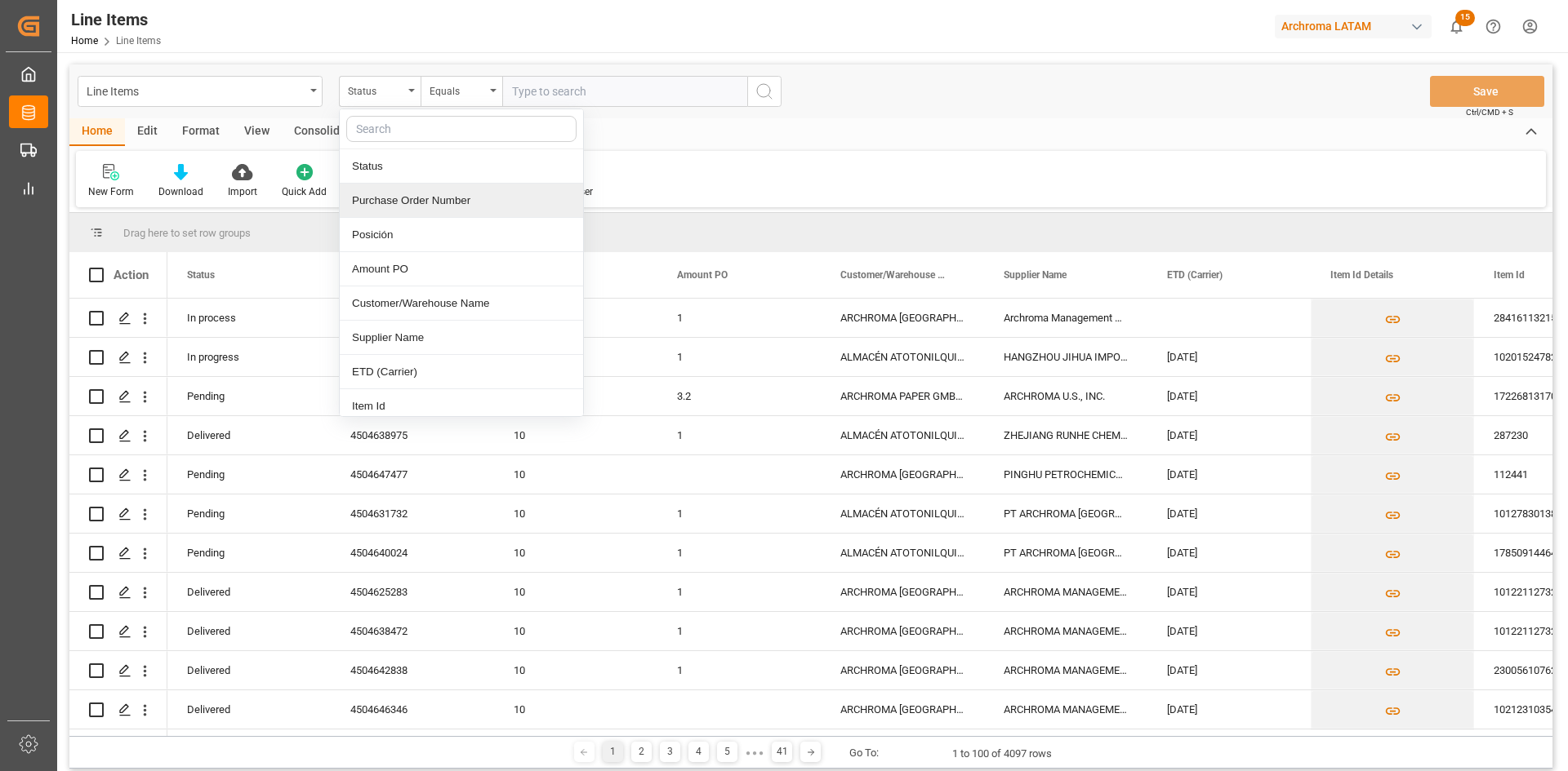
click at [433, 203] on div "Purchase Order Number" at bounding box center [461, 200] width 243 height 34
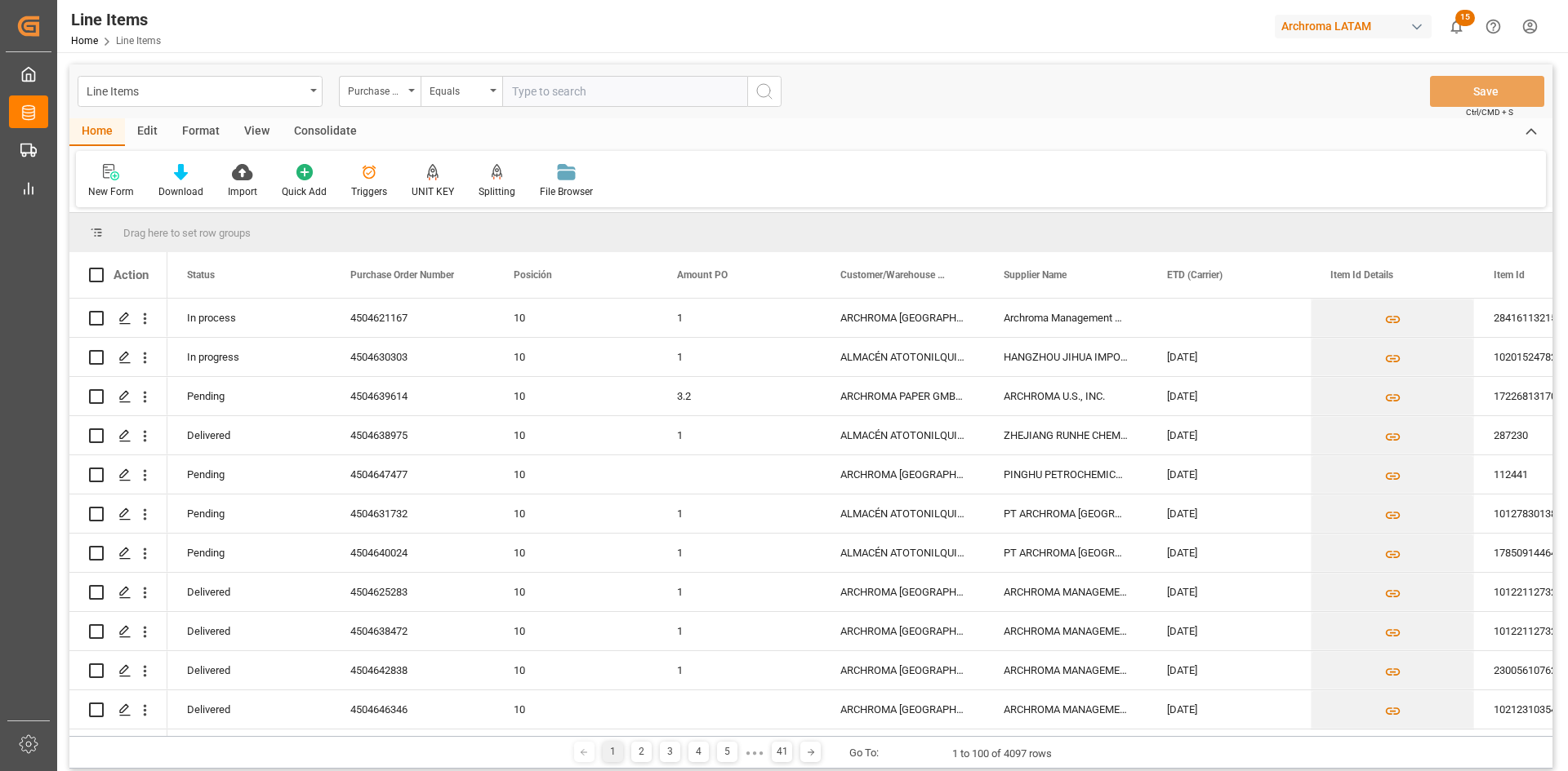
click at [546, 94] on input "text" at bounding box center [625, 91] width 245 height 31
paste input "4504656530"
type input "4504656530"
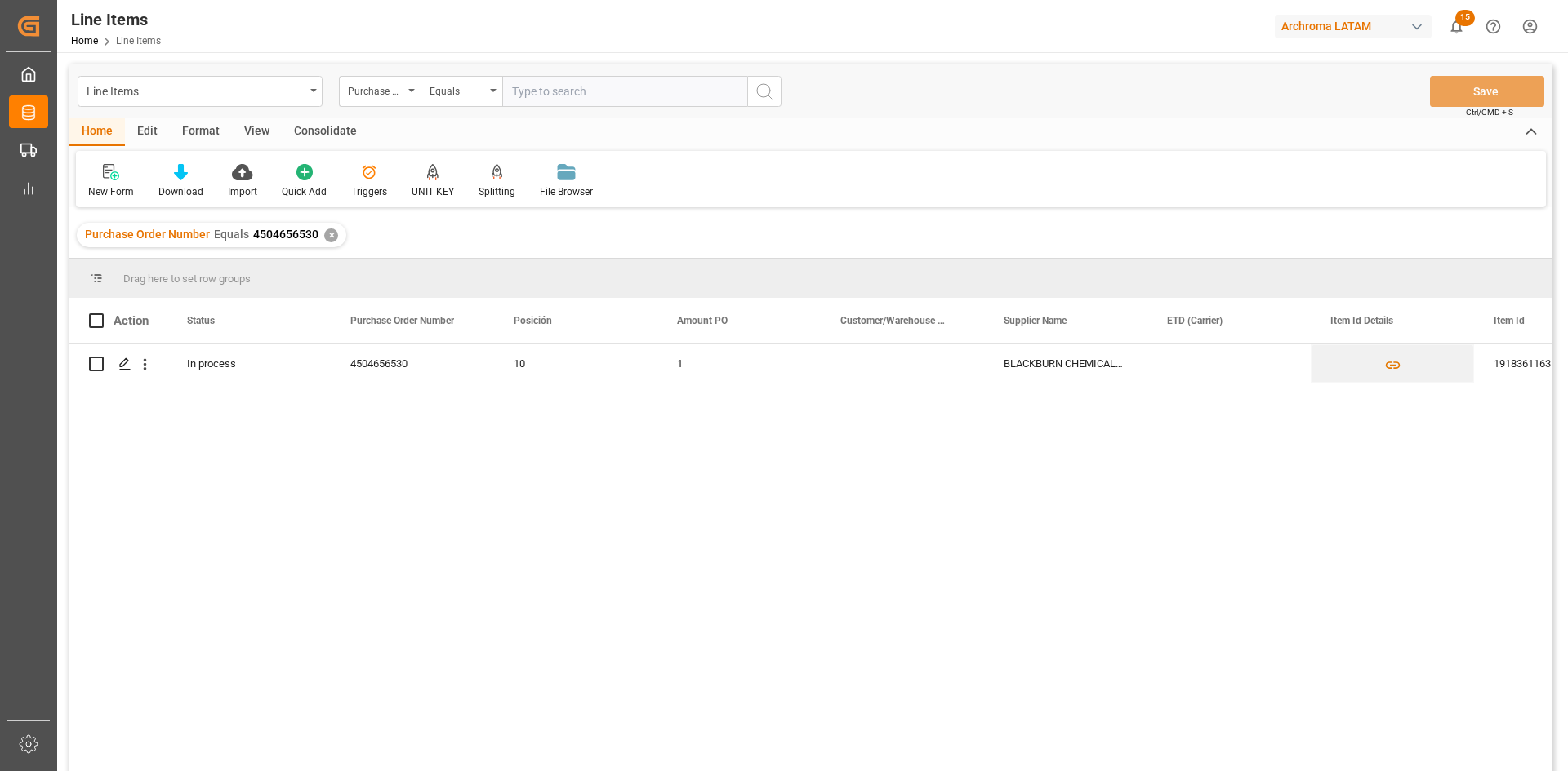
click at [329, 235] on div "✕" at bounding box center [331, 235] width 14 height 14
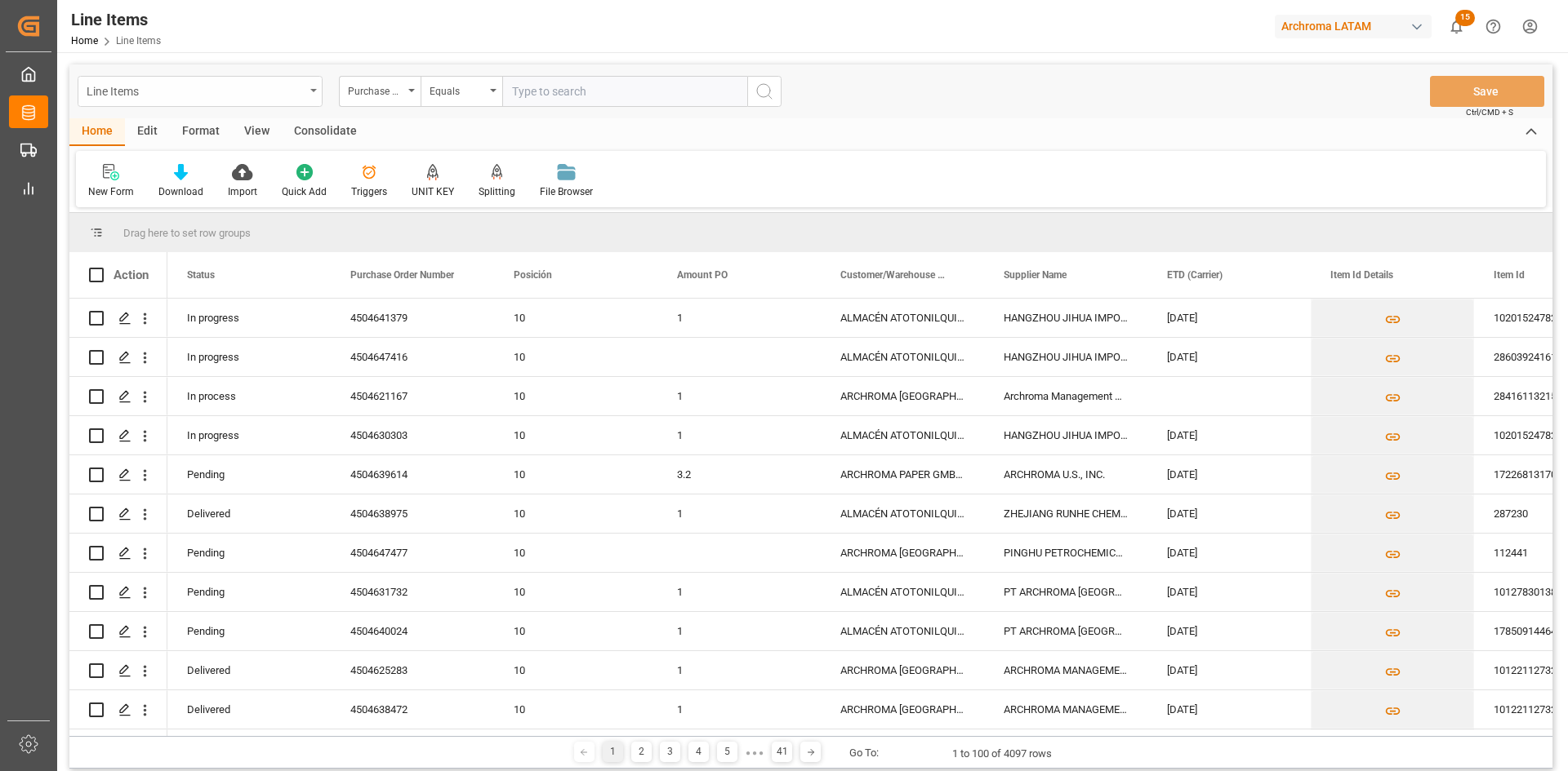
click at [310, 88] on div "Line Items" at bounding box center [200, 91] width 245 height 31
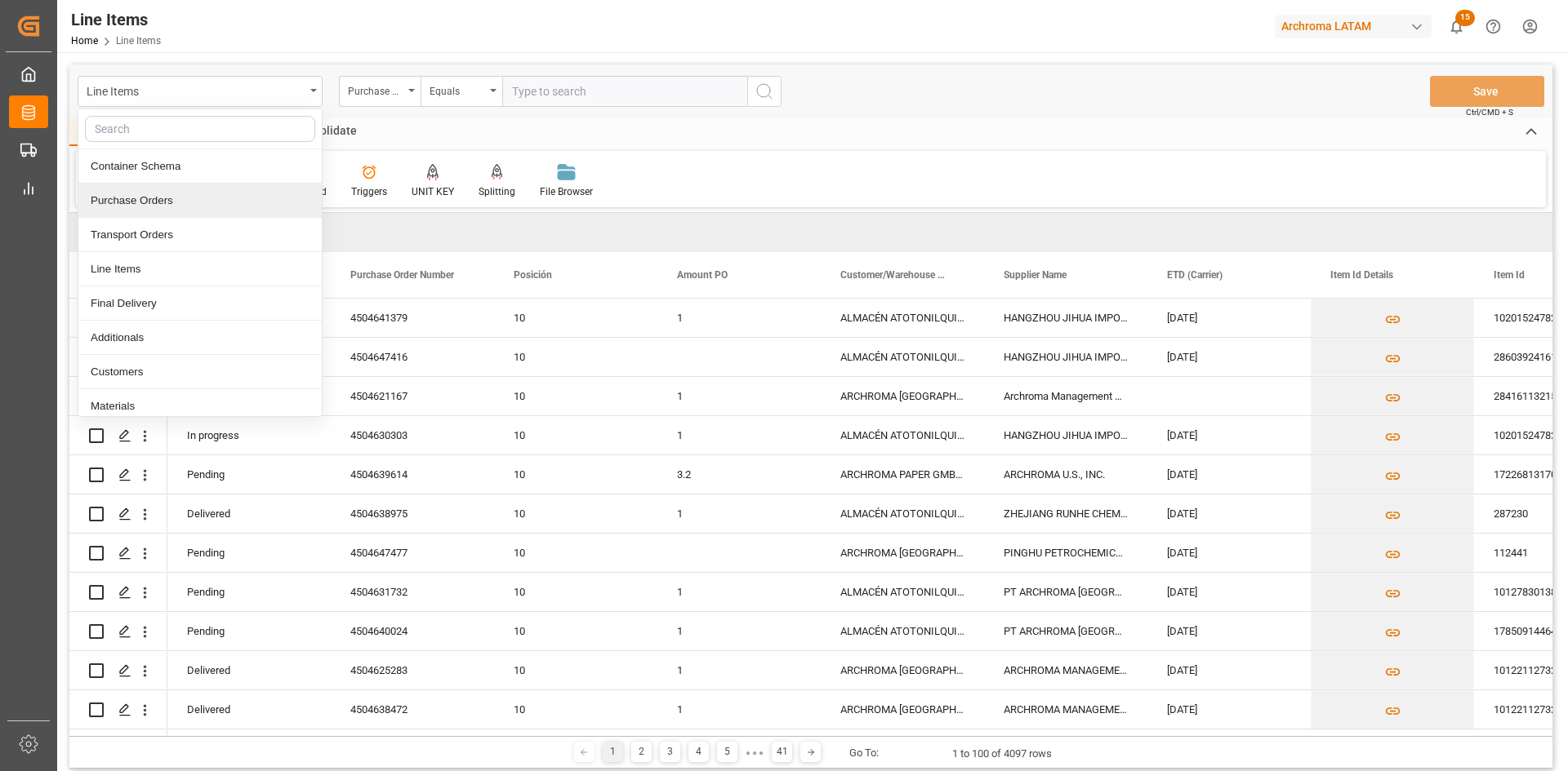
click at [181, 195] on div "Purchase Orders" at bounding box center [200, 200] width 243 height 34
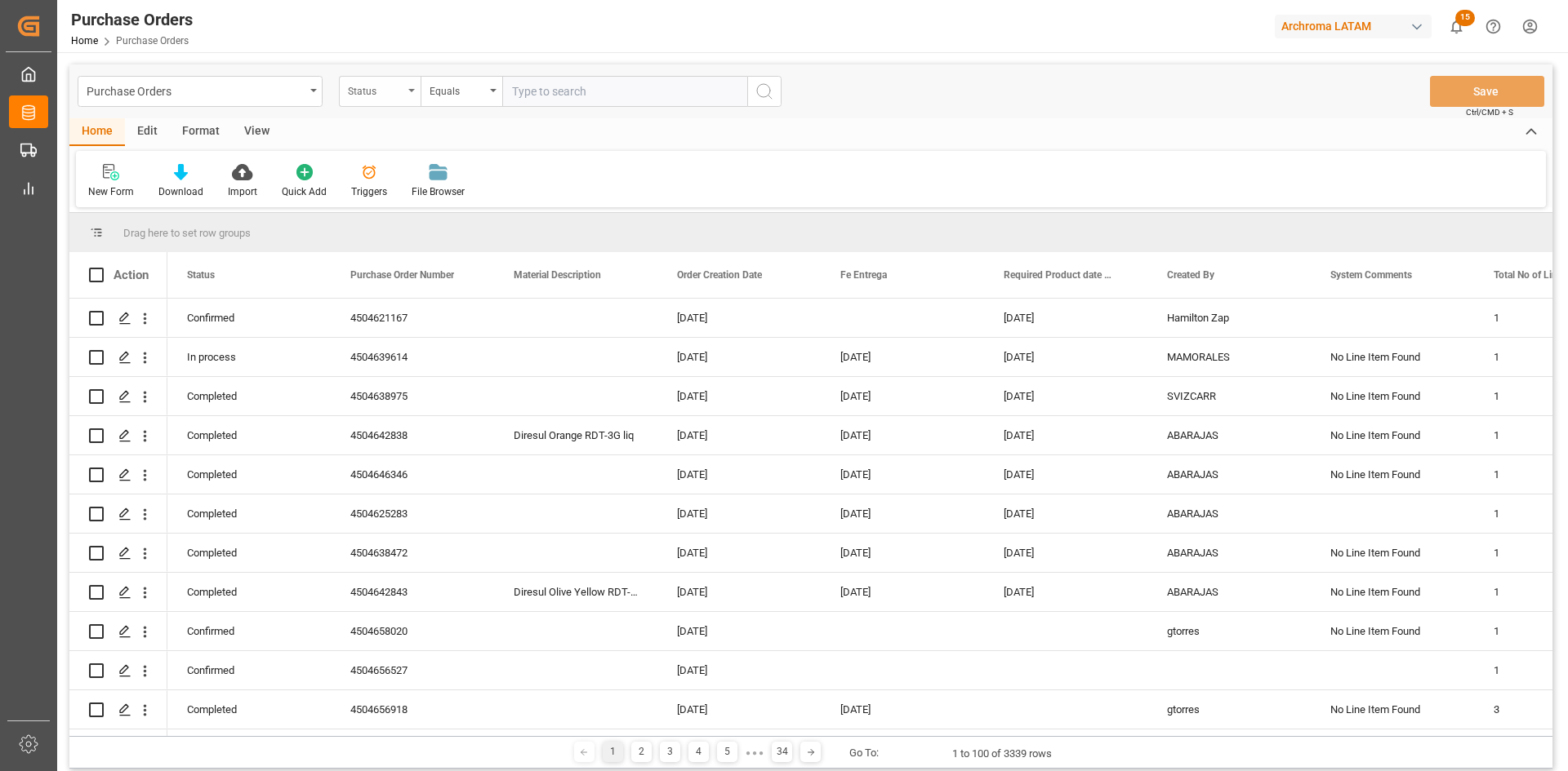
click at [408, 94] on div "Status" at bounding box center [379, 91] width 81 height 31
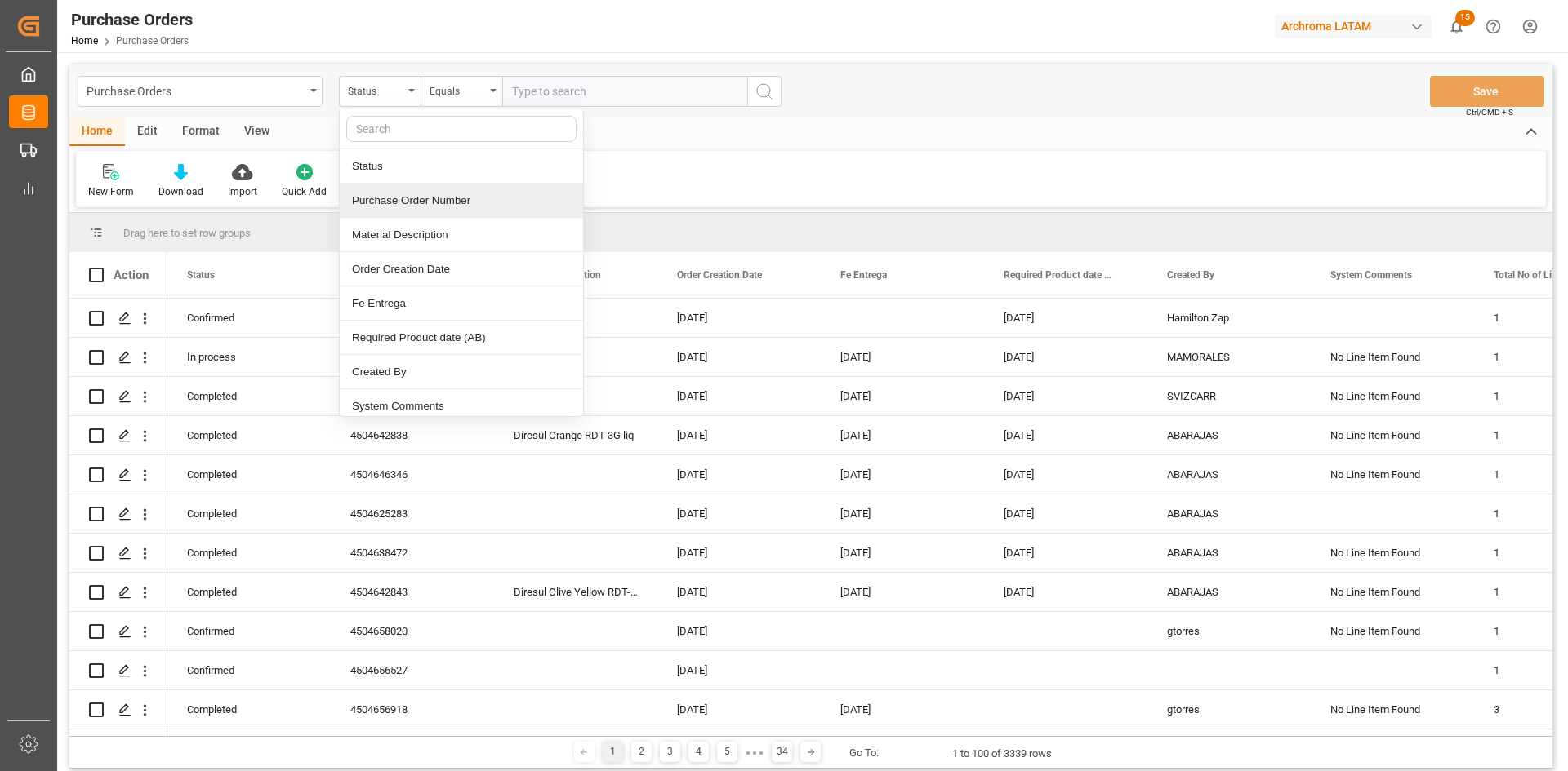
click at [441, 191] on div "Purchase Order Number" at bounding box center [461, 200] width 243 height 34
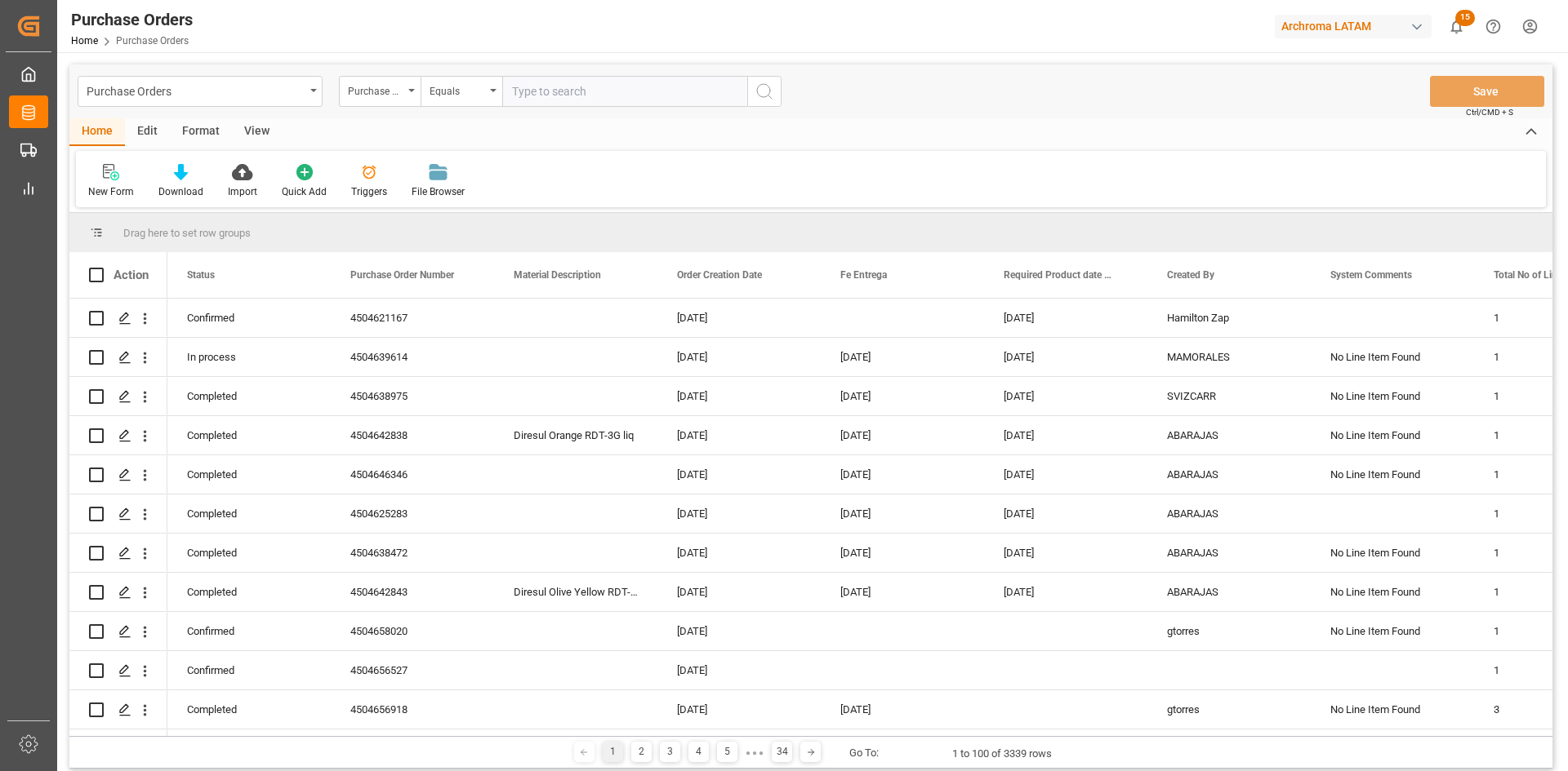
click at [561, 91] on input "text" at bounding box center [625, 91] width 245 height 31
paste input "4504656530"
type input "4504656530"
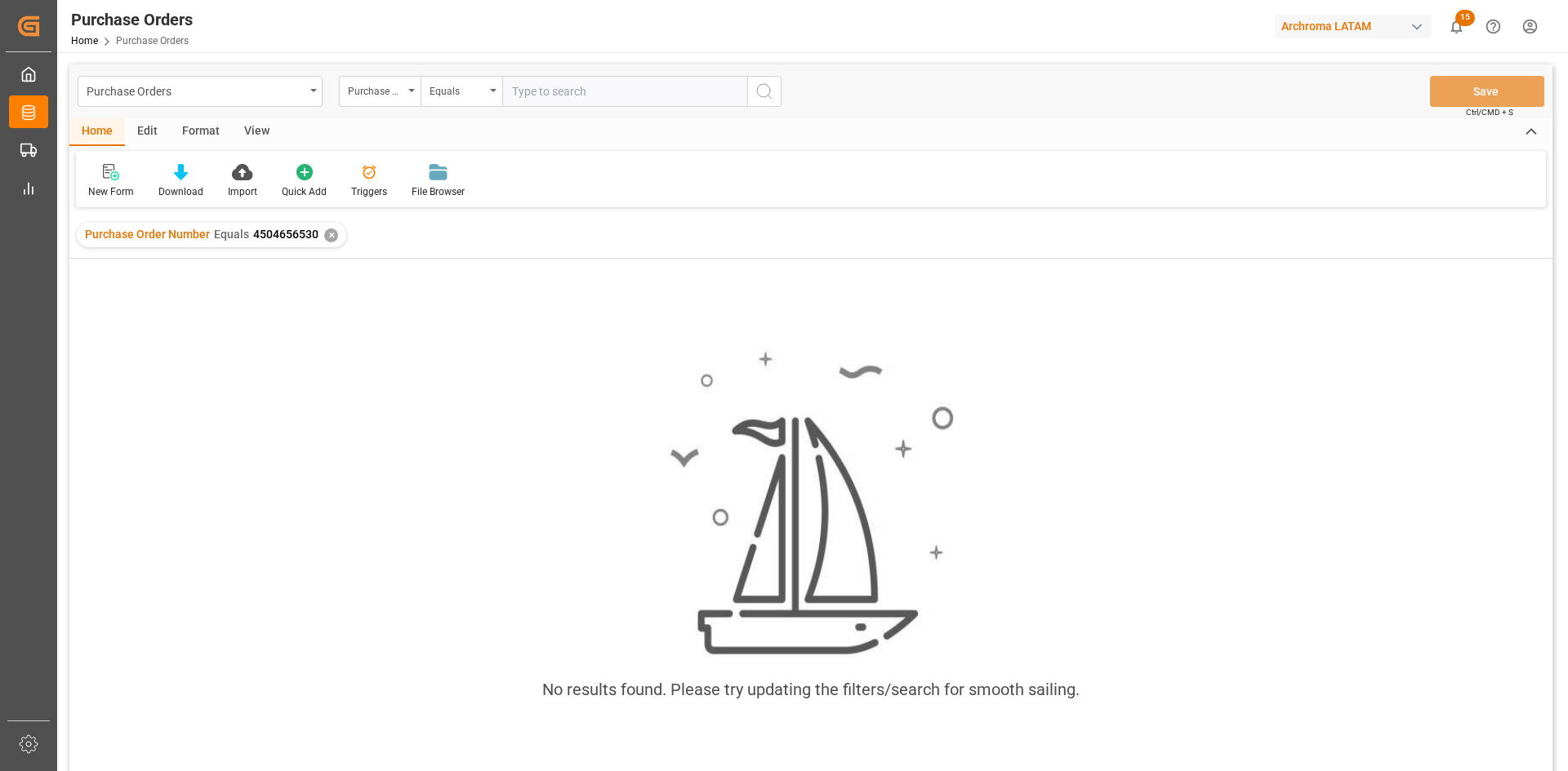
click at [334, 233] on div "✕" at bounding box center [331, 235] width 14 height 14
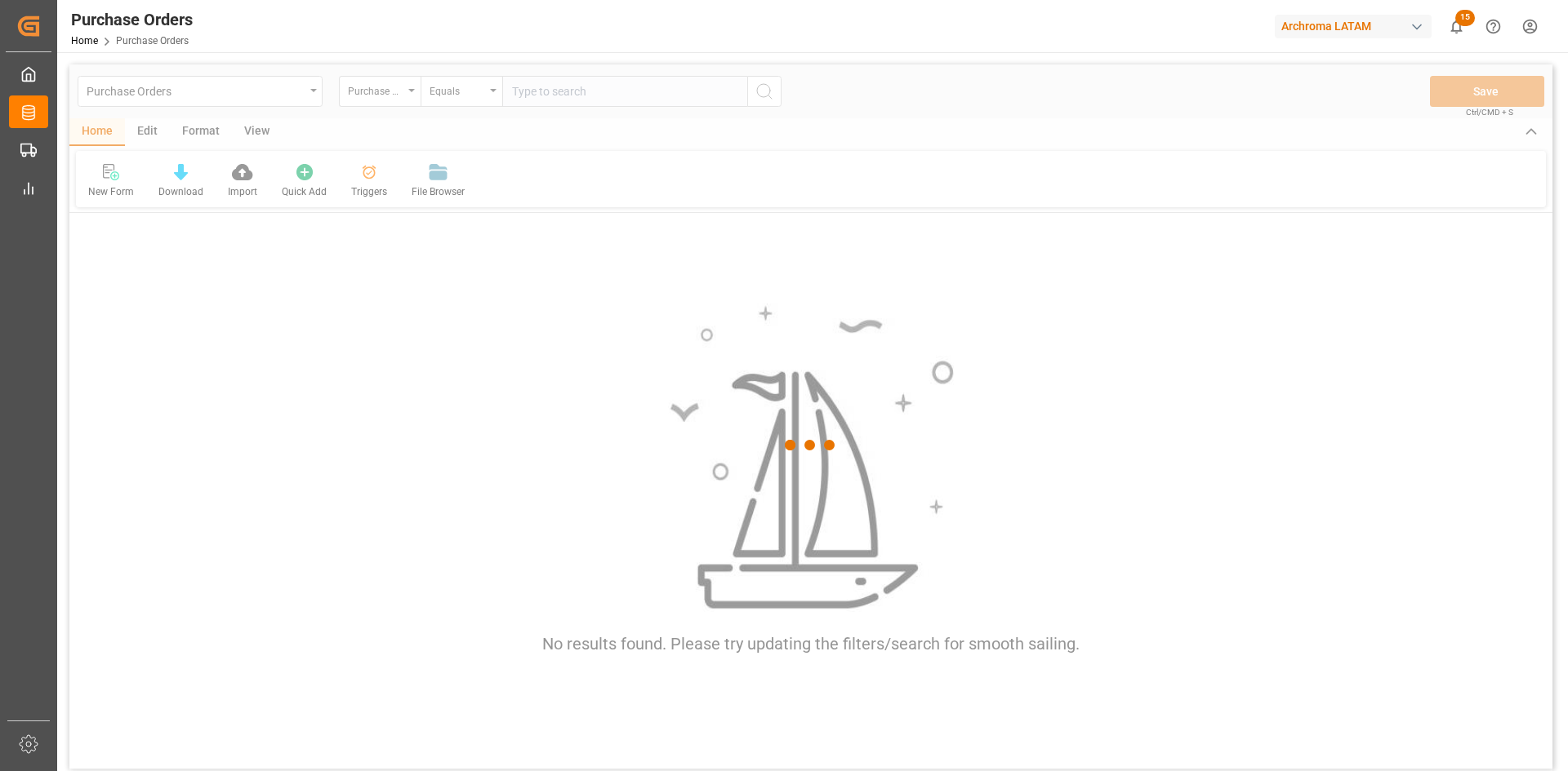
click at [317, 92] on div at bounding box center [810, 445] width 1483 height 761
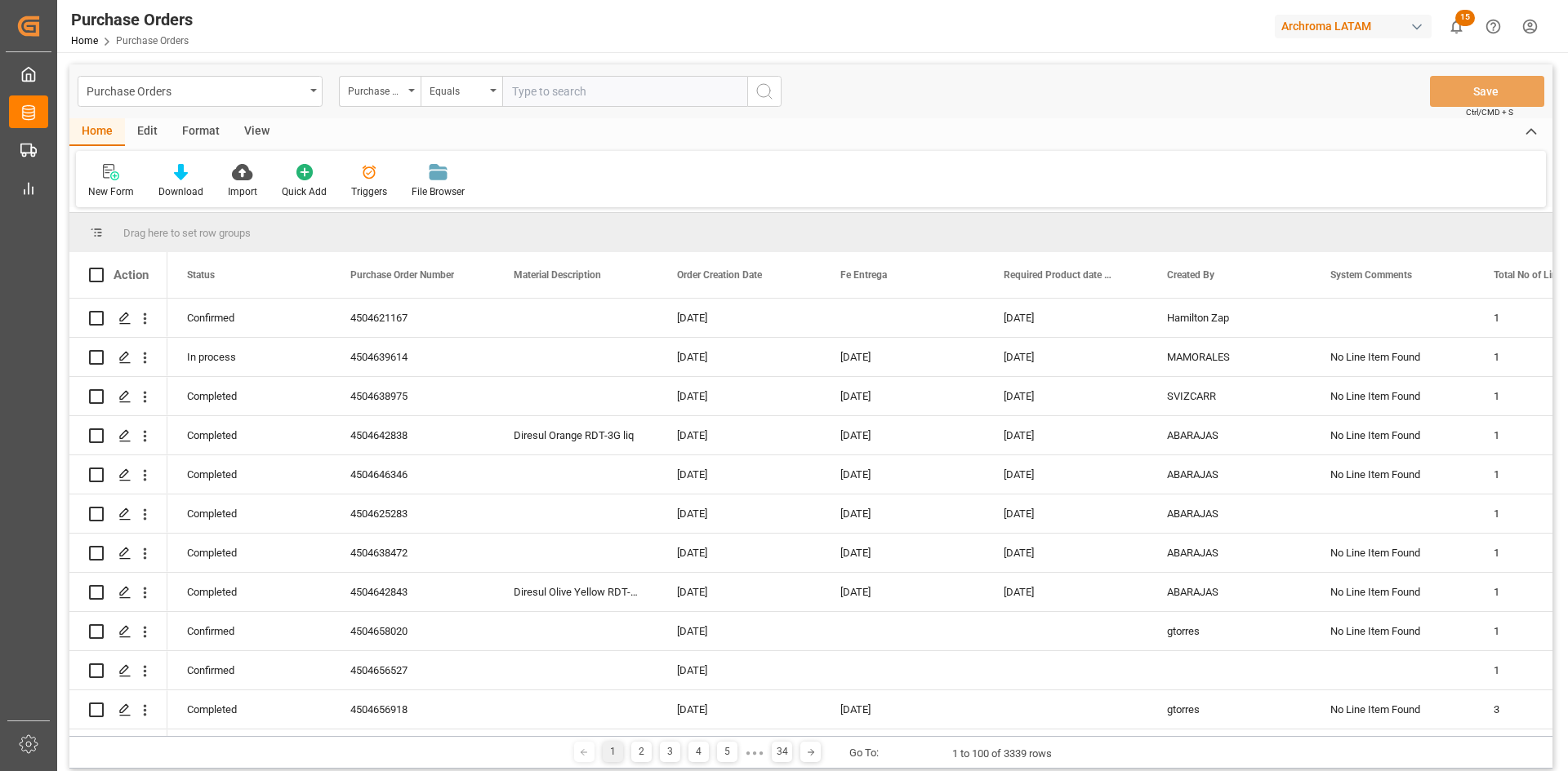
click at [317, 92] on div "Purchase Orders" at bounding box center [200, 91] width 245 height 31
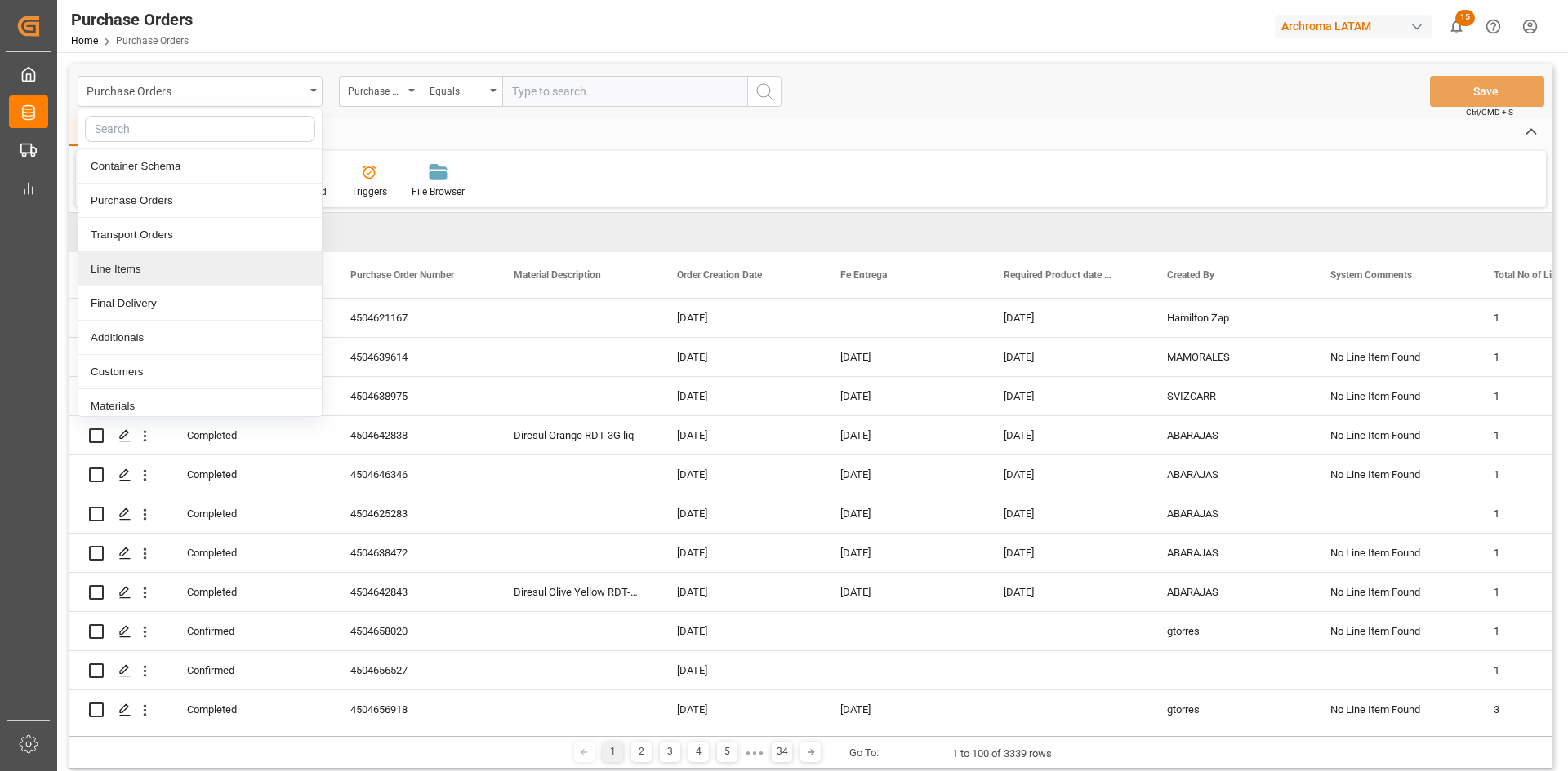
click at [166, 255] on div "Line Items" at bounding box center [200, 269] width 243 height 34
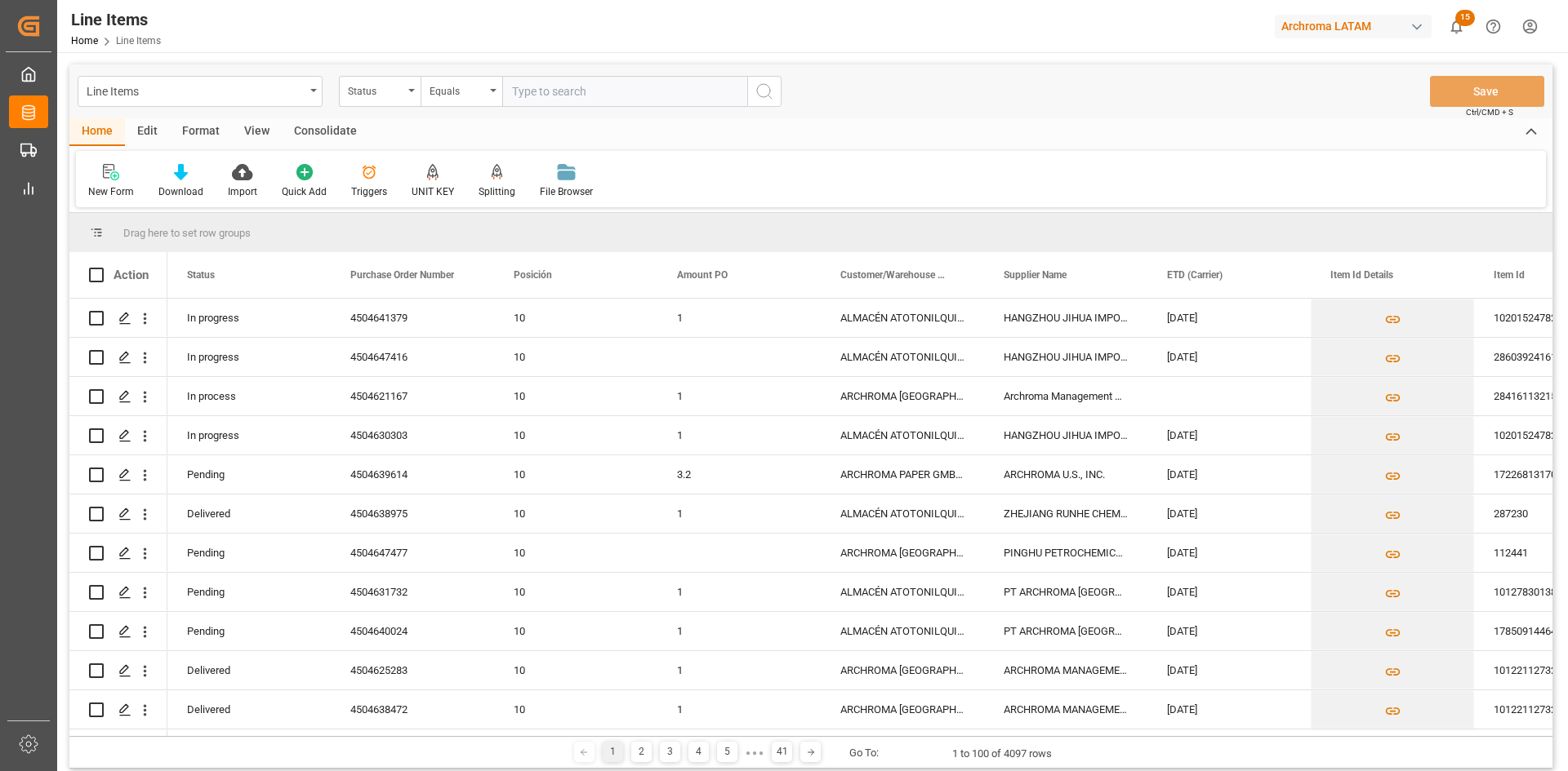
click at [581, 97] on input "text" at bounding box center [625, 91] width 245 height 31
paste input "4504656530"
type input "4504656530"
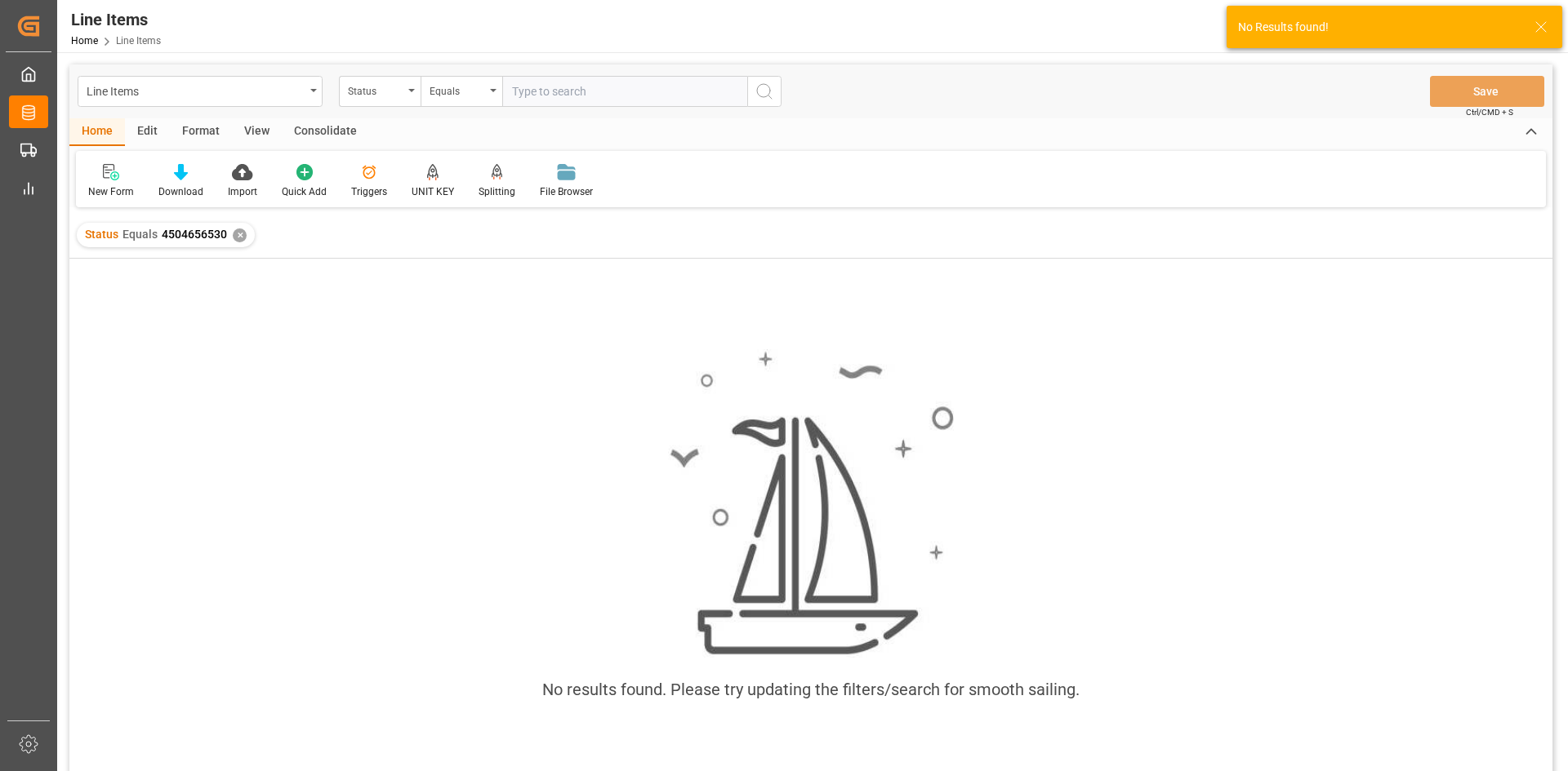
click at [235, 233] on div "✕" at bounding box center [239, 235] width 14 height 14
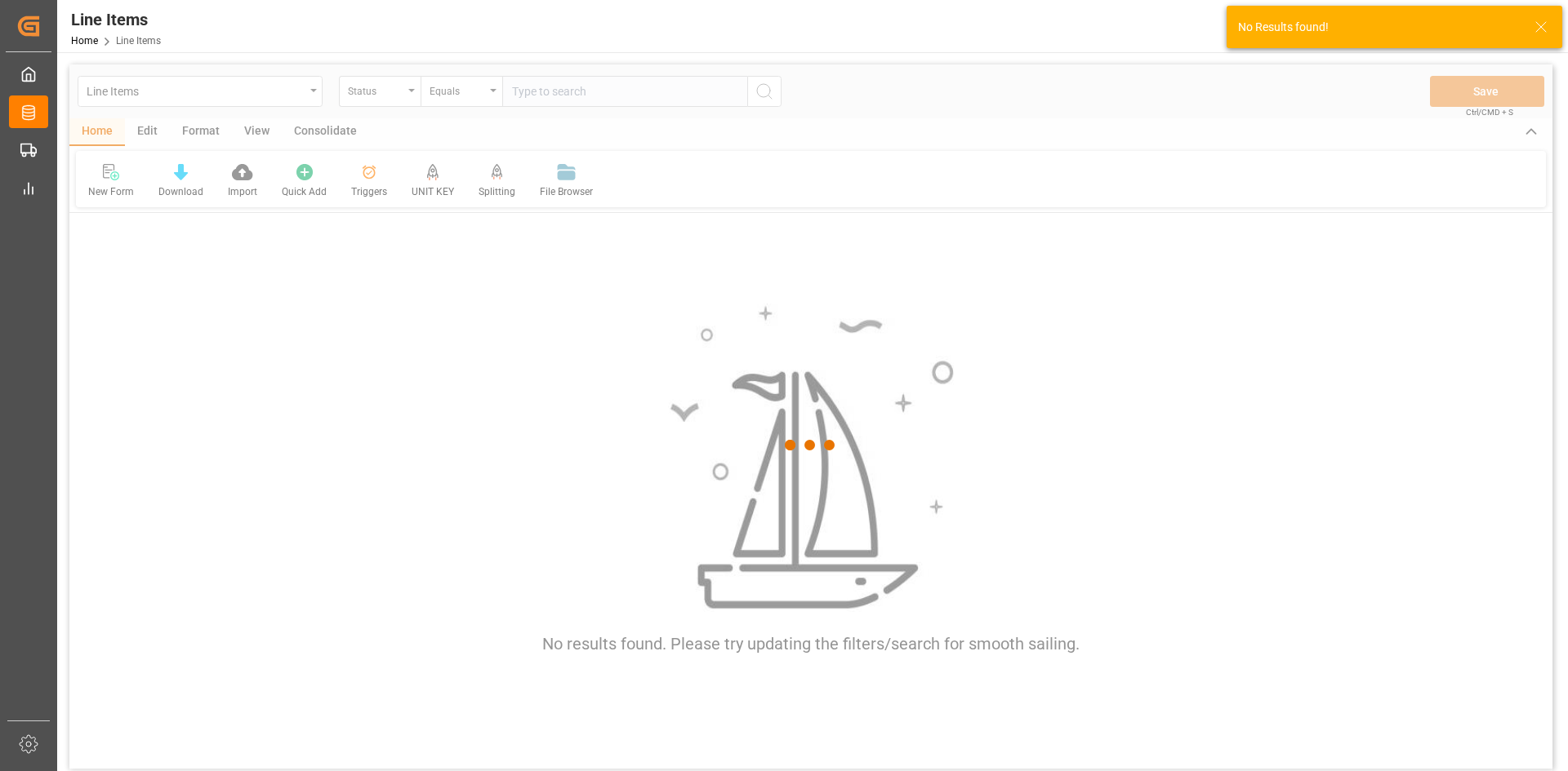
click at [398, 97] on div at bounding box center [810, 445] width 1483 height 761
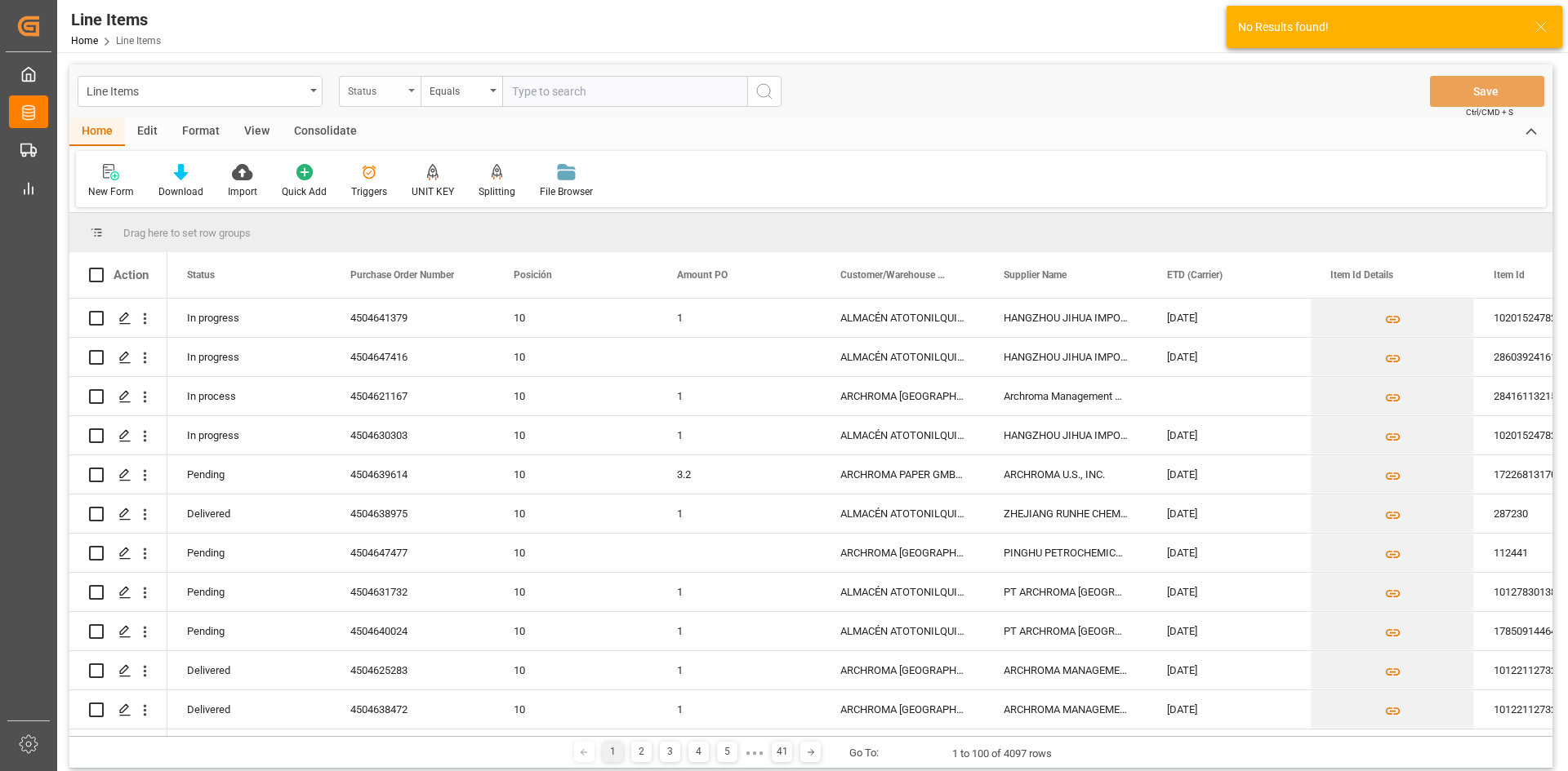
click at [398, 100] on div "Status" at bounding box center [379, 91] width 81 height 31
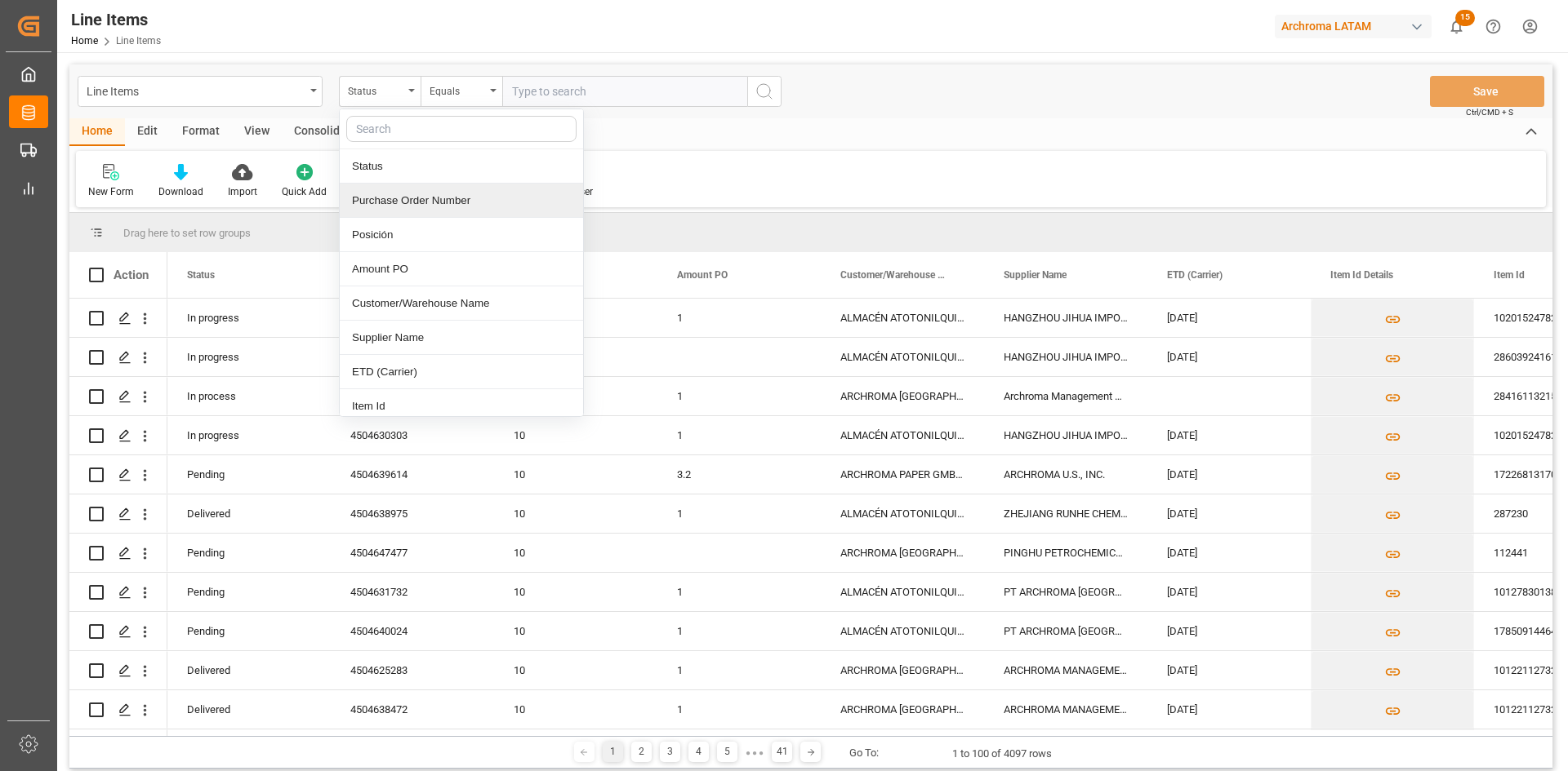
click at [405, 192] on div "Purchase Order Number" at bounding box center [461, 200] width 243 height 34
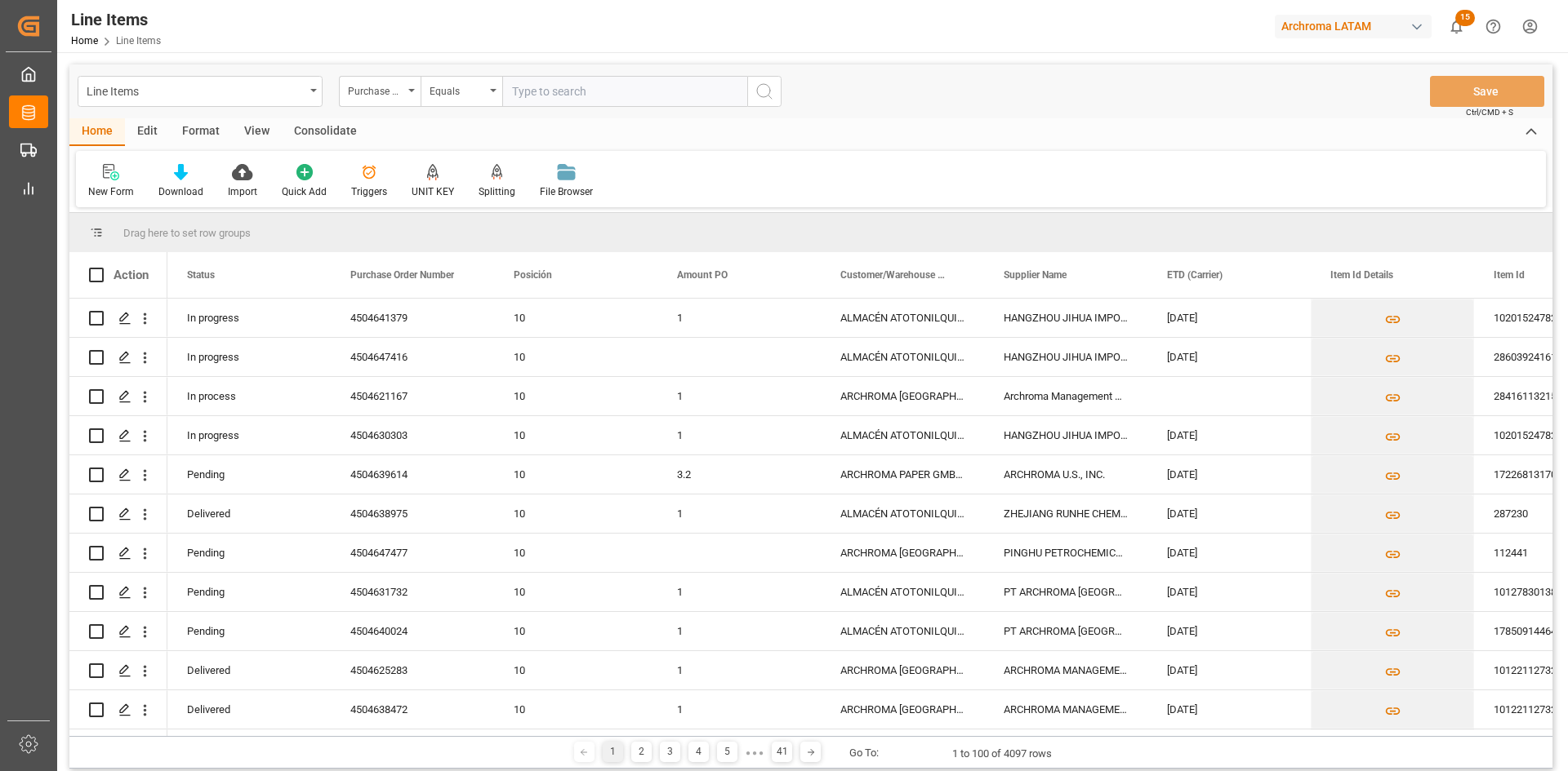
click at [566, 79] on input "text" at bounding box center [625, 91] width 245 height 31
paste input "4504656530"
type input "4504656530"
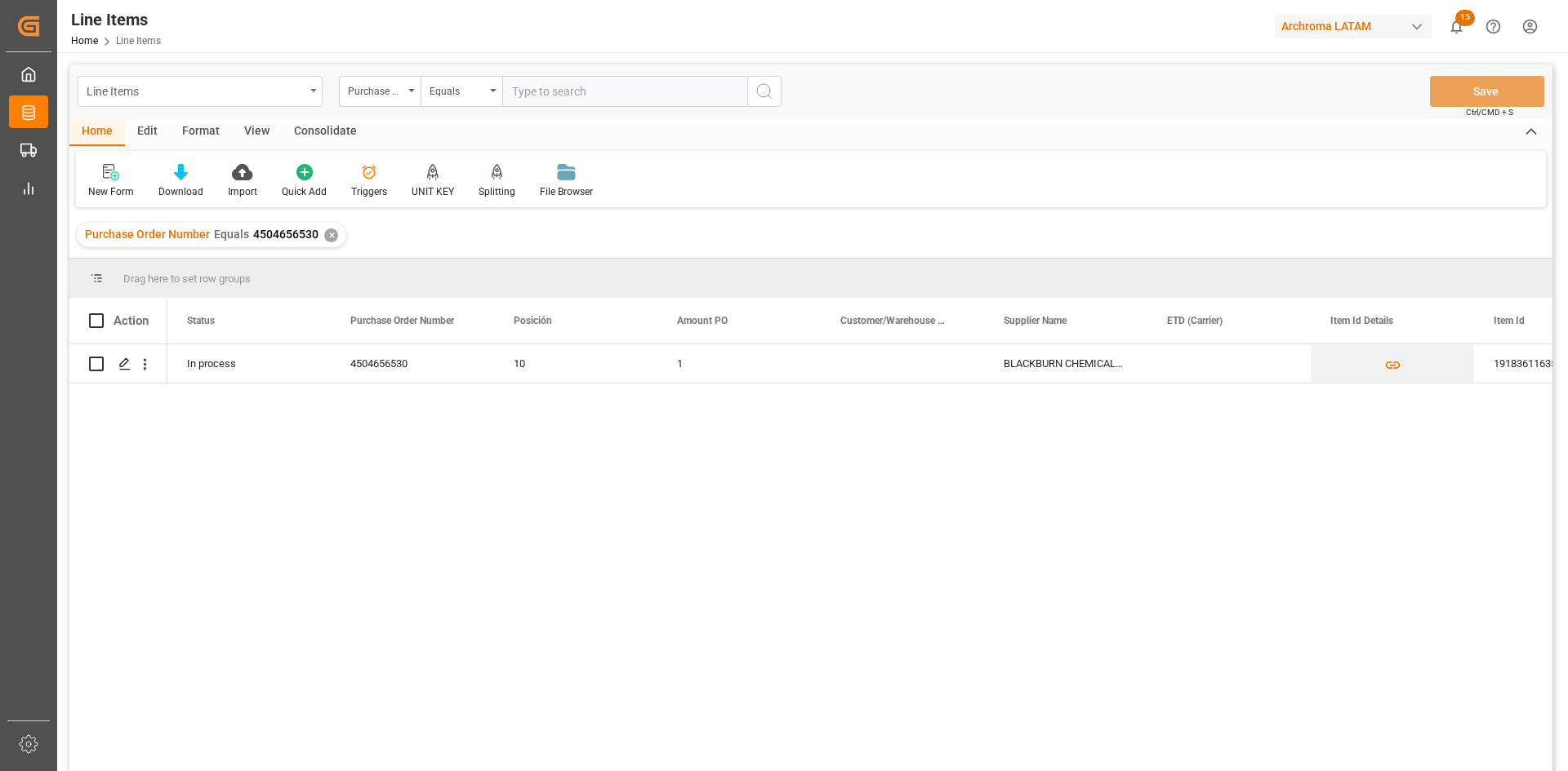
click at [320, 87] on div "Line Items" at bounding box center [200, 91] width 245 height 31
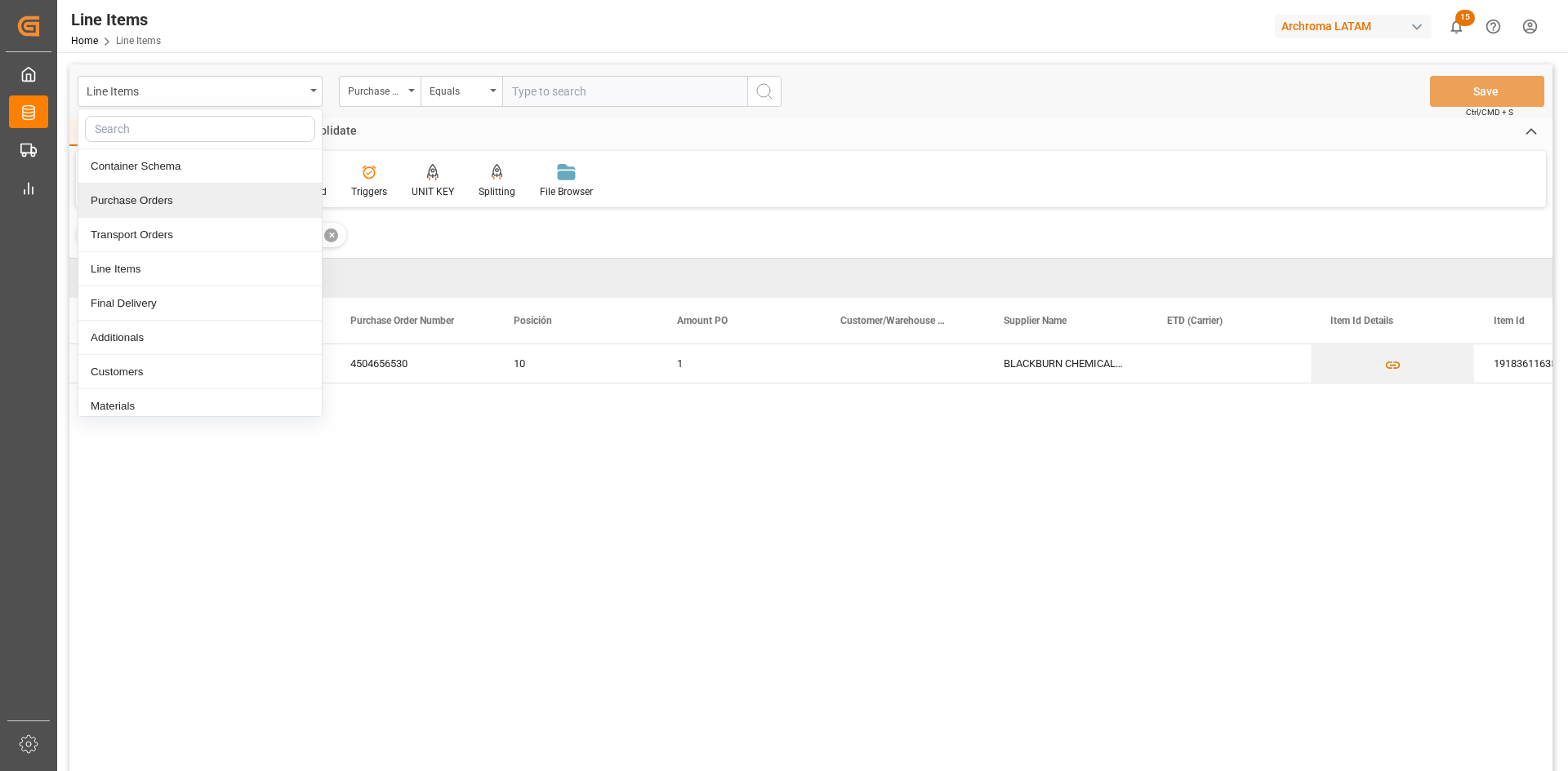
click at [187, 202] on div "Purchase Orders" at bounding box center [200, 200] width 243 height 34
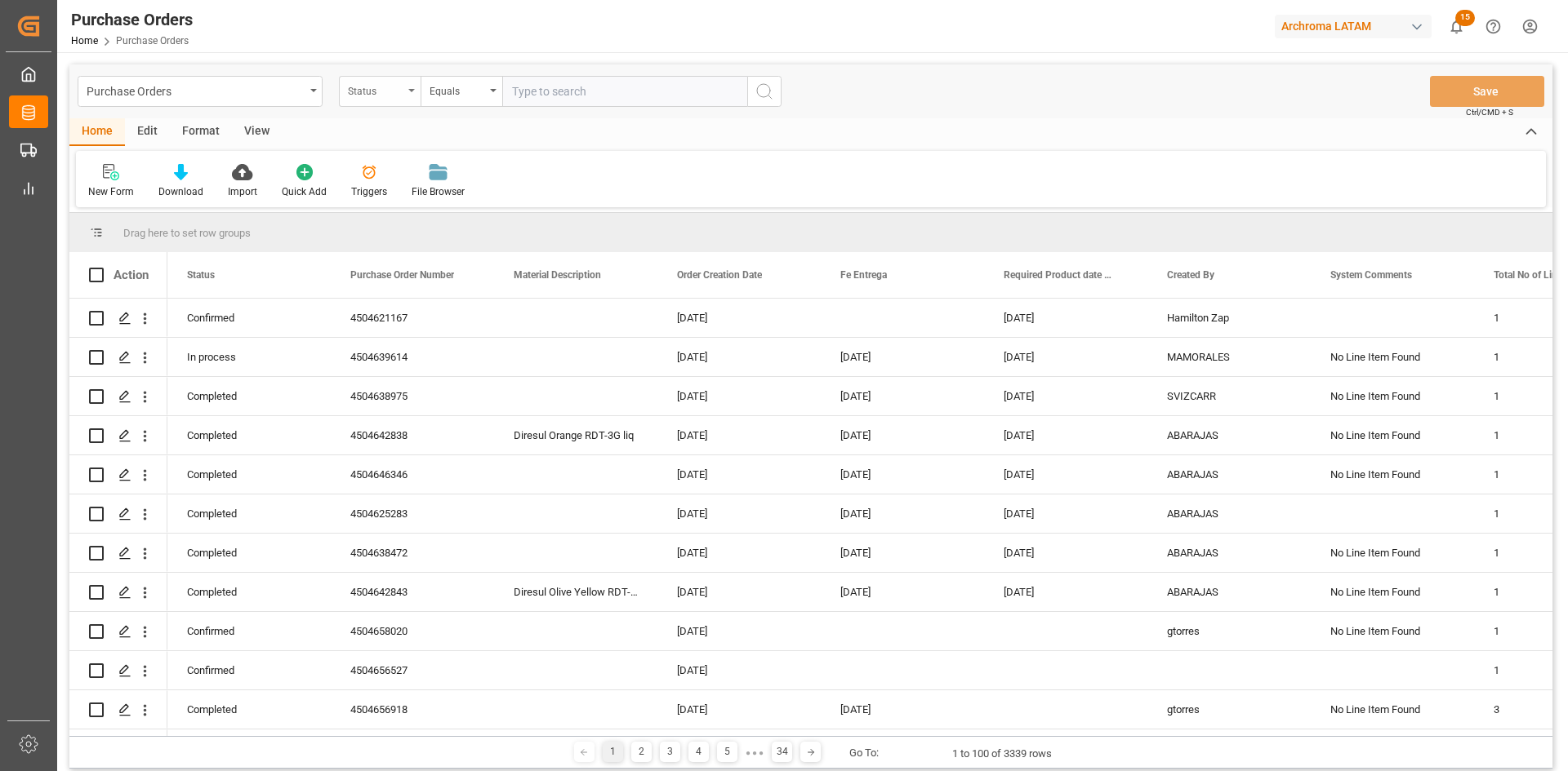
click at [397, 95] on div "Status" at bounding box center [375, 89] width 56 height 19
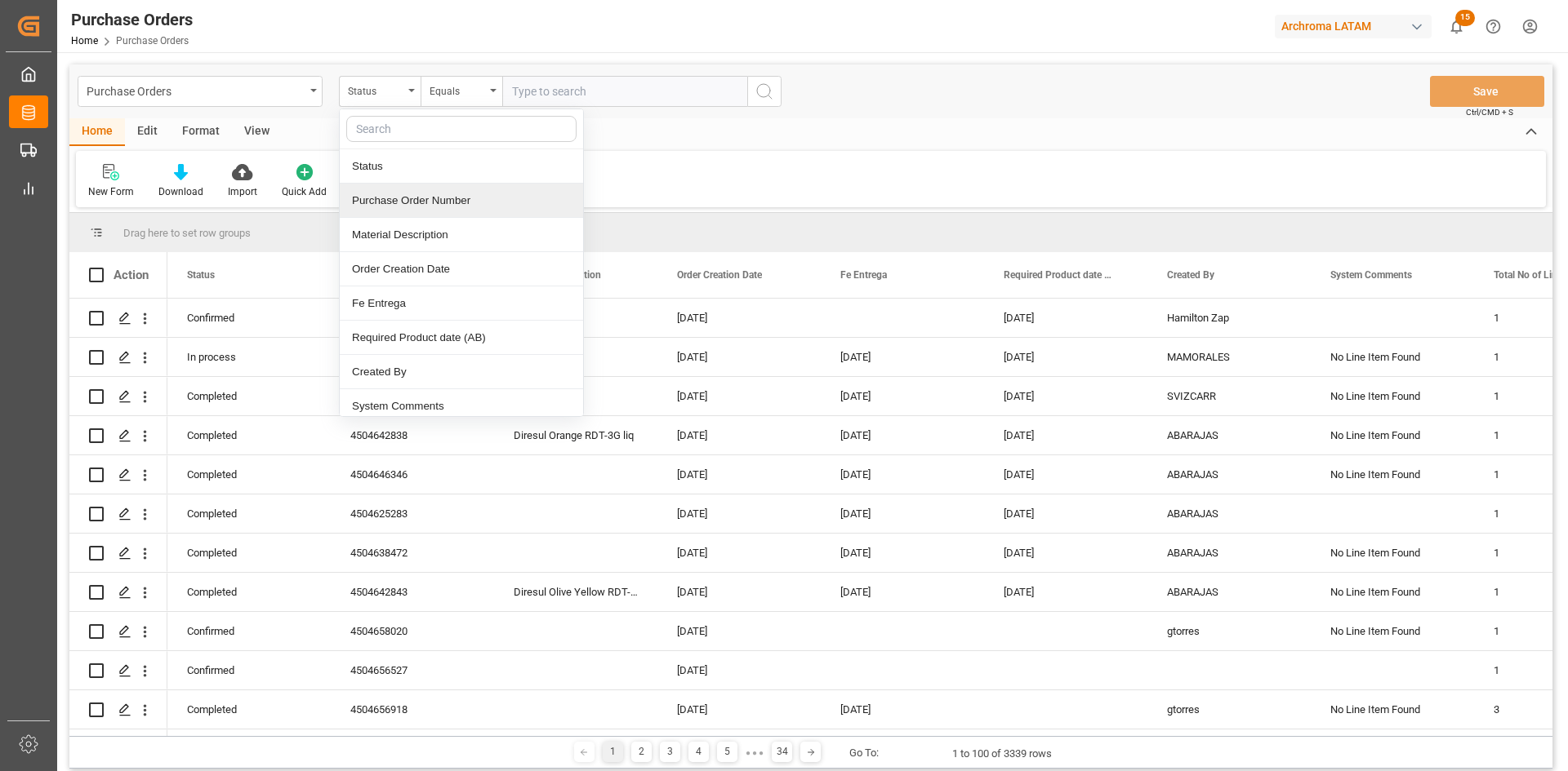
click at [416, 197] on div "Purchase Order Number" at bounding box center [461, 200] width 243 height 34
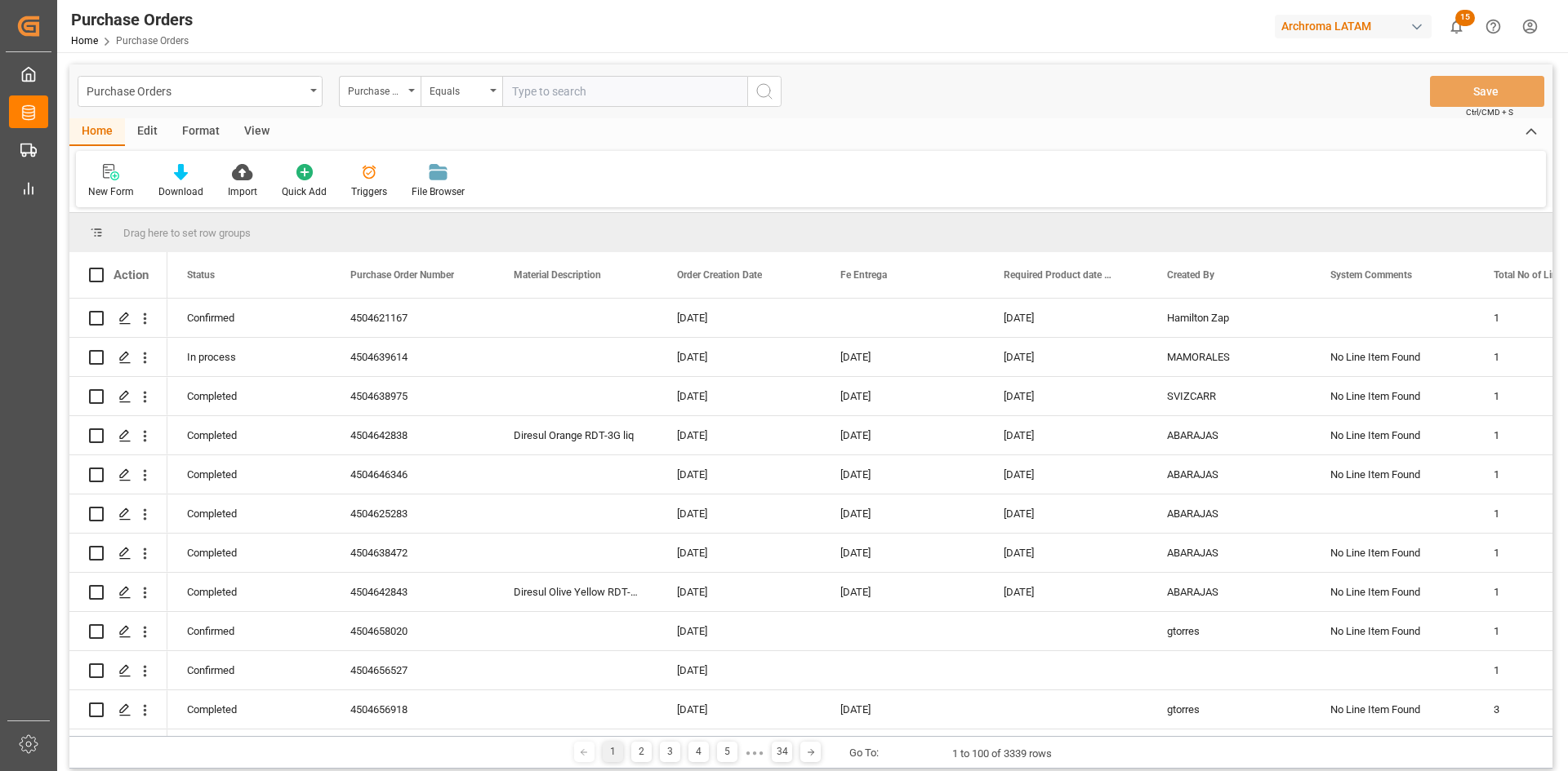
click at [566, 99] on input "text" at bounding box center [625, 91] width 245 height 31
paste input "4504656530"
type input "4504656530"
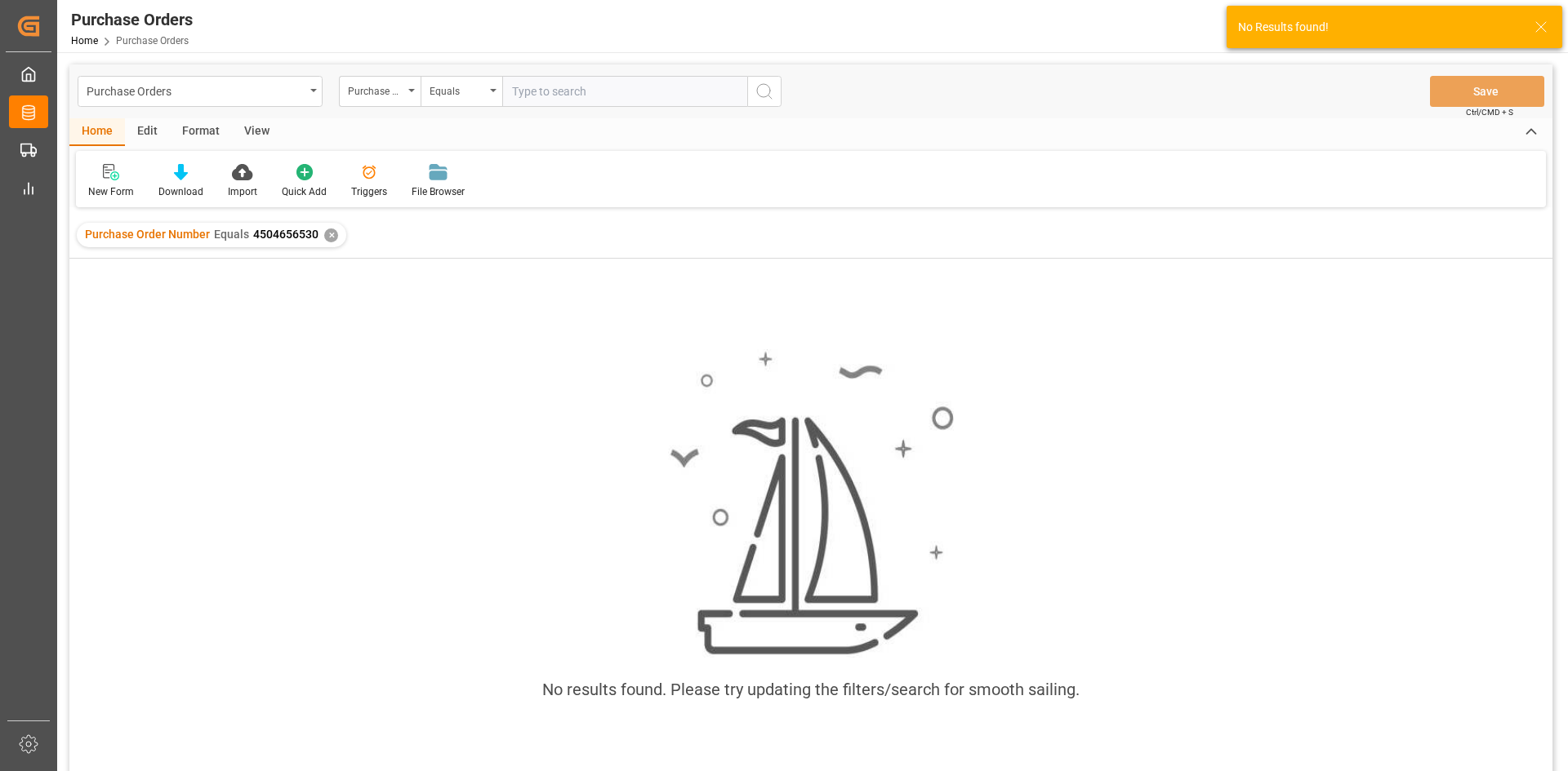
click at [324, 234] on div "✕" at bounding box center [331, 235] width 14 height 14
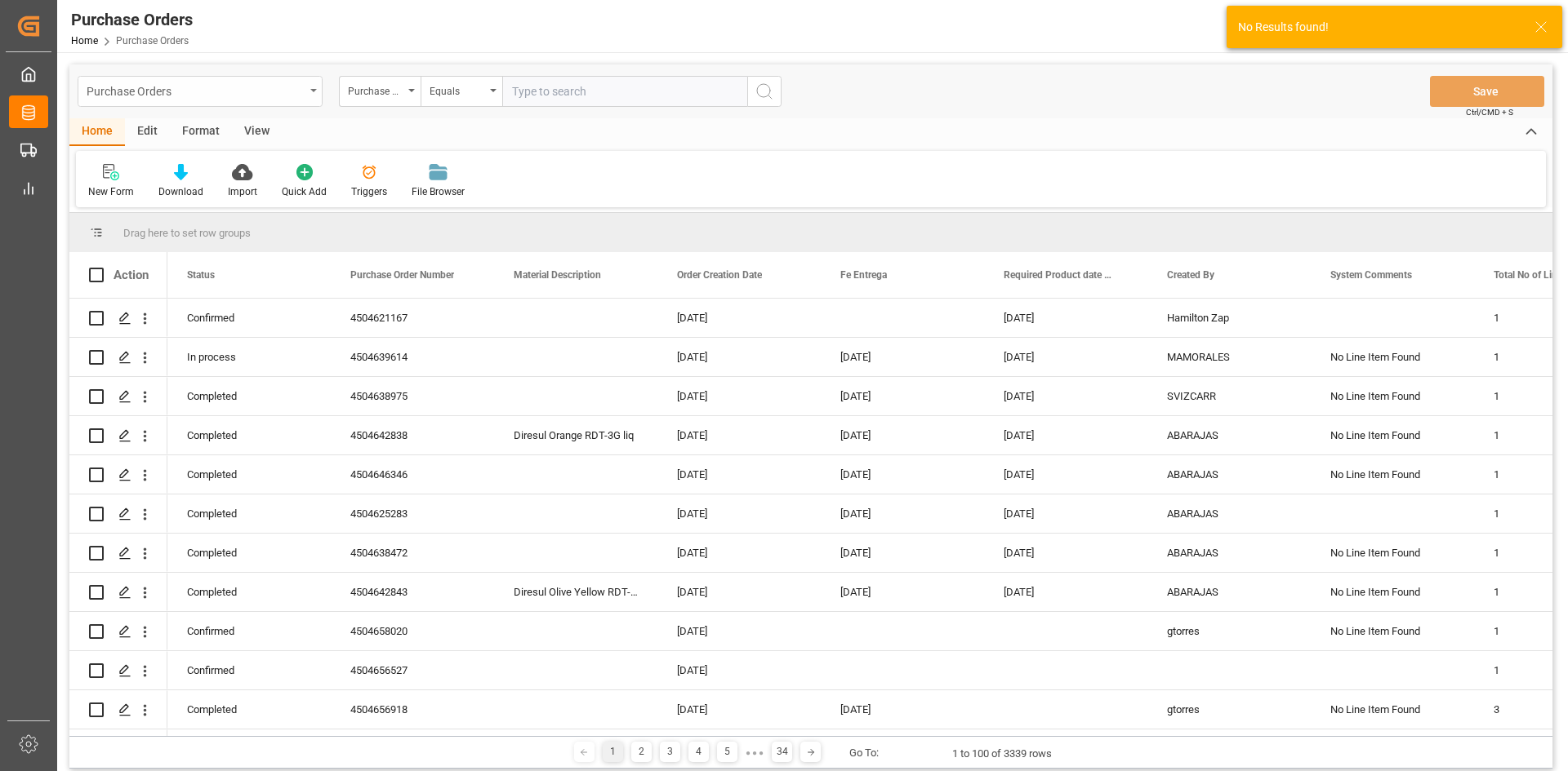
click at [316, 89] on icon "open menu" at bounding box center [313, 90] width 7 height 3
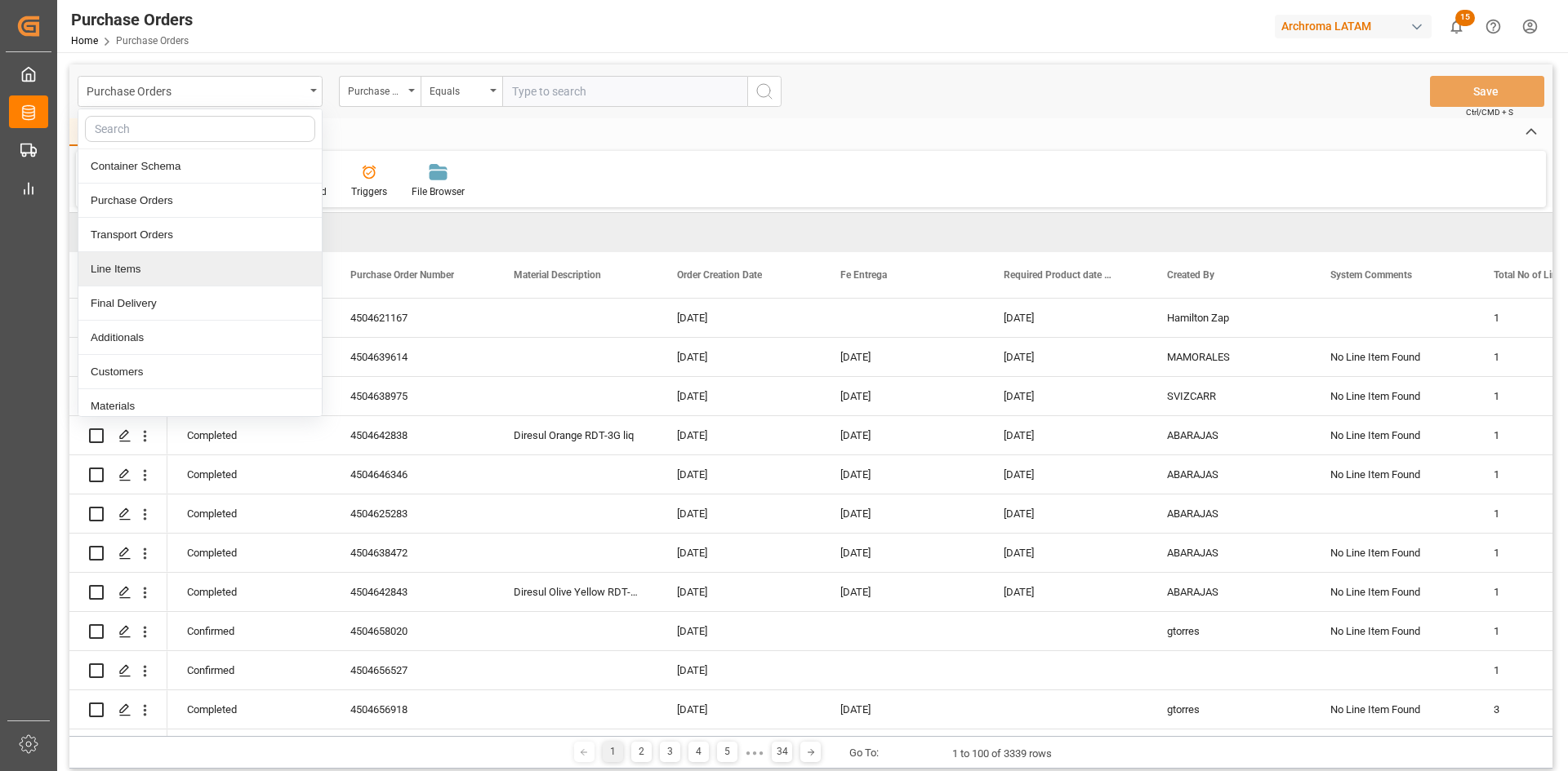
click at [179, 260] on div "Line Items" at bounding box center [200, 269] width 243 height 34
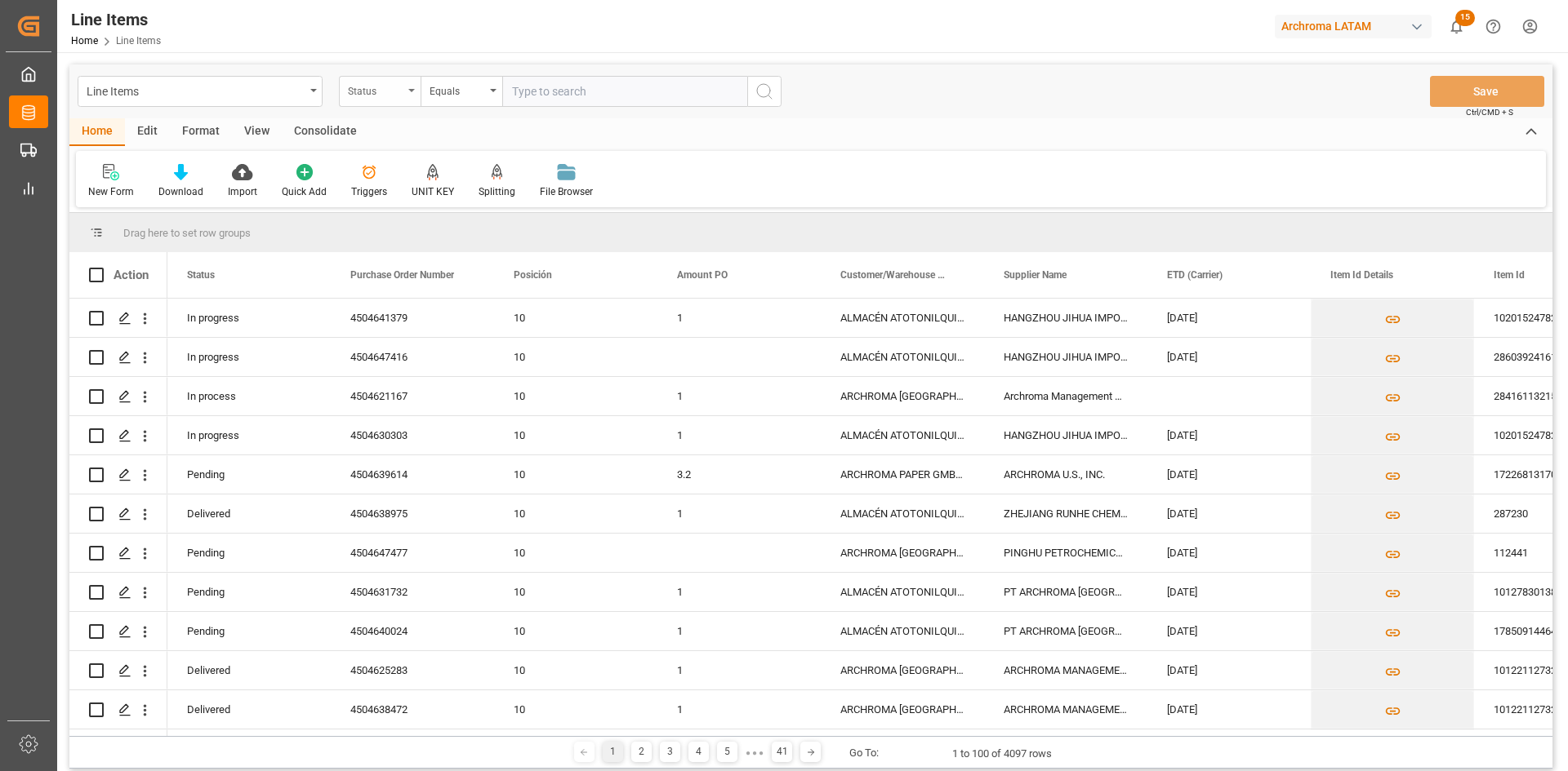
click at [393, 97] on div "Status" at bounding box center [375, 89] width 56 height 19
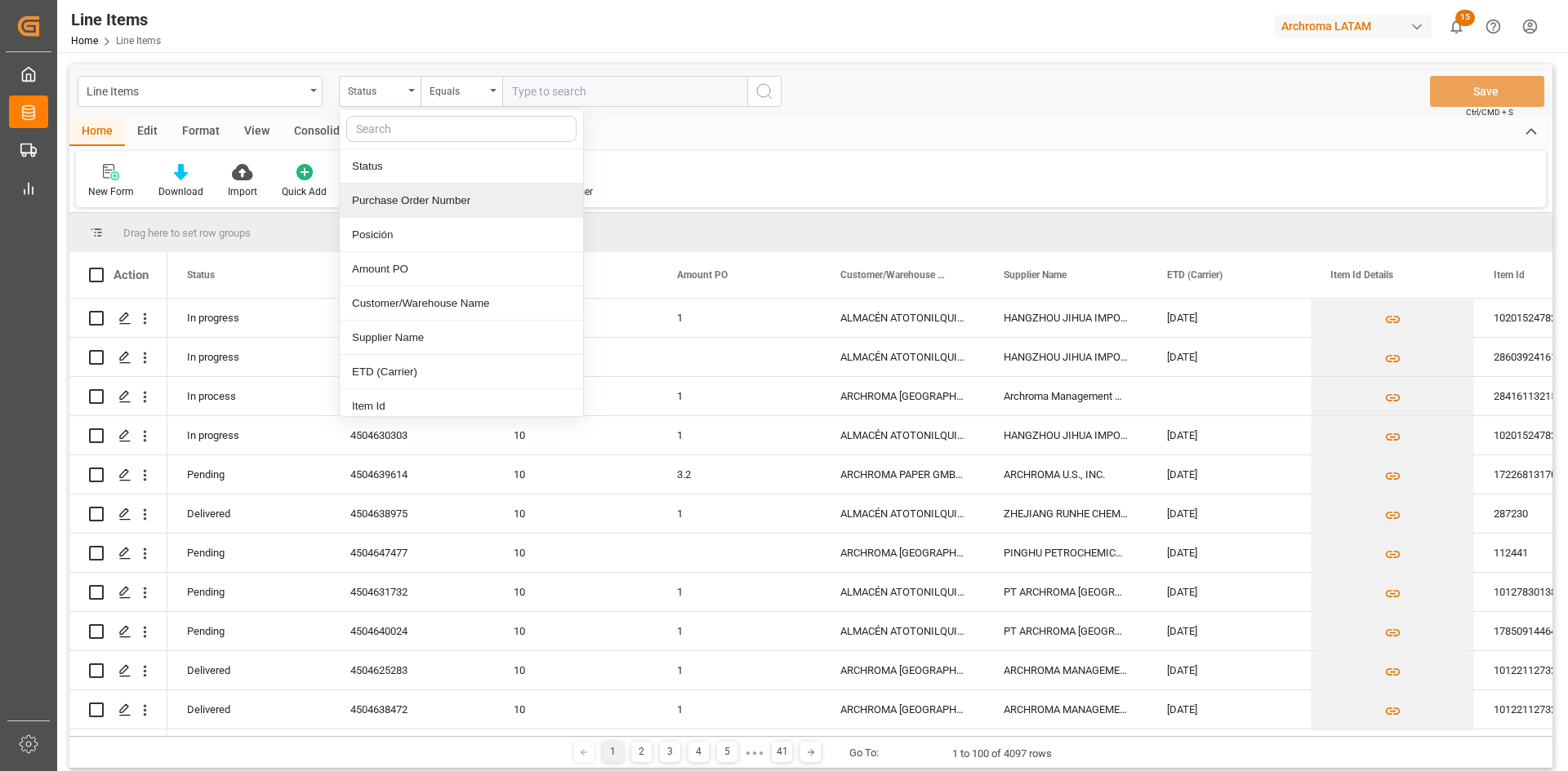
click at [412, 199] on div "Purchase Order Number" at bounding box center [461, 200] width 243 height 34
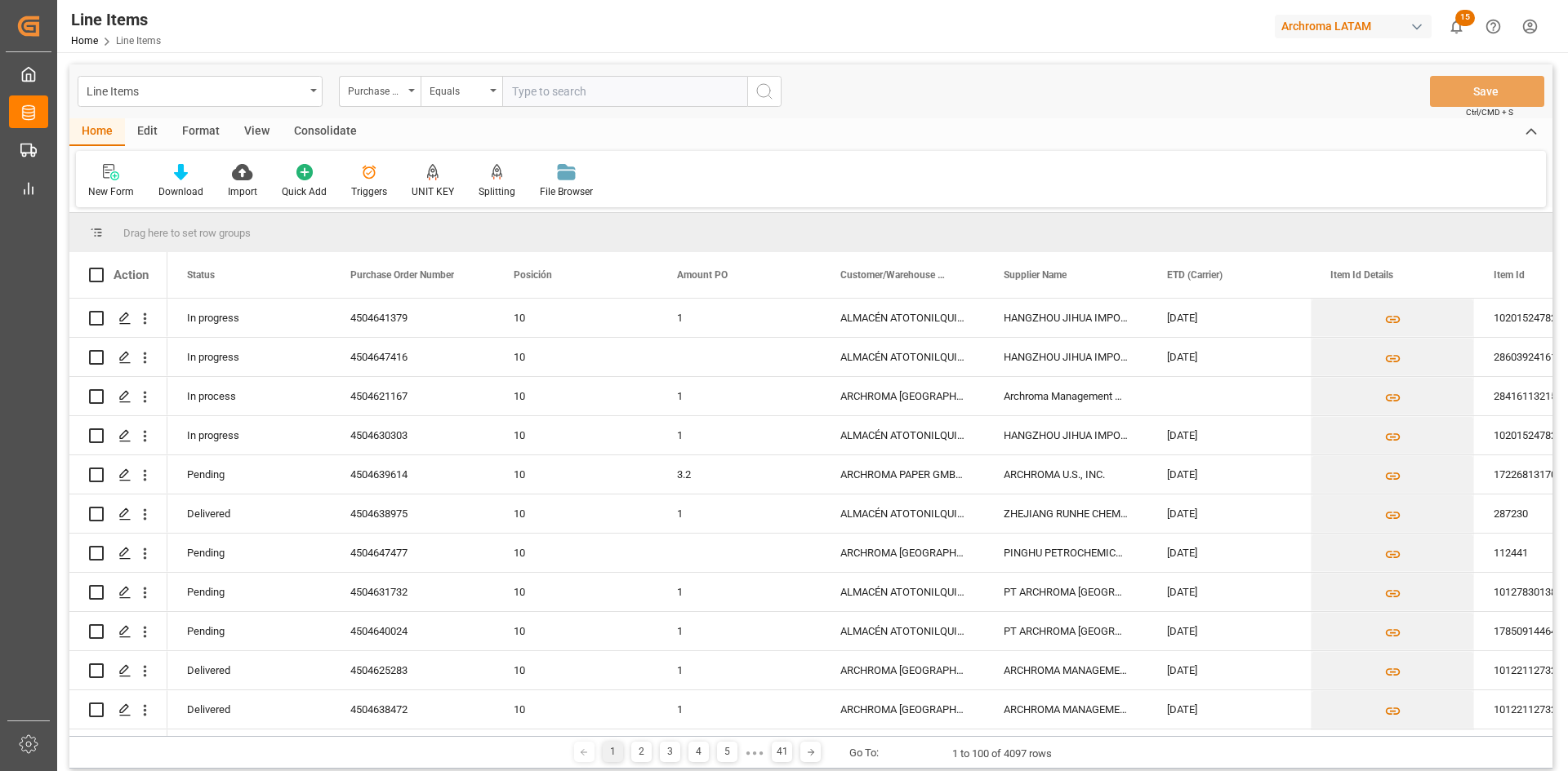
click at [543, 93] on input "text" at bounding box center [625, 91] width 245 height 31
paste input "4504656530"
type input "4504656530"
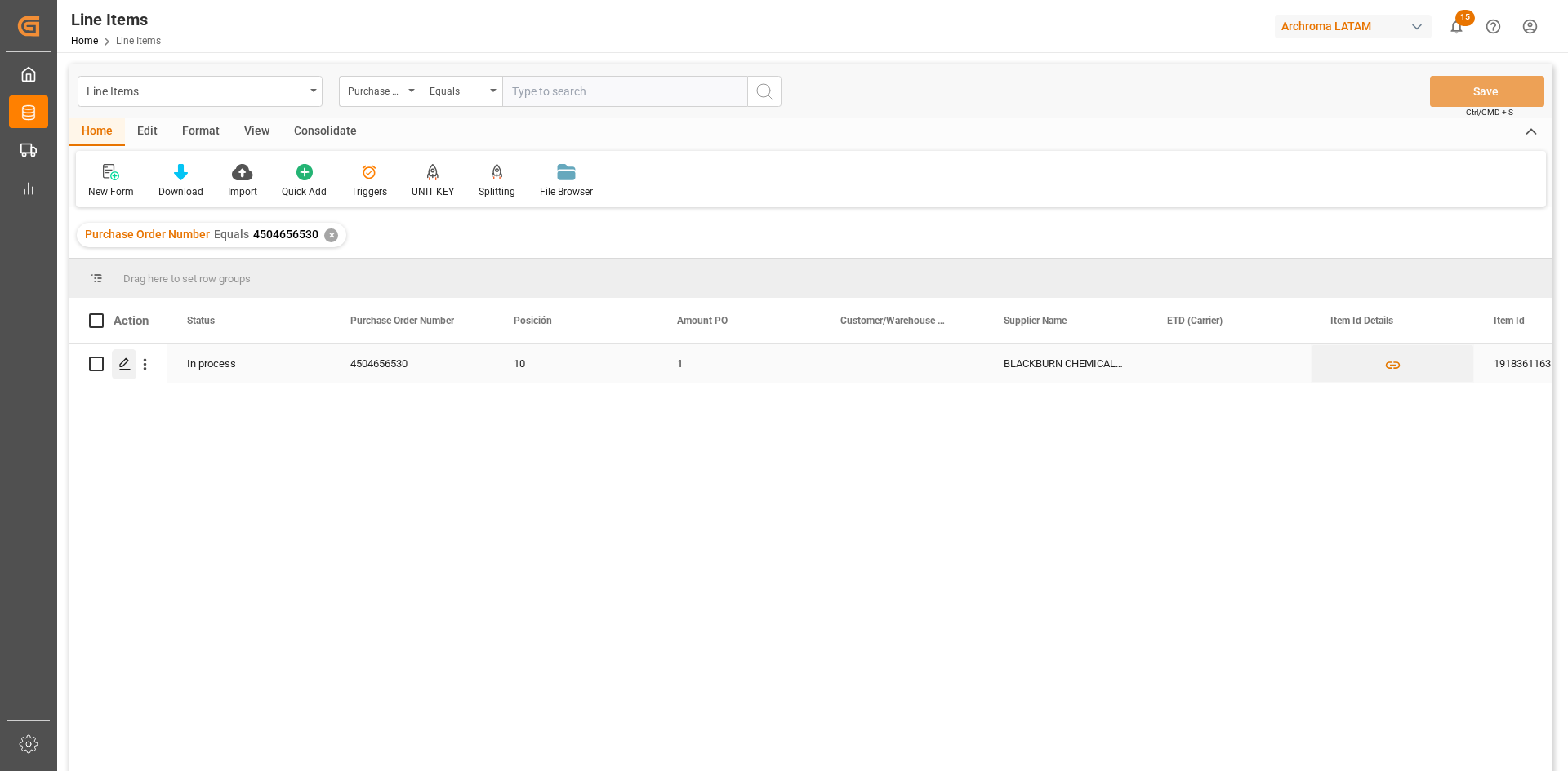
click at [126, 362] on icon "Press SPACE to select this row." at bounding box center [125, 363] width 13 height 13
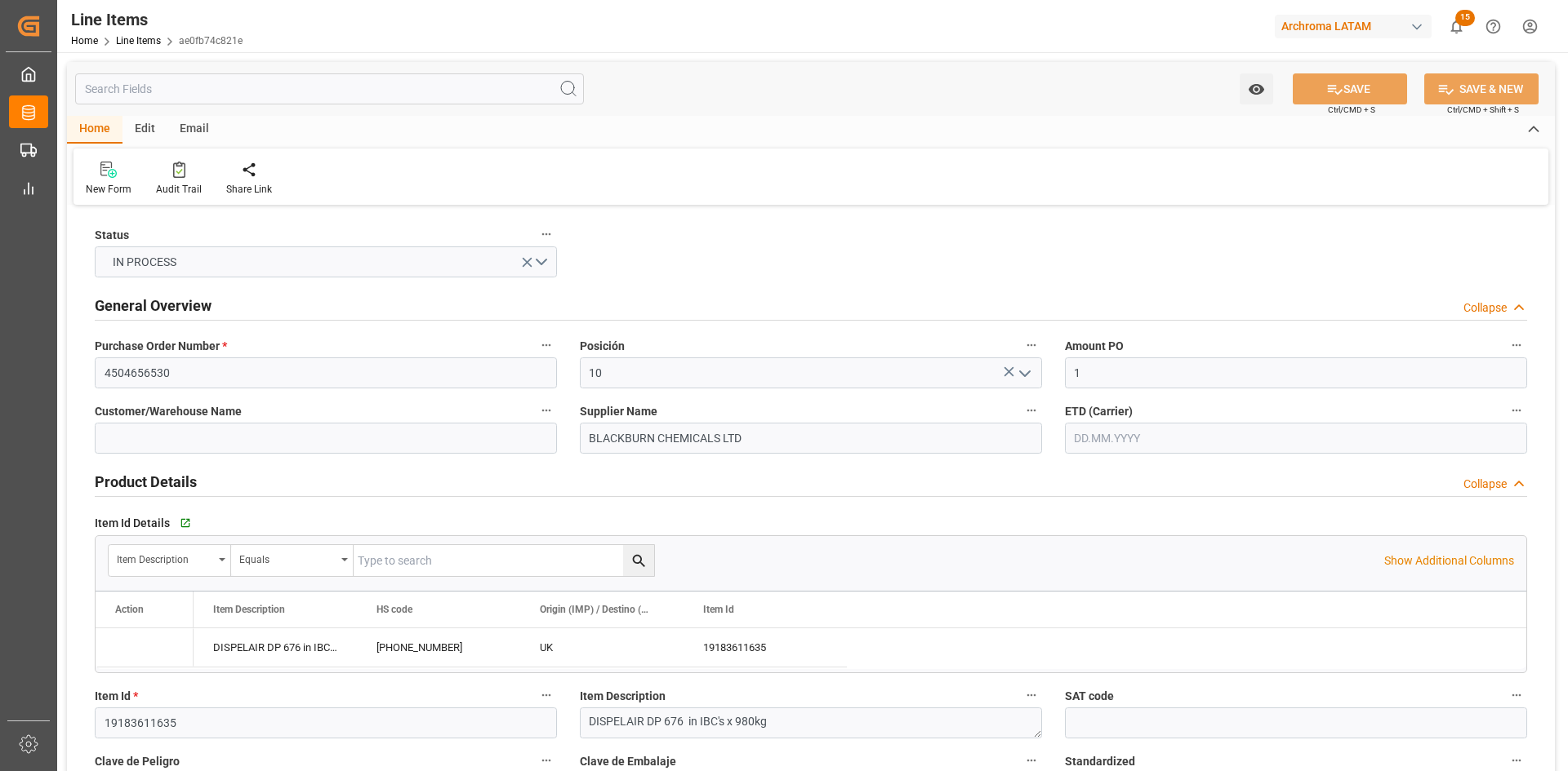
type input "26.08.2025 15:05"
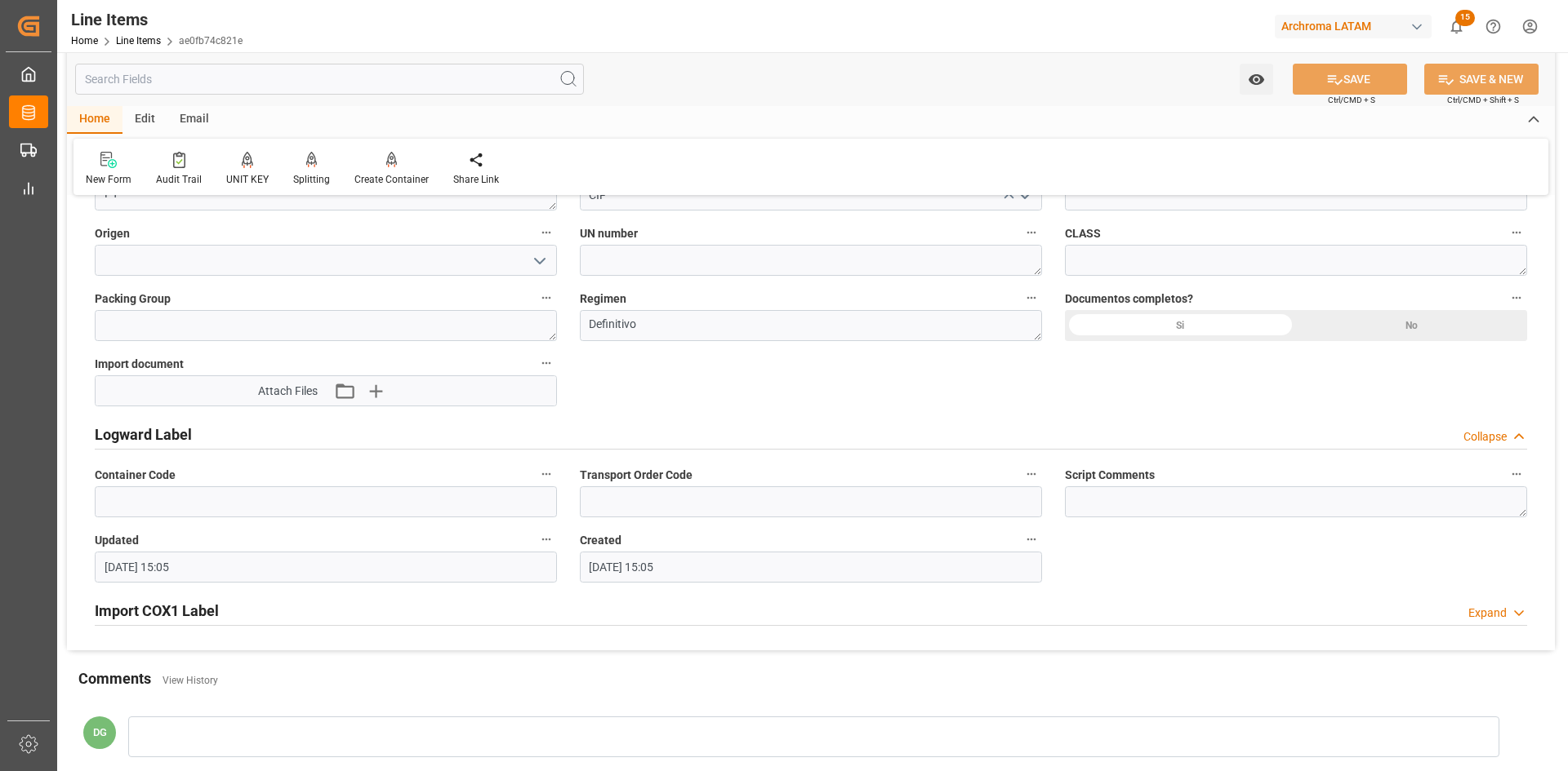
scroll to position [1431, 0]
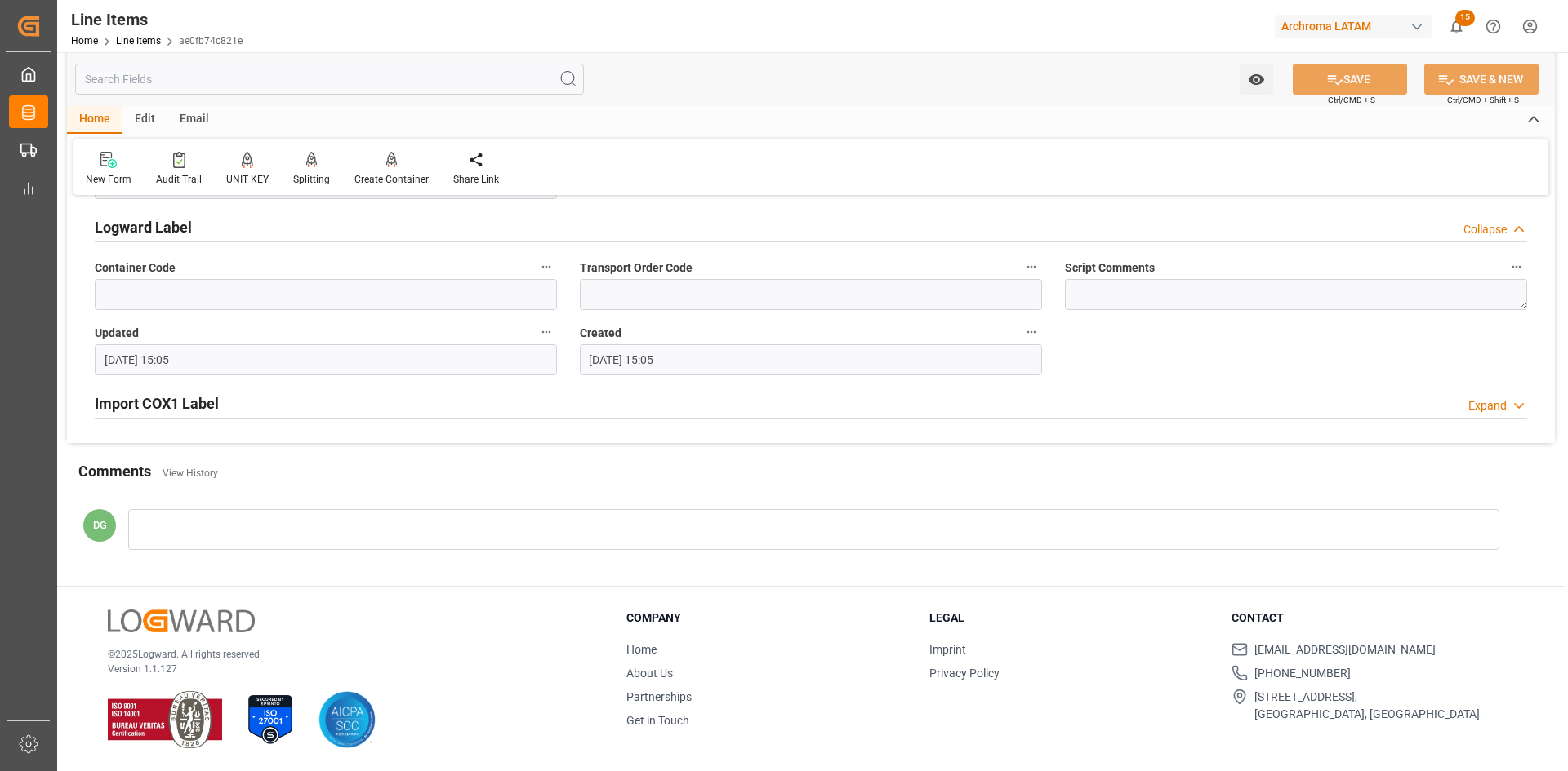
click at [170, 408] on h2 "Import COX1 Label" at bounding box center [157, 403] width 124 height 22
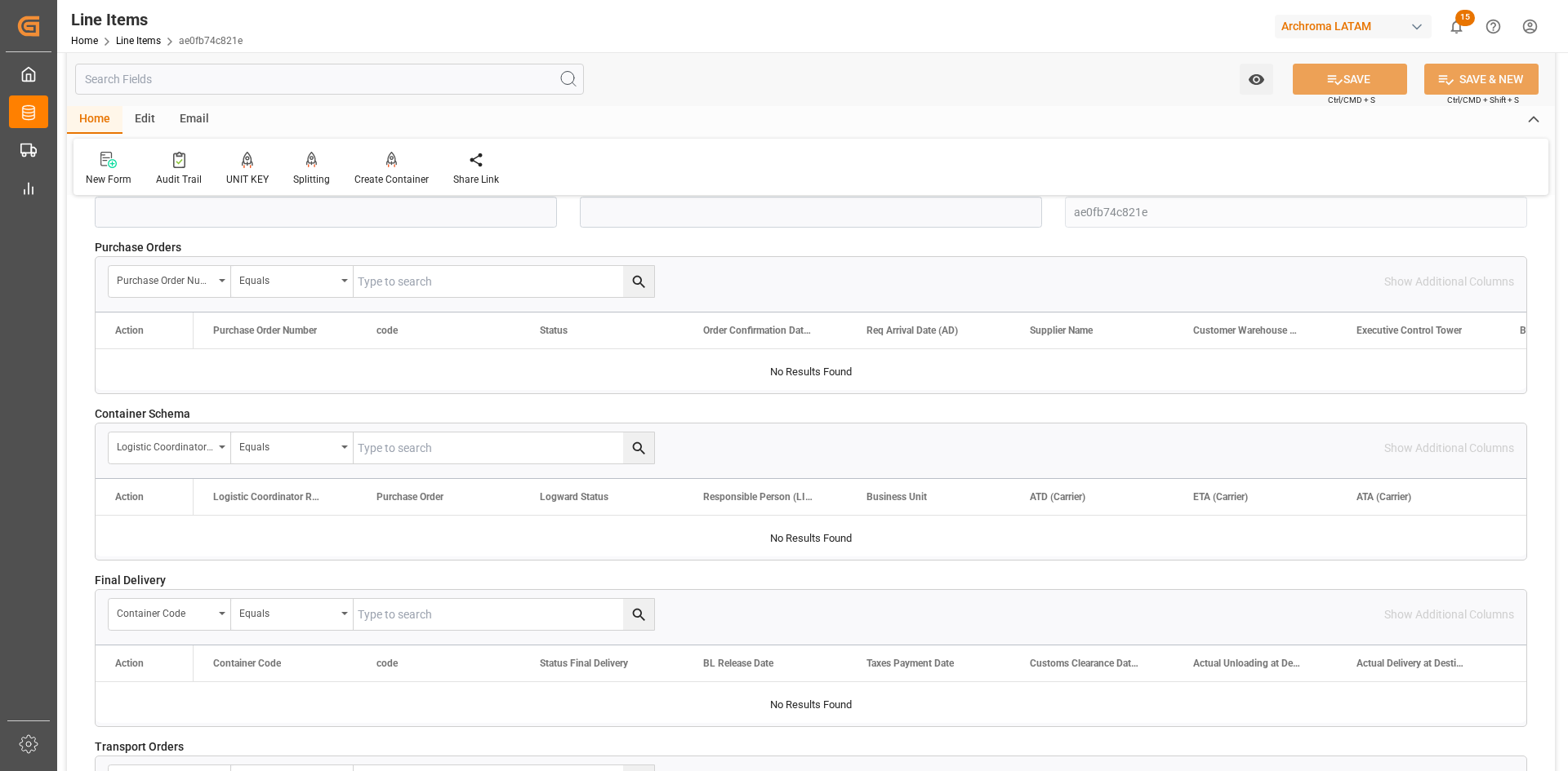
scroll to position [2084, 0]
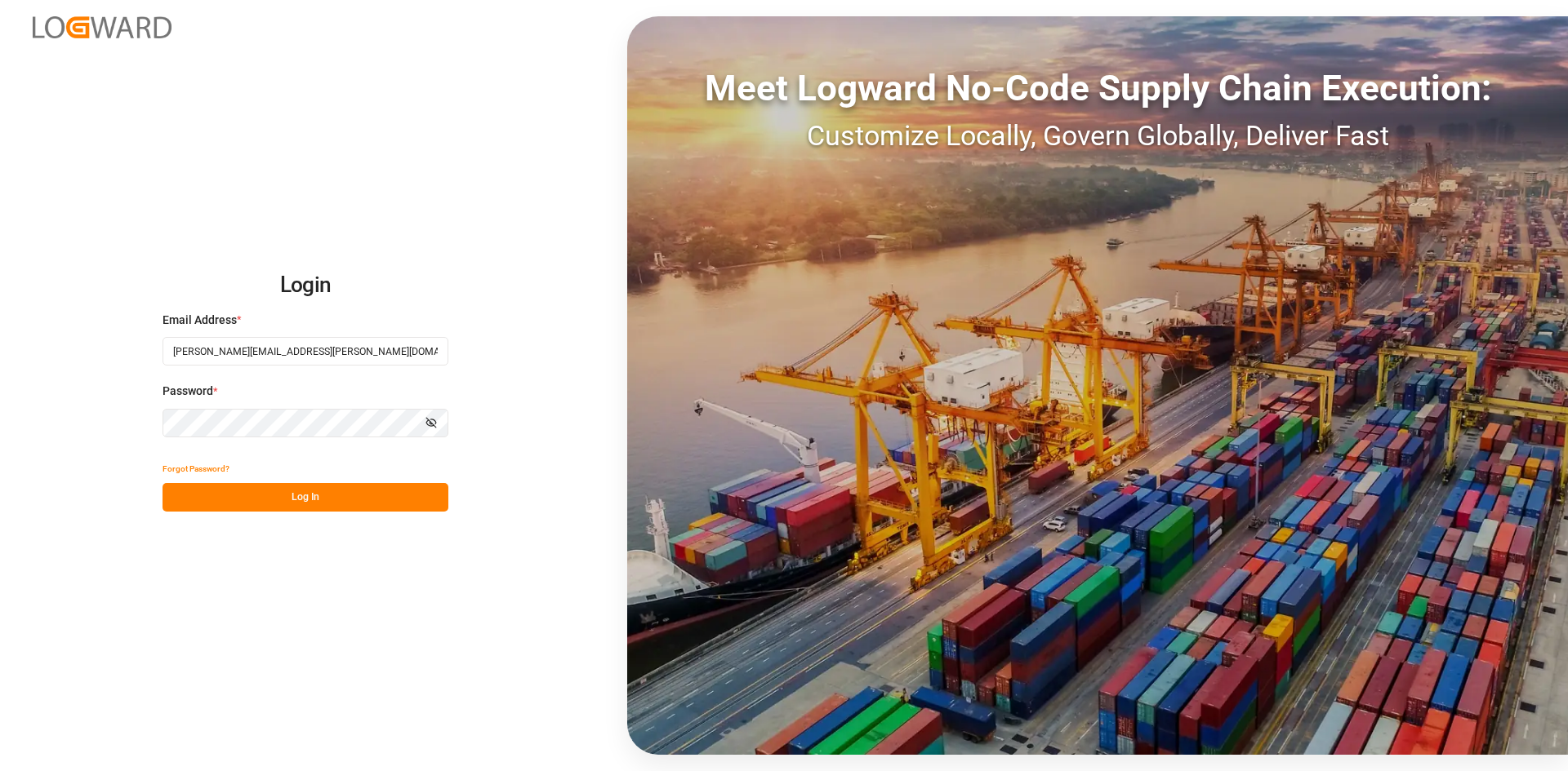
click at [304, 490] on button "Log In" at bounding box center [305, 497] width 286 height 28
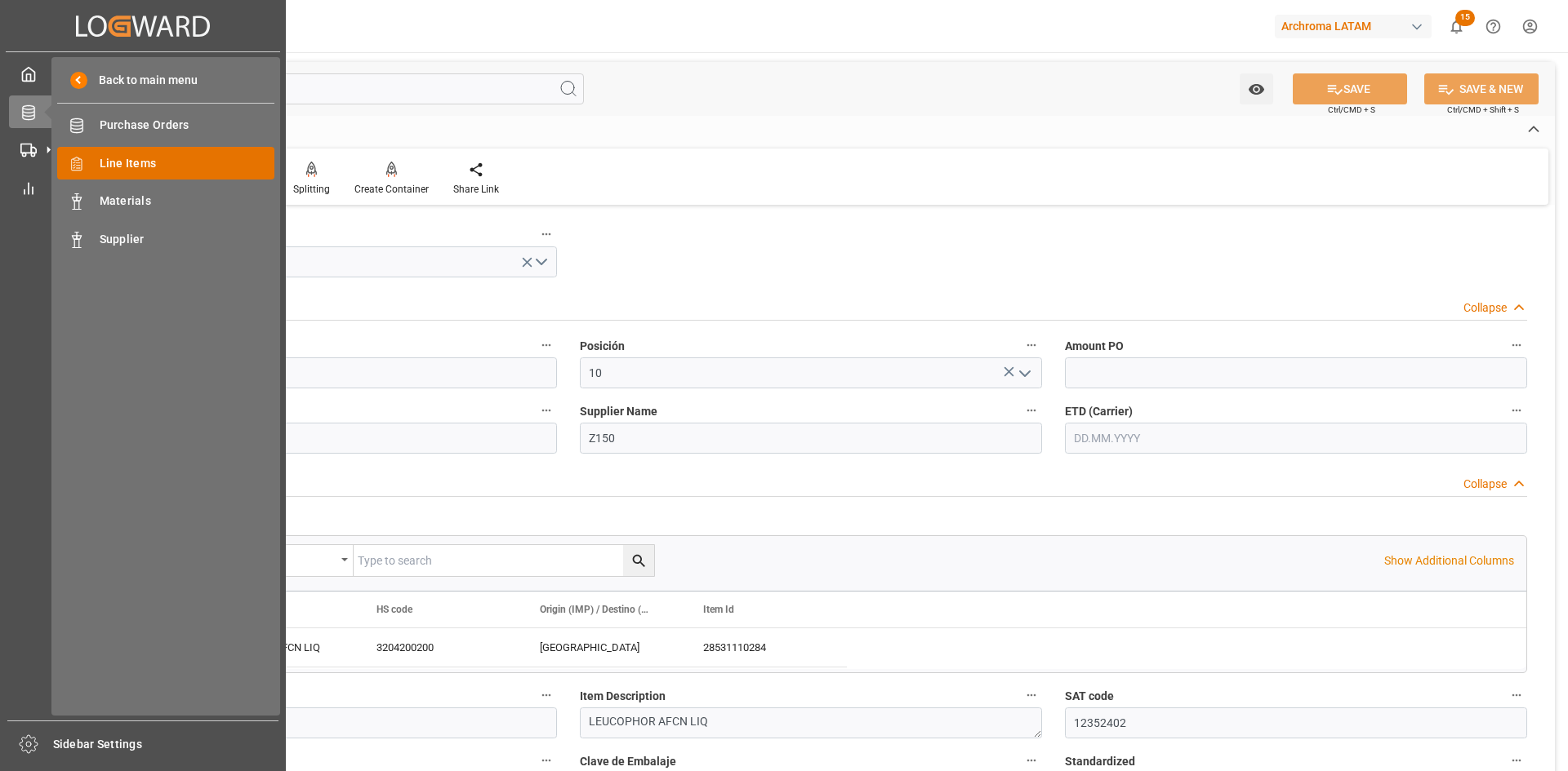
click at [143, 155] on span "Line Items" at bounding box center [187, 163] width 176 height 17
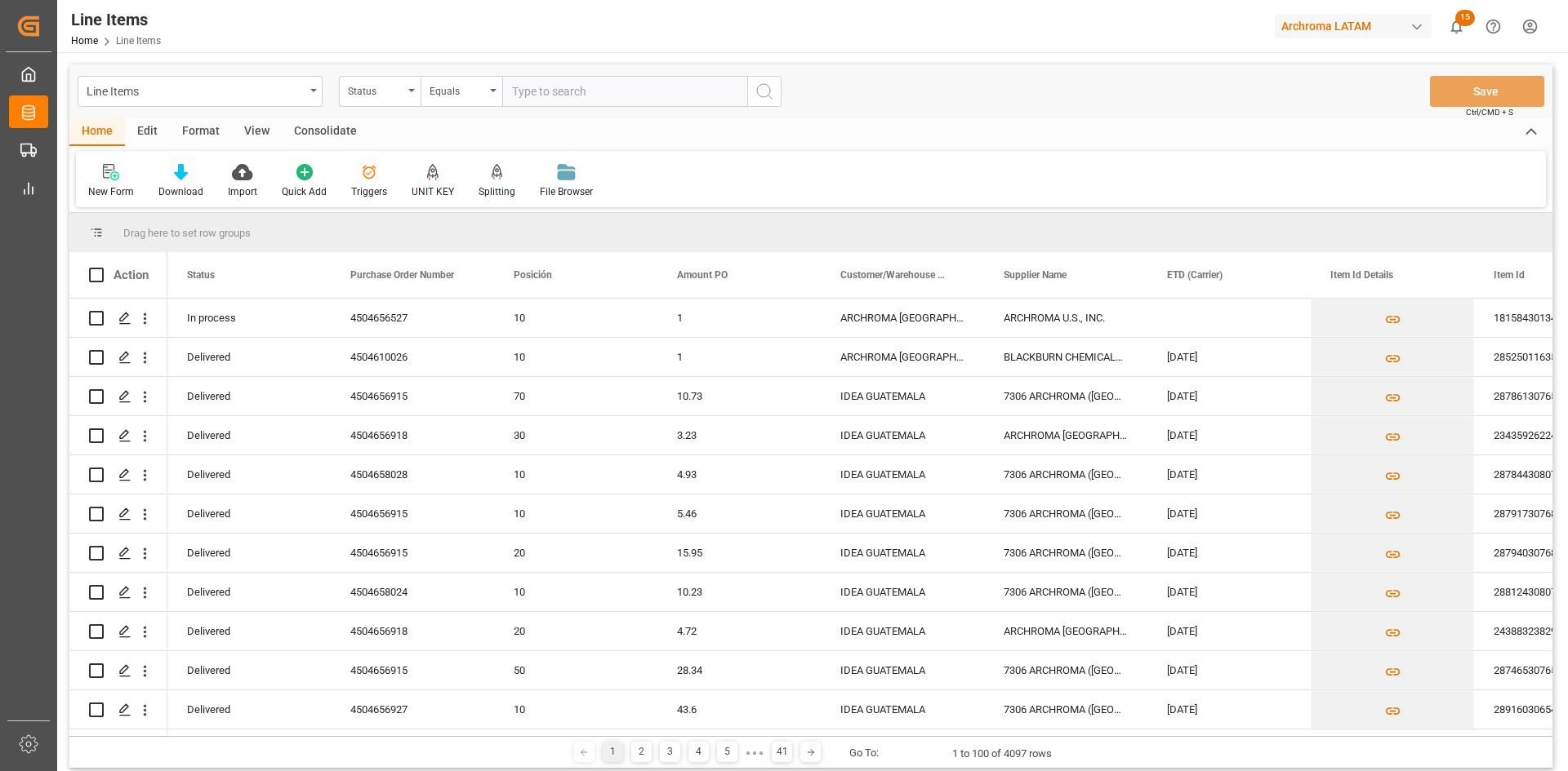
click at [112, 184] on div "New Form" at bounding box center [111, 191] width 46 height 15
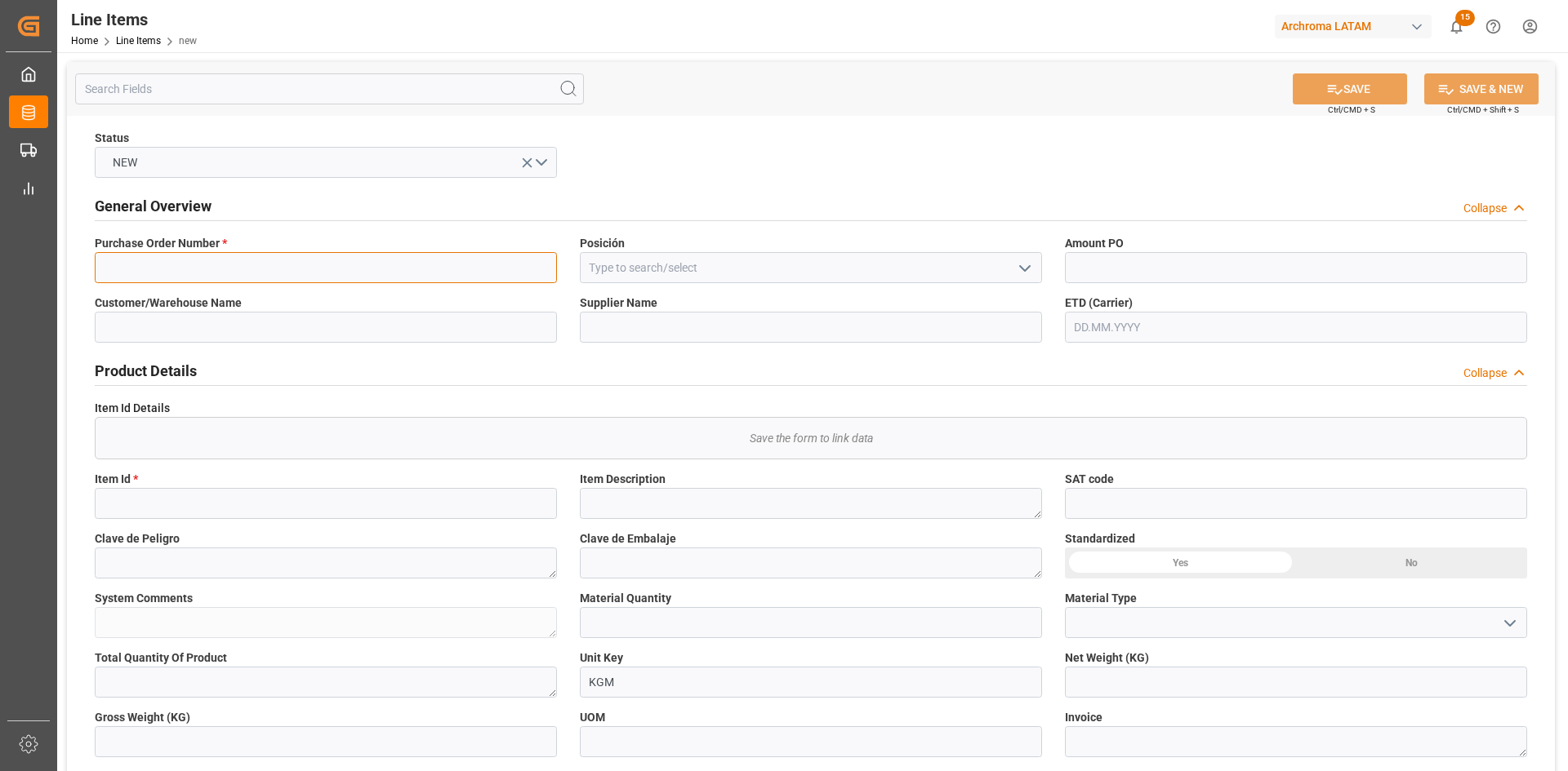
click at [441, 258] on input at bounding box center [326, 268] width 462 height 31
paste input "4504656527"
type input "4504656527"
drag, startPoint x: 1028, startPoint y: 269, endPoint x: 1023, endPoint y: 279, distance: 11.2
click at [1028, 274] on icon "open menu" at bounding box center [1024, 269] width 20 height 20
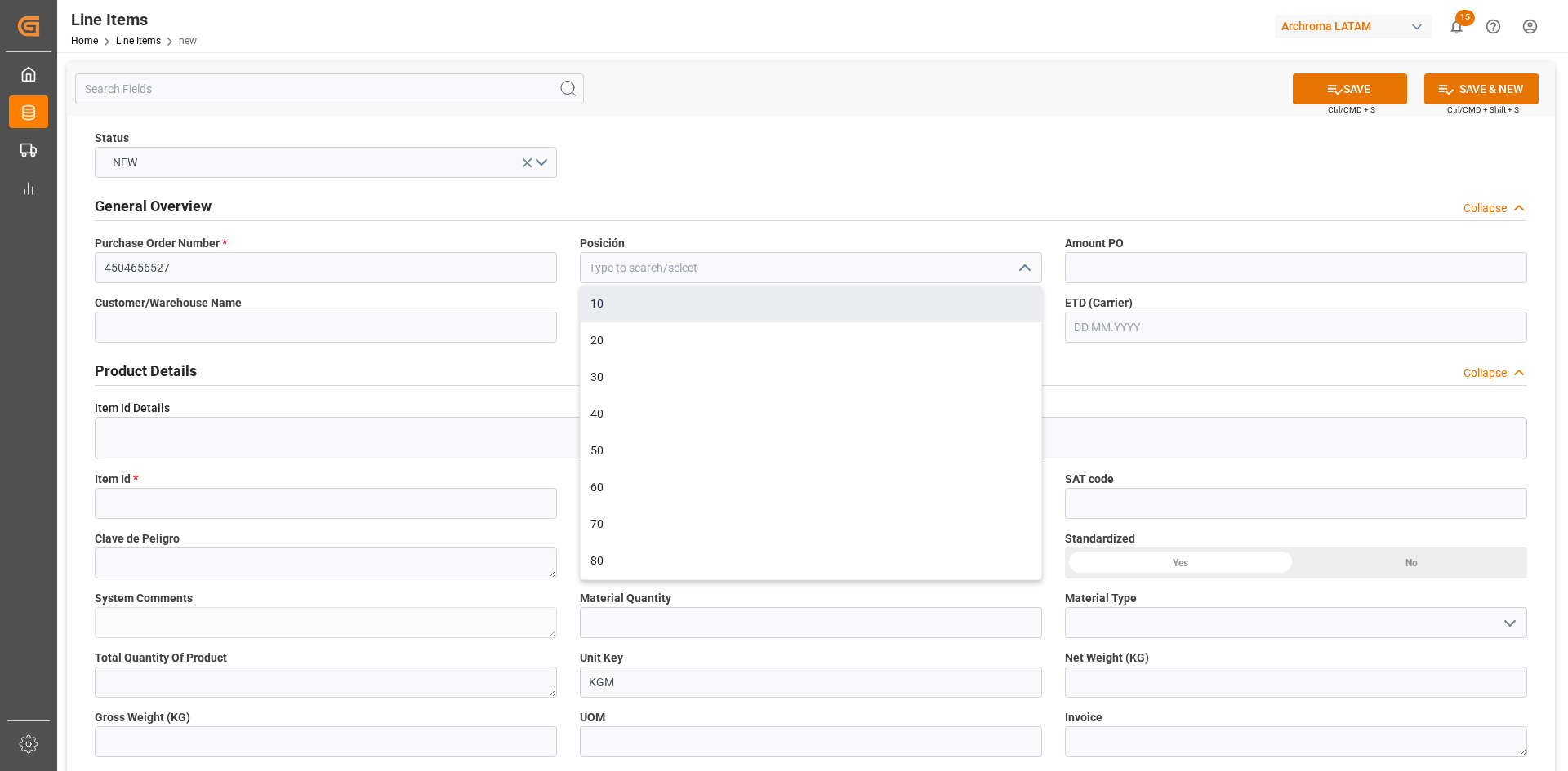
click at [766, 315] on div "10" at bounding box center [810, 303] width 460 height 36
type input "10"
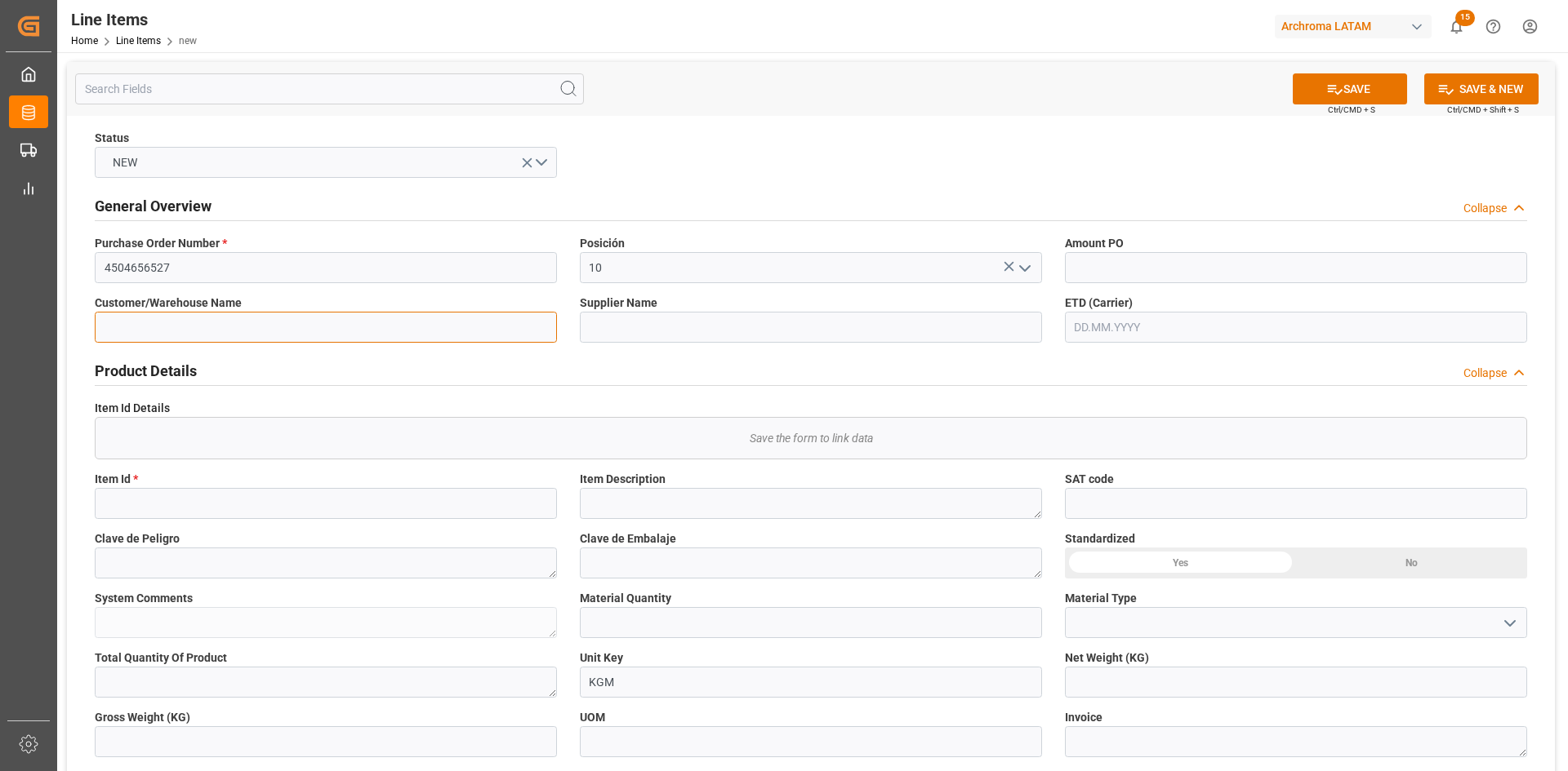
click at [370, 333] on input at bounding box center [326, 328] width 462 height 31
click at [580, 376] on div "Product Details Collapse" at bounding box center [810, 370] width 1432 height 31
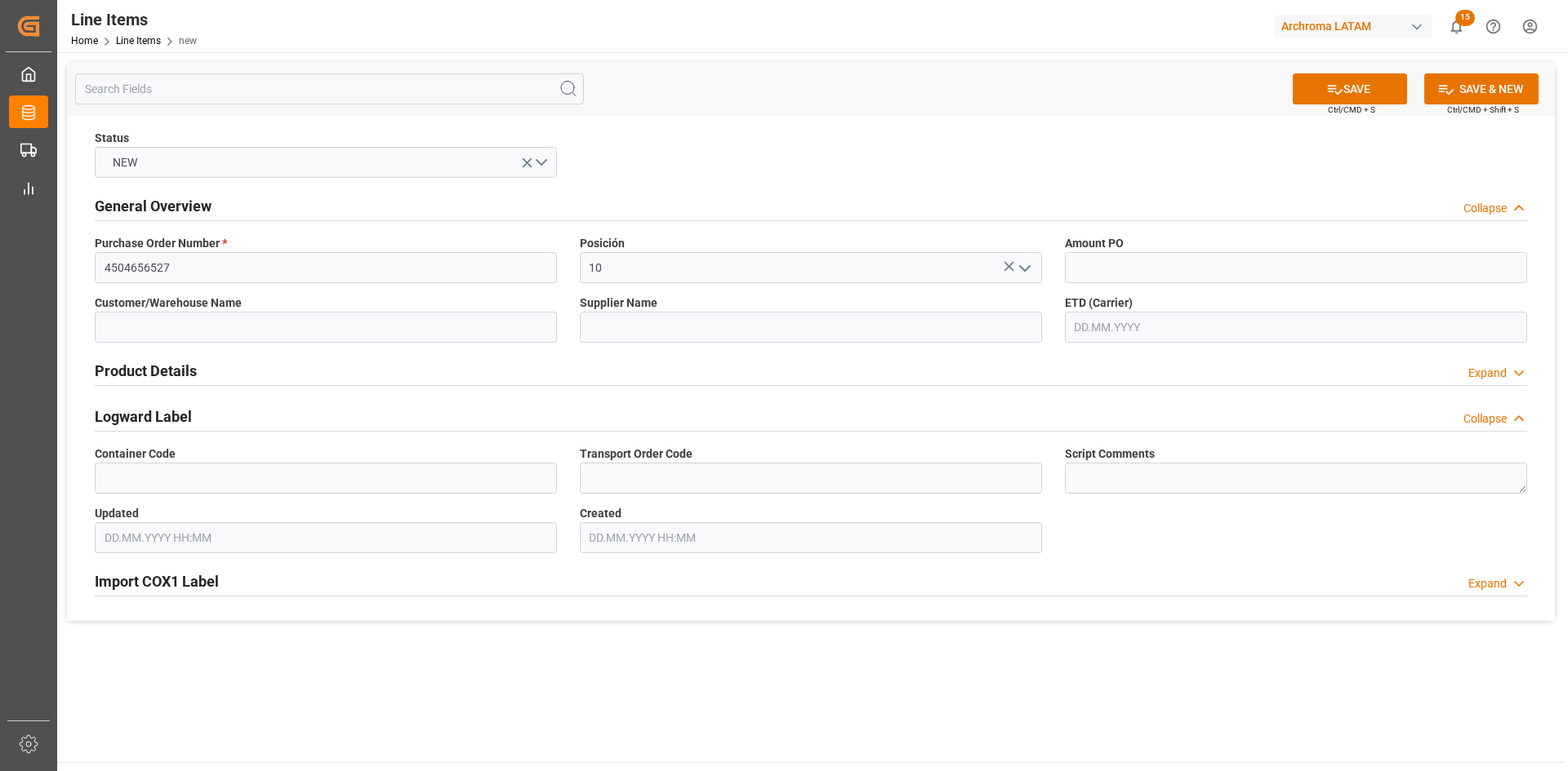
click at [304, 378] on div "Product Details Expand" at bounding box center [810, 370] width 1432 height 31
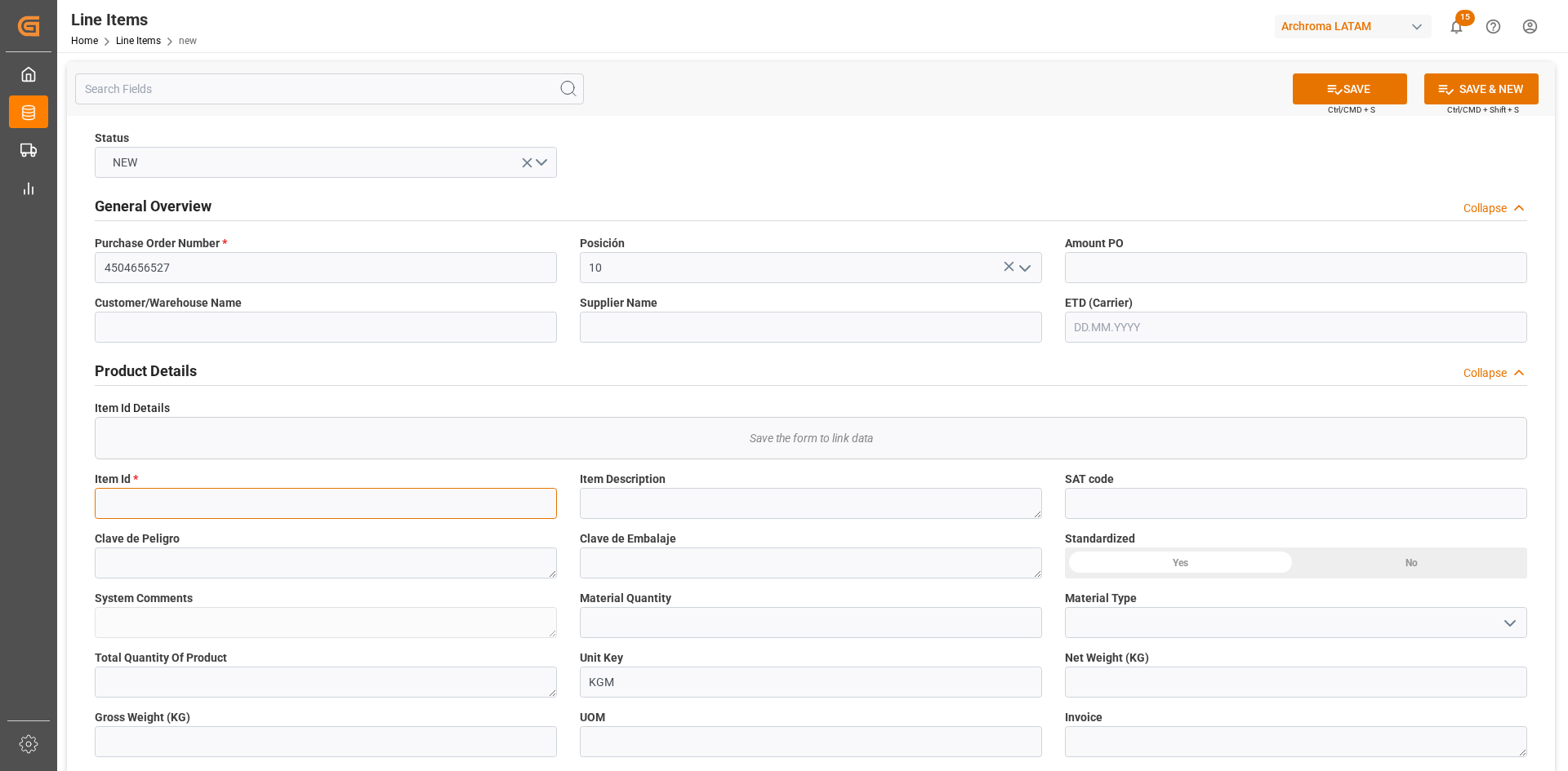
click at [204, 497] on input at bounding box center [326, 504] width 462 height 31
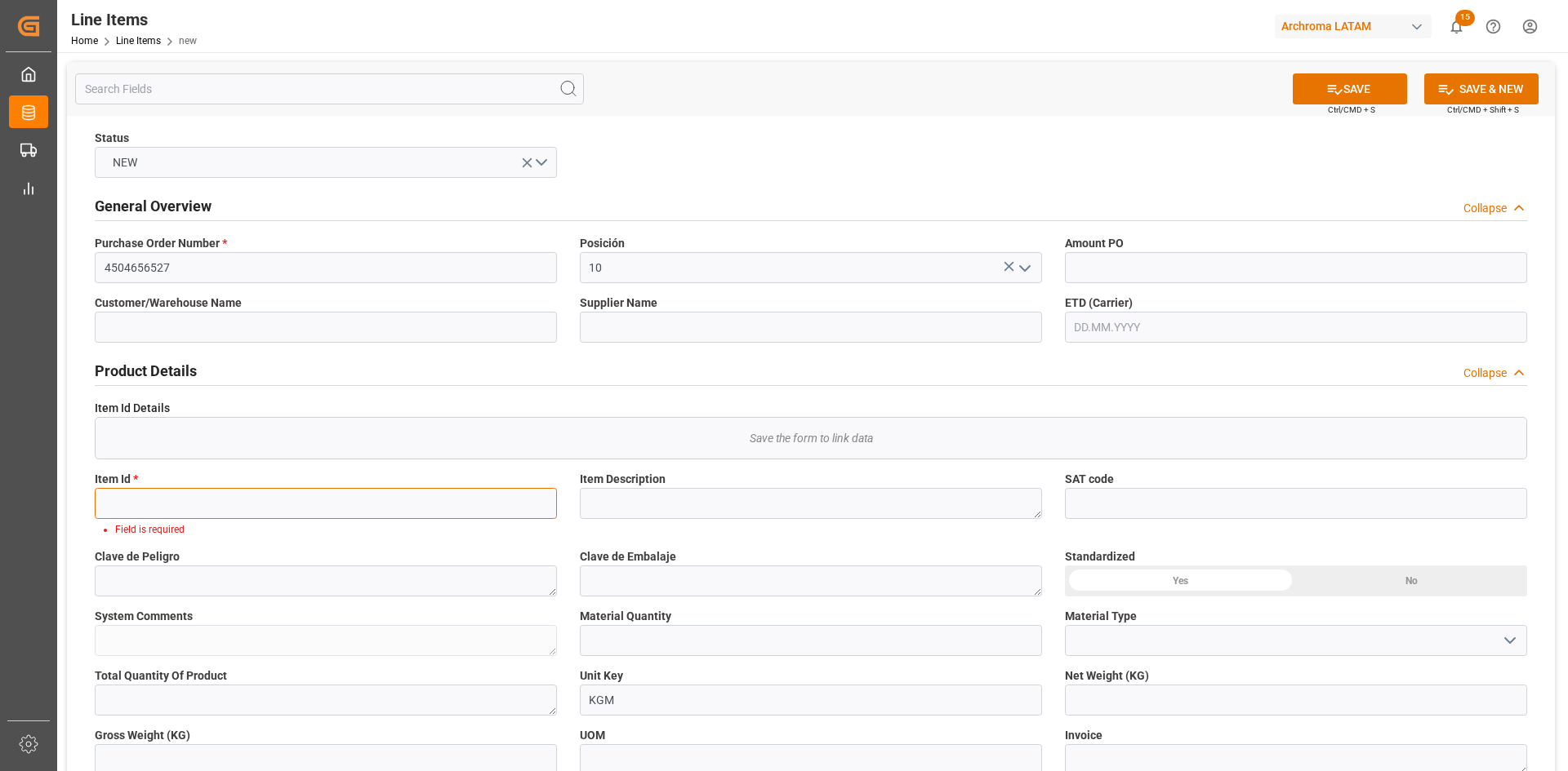
paste input "18158430134"
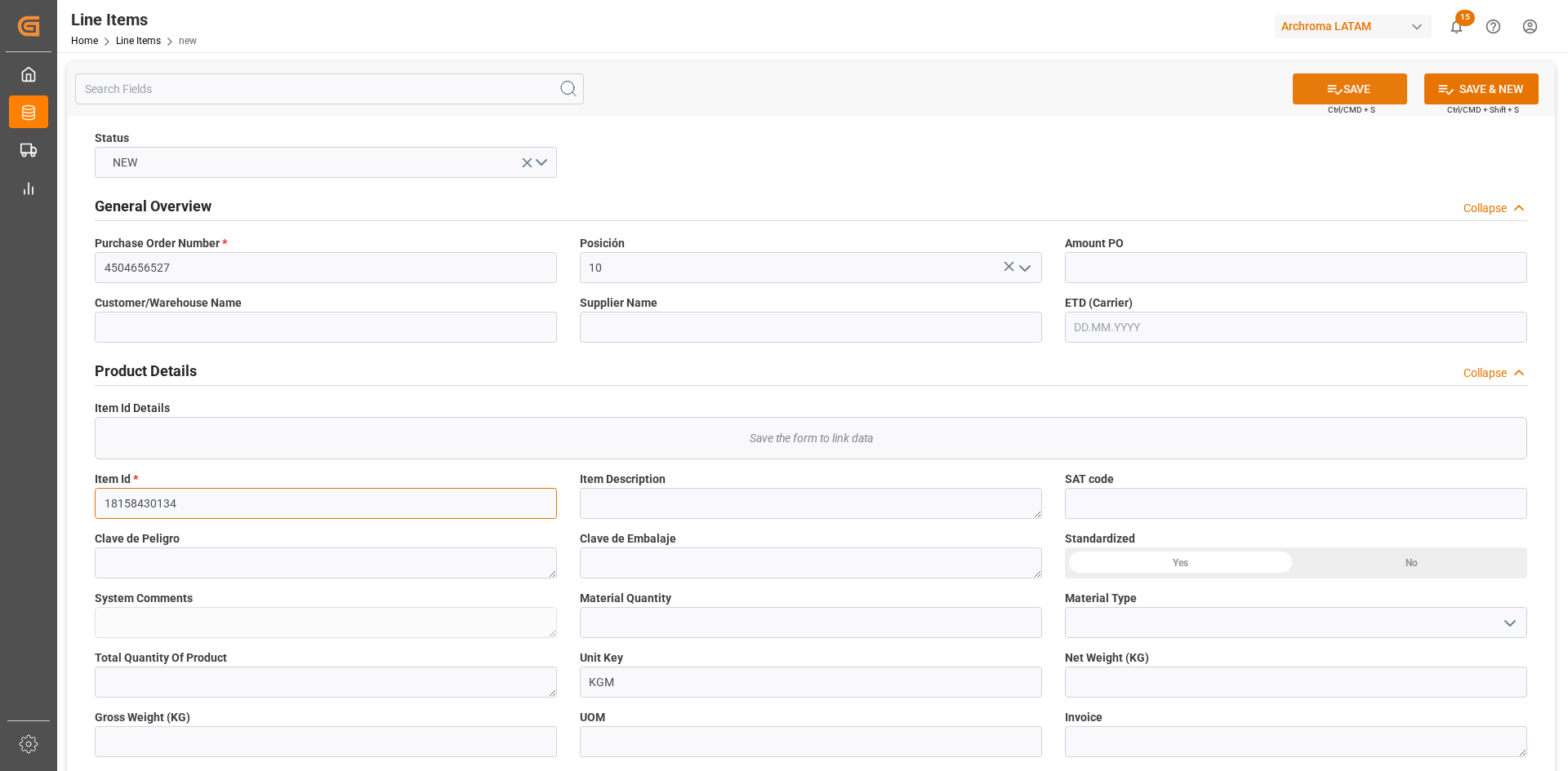
type input "18158430134"
click at [1330, 84] on icon at bounding box center [1333, 88] width 17 height 17
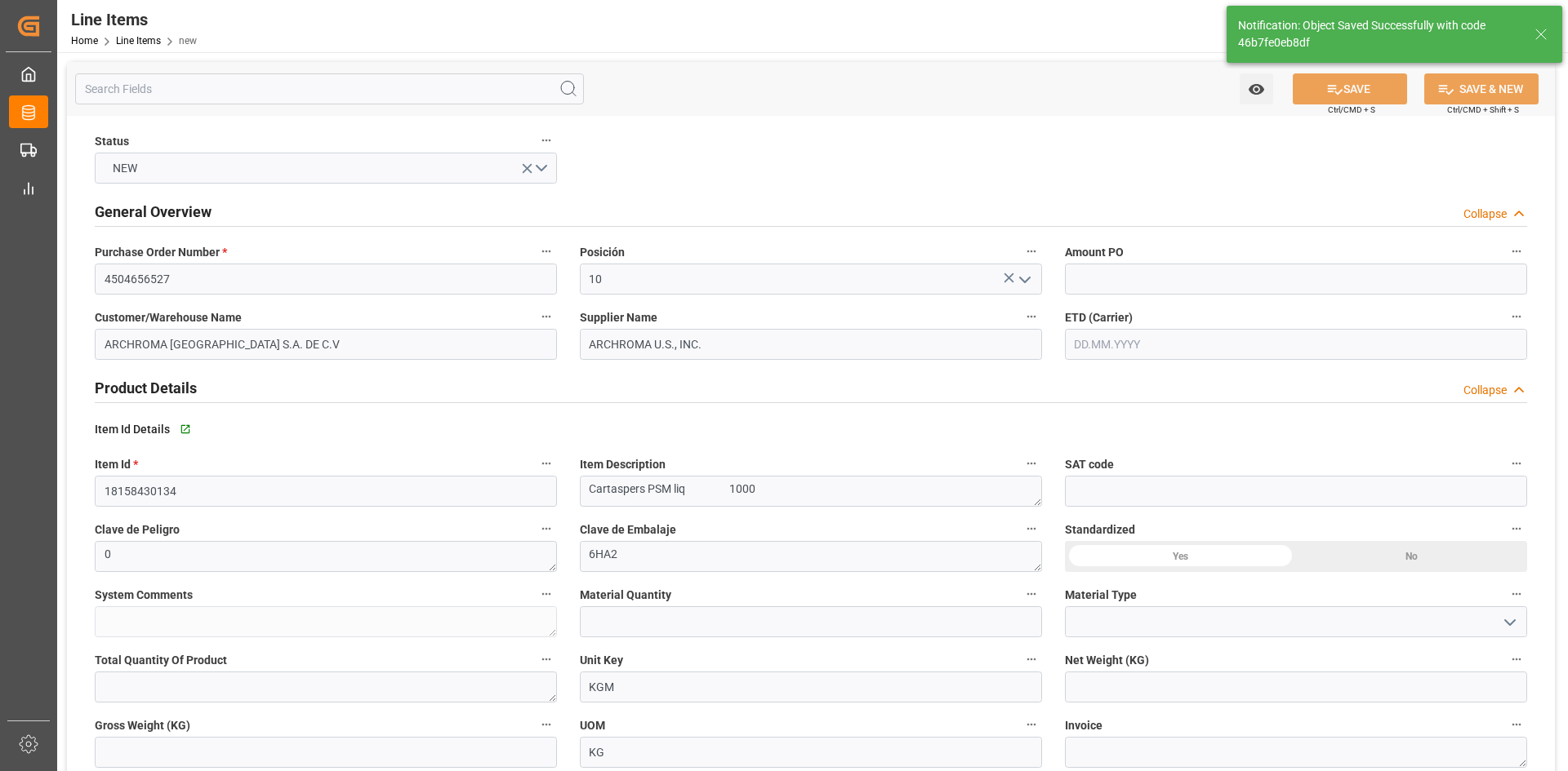
type input "ARCHROMA [GEOGRAPHIC_DATA] S.A. DE C.V"
type input "ARCHROMA U.S., INC."
type textarea "Cartaspers PSM liq 1000"
type textarea "0"
type textarea "6HA2"
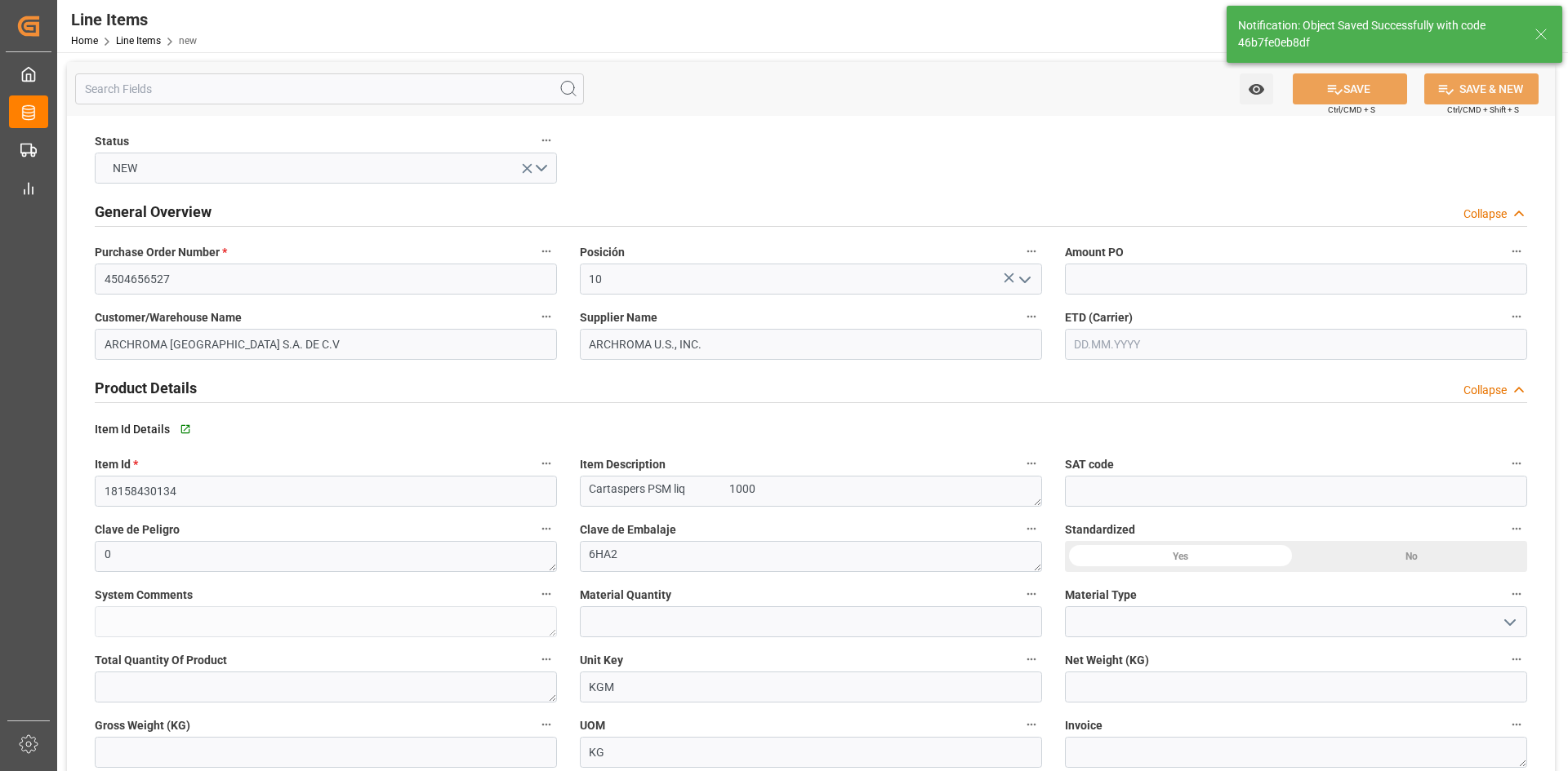
type input "KG"
type input "12352400"
type input "3907999900"
type input "[DATE] 19:51"
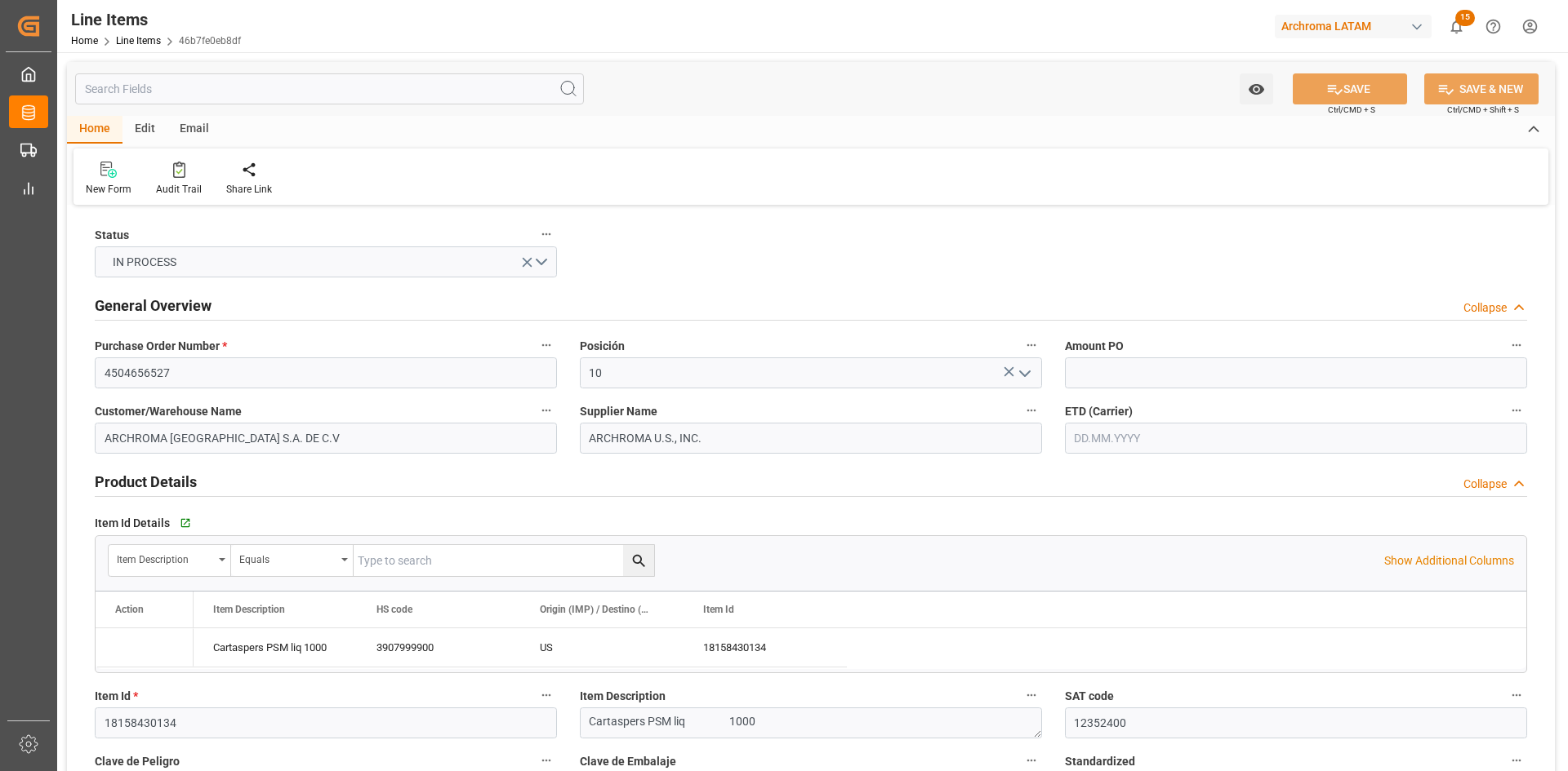
type input "12352400"
type input "3907999900"
type input "[DATE] 19:51"
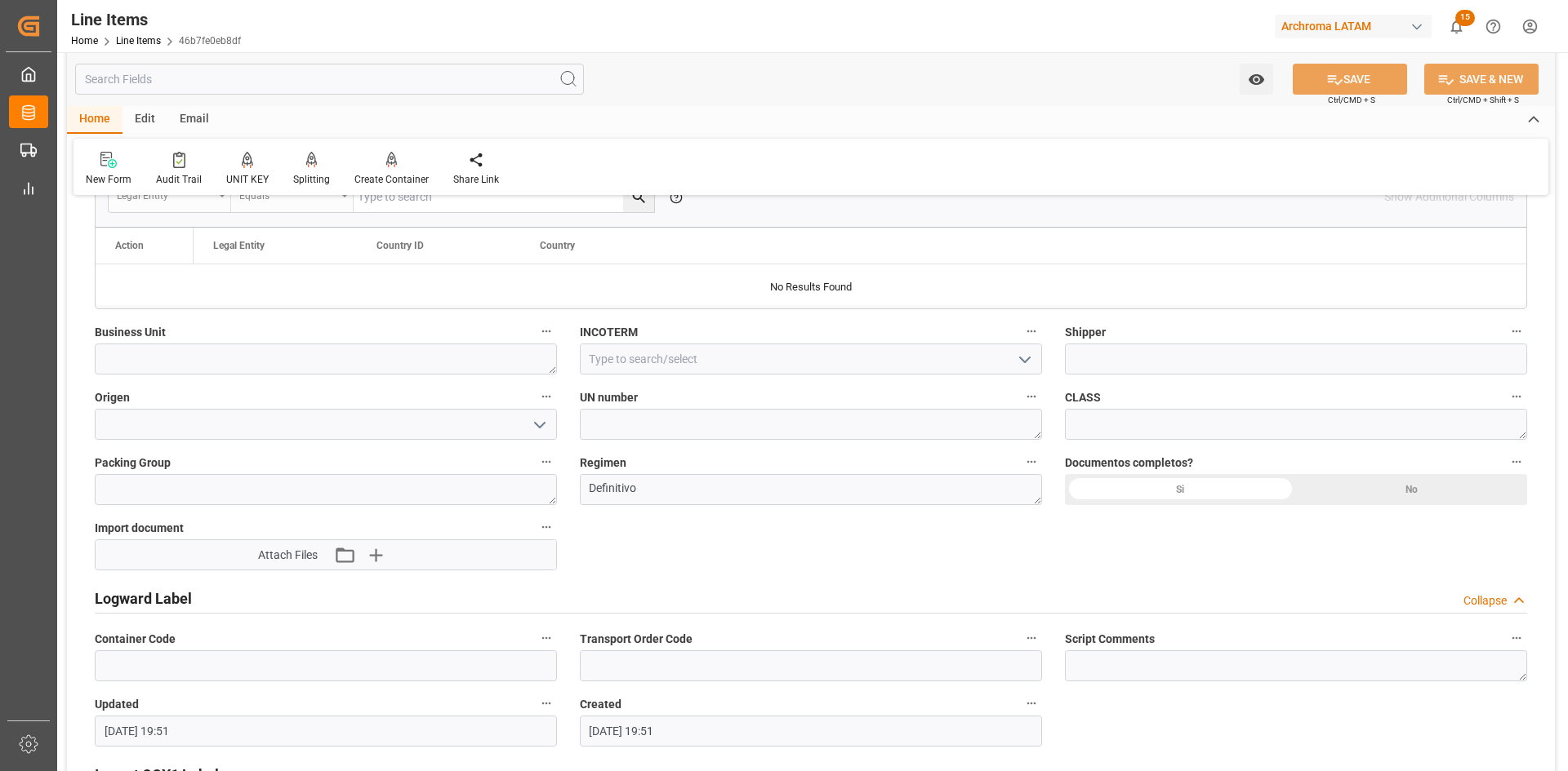
scroll to position [1061, 0]
click at [378, 358] on textarea at bounding box center [326, 358] width 462 height 31
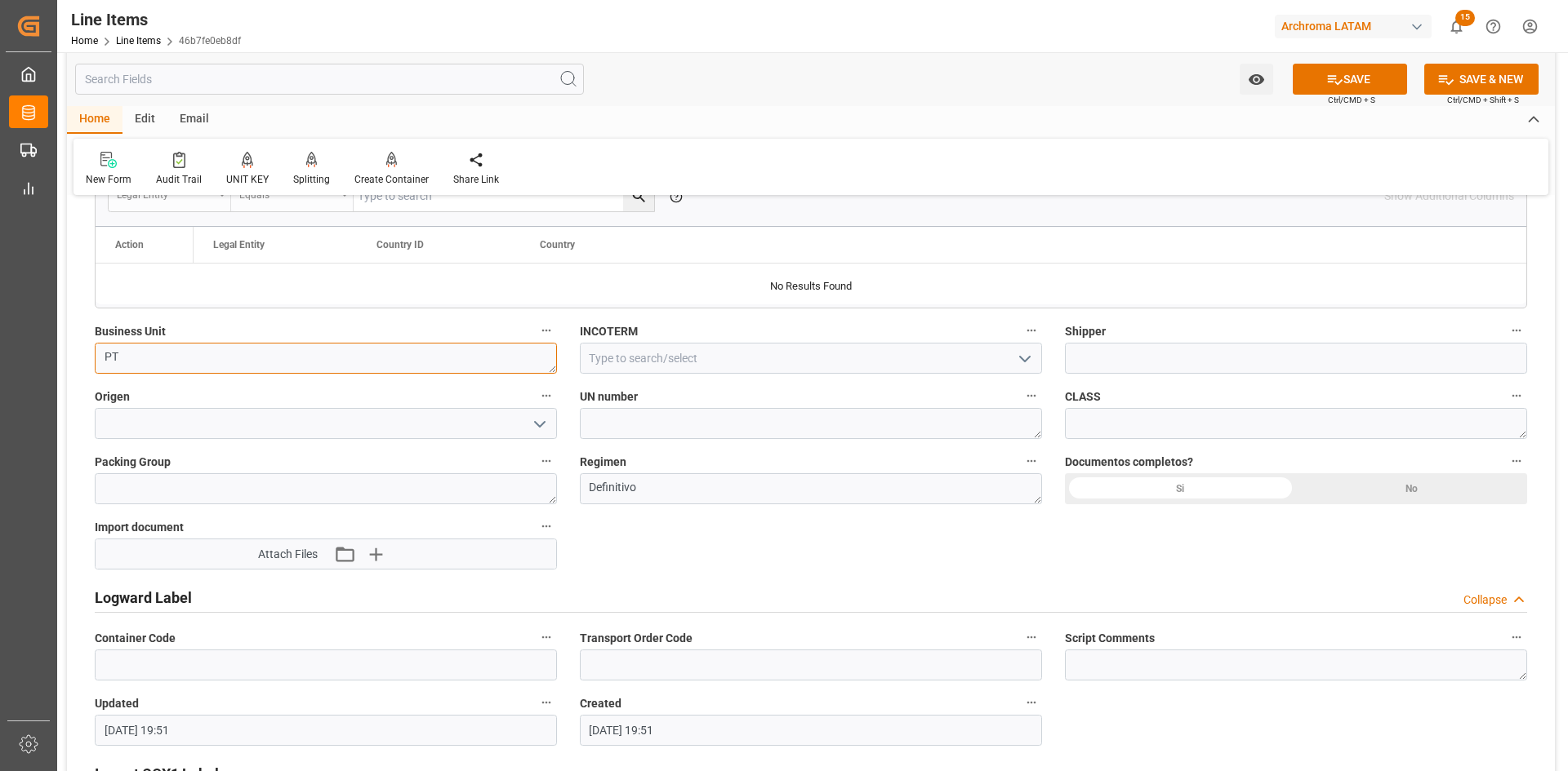
type textarea "PT"
click at [922, 369] on input at bounding box center [810, 358] width 462 height 31
click at [1030, 358] on icon "open menu" at bounding box center [1024, 359] width 20 height 20
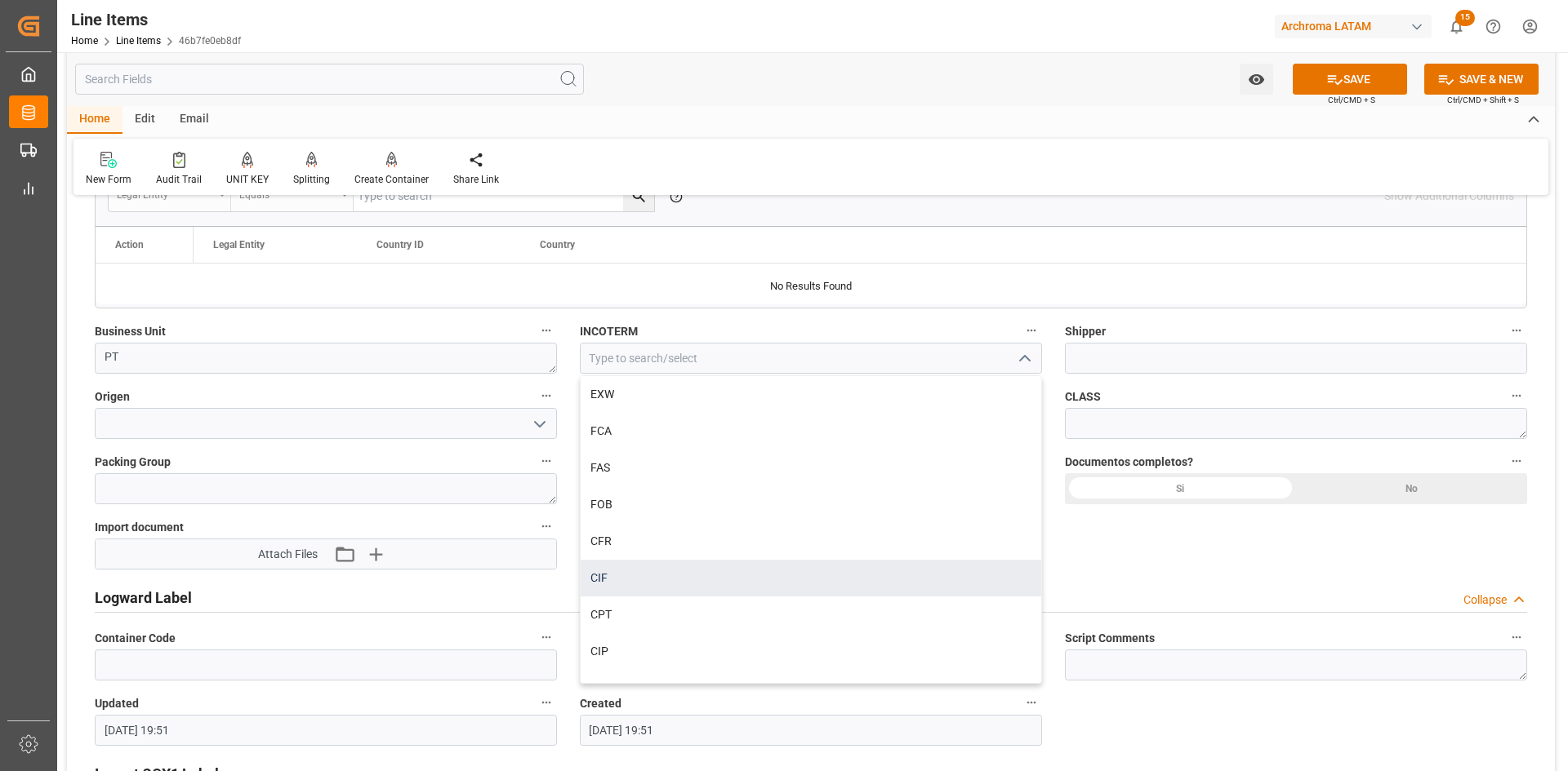
click at [645, 575] on div "CIF" at bounding box center [810, 578] width 460 height 36
type input "CIF"
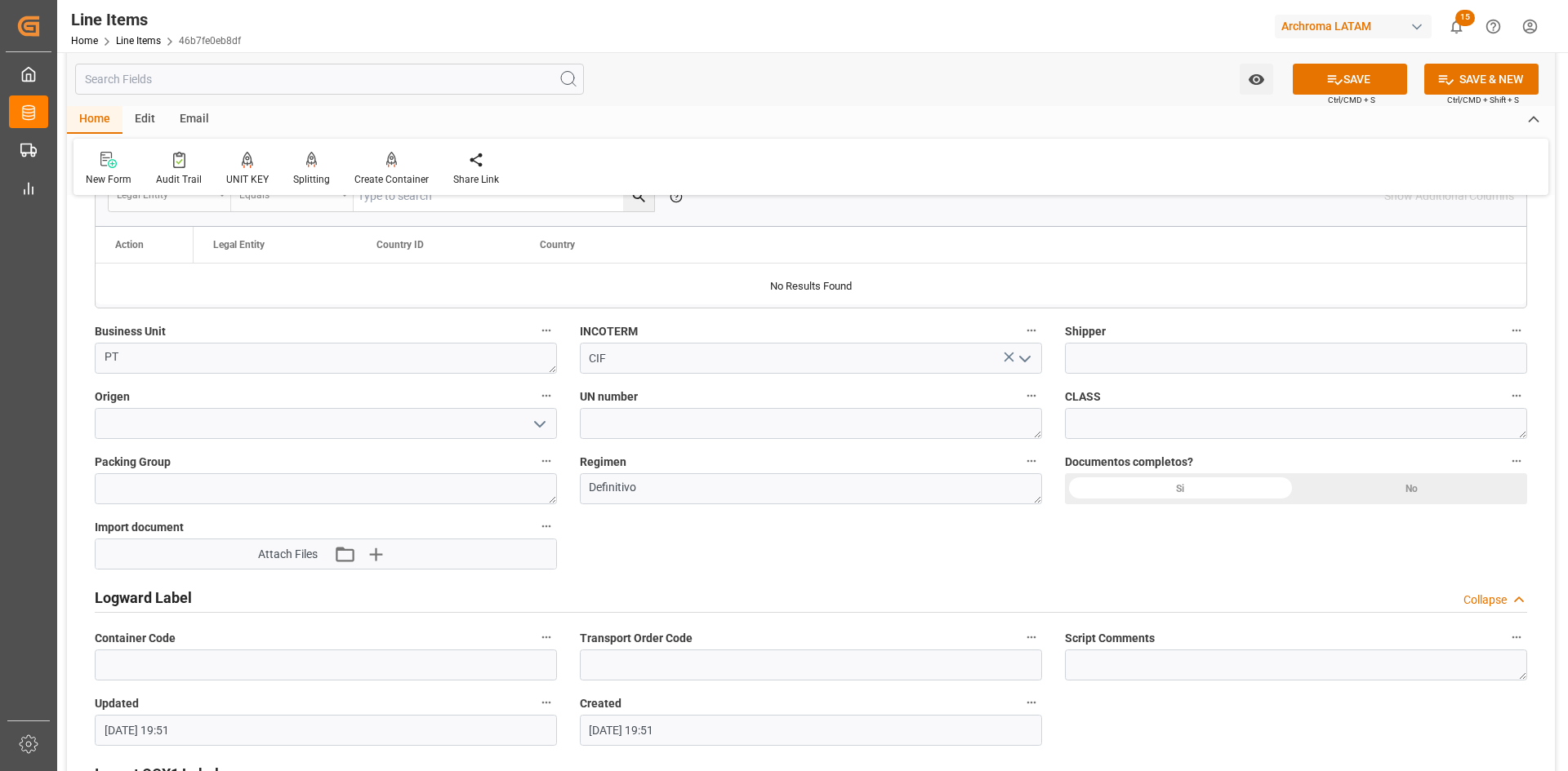
scroll to position [1143, 0]
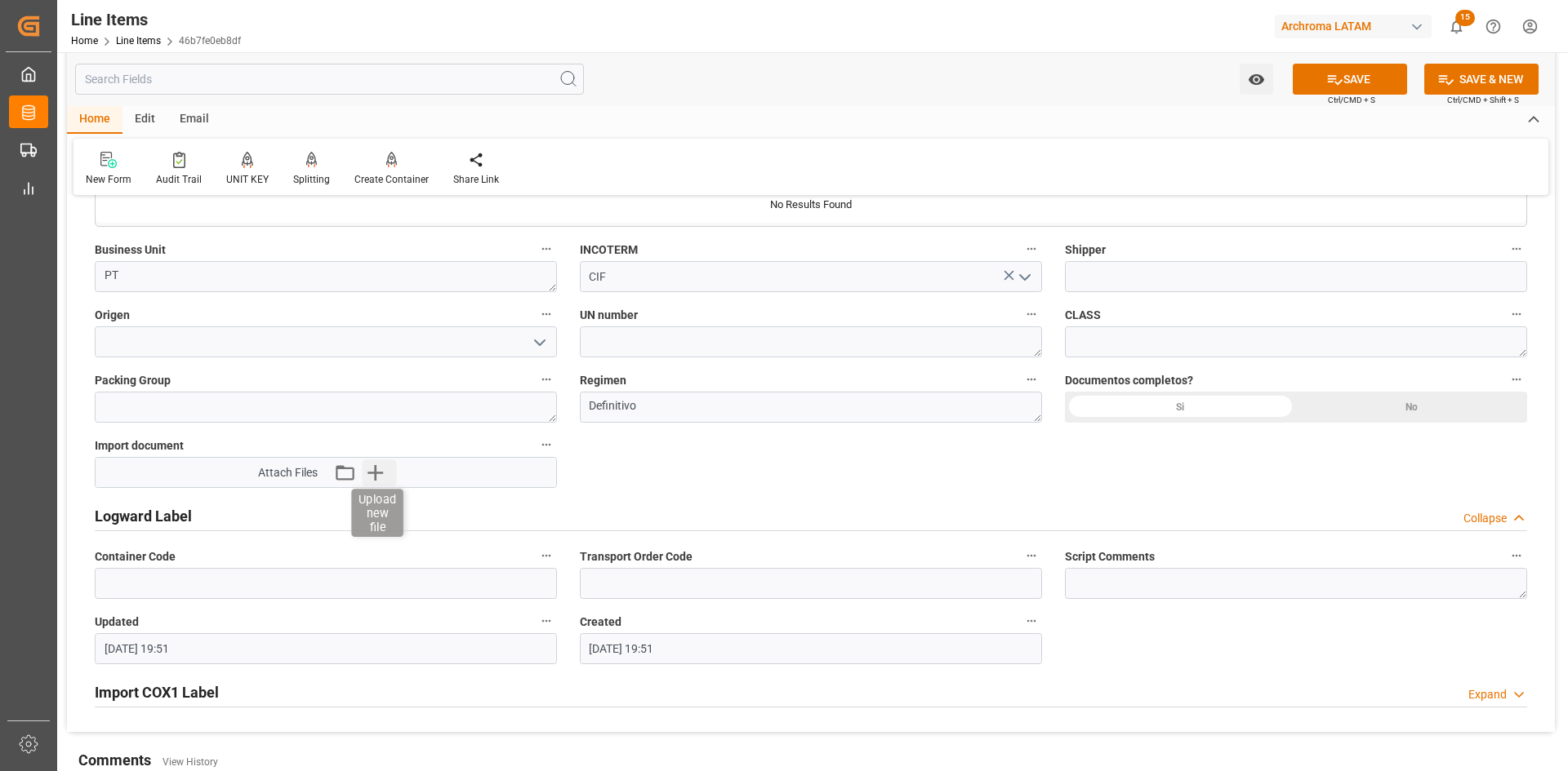
click at [380, 473] on icon "button" at bounding box center [375, 473] width 16 height 16
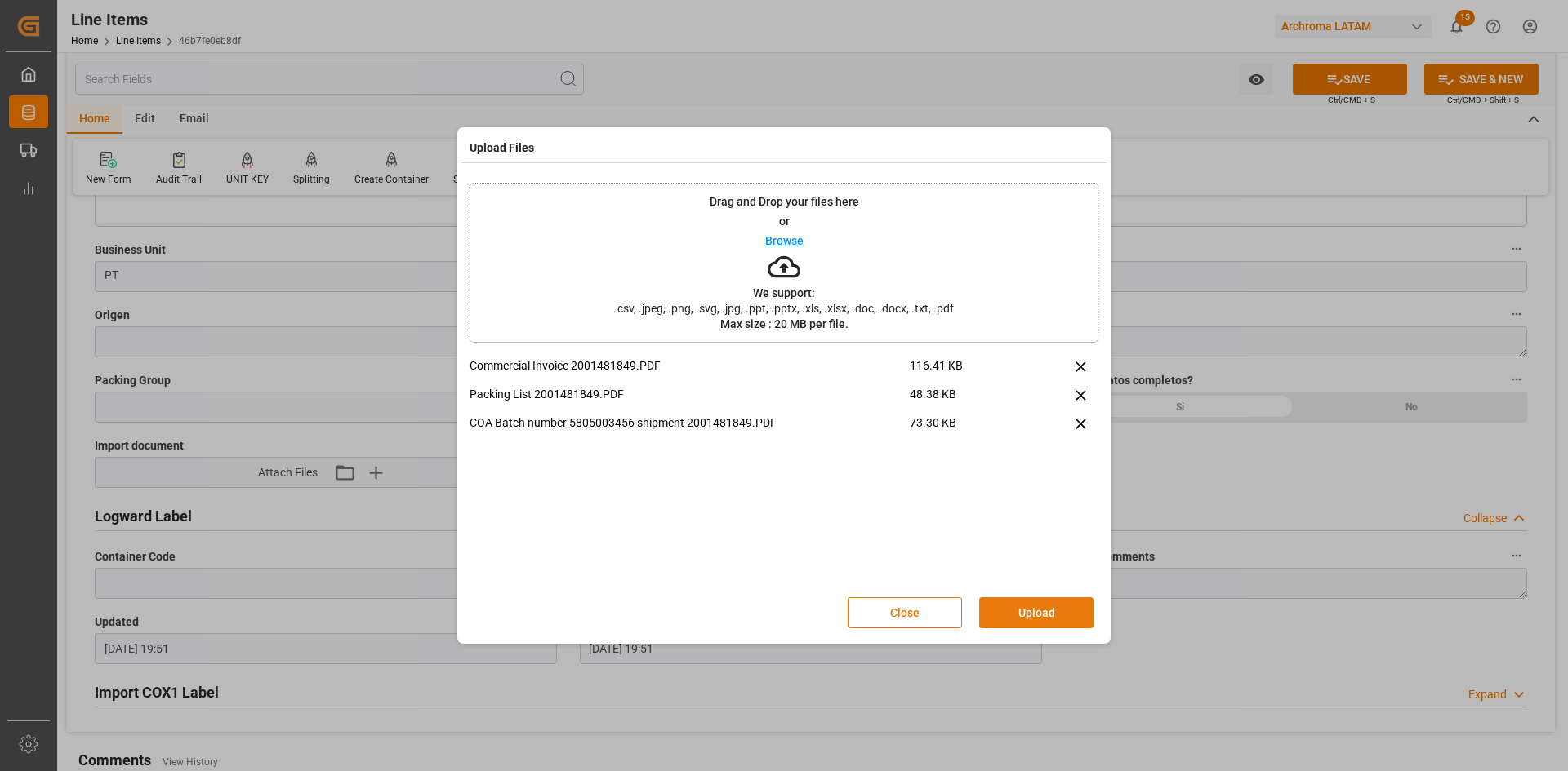
click at [1058, 602] on button "Upload" at bounding box center [1036, 613] width 114 height 31
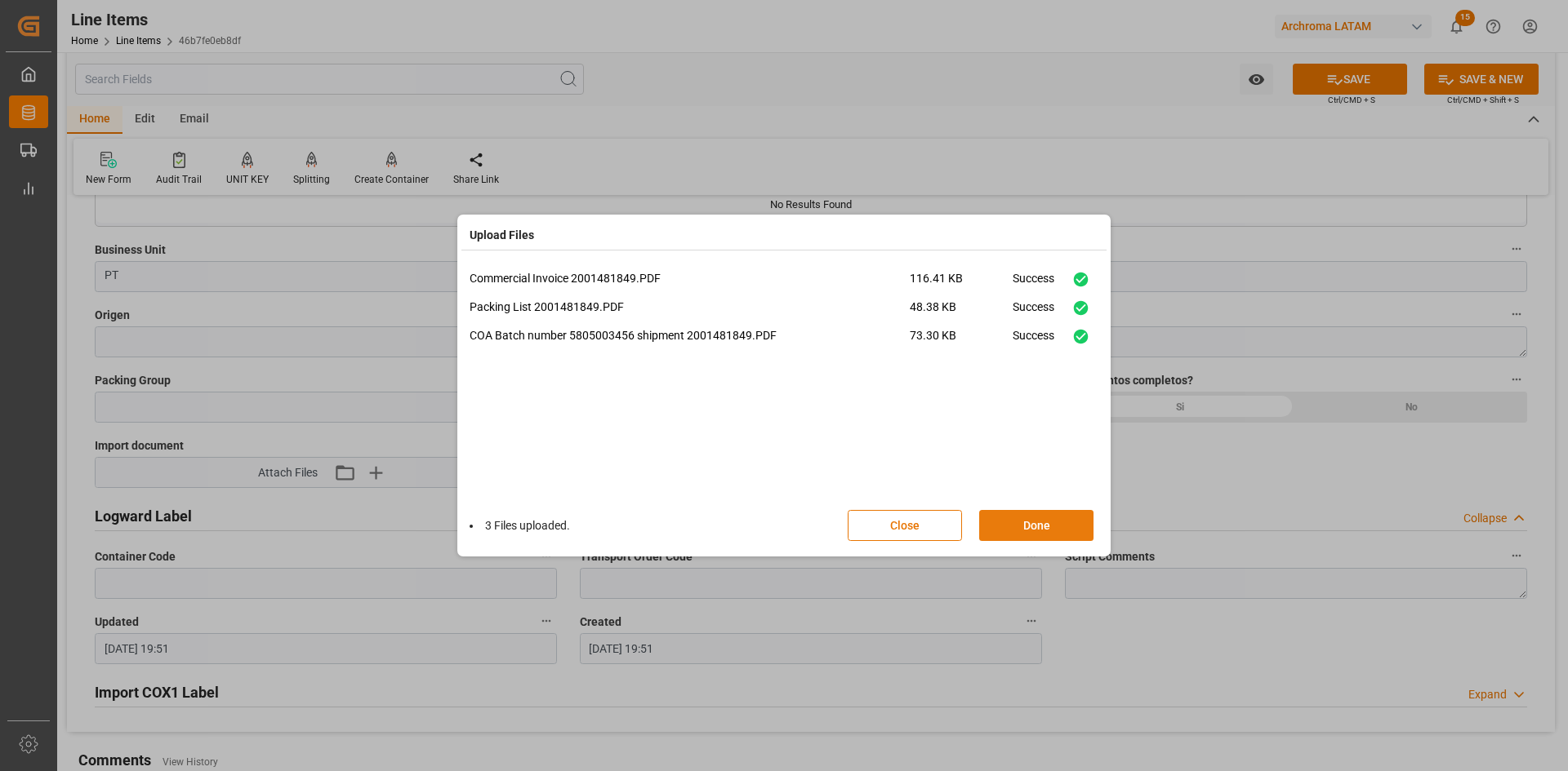
click at [1030, 528] on button "Done" at bounding box center [1036, 526] width 114 height 31
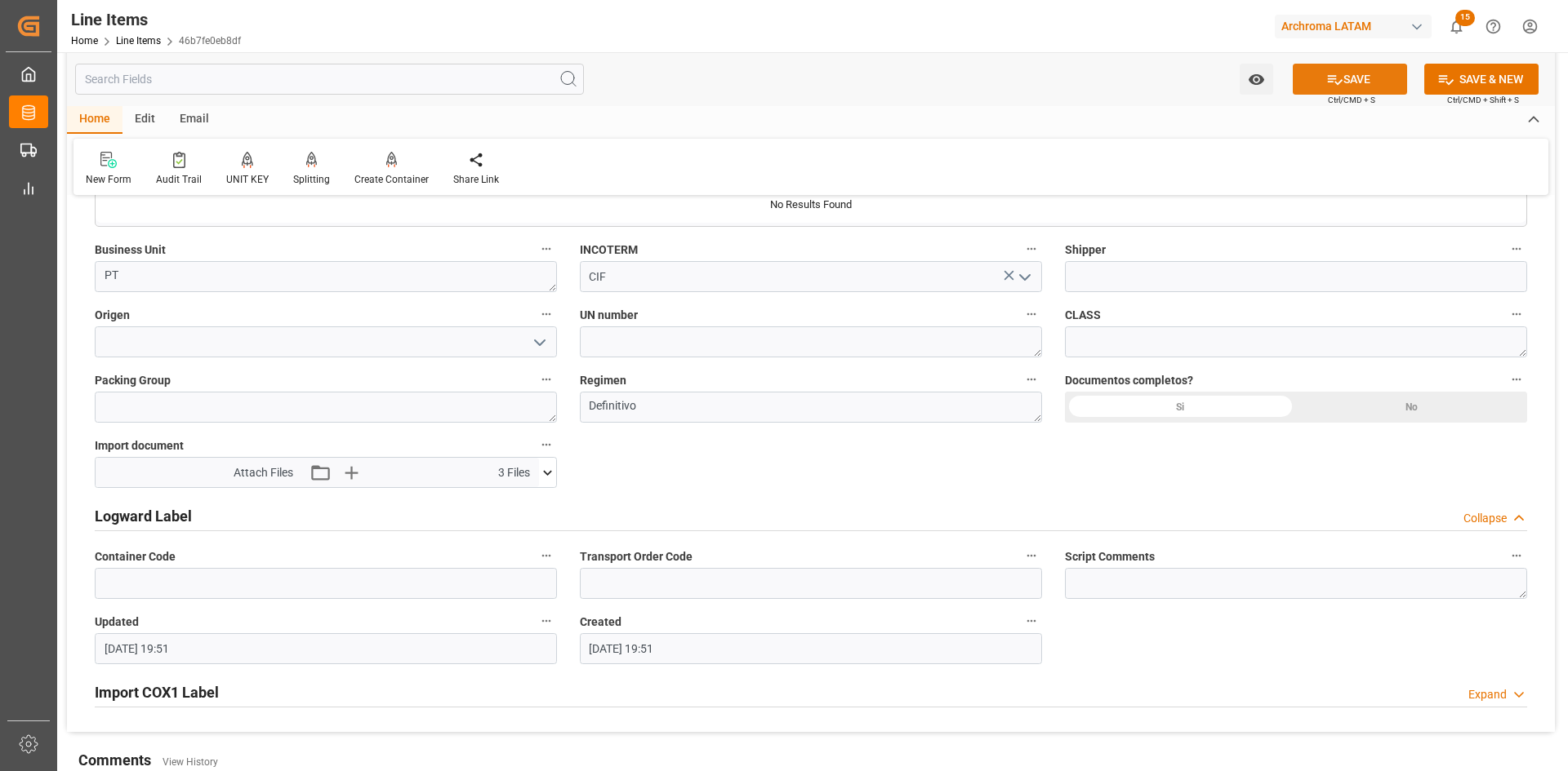
click at [1334, 78] on icon at bounding box center [1333, 78] width 17 height 17
click at [206, 118] on div "Email" at bounding box center [194, 120] width 54 height 27
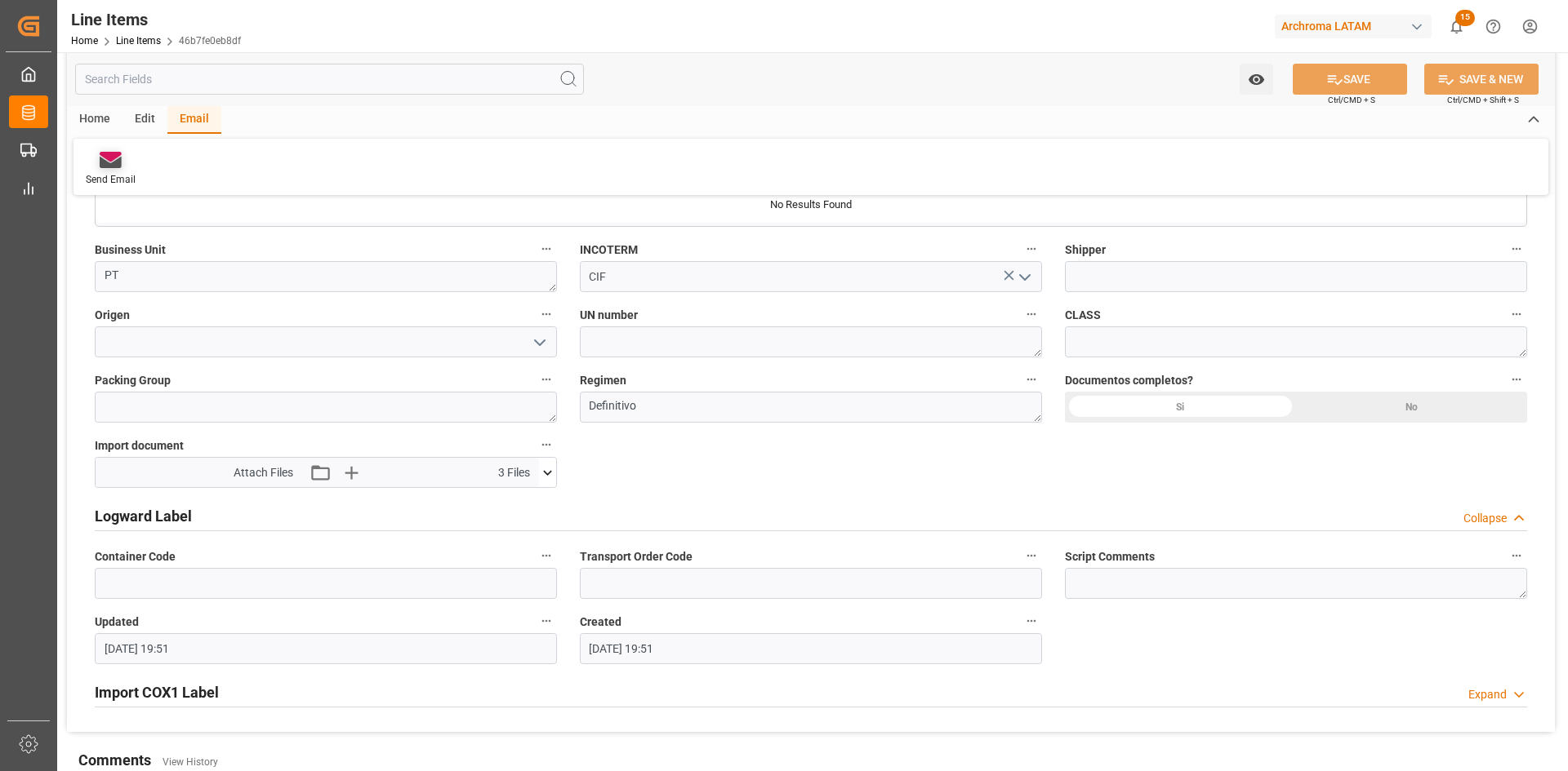
click at [107, 173] on div "Send Email" at bounding box center [110, 180] width 50 height 15
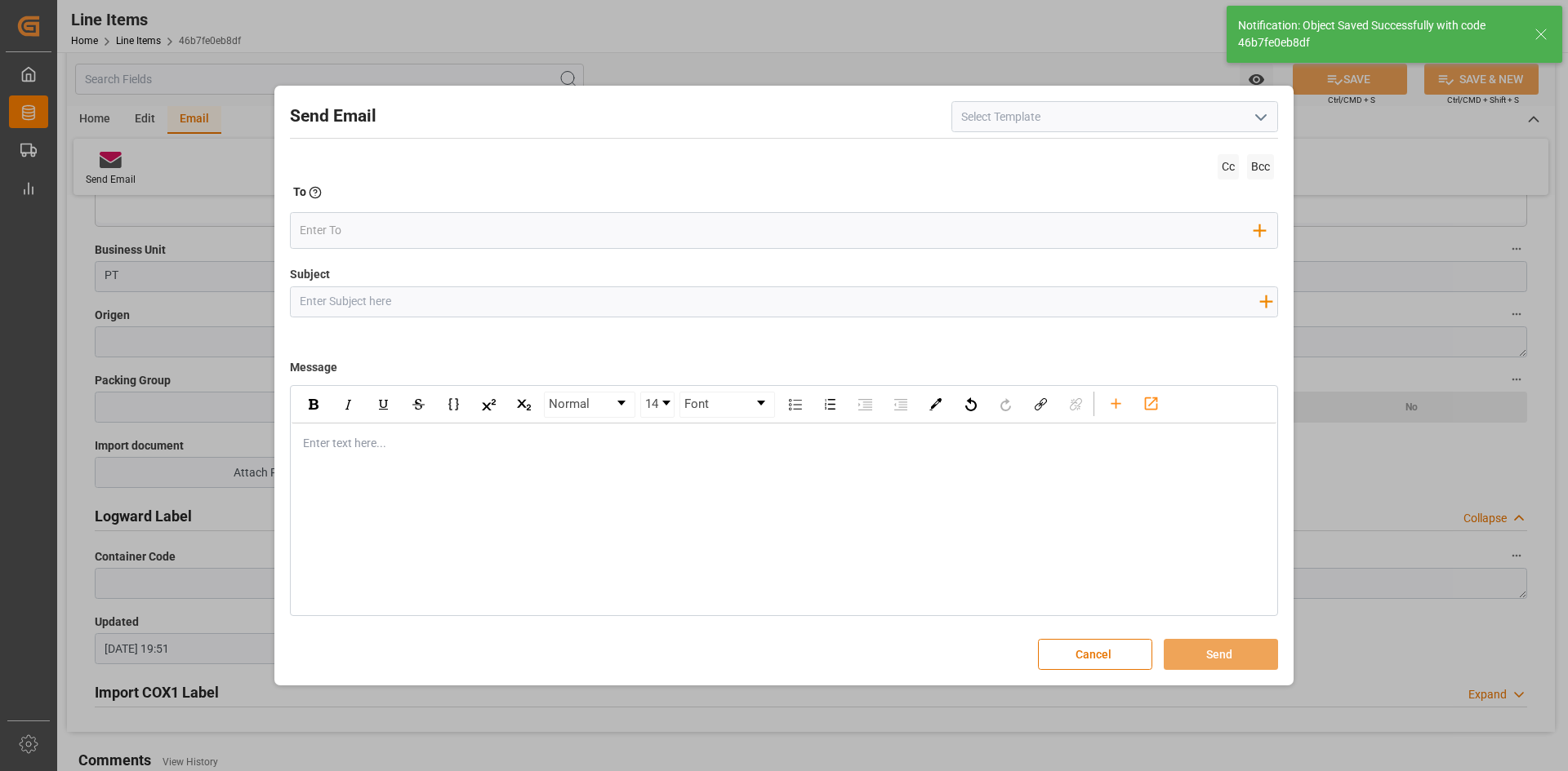
click at [1260, 114] on icon "open menu" at bounding box center [1261, 118] width 20 height 20
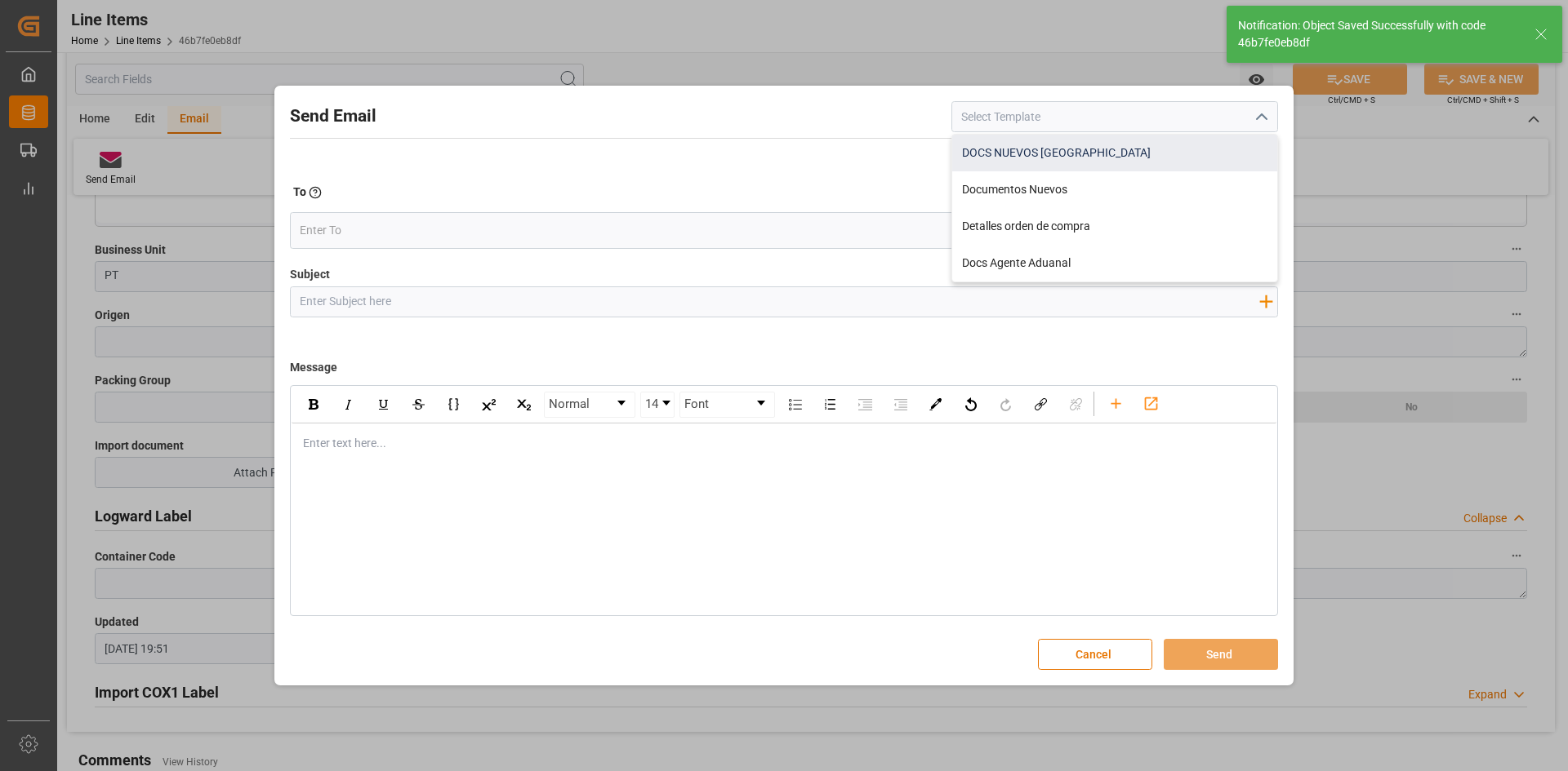
click at [1106, 152] on div "DOCS NUEVOS HONDURAS" at bounding box center [1114, 152] width 325 height 36
type input "DOCS NUEVOS HONDURAS"
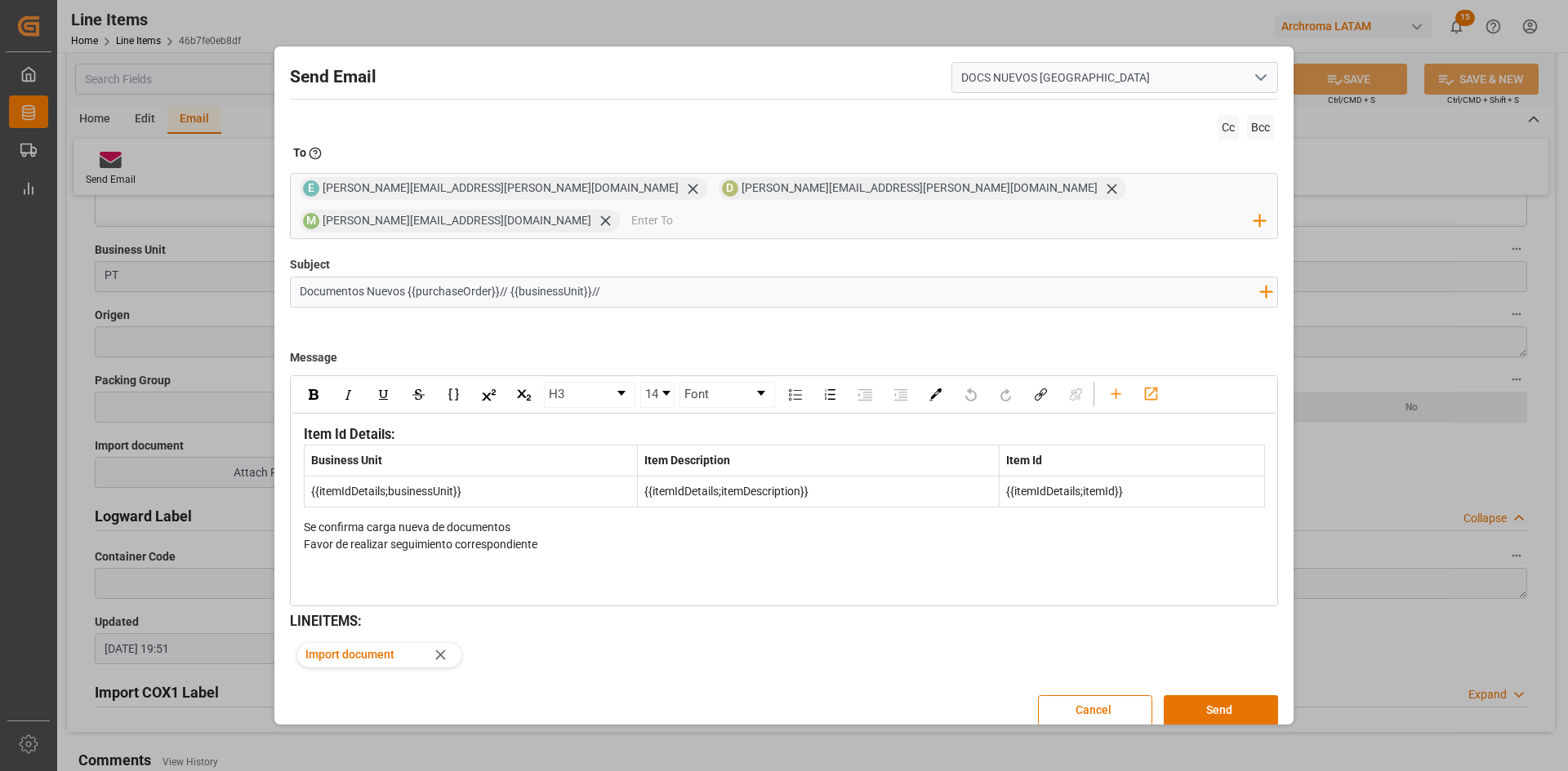
click at [663, 278] on input "Documentos Nuevos {{purchaseOrder}}// {{businessUnit}}//" at bounding box center [778, 291] width 976 height 28
click at [295, 278] on input "Documentos Nuevos {{purchaseOrder}}// {{businessUnit}}//" at bounding box center [778, 291] width 976 height 28
type input "URGENTE // Documentos Nuevos {{purchaseOrder}}// {{businessUnit}}//"
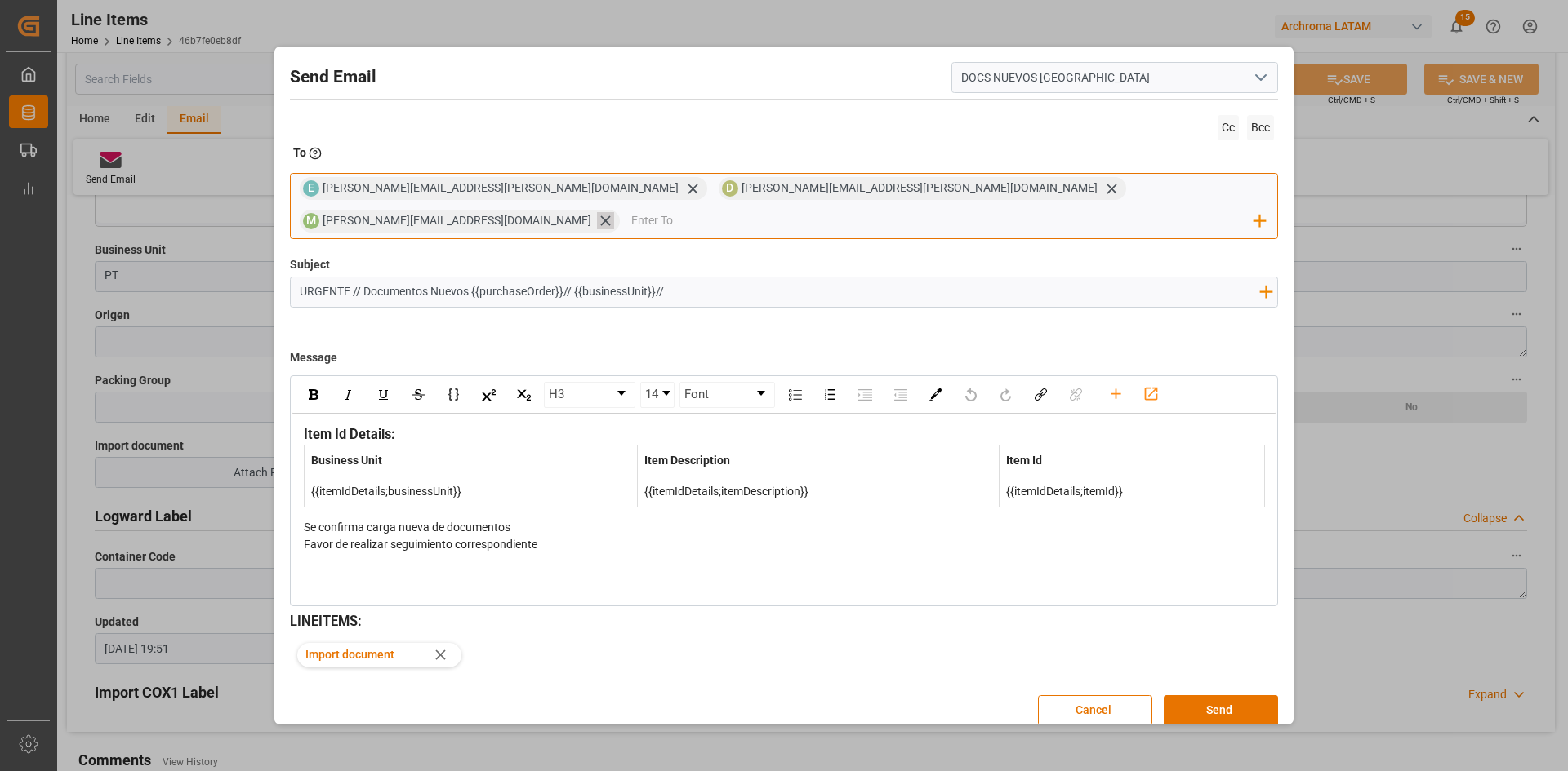
click at [614, 212] on icon at bounding box center [604, 220] width 17 height 17
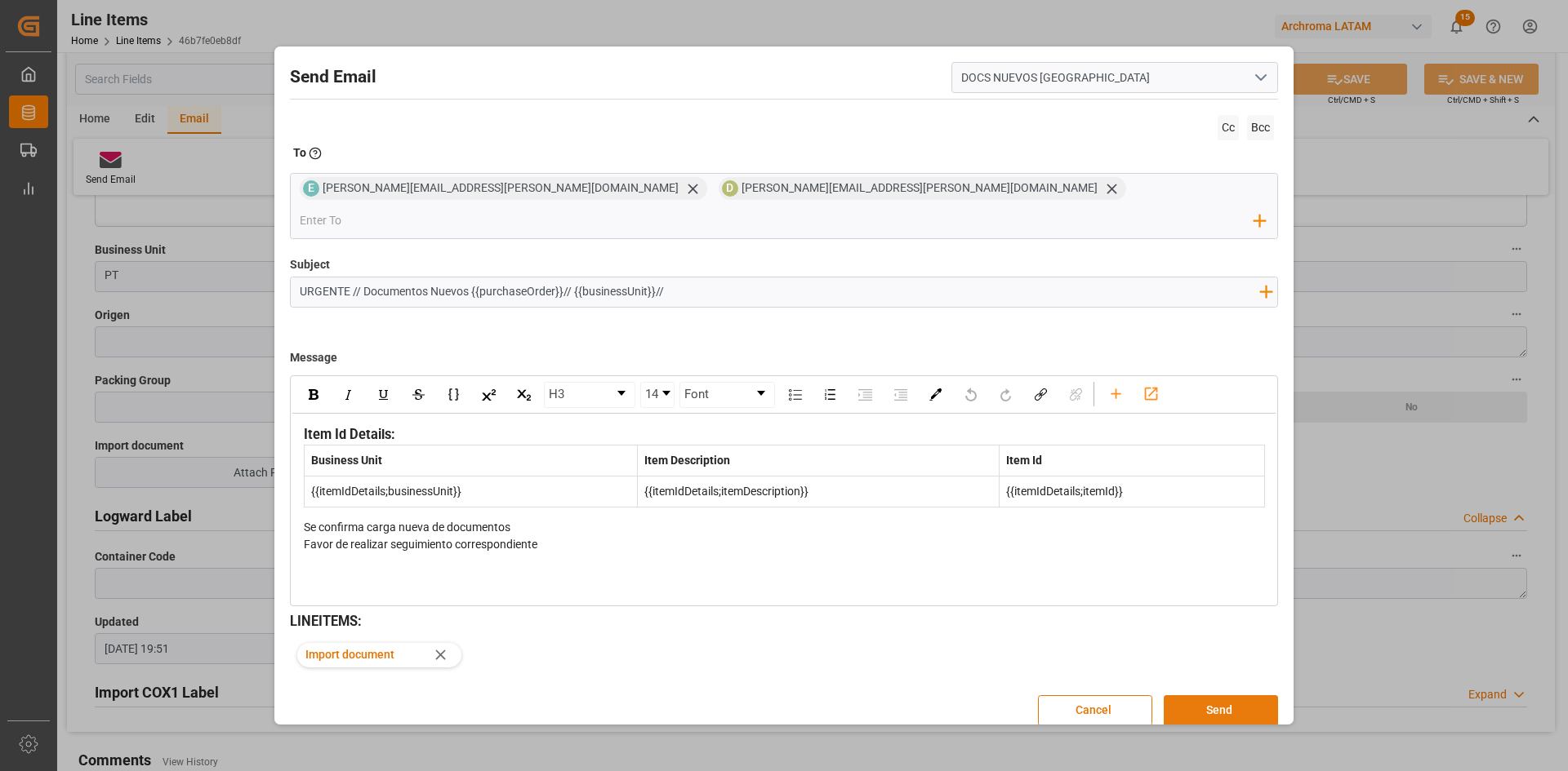
click at [1211, 695] on button "Send" at bounding box center [1221, 711] width 114 height 31
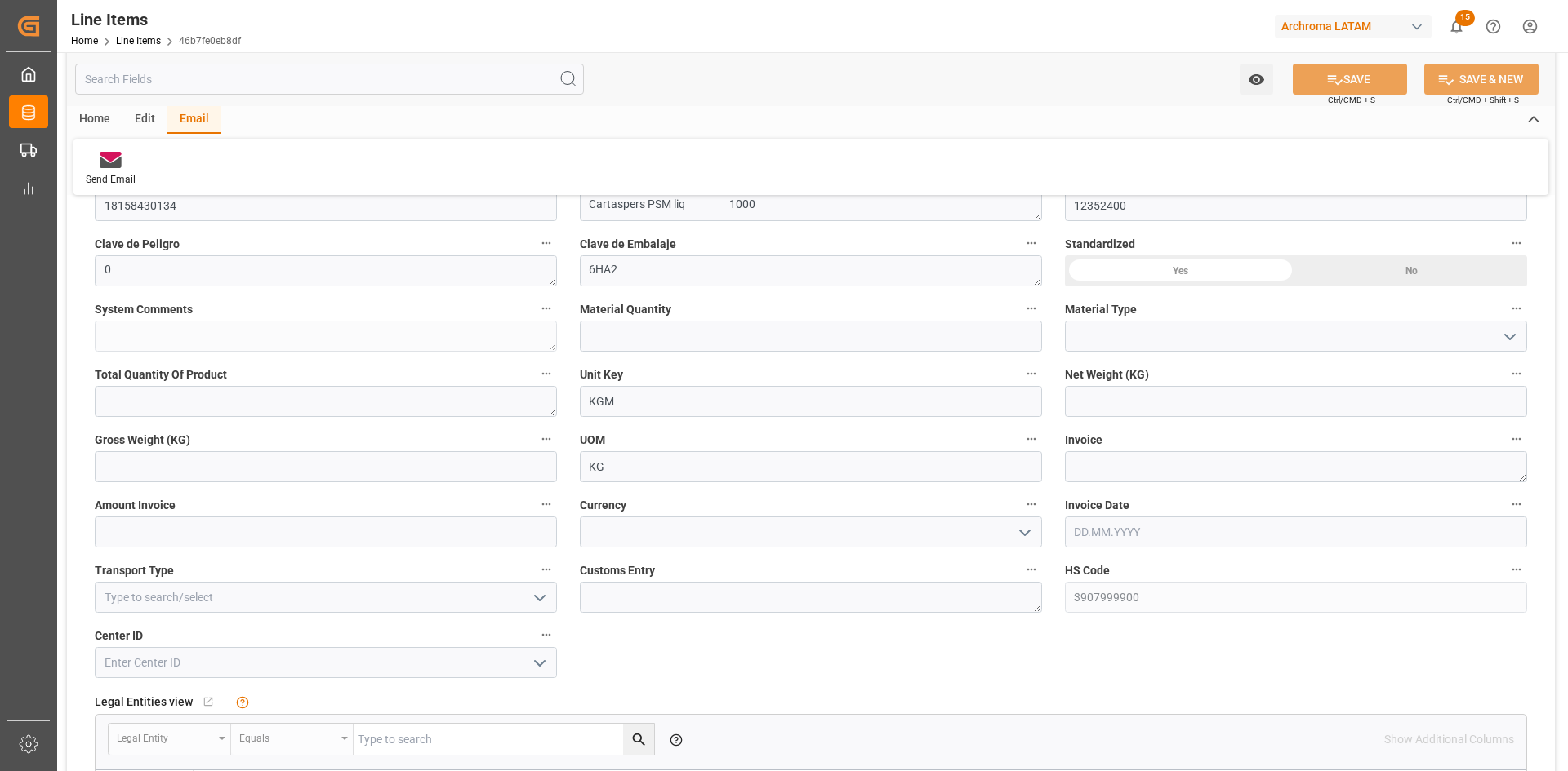
scroll to position [408, 0]
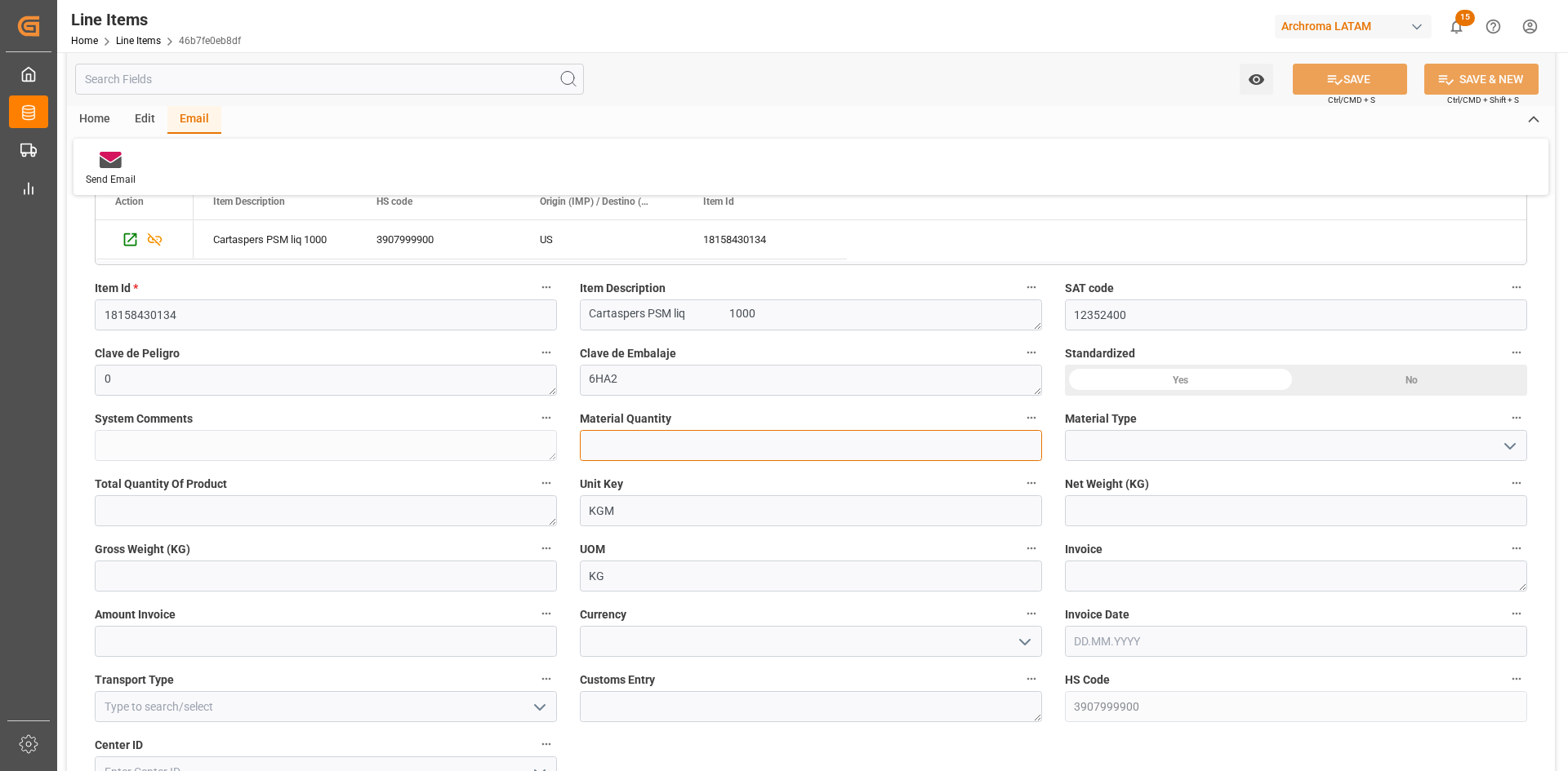
click at [713, 449] on input "text" at bounding box center [810, 445] width 462 height 31
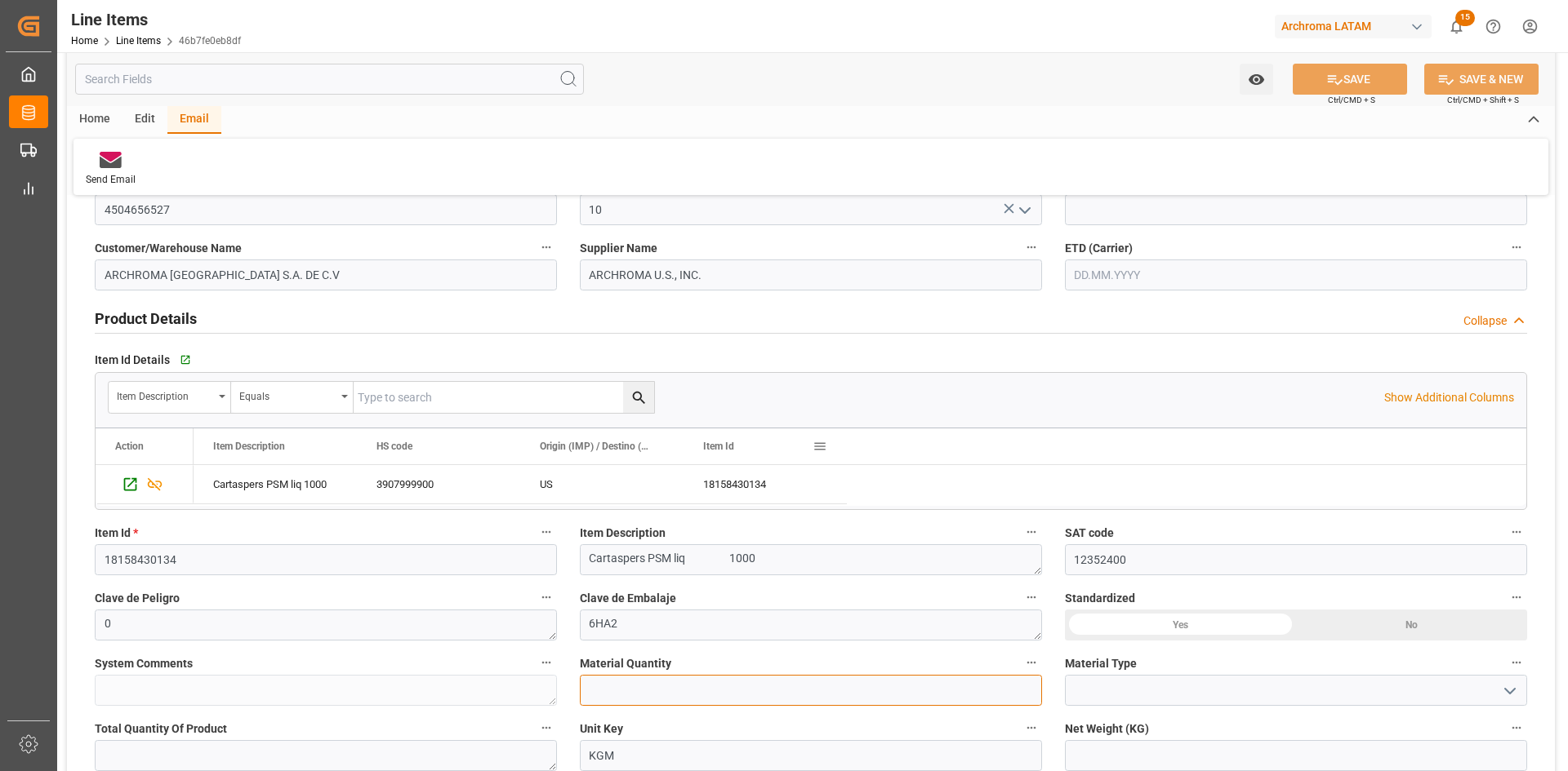
scroll to position [327, 0]
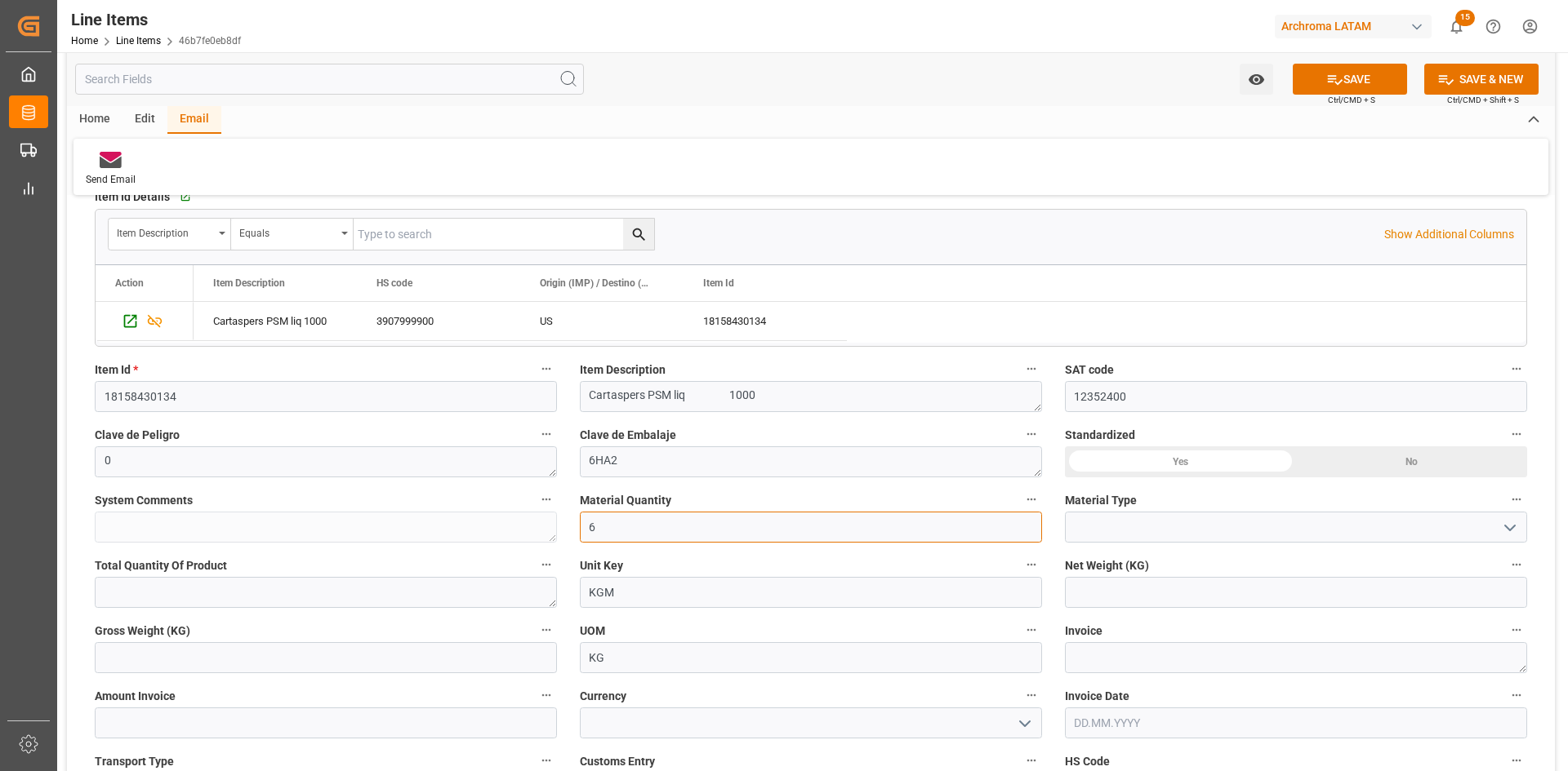
type input "6"
click at [1500, 533] on icon "open menu" at bounding box center [1510, 528] width 20 height 20
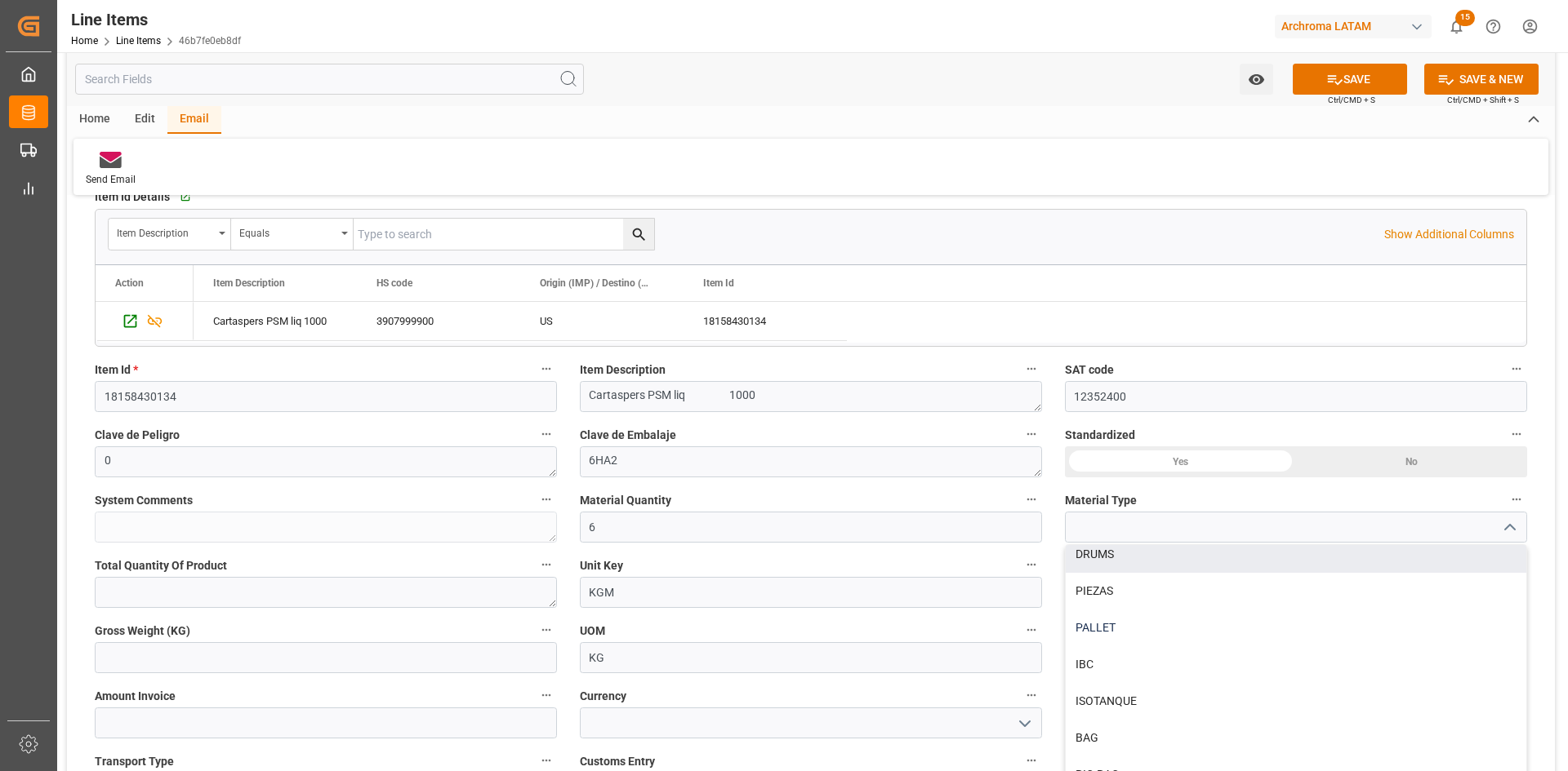
scroll to position [61, 0]
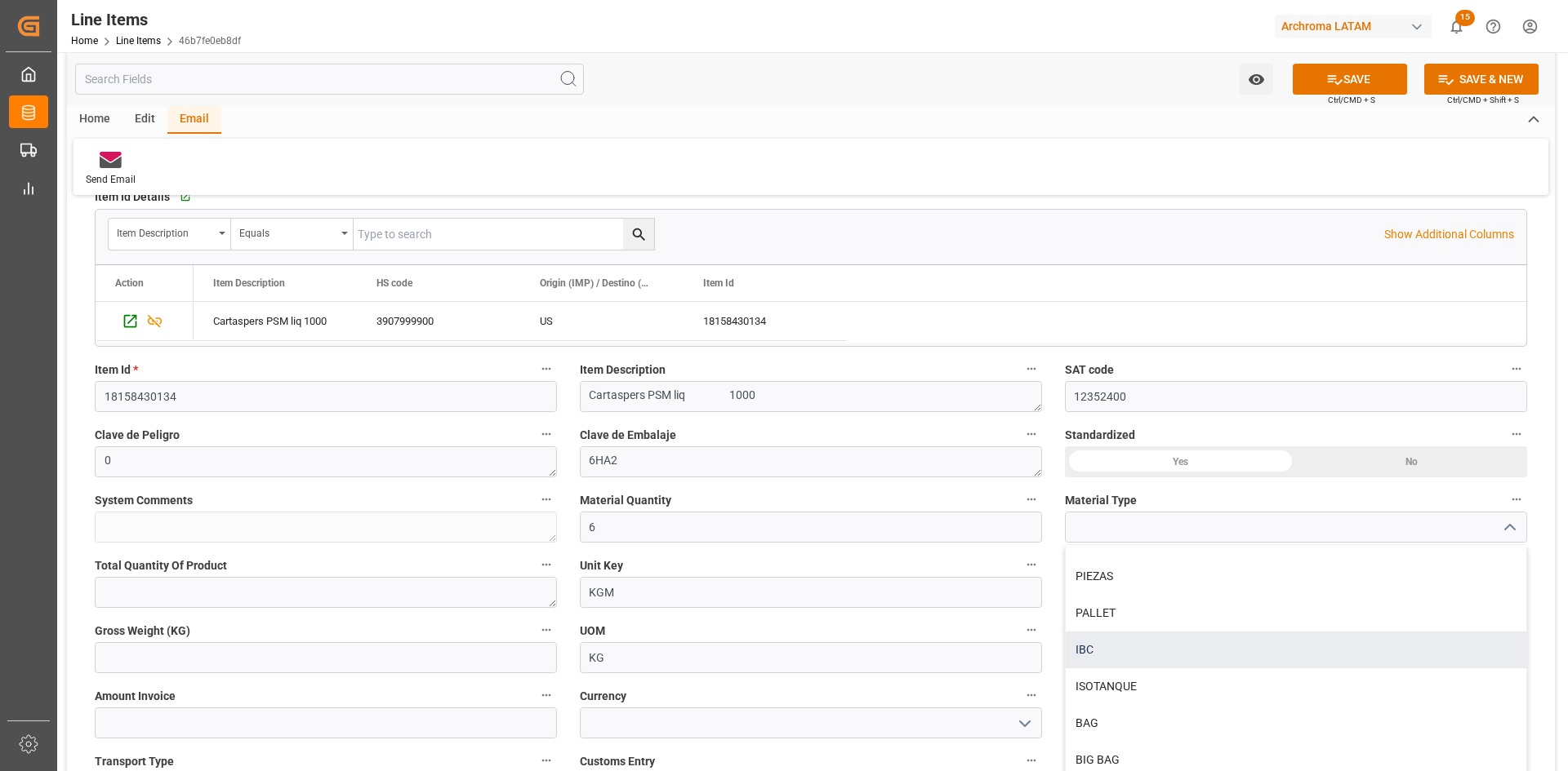
click at [1114, 653] on div "IBC" at bounding box center [1295, 649] width 460 height 36
type input "IBC"
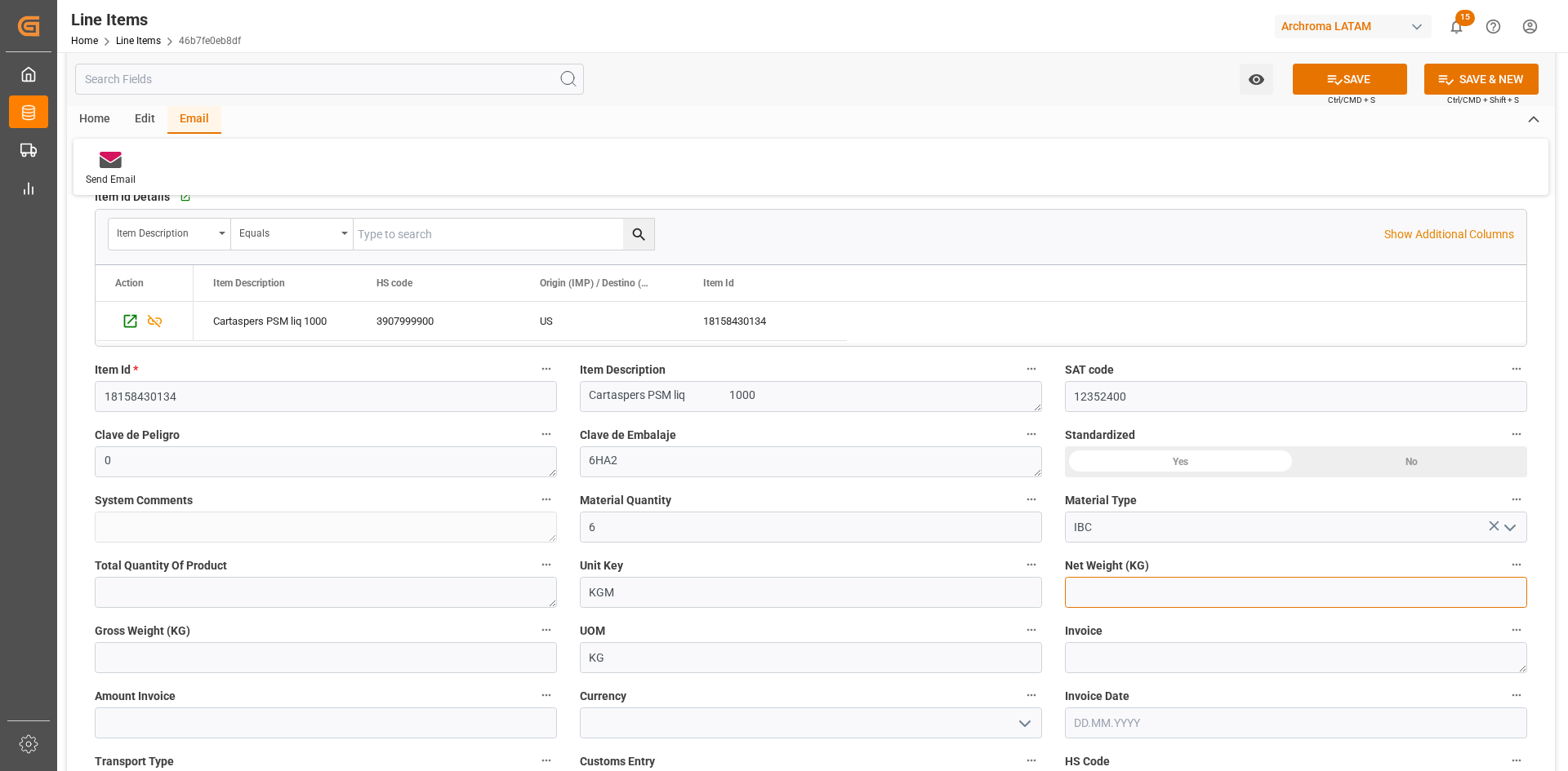
click at [1171, 594] on input "text" at bounding box center [1295, 592] width 462 height 31
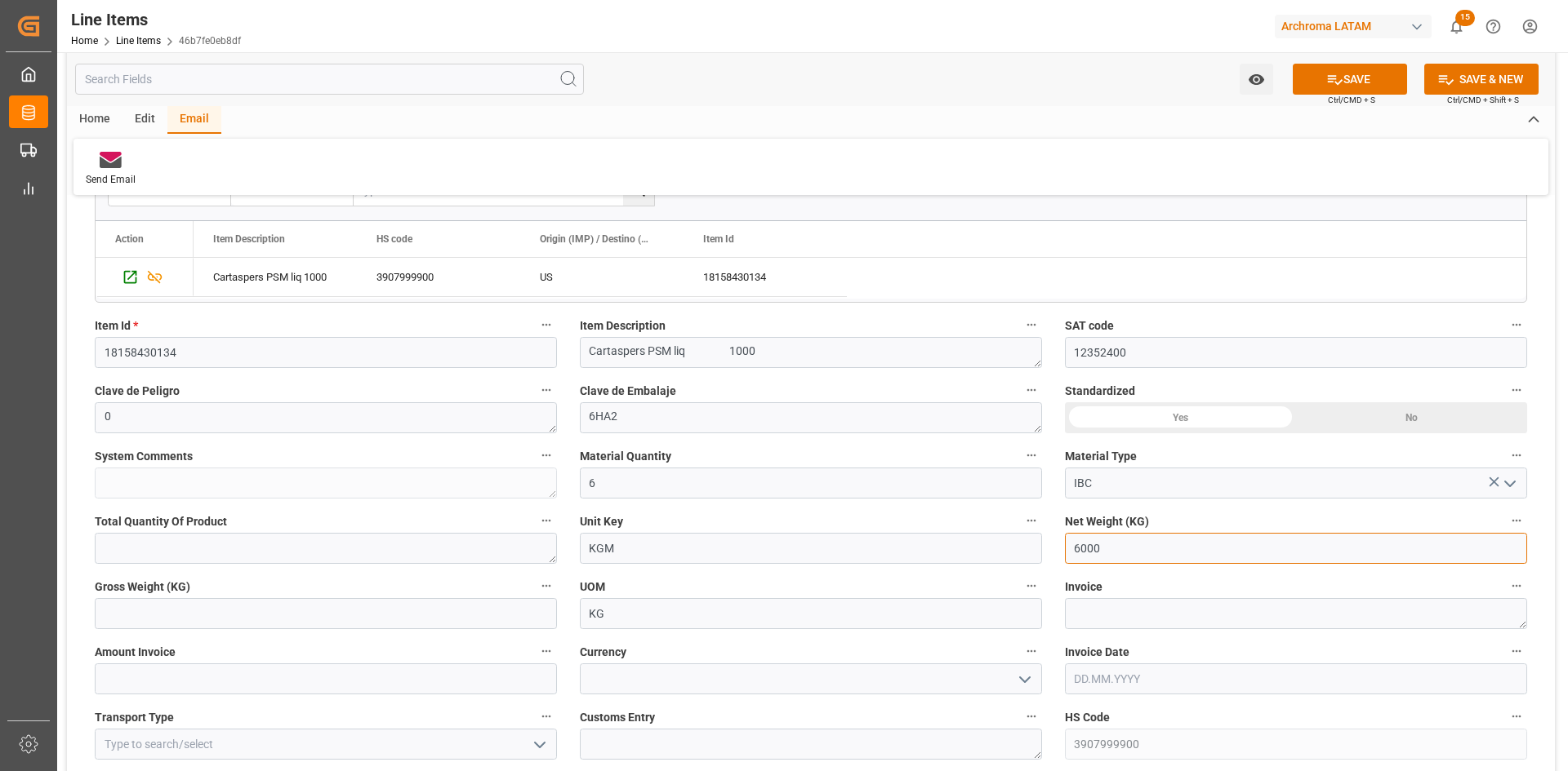
scroll to position [408, 0]
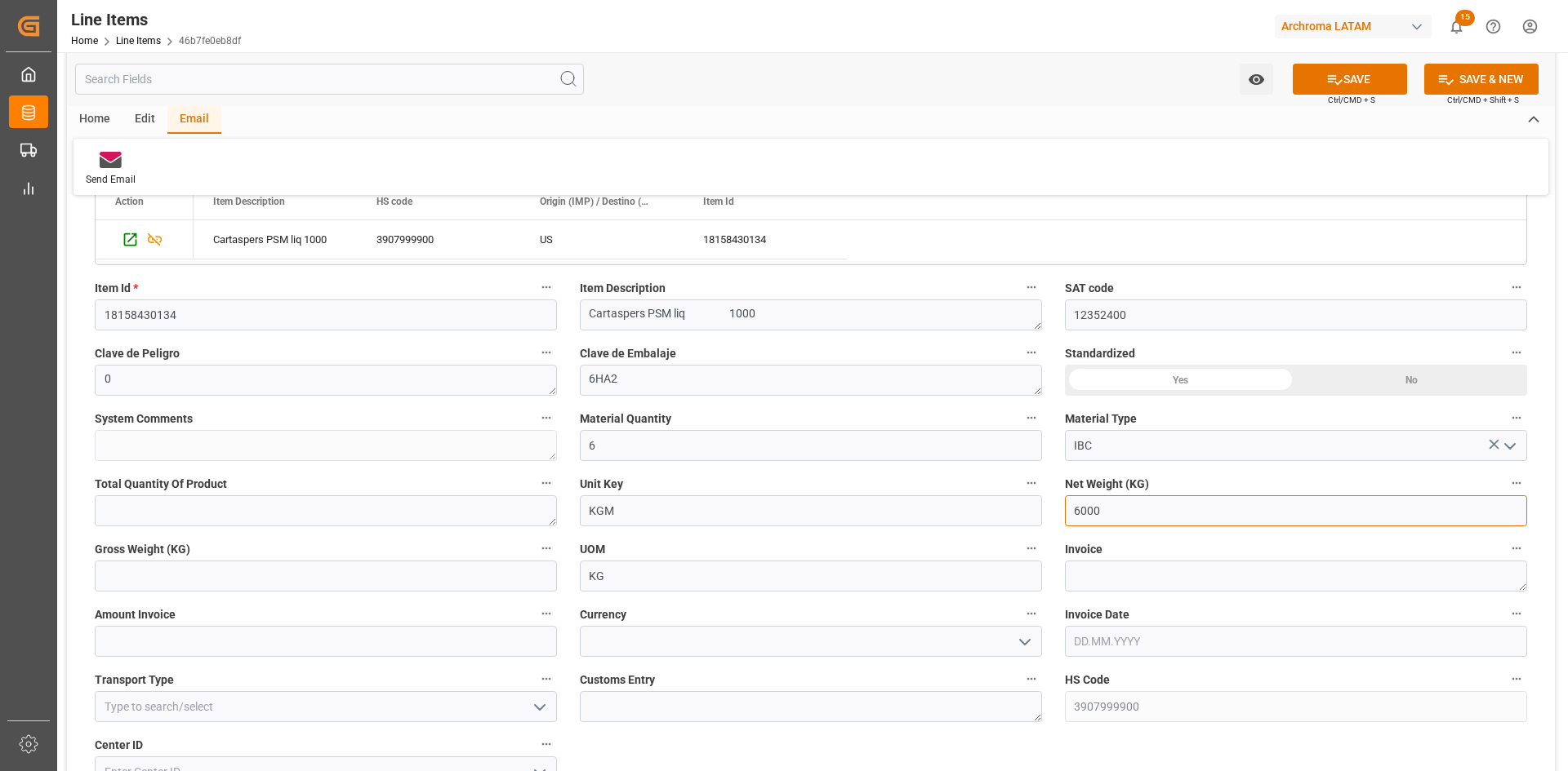
type input "6000"
click at [285, 582] on input "text" at bounding box center [326, 577] width 462 height 31
click at [161, 577] on input "text" at bounding box center [326, 577] width 462 height 31
type input "6348"
click at [1124, 577] on textarea at bounding box center [1295, 577] width 462 height 31
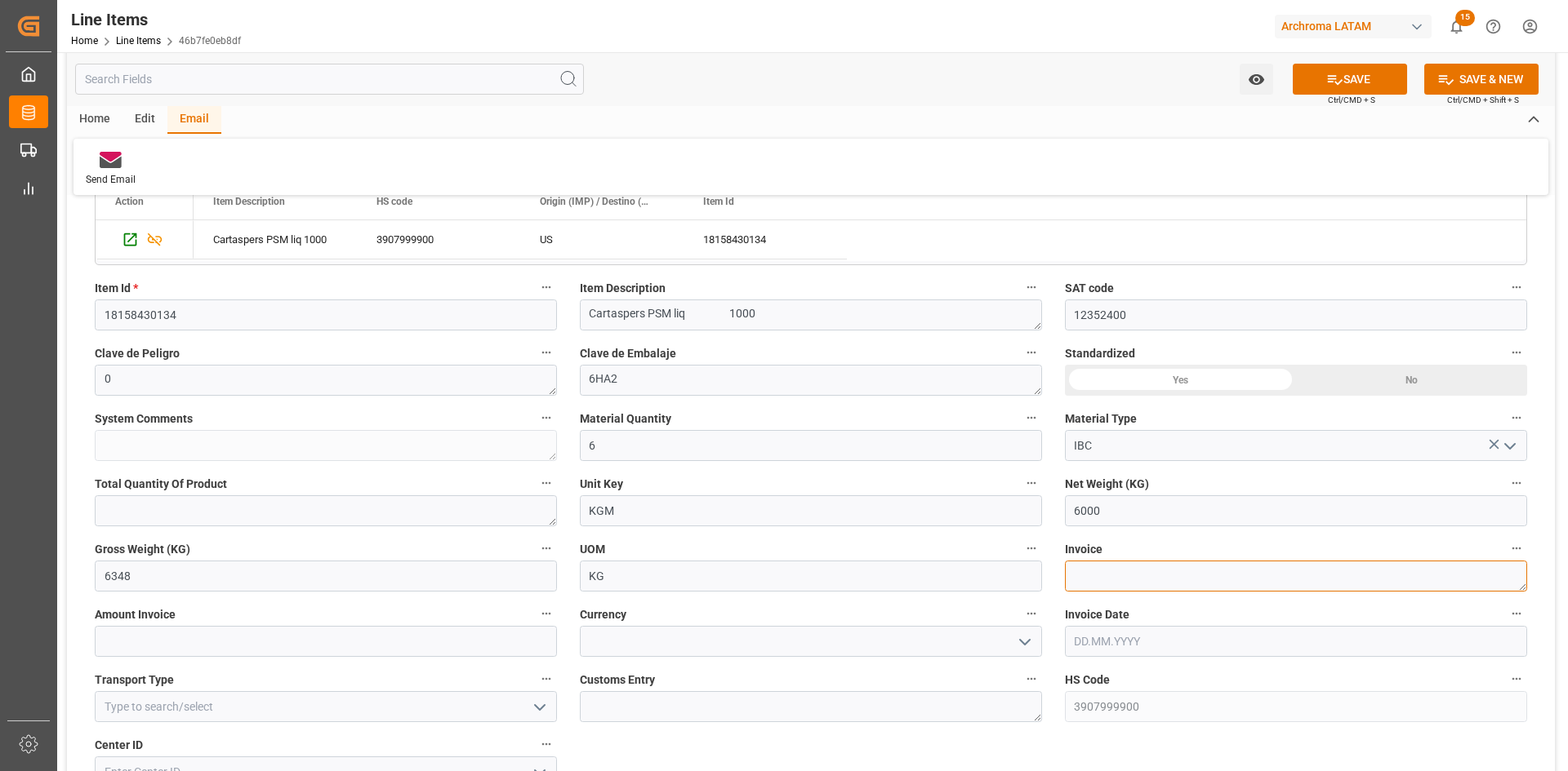
click at [1121, 567] on textarea at bounding box center [1295, 577] width 462 height 31
paste textarea "9021166839"
type textarea "9021166839"
click at [260, 635] on input "text" at bounding box center [326, 642] width 462 height 31
type input "11820"
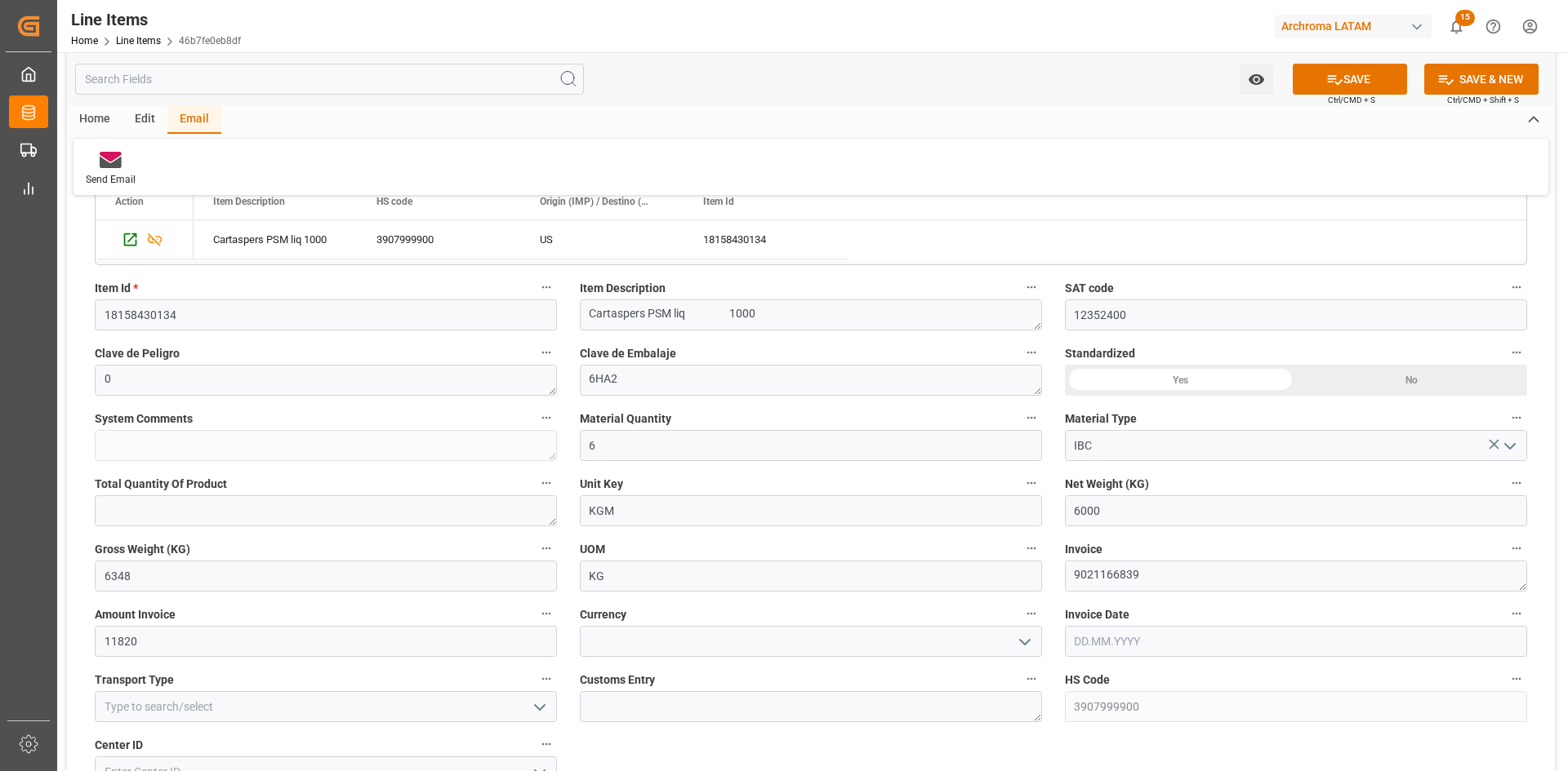
click at [1027, 642] on polyline "open menu" at bounding box center [1024, 642] width 10 height 5
click at [676, 681] on div "USD" at bounding box center [810, 677] width 460 height 36
type input "USD"
click at [1127, 640] on input "text" at bounding box center [1295, 642] width 462 height 31
click at [1077, 398] on button "Previous Month" at bounding box center [1078, 402] width 10 height 10
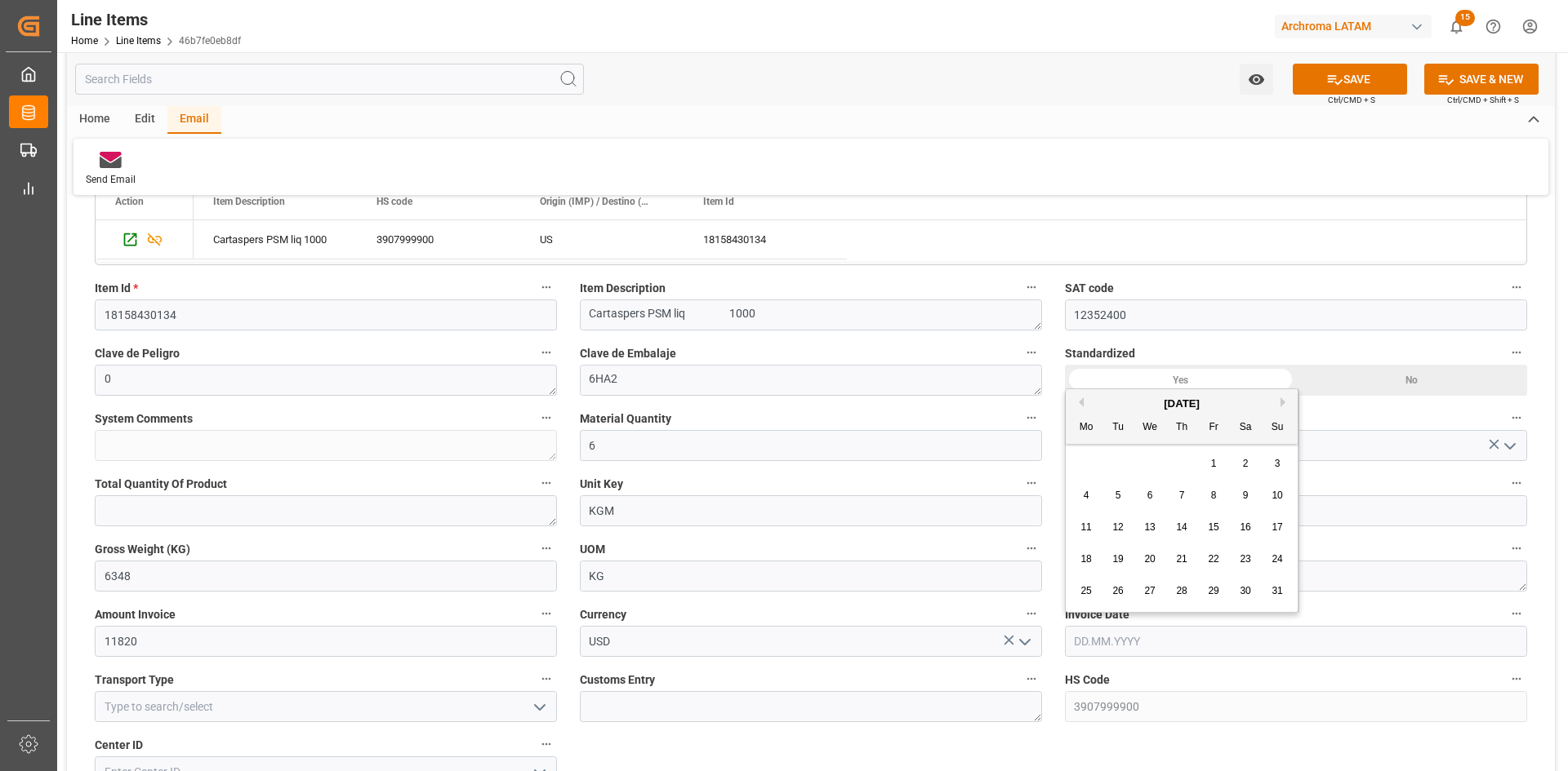
click at [1116, 594] on span "26" at bounding box center [1117, 591] width 11 height 12
type input "26.08.2025"
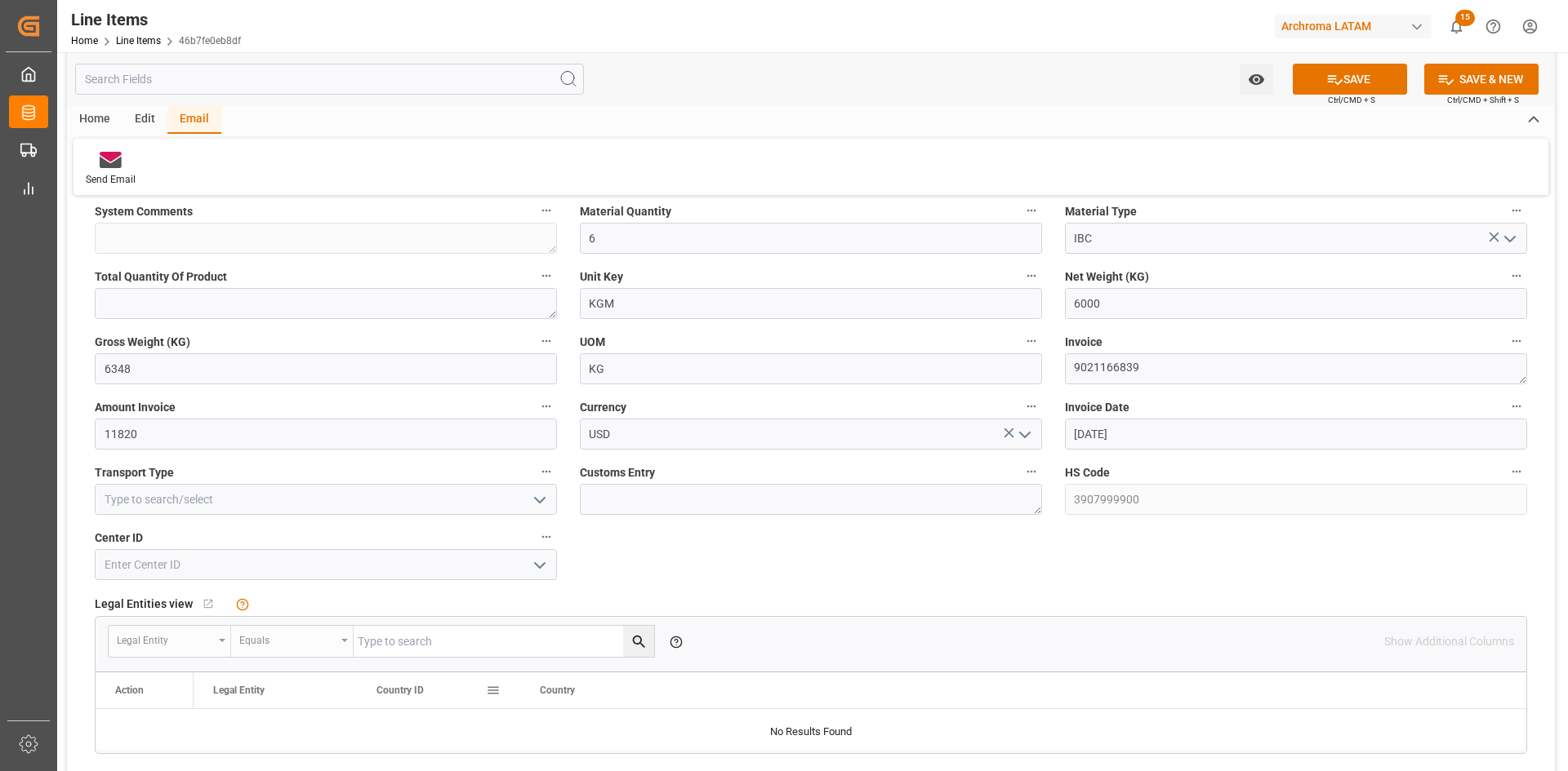
scroll to position [735, 0]
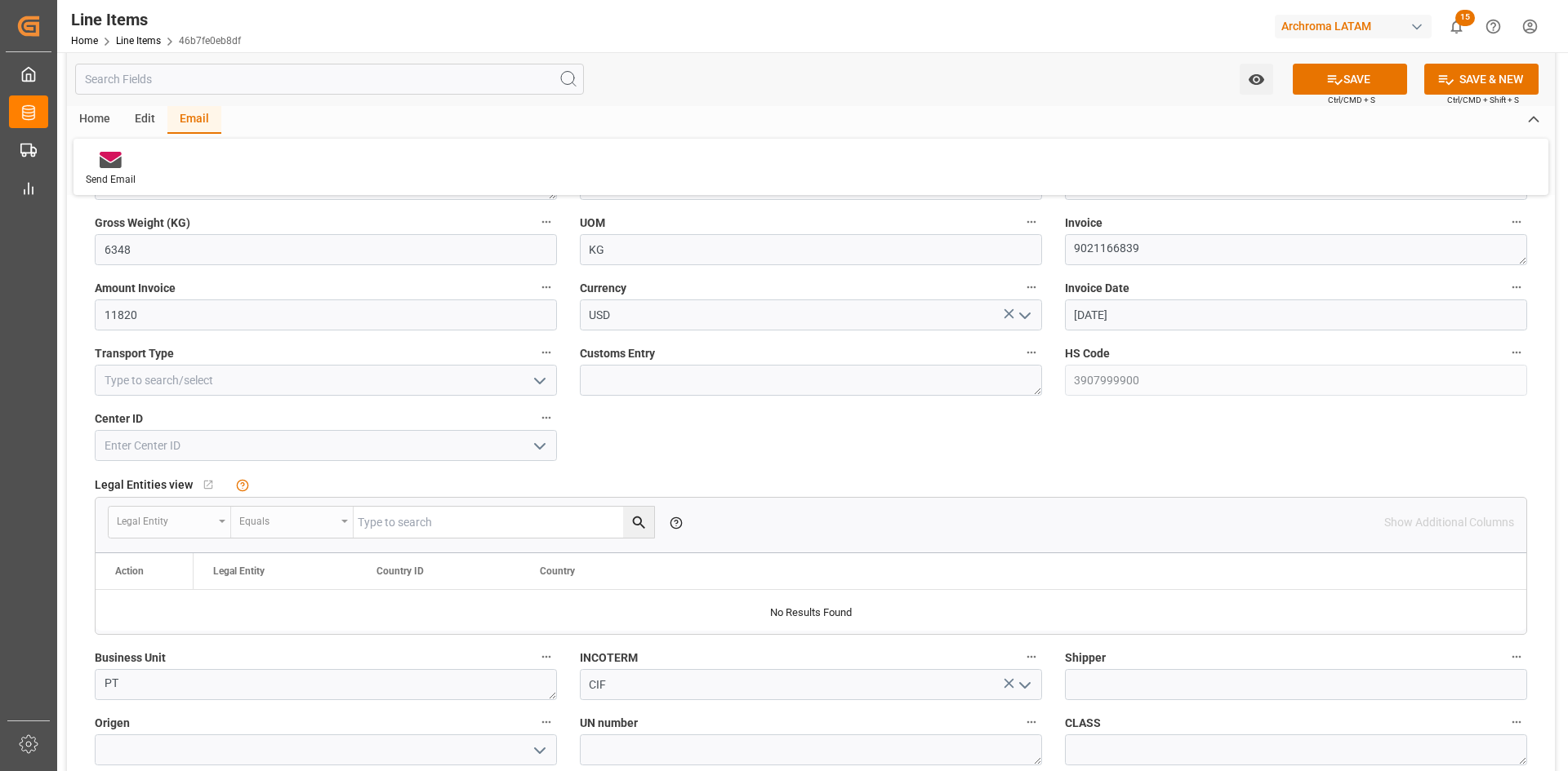
click at [535, 379] on polyline "open menu" at bounding box center [540, 381] width 10 height 5
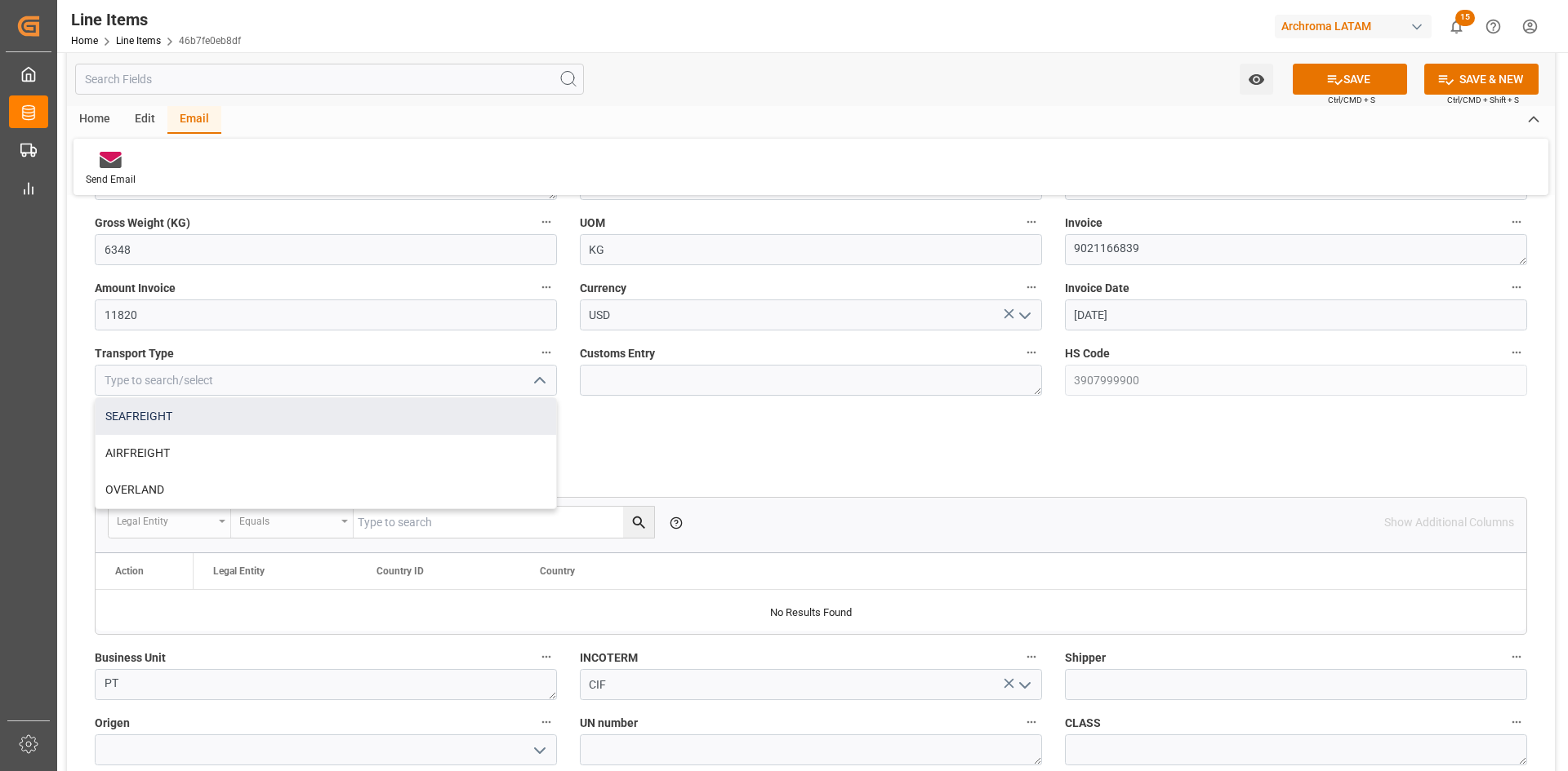
click at [197, 423] on div "SEAFREIGHT" at bounding box center [325, 416] width 460 height 36
type input "SEAFREIGHT"
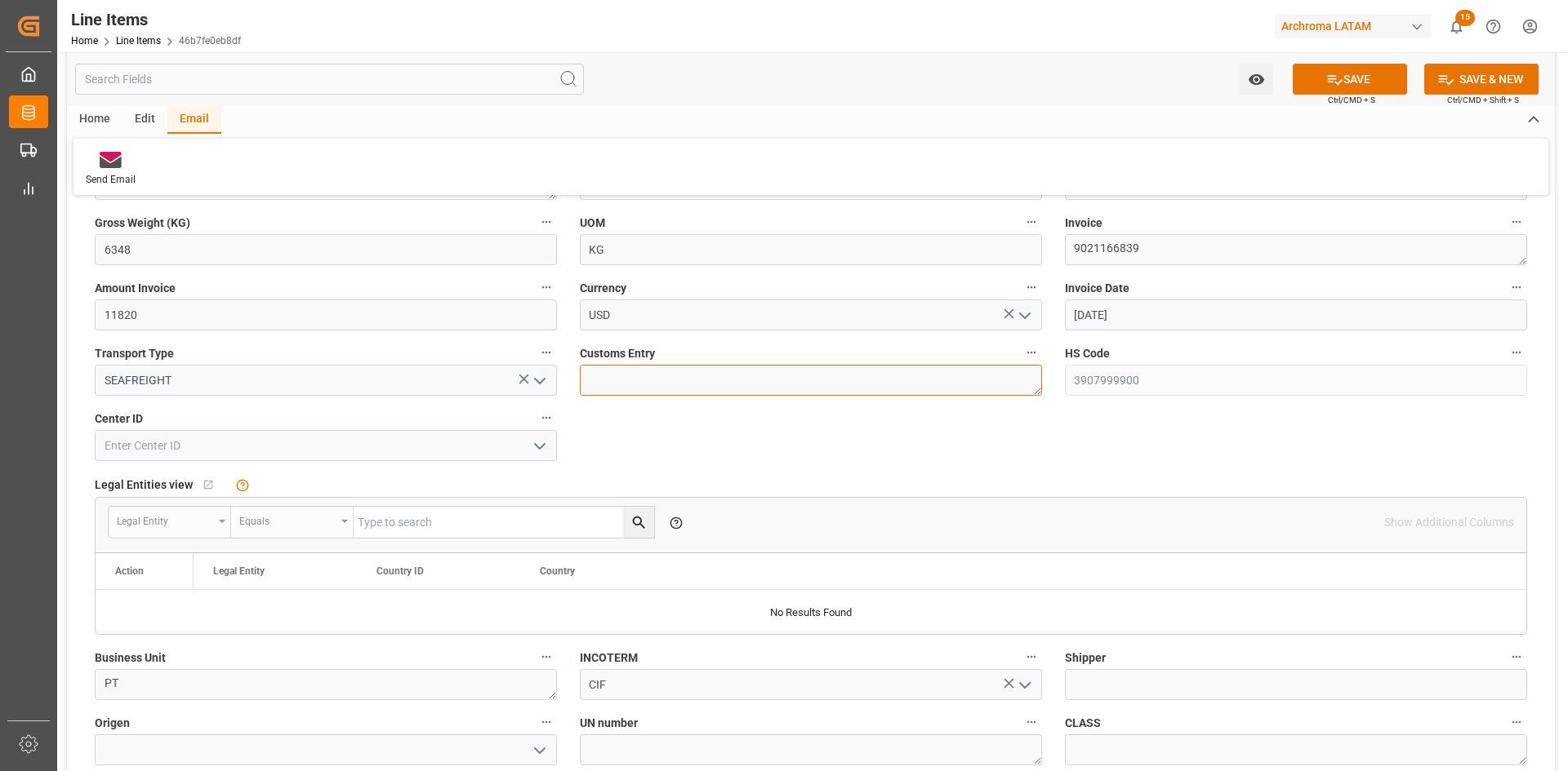
click at [834, 391] on textarea at bounding box center [810, 381] width 462 height 31
click at [694, 372] on textarea at bounding box center [810, 381] width 462 height 31
type textarea "PUERTO CORTES"
click at [538, 444] on icon "open menu" at bounding box center [540, 446] width 20 height 20
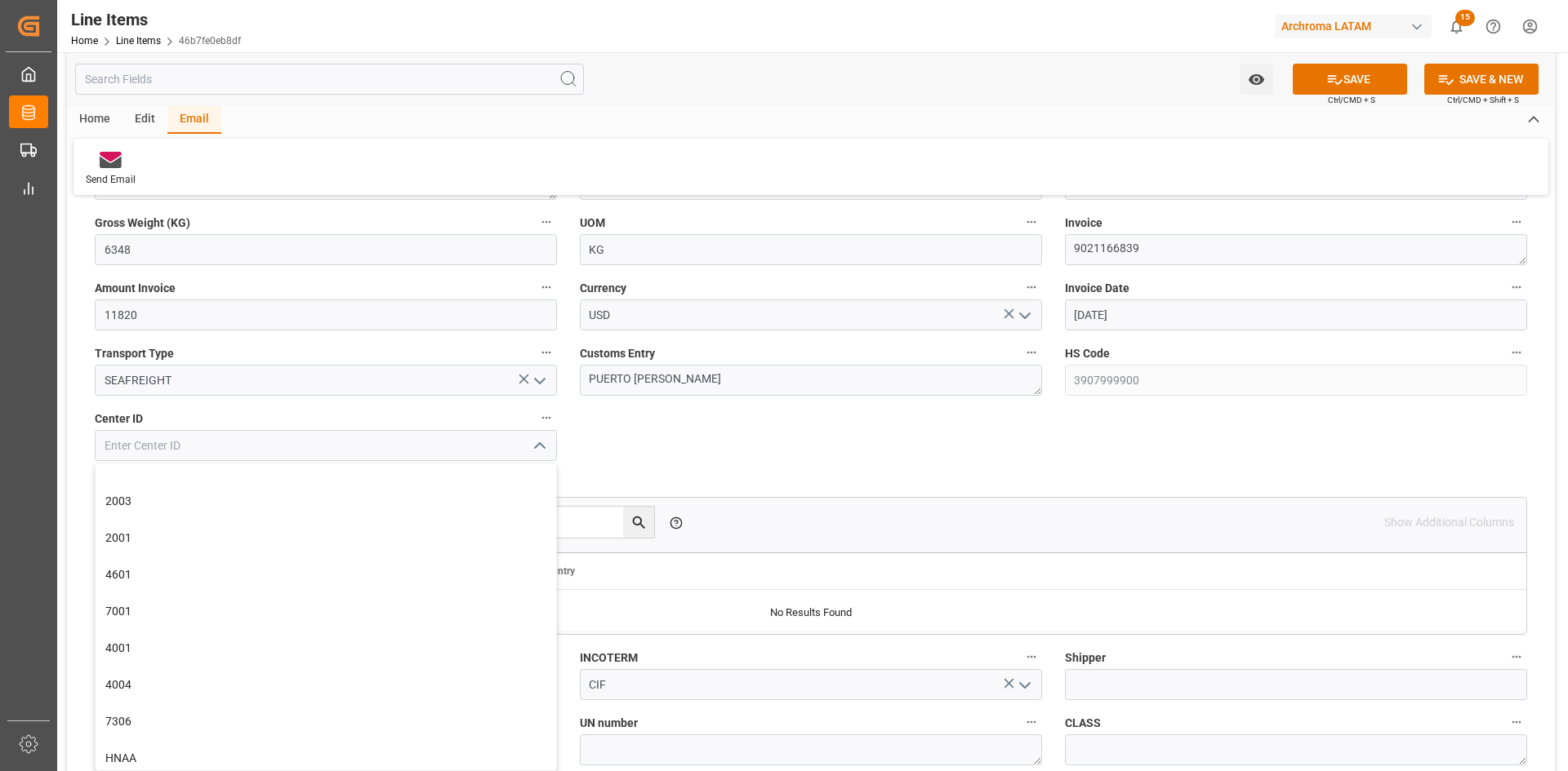
scroll to position [816, 0]
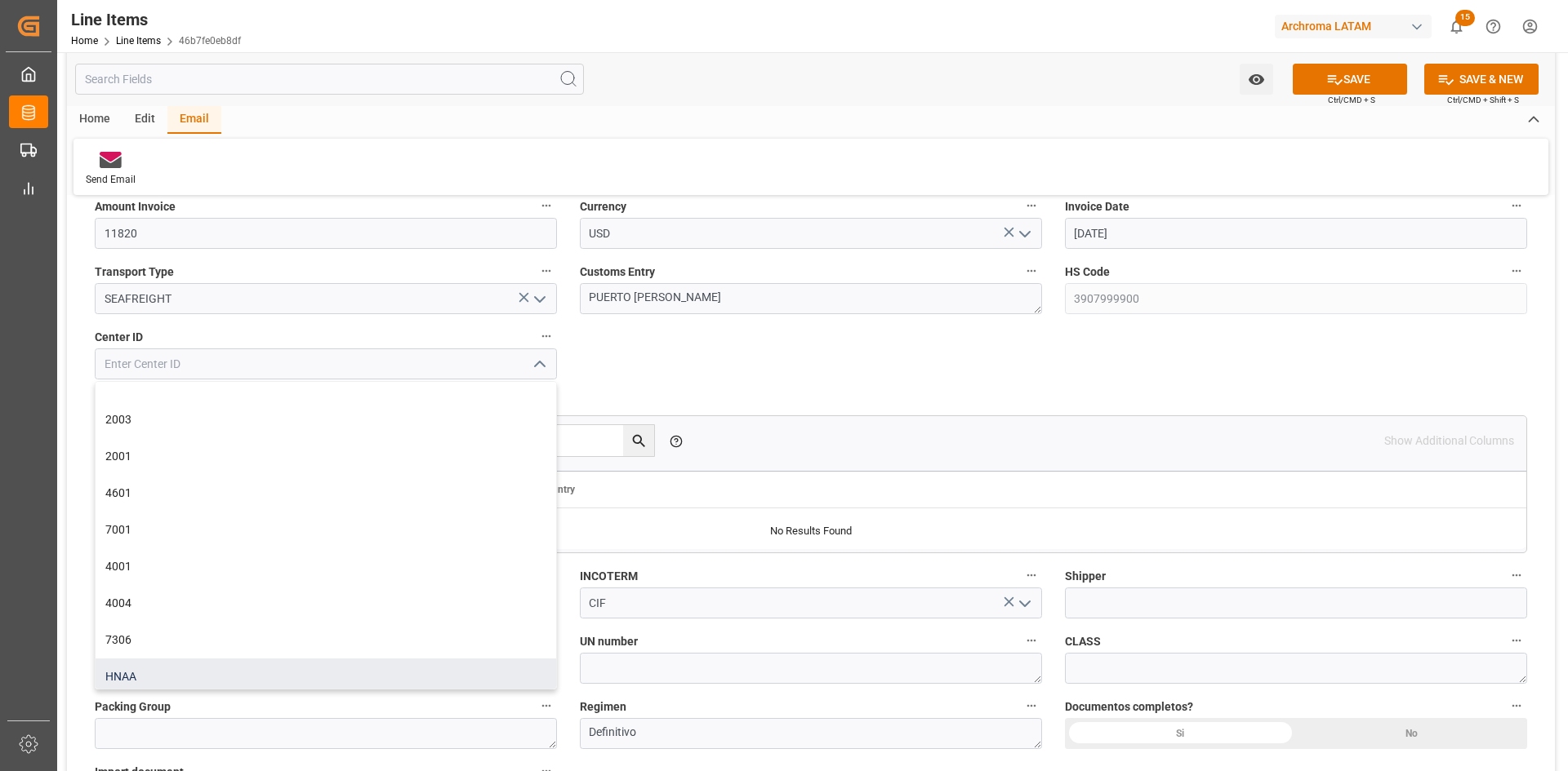
click at [160, 674] on div "HNAA" at bounding box center [325, 676] width 460 height 36
type input "HNAA"
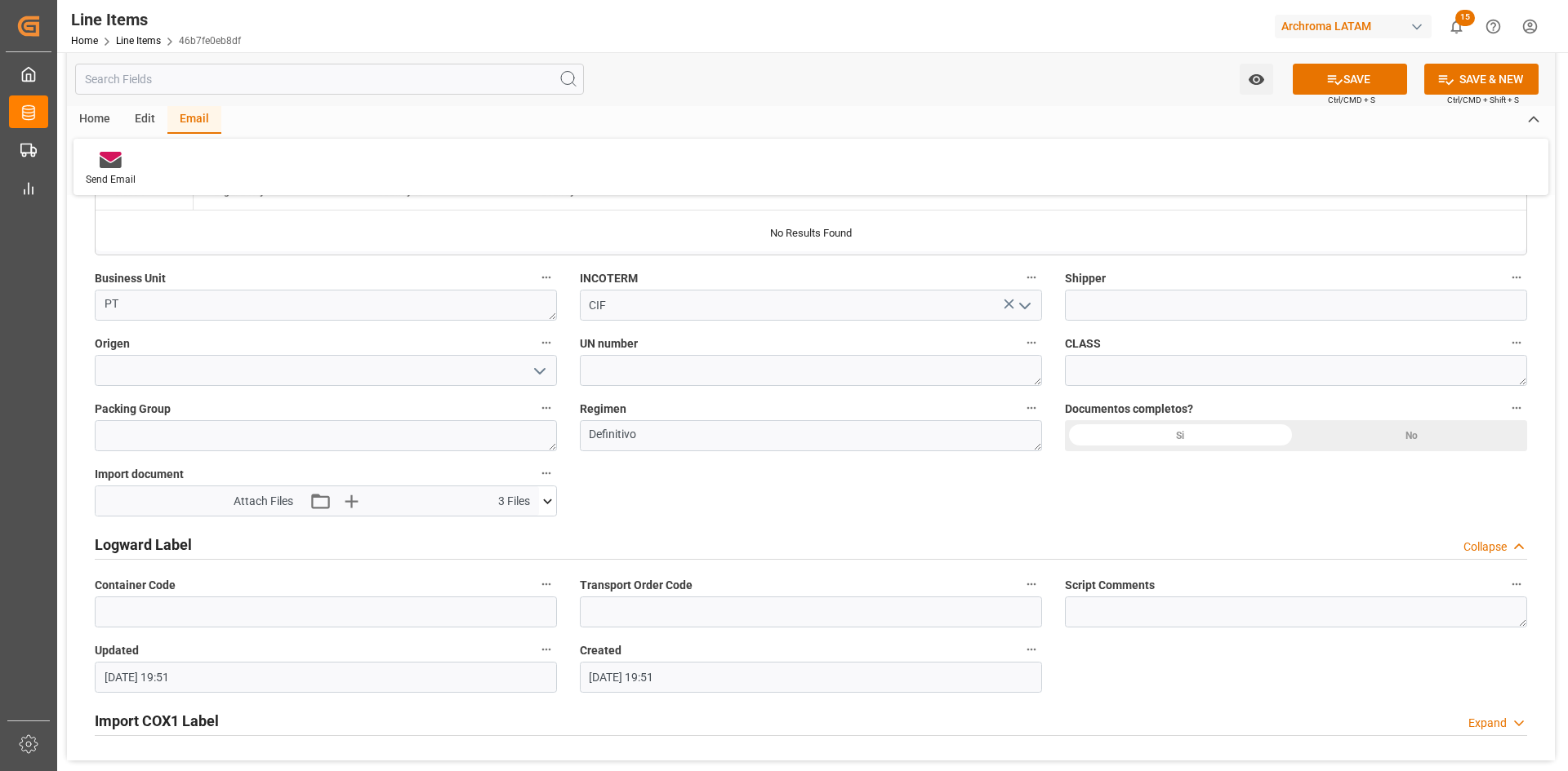
scroll to position [1143, 0]
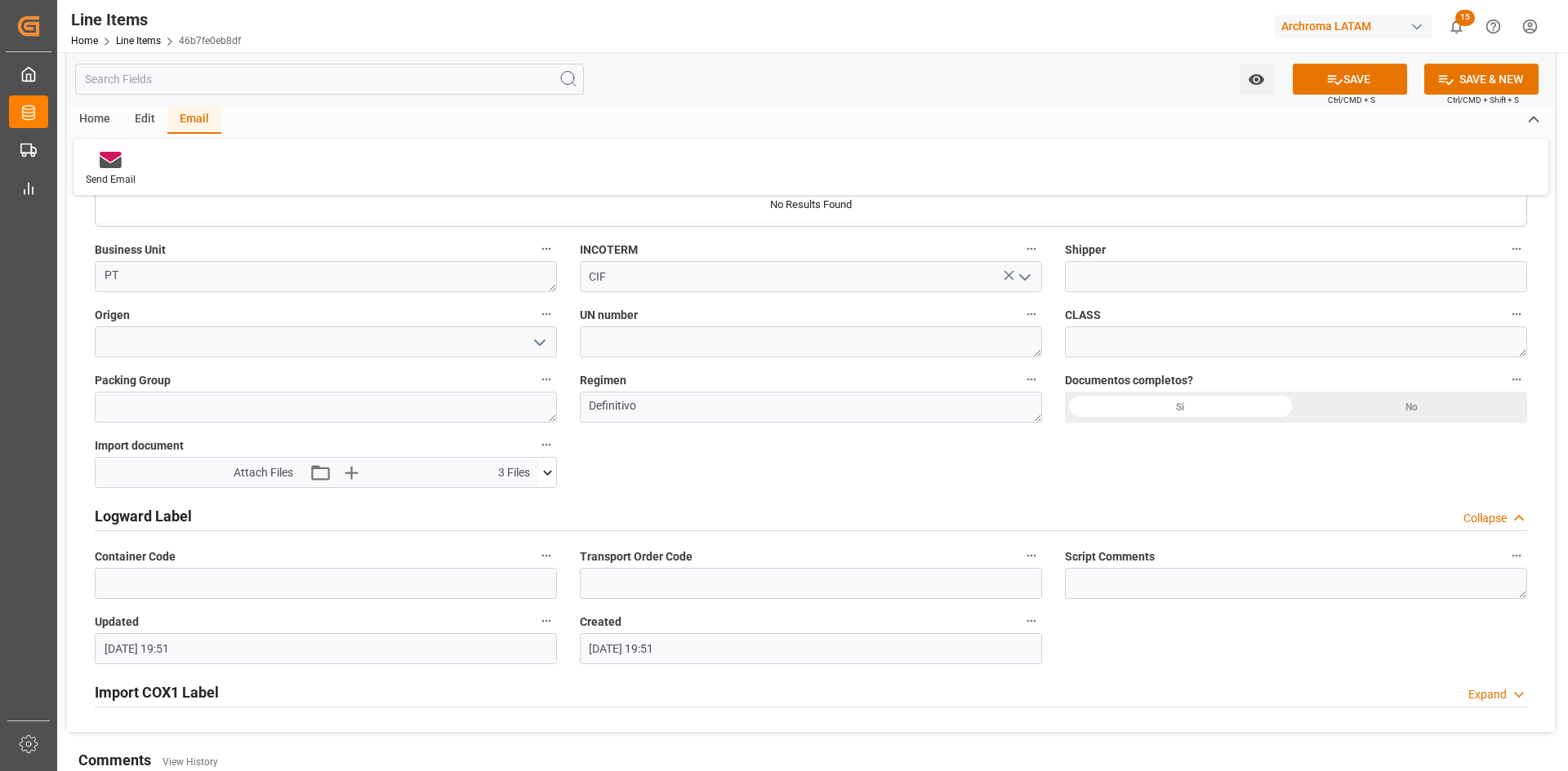
click at [545, 340] on polyline "open menu" at bounding box center [540, 342] width 10 height 5
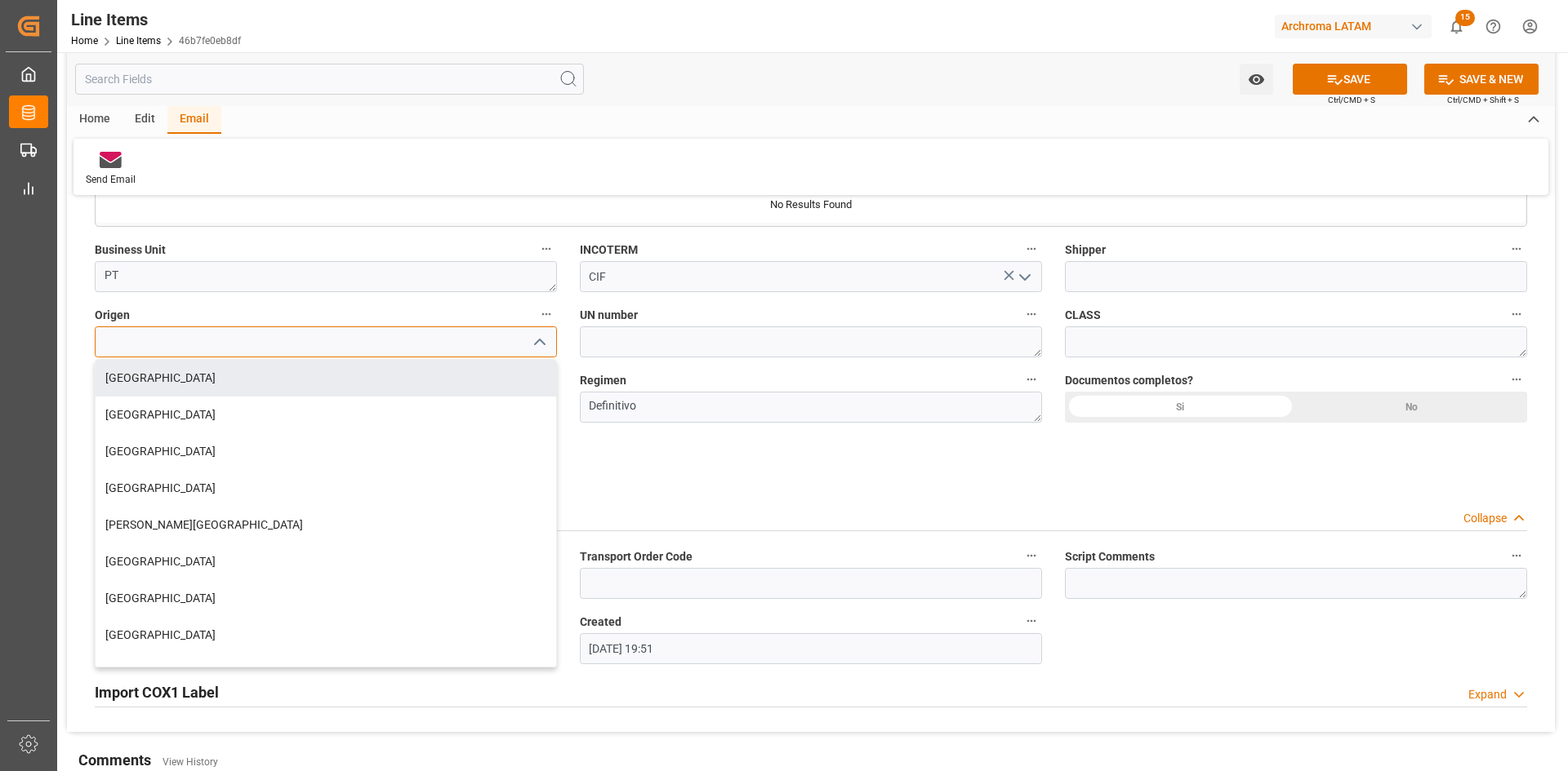
click at [165, 349] on input at bounding box center [326, 342] width 462 height 31
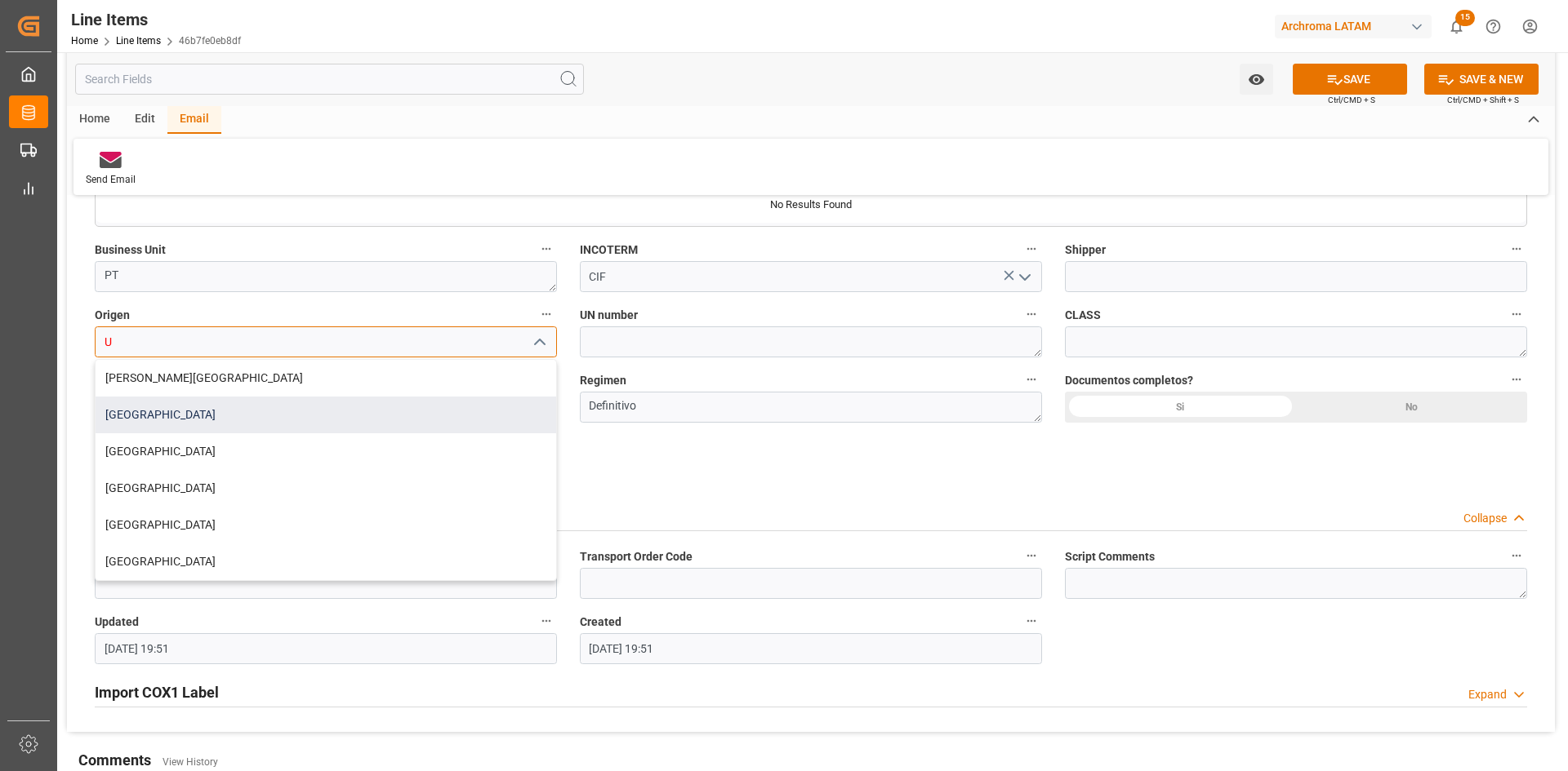
click at [161, 419] on div "USA" at bounding box center [325, 414] width 460 height 36
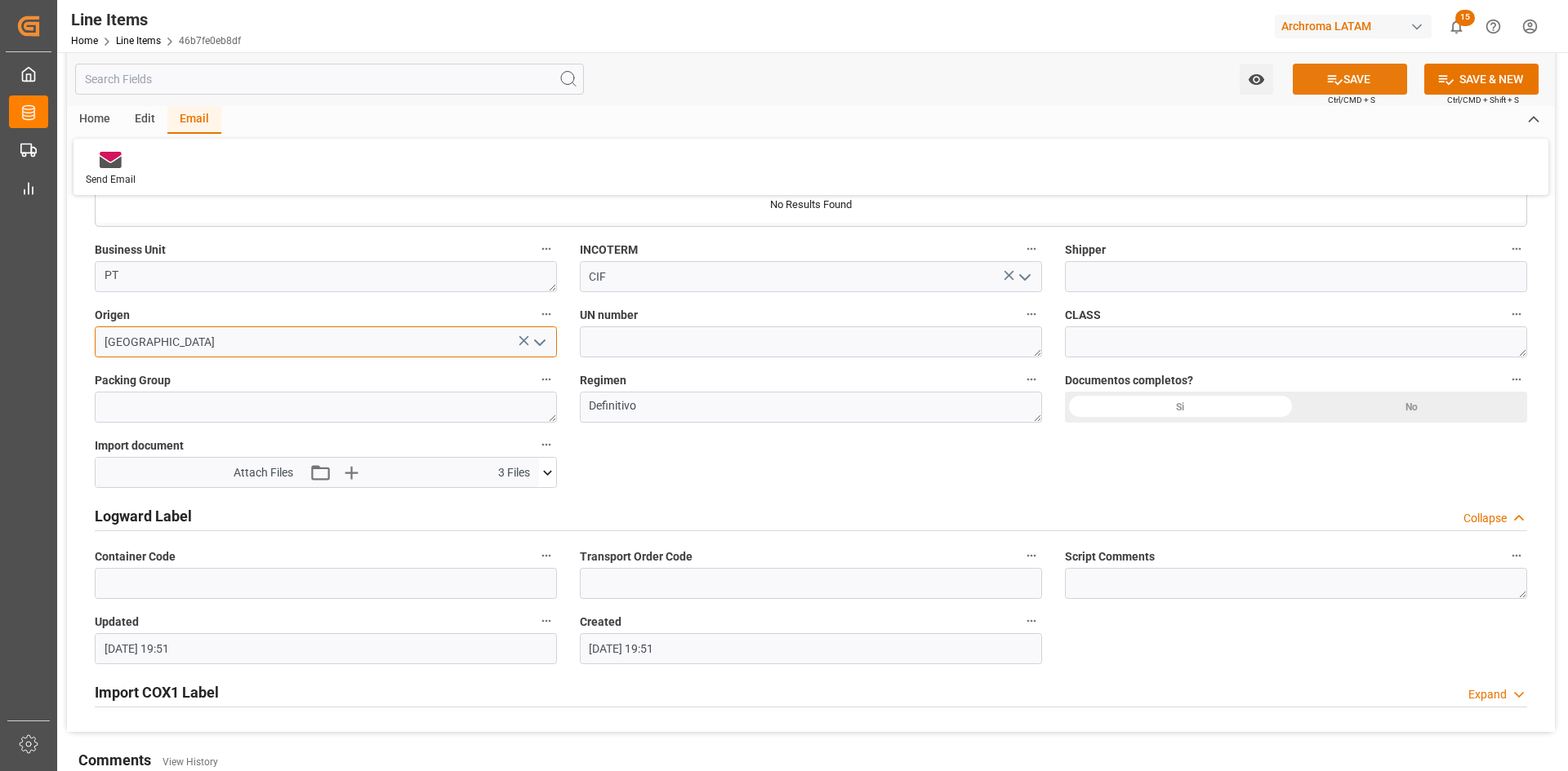
type input "USA"
click at [1343, 78] on button "SAVE" at bounding box center [1349, 79] width 114 height 31
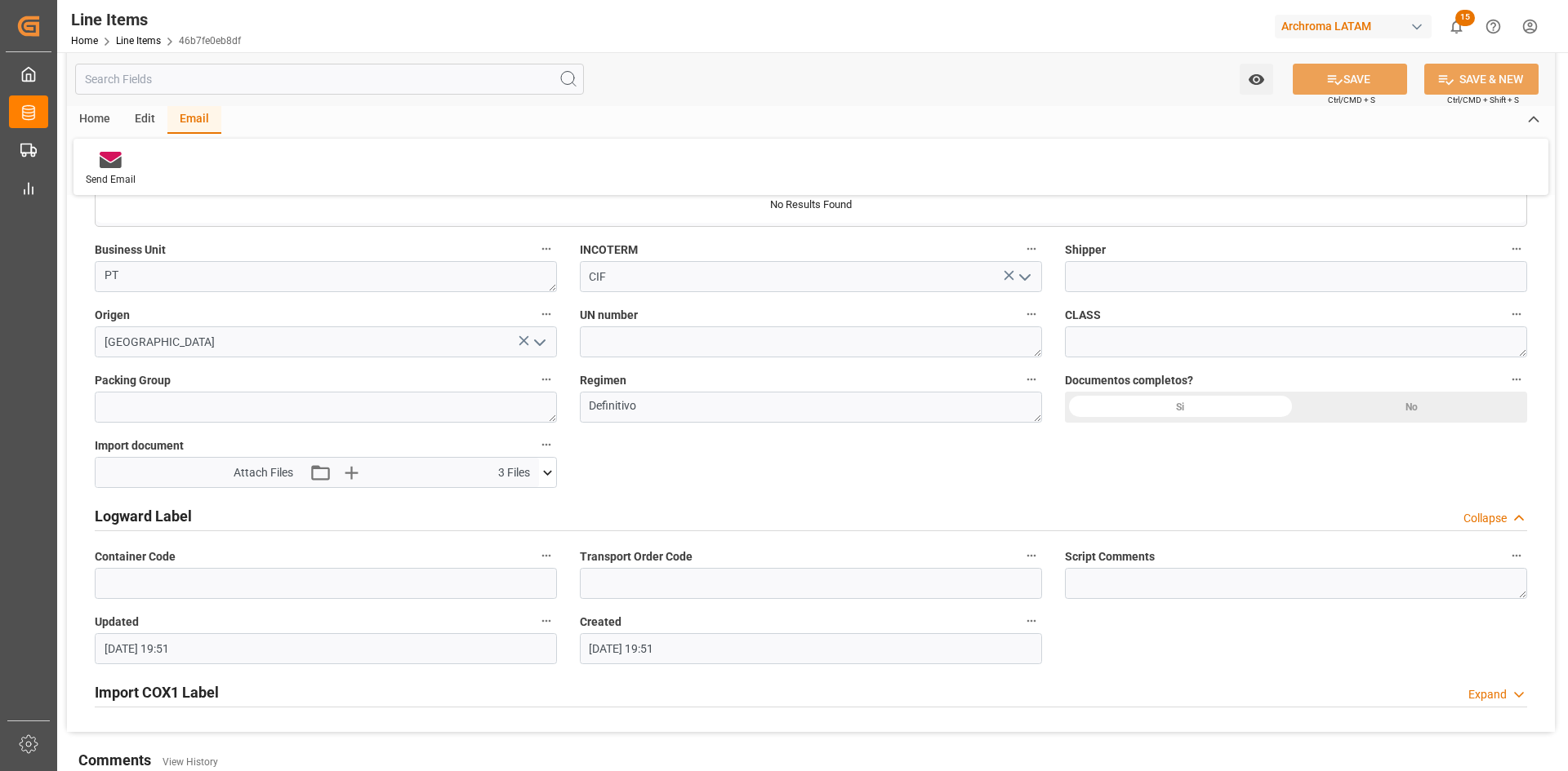
type textarea "6 IBC"
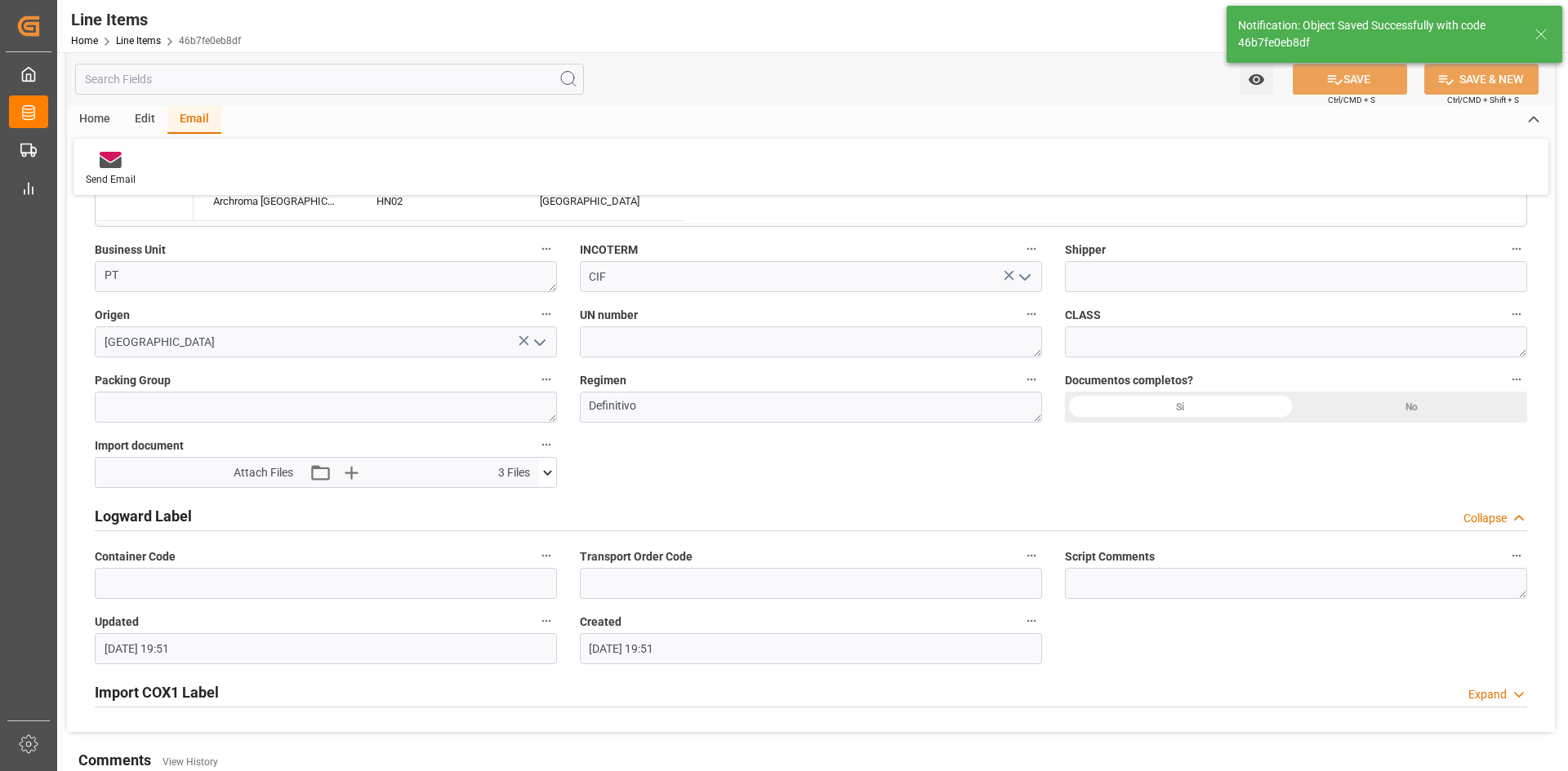
type input "05.09.2025 19:54"
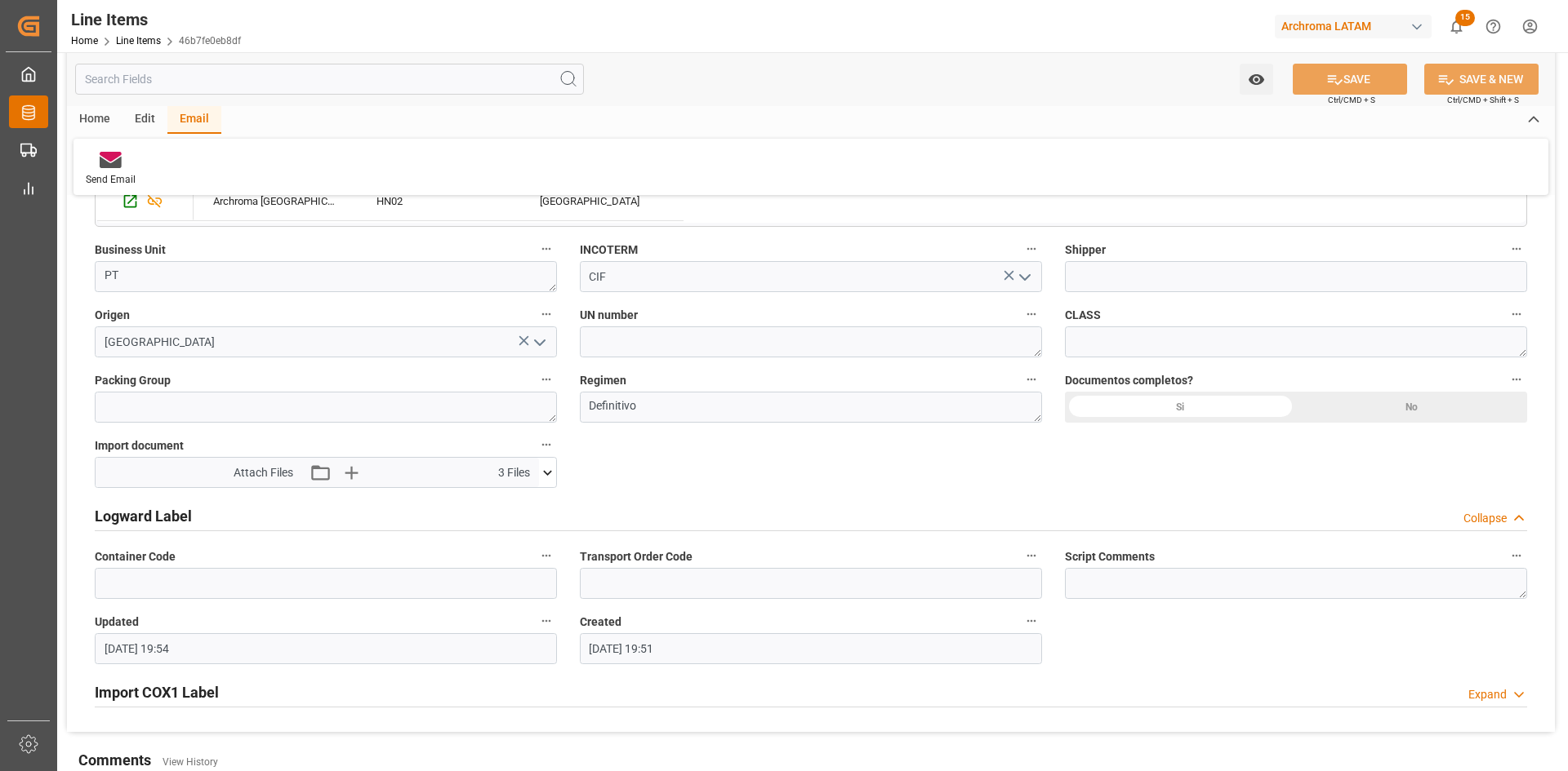
click at [23, 112] on icon at bounding box center [27, 112] width 12 height 15
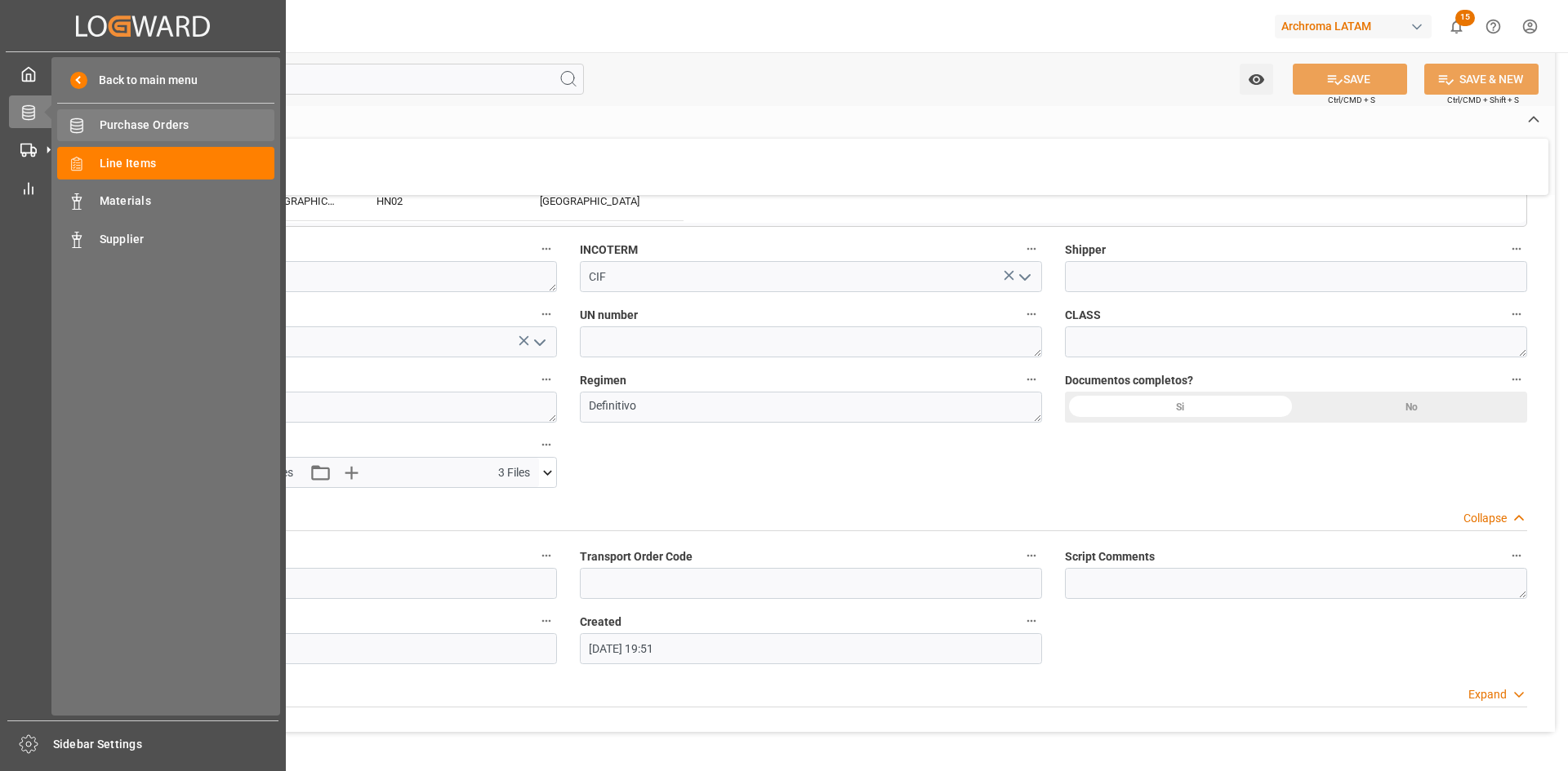
click at [143, 124] on span "Purchase Orders" at bounding box center [187, 125] width 176 height 17
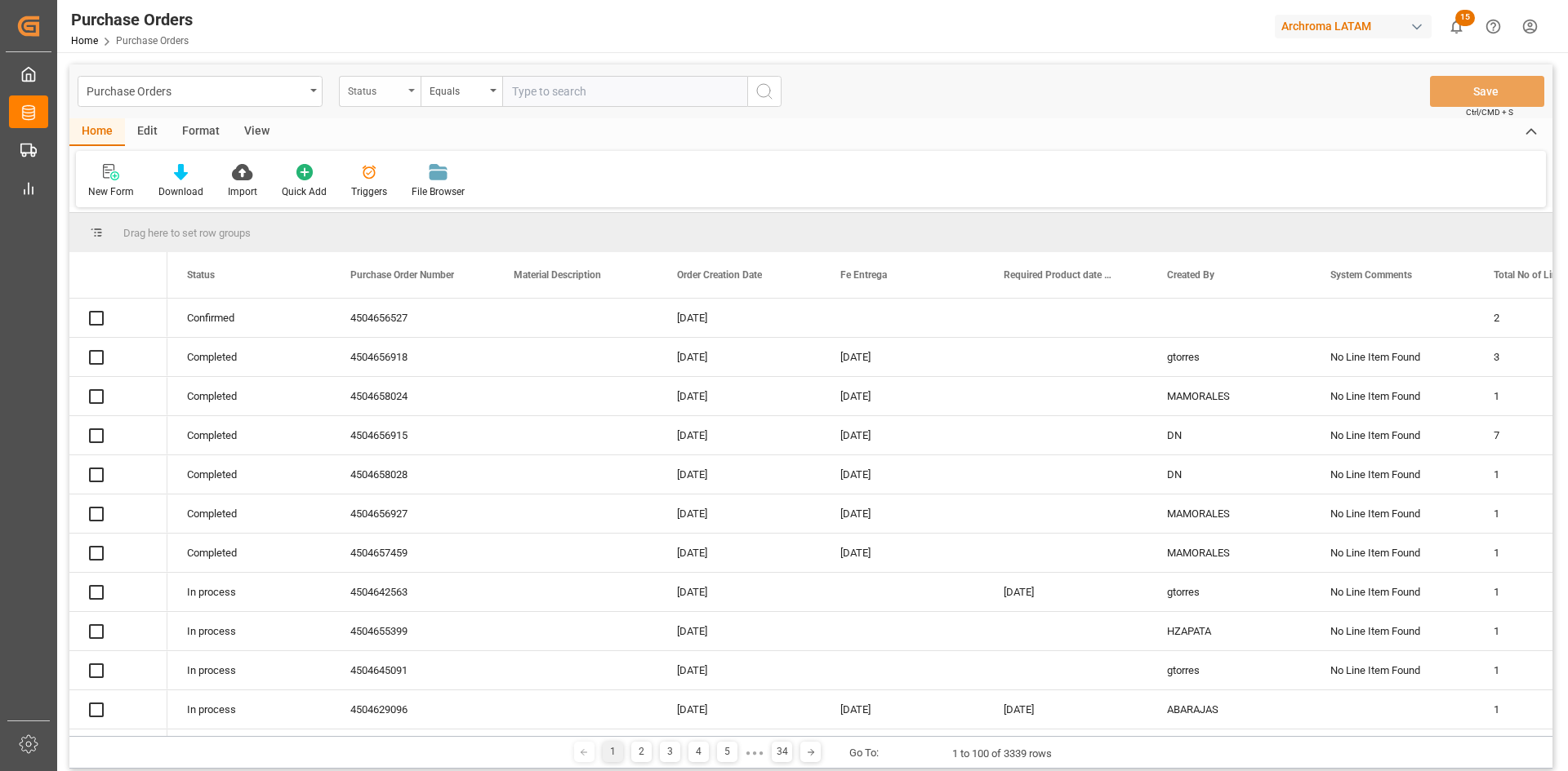
click at [401, 95] on div "Status" at bounding box center [375, 89] width 56 height 19
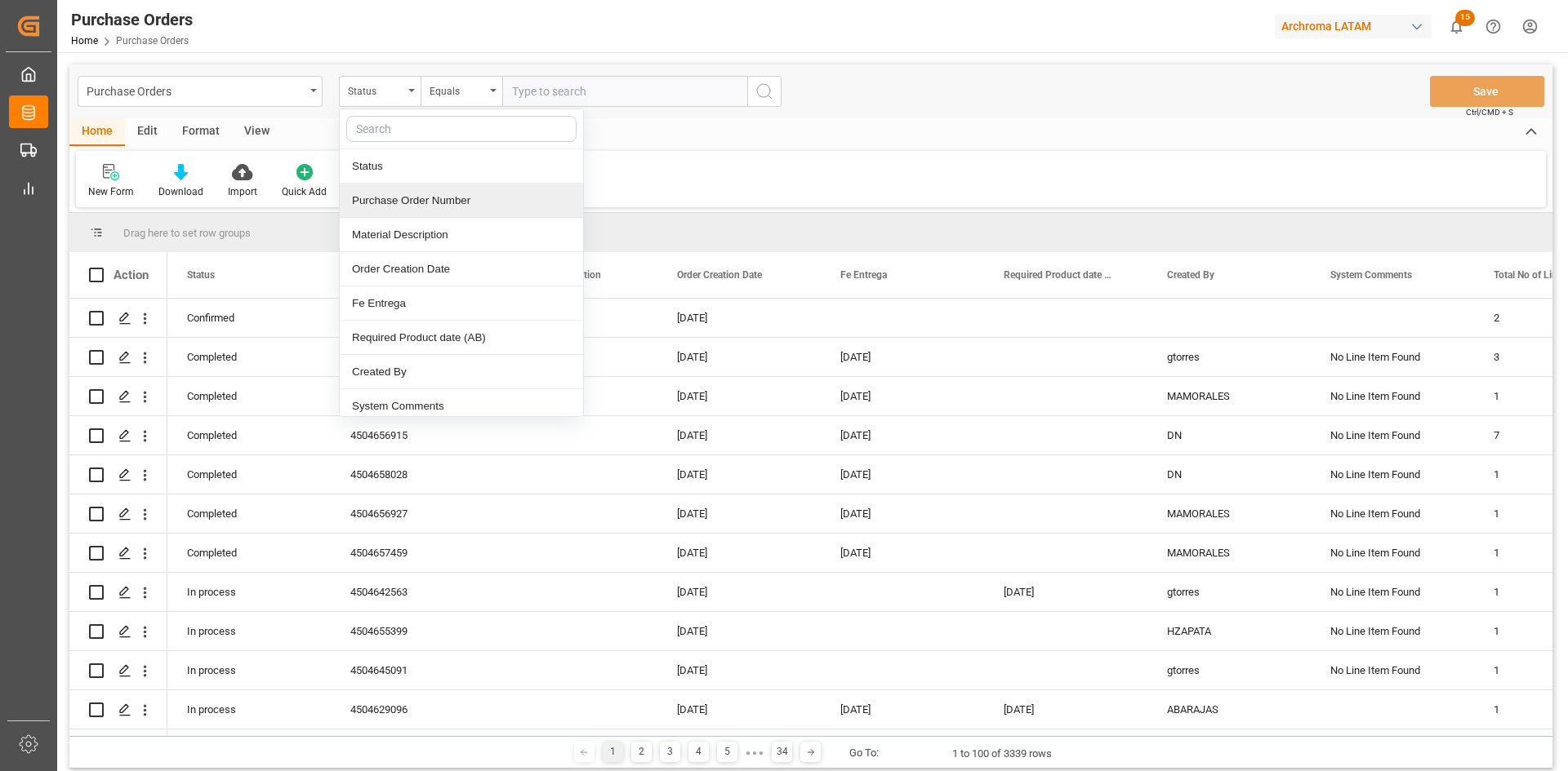
click at [431, 190] on div "Purchase Order Number" at bounding box center [461, 200] width 243 height 34
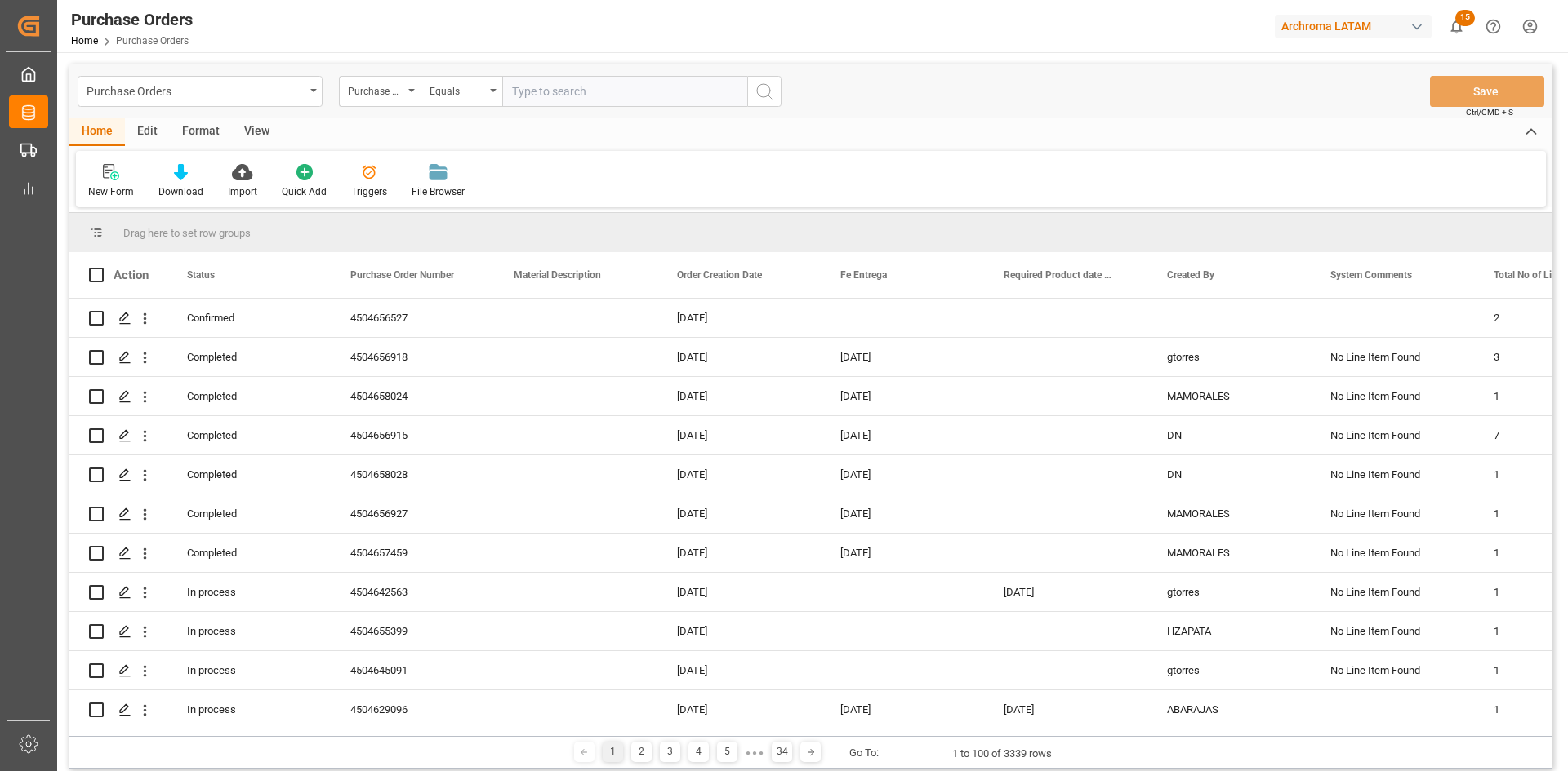
click at [528, 100] on input "text" at bounding box center [625, 91] width 245 height 31
paste input "4504655844"
type input "4504655844"
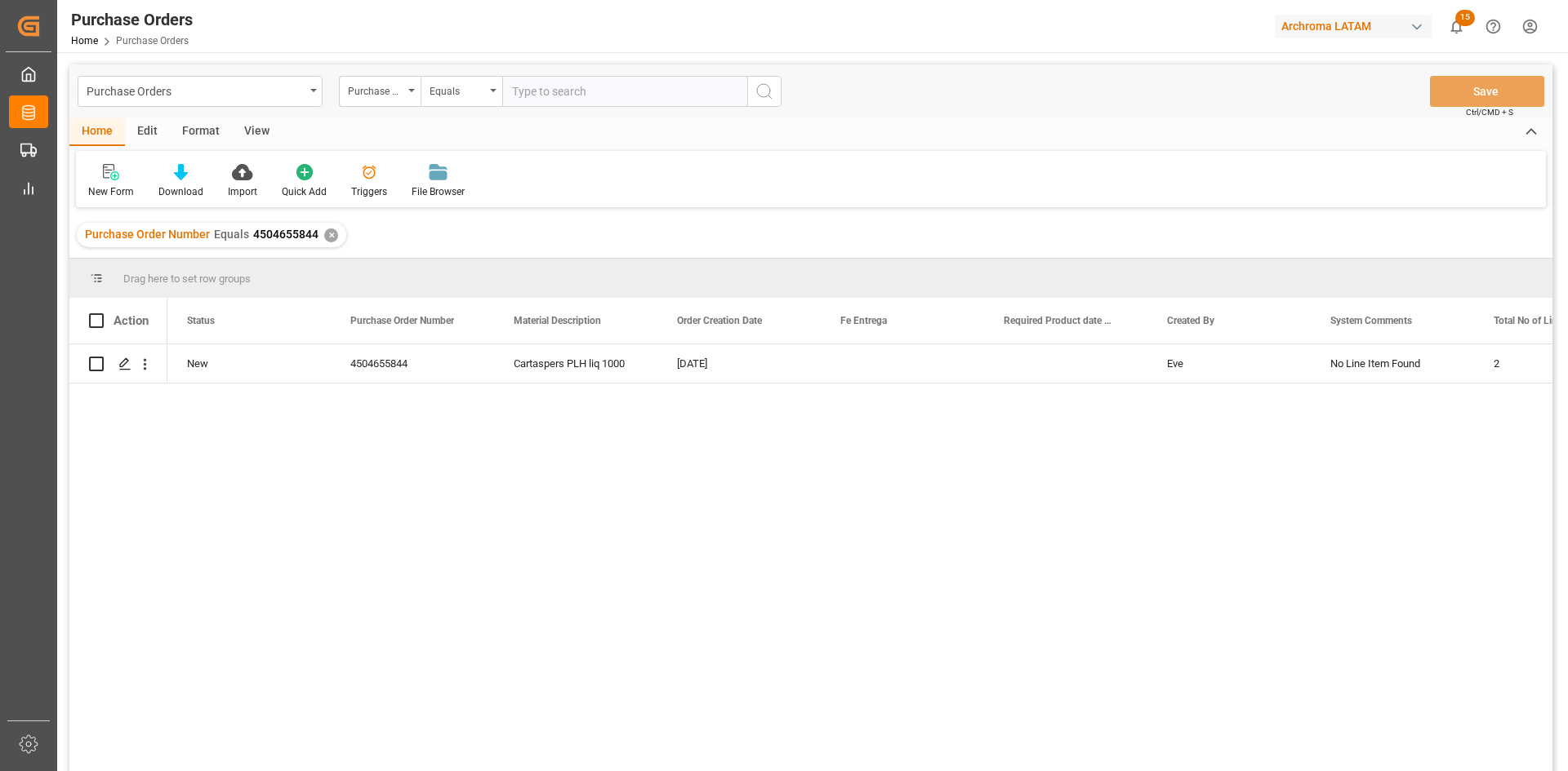
click at [332, 235] on div "✕" at bounding box center [331, 235] width 14 height 14
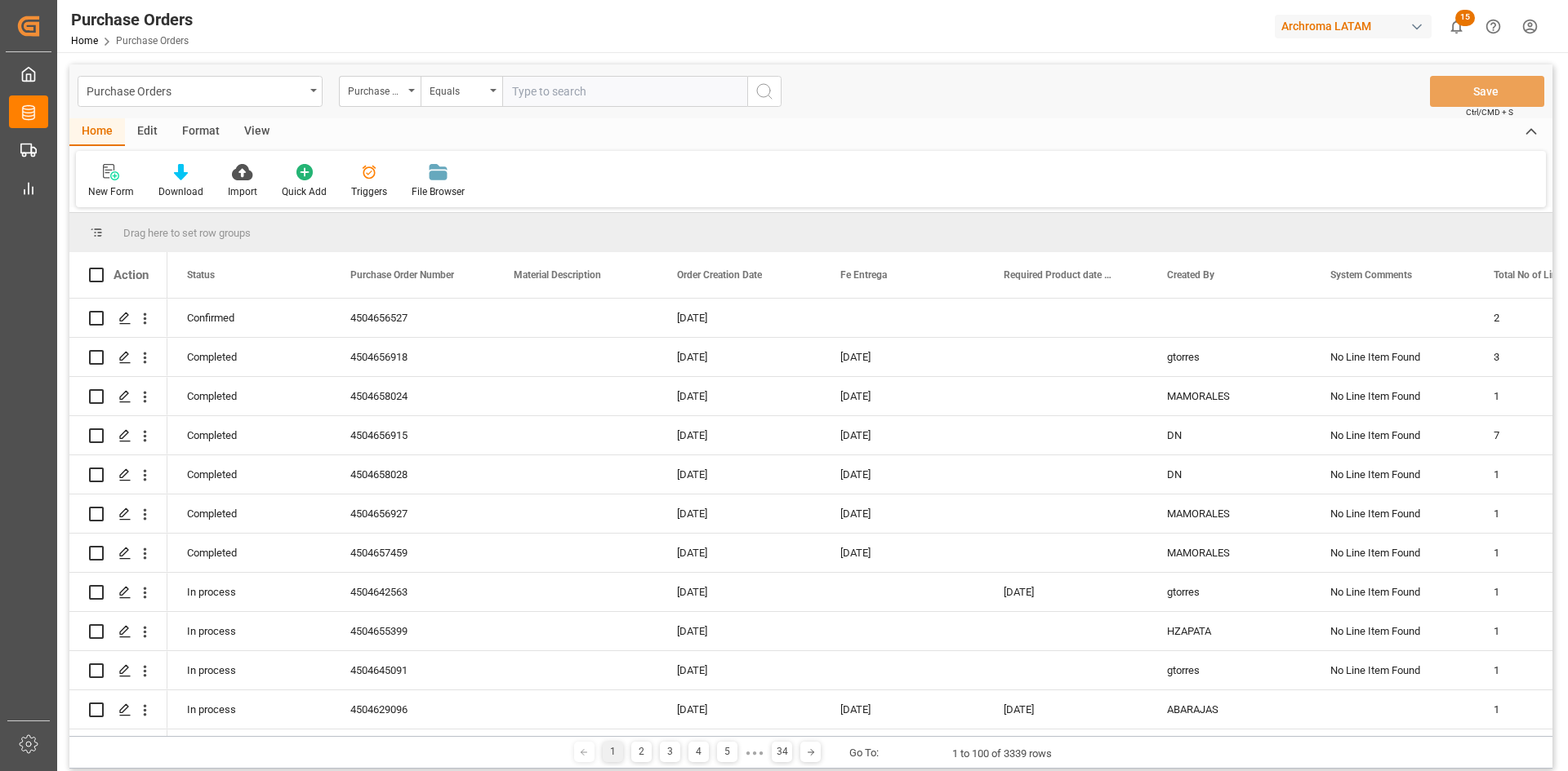
click at [1498, 31] on icon "Help Center" at bounding box center [1492, 26] width 17 height 17
click at [1534, 26] on html "Created by potrace 1.15, written by Peter Selinger 2001-2017 Created by potrace…" at bounding box center [784, 386] width 1568 height 771
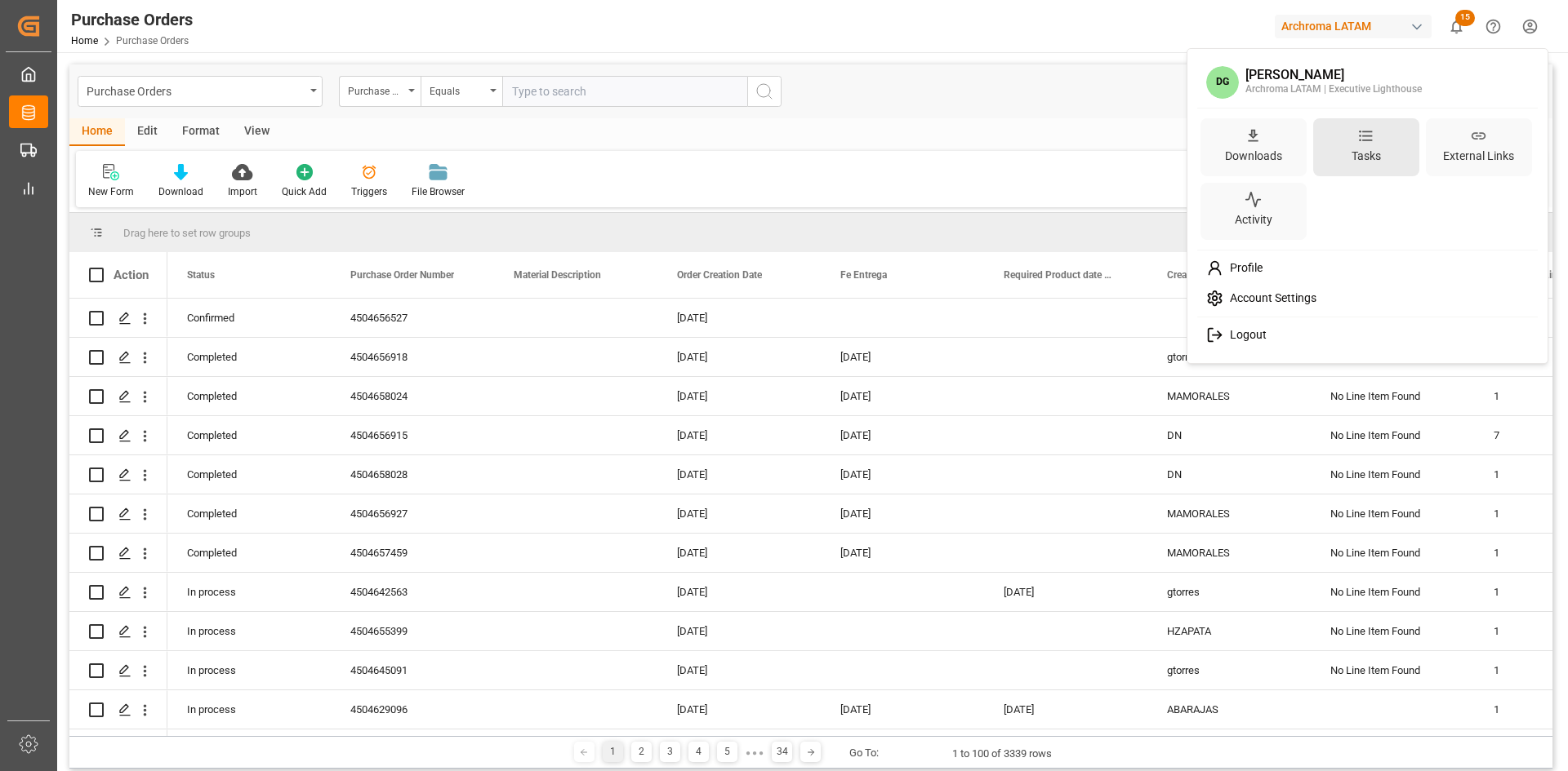
click at [1387, 143] on div "Tasks" at bounding box center [1366, 147] width 106 height 58
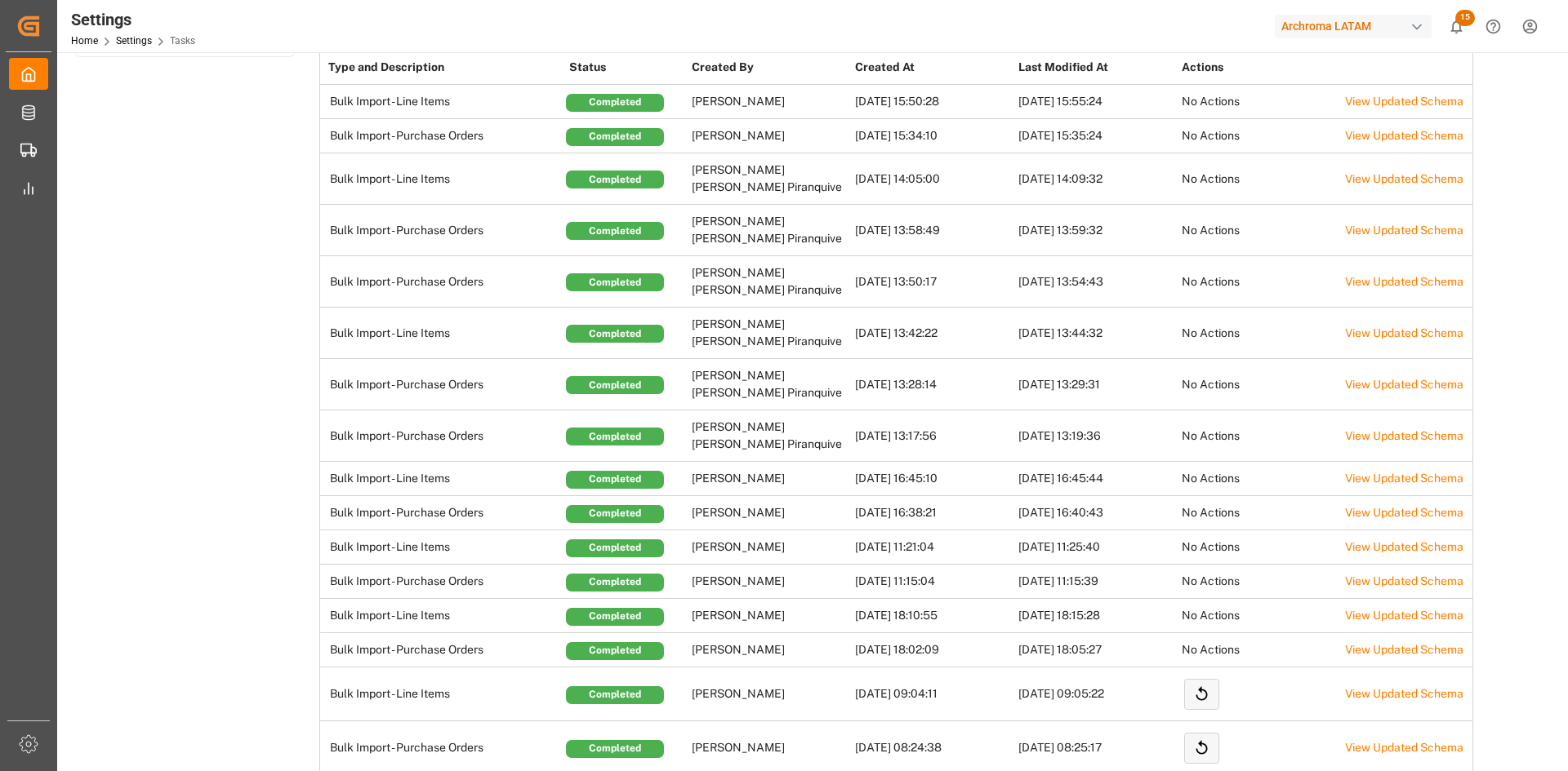
scroll to position [163, 0]
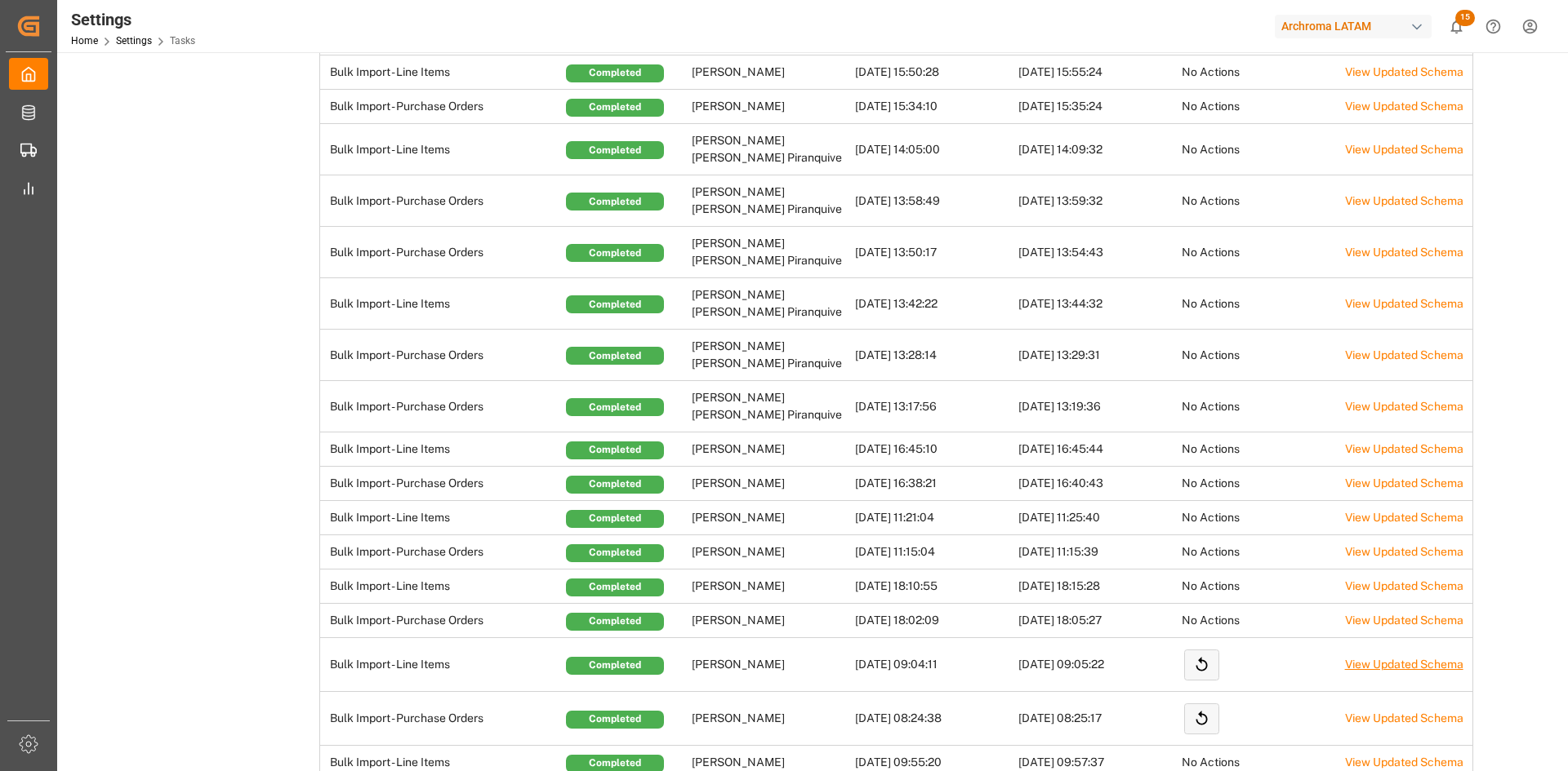
click at [1415, 658] on link "View Updated Schema" at bounding box center [1403, 664] width 119 height 13
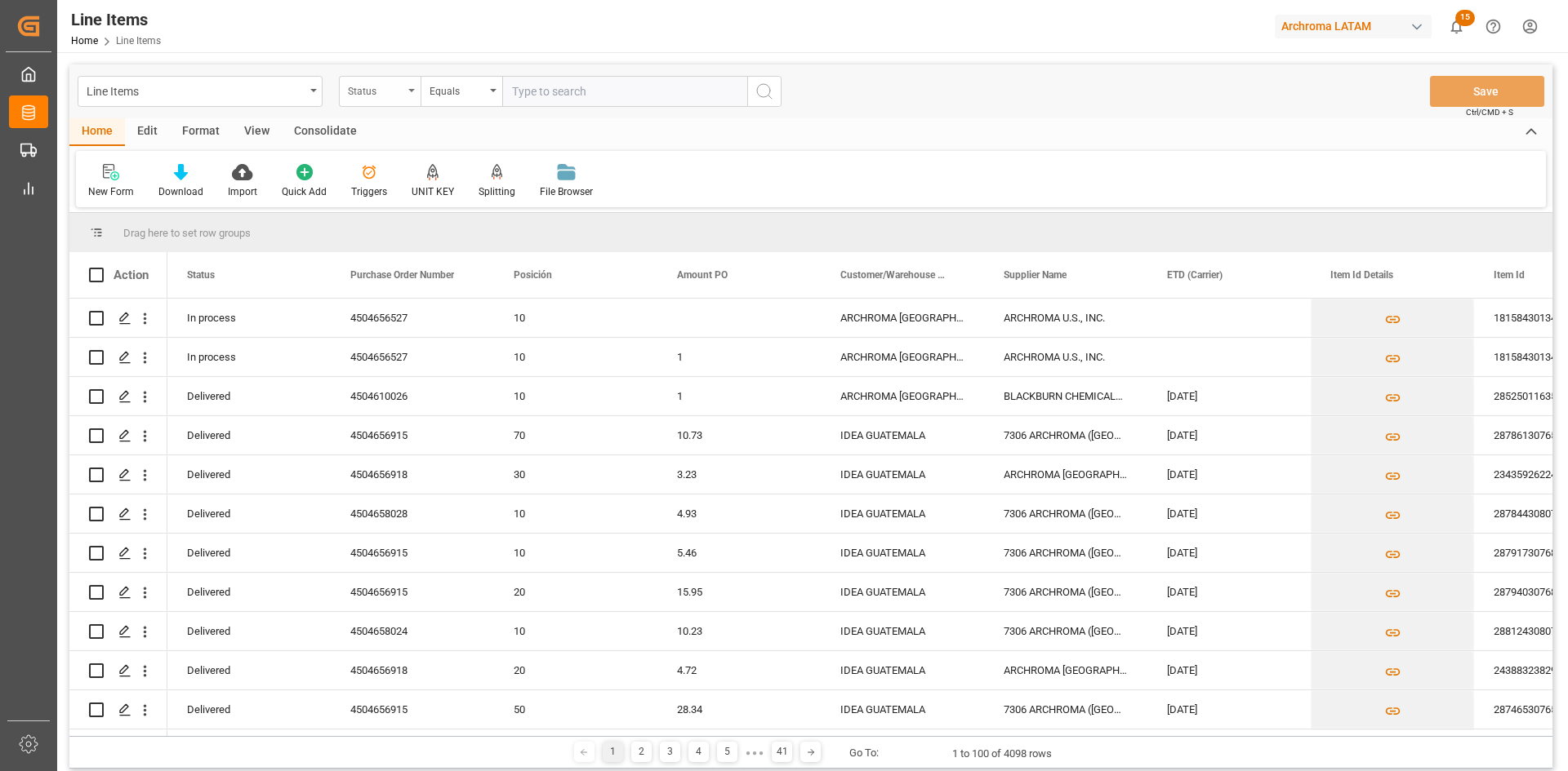
click at [409, 90] on icon "open menu" at bounding box center [411, 90] width 7 height 3
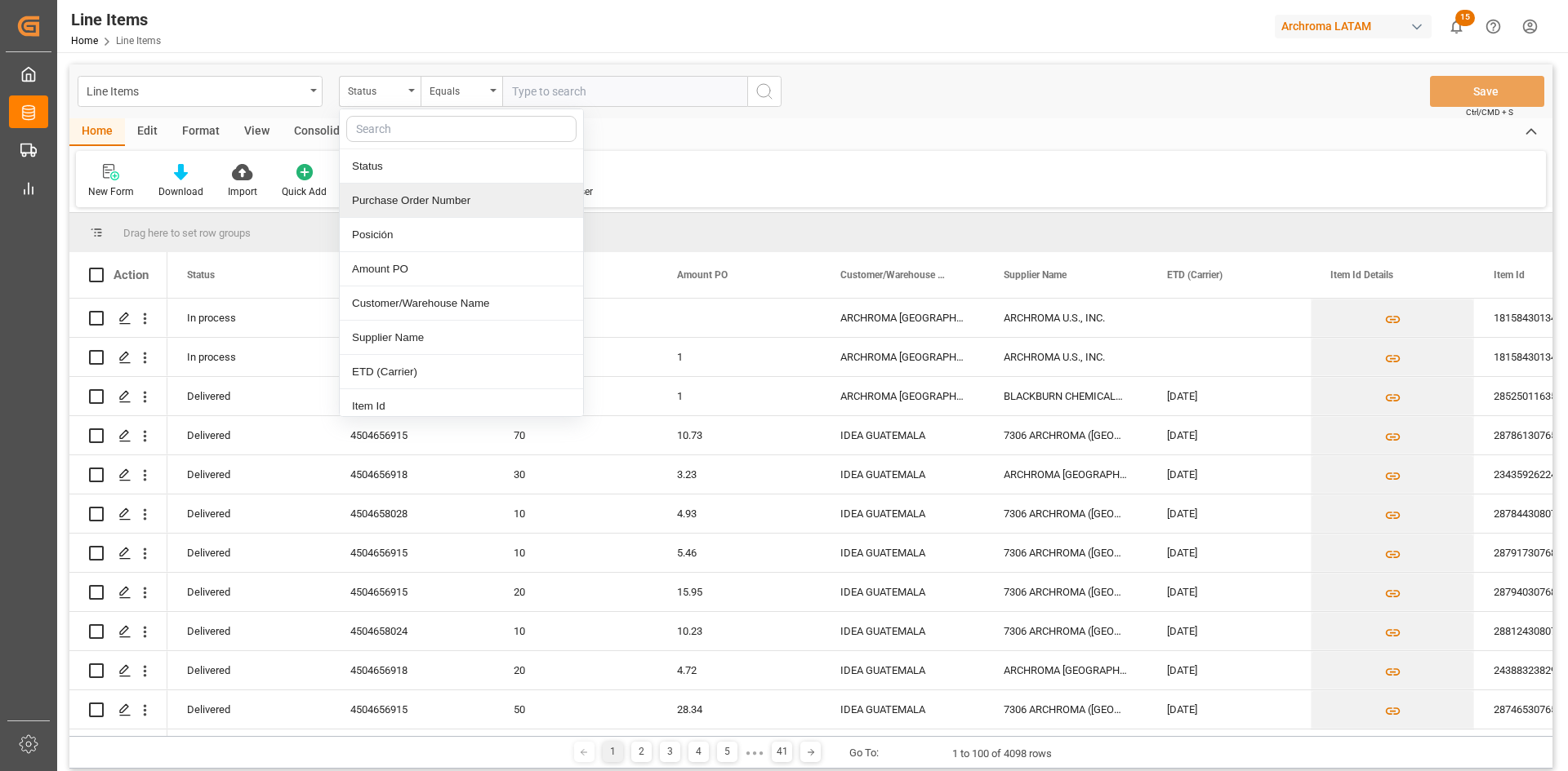
click at [460, 196] on div "Purchase Order Number" at bounding box center [461, 200] width 243 height 34
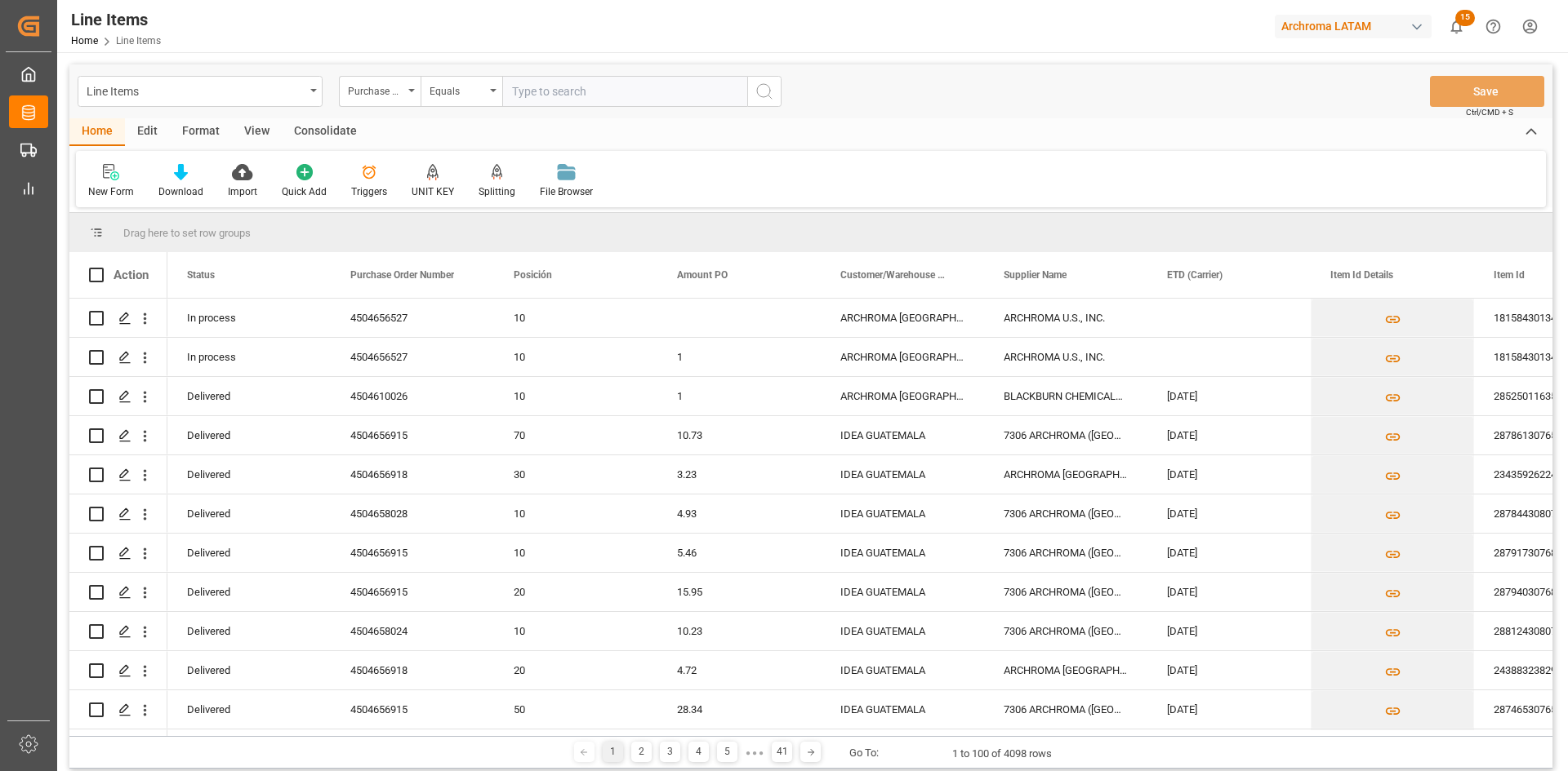
click at [546, 88] on input "text" at bounding box center [625, 91] width 245 height 31
paste input "4504655844"
type input "4504655844"
drag, startPoint x: 584, startPoint y: 90, endPoint x: 494, endPoint y: 90, distance: 90.0
click at [498, 92] on div "Purchase Order Number Equals 4504655844" at bounding box center [559, 91] width 443 height 31
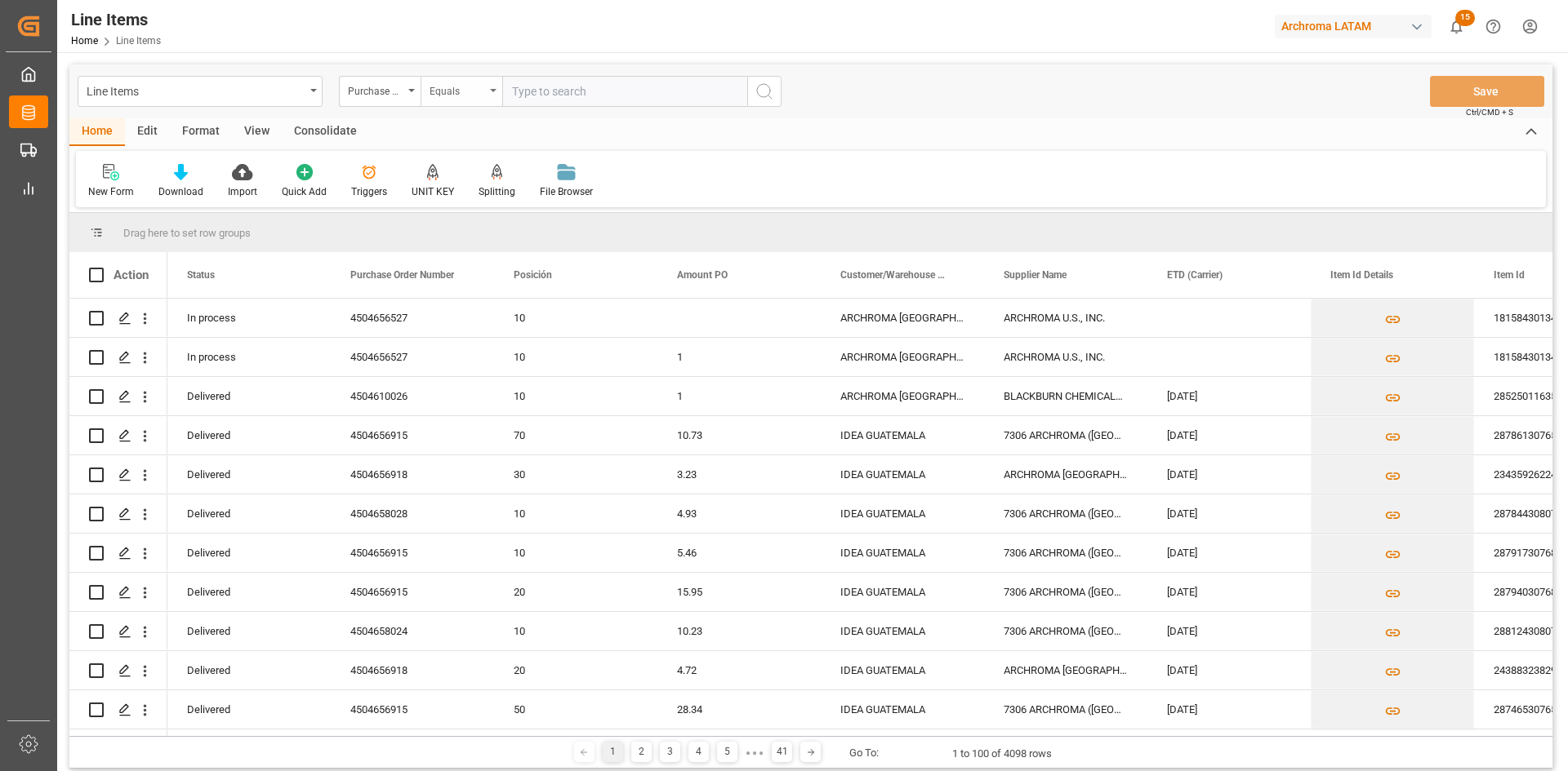
paste input "4504656527"
type input "4504656527"
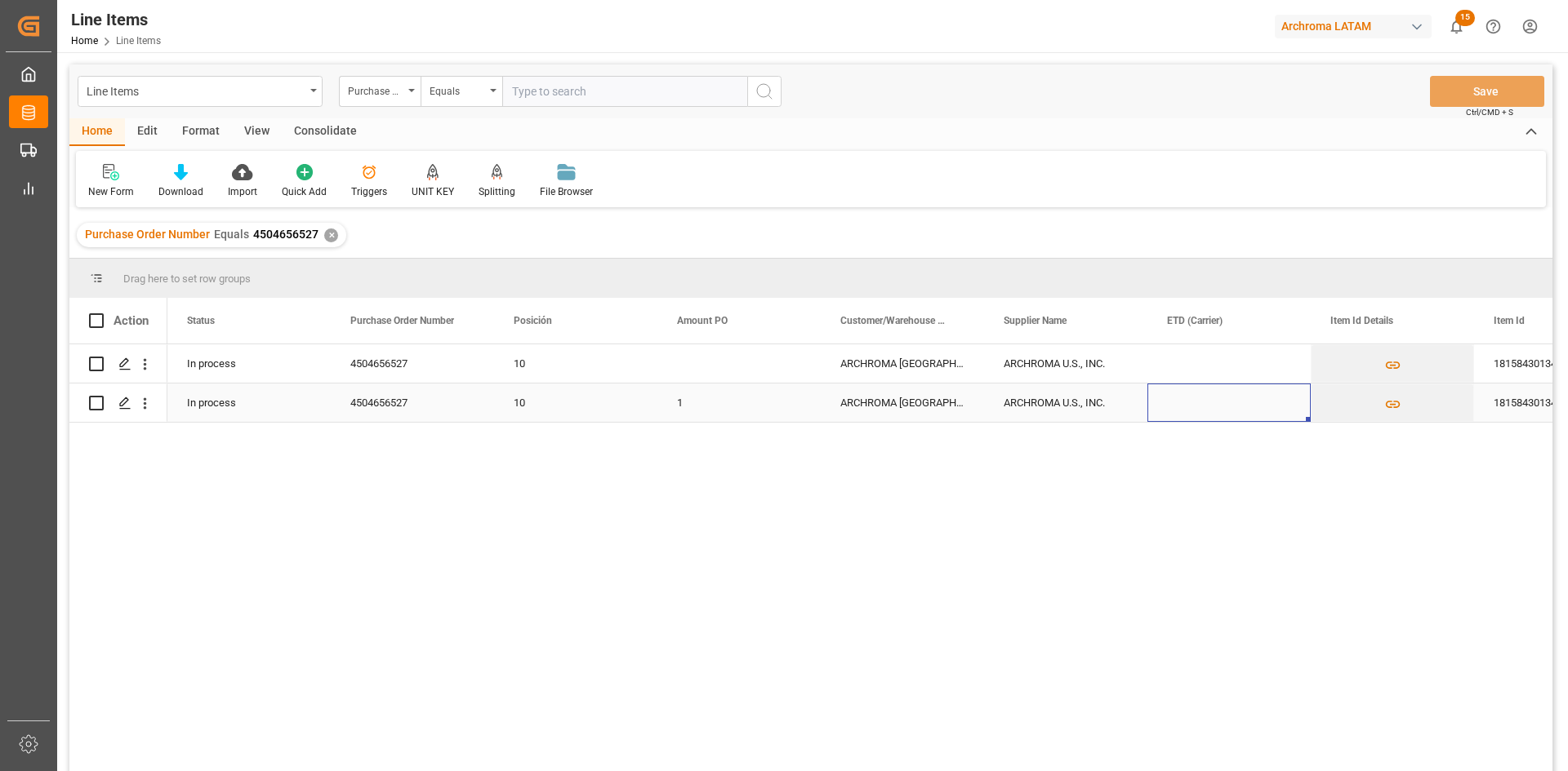
click at [1185, 398] on div "Press SPACE to select this row." at bounding box center [1228, 402] width 163 height 38
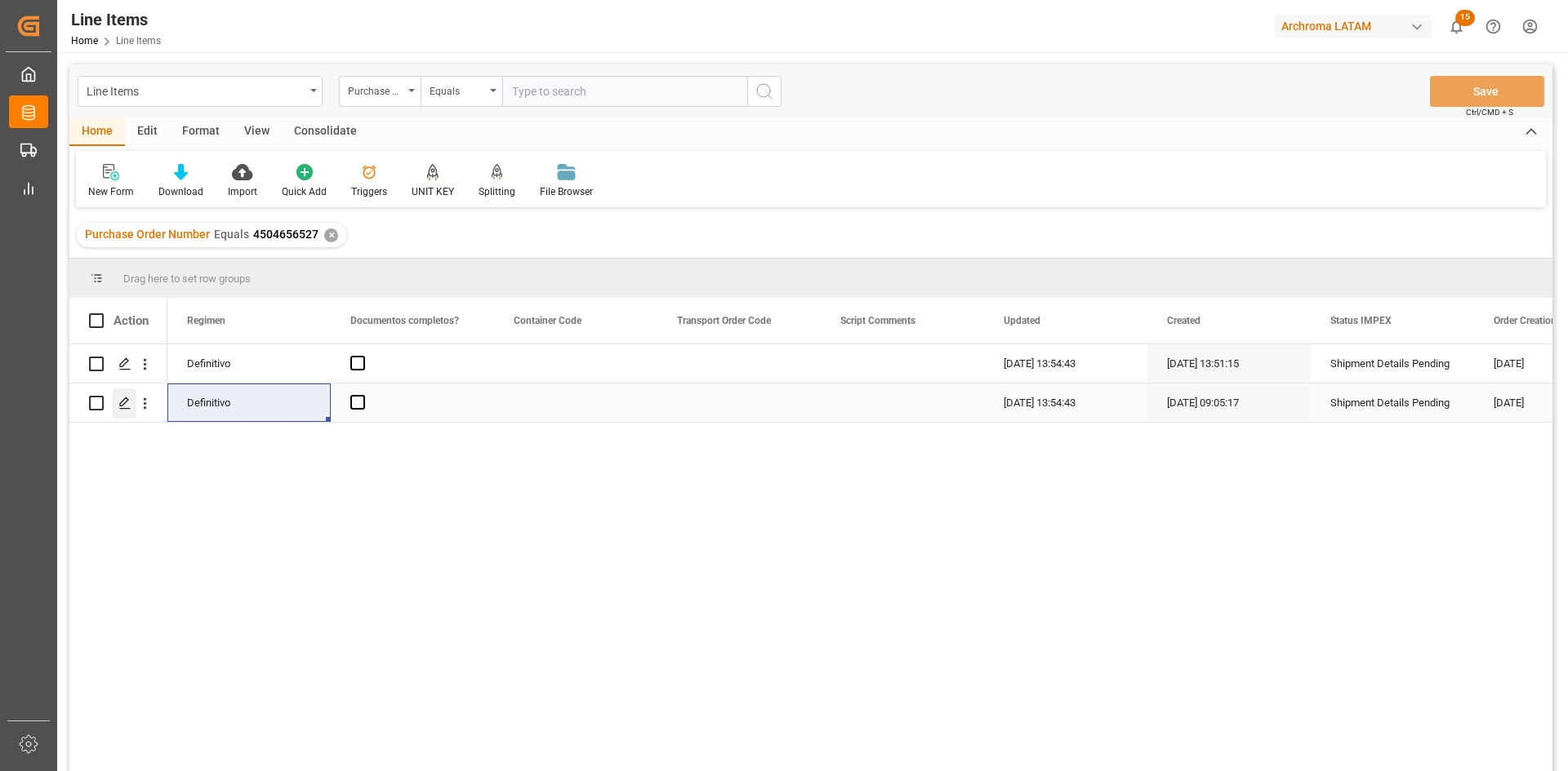
click at [119, 401] on icon "Press SPACE to select this row." at bounding box center [125, 402] width 13 height 13
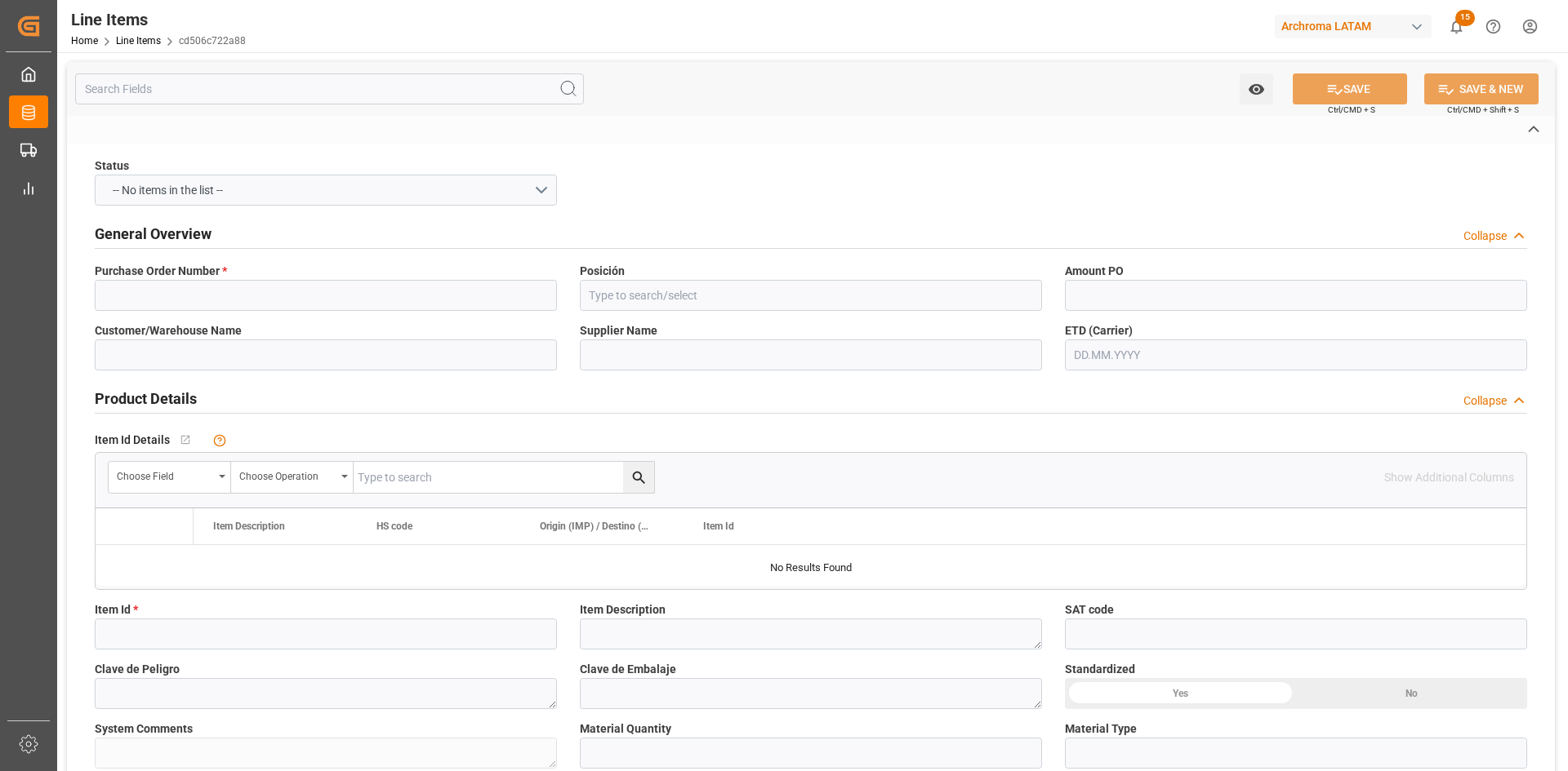
type input "4504656527"
type input "10"
type input "ARCHROMA [GEOGRAPHIC_DATA] S.A. DE C.V"
type input "ARCHROMA U.S., INC."
type input "18158430134"
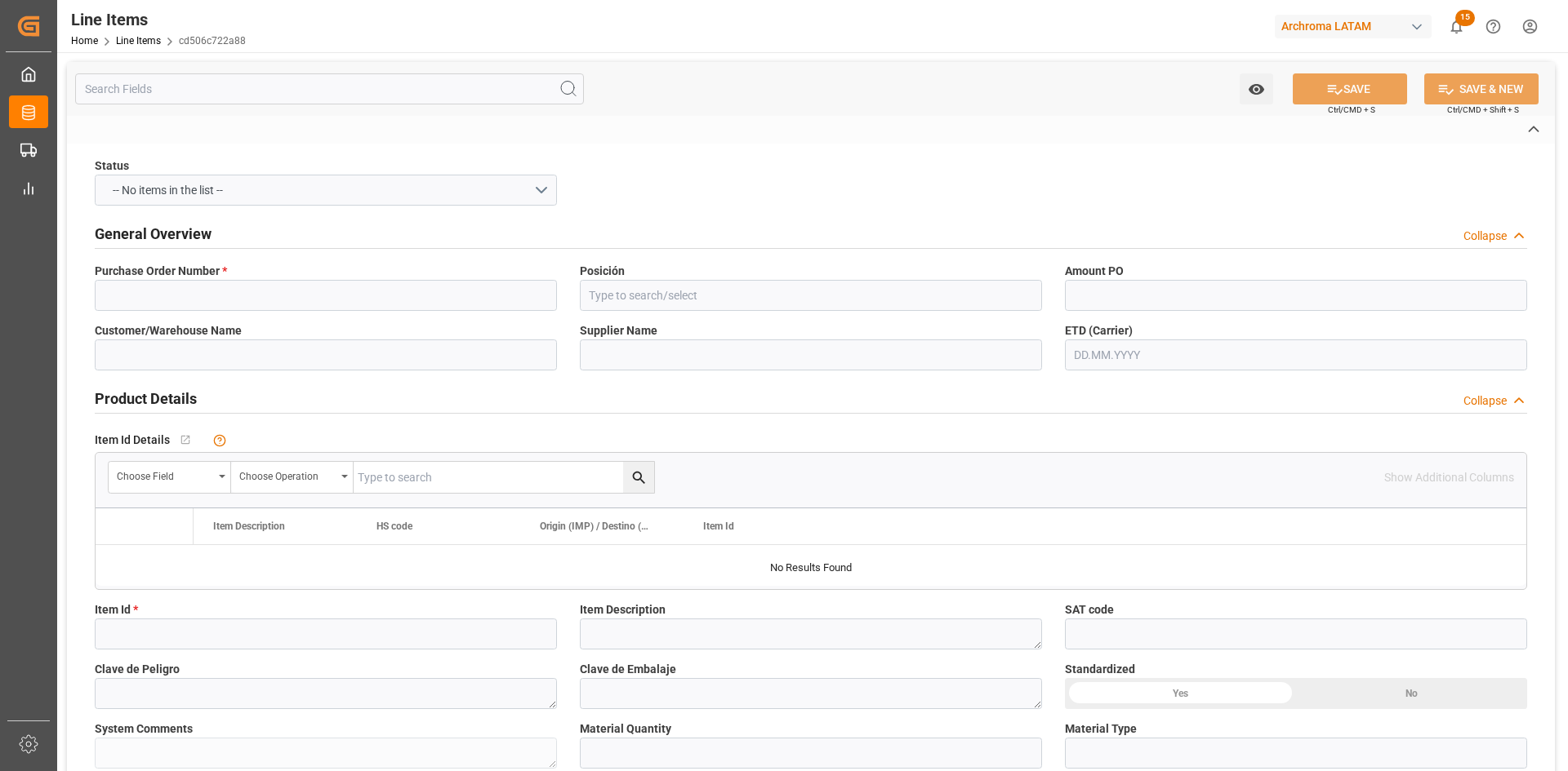
type textarea "Cartaspers PSM liq 1000"
type textarea "0"
type textarea "6HA2"
type input "IBC"
type textarea "6 IBC"
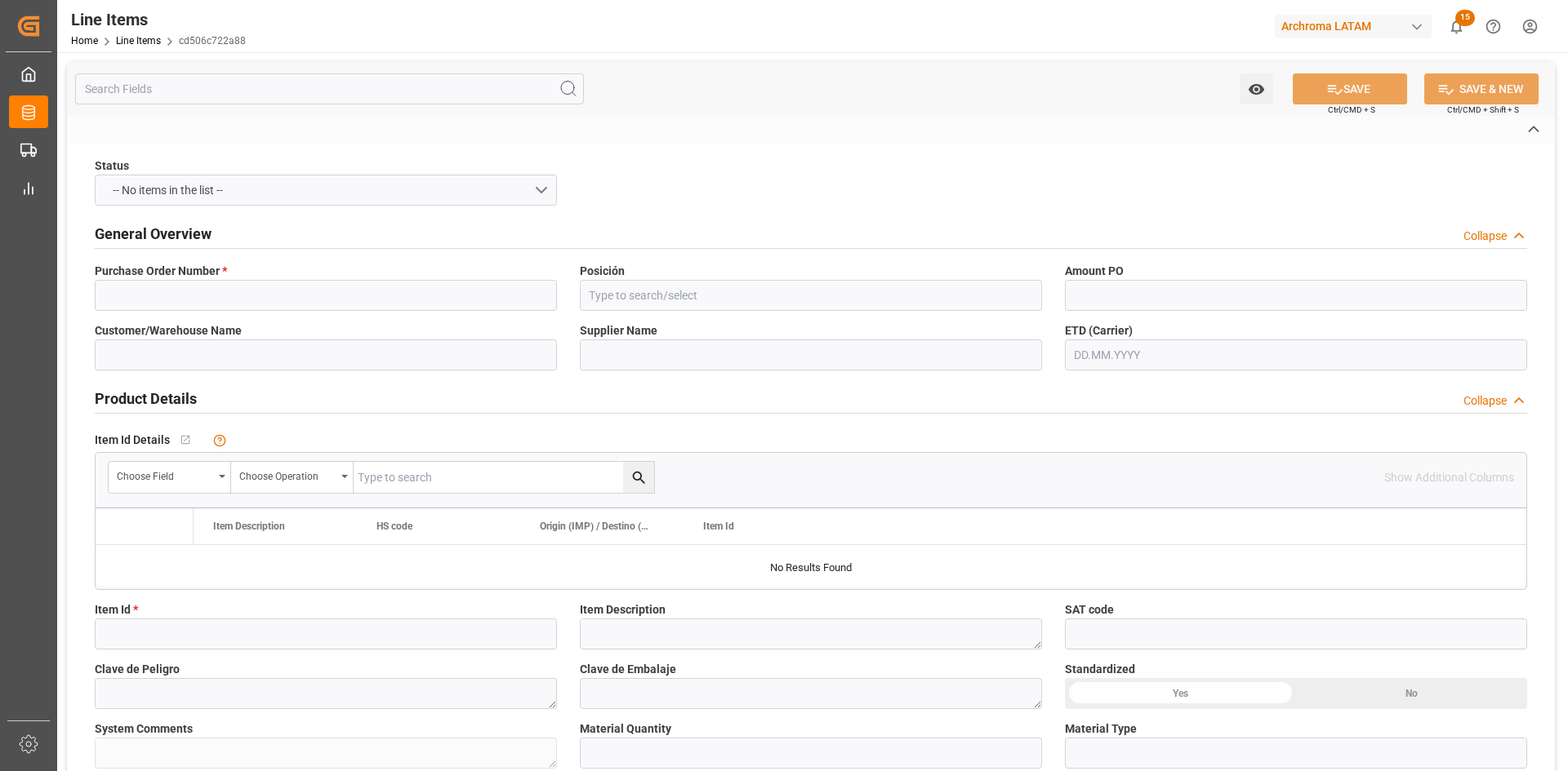
type input "KGM"
type input "KG"
type textarea "9021166839"
type input "USD"
type input "SEAFREIGHT"
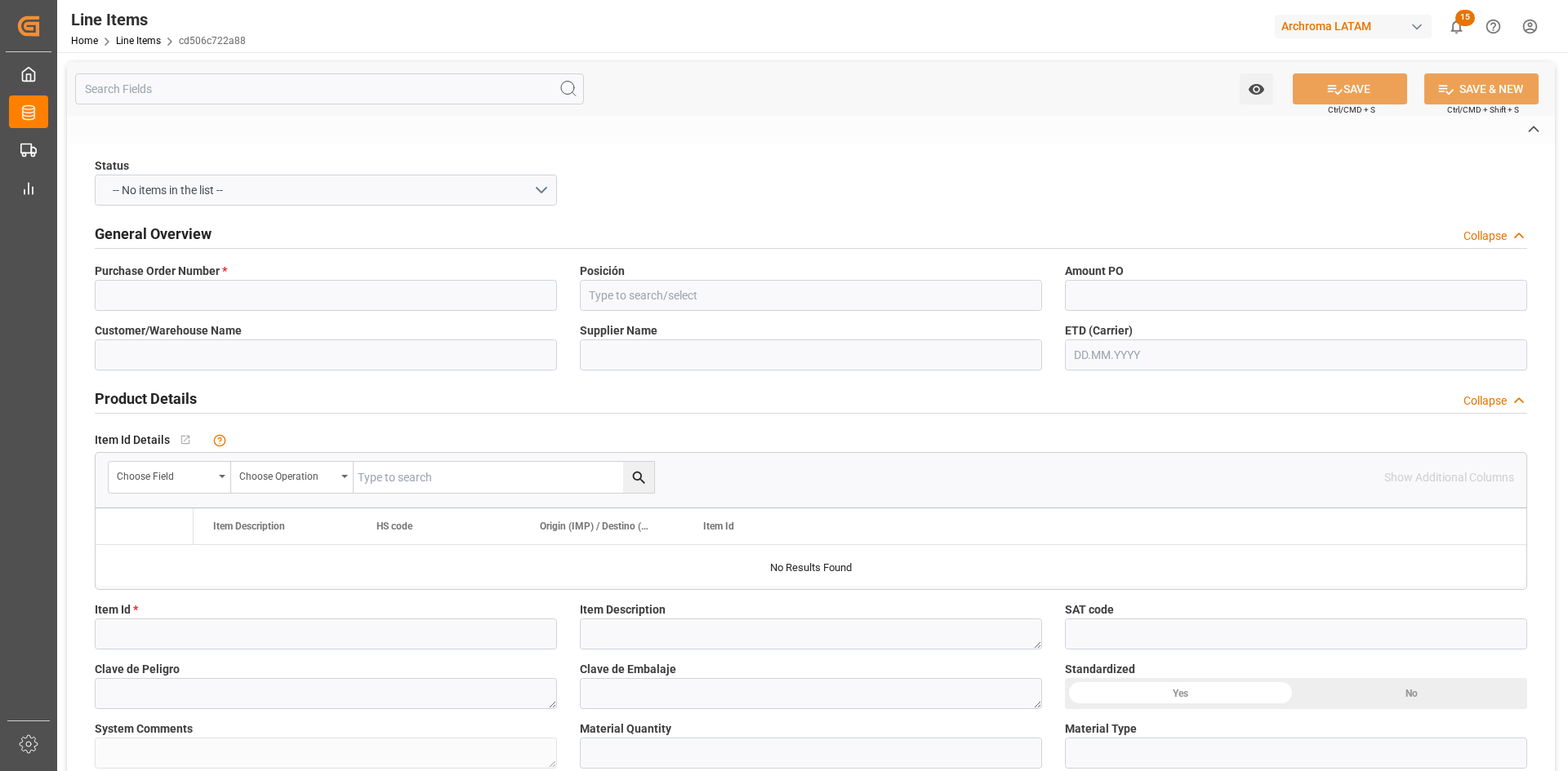
type textarea "PUERTO CORTES"
type input "HNAA"
type textarea "PT"
type input "CIF"
type input "USA"
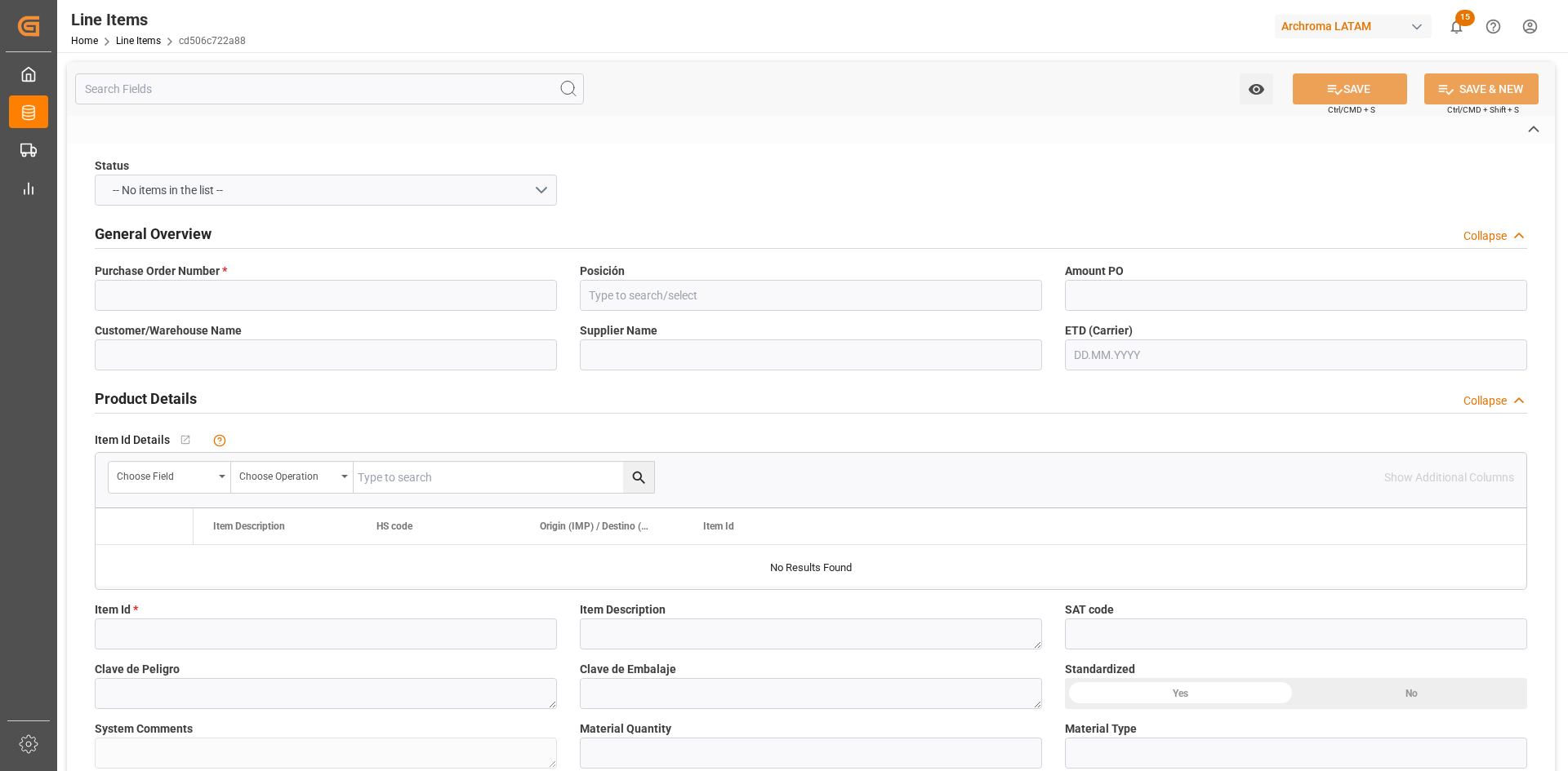
type textarea "Definitivo"
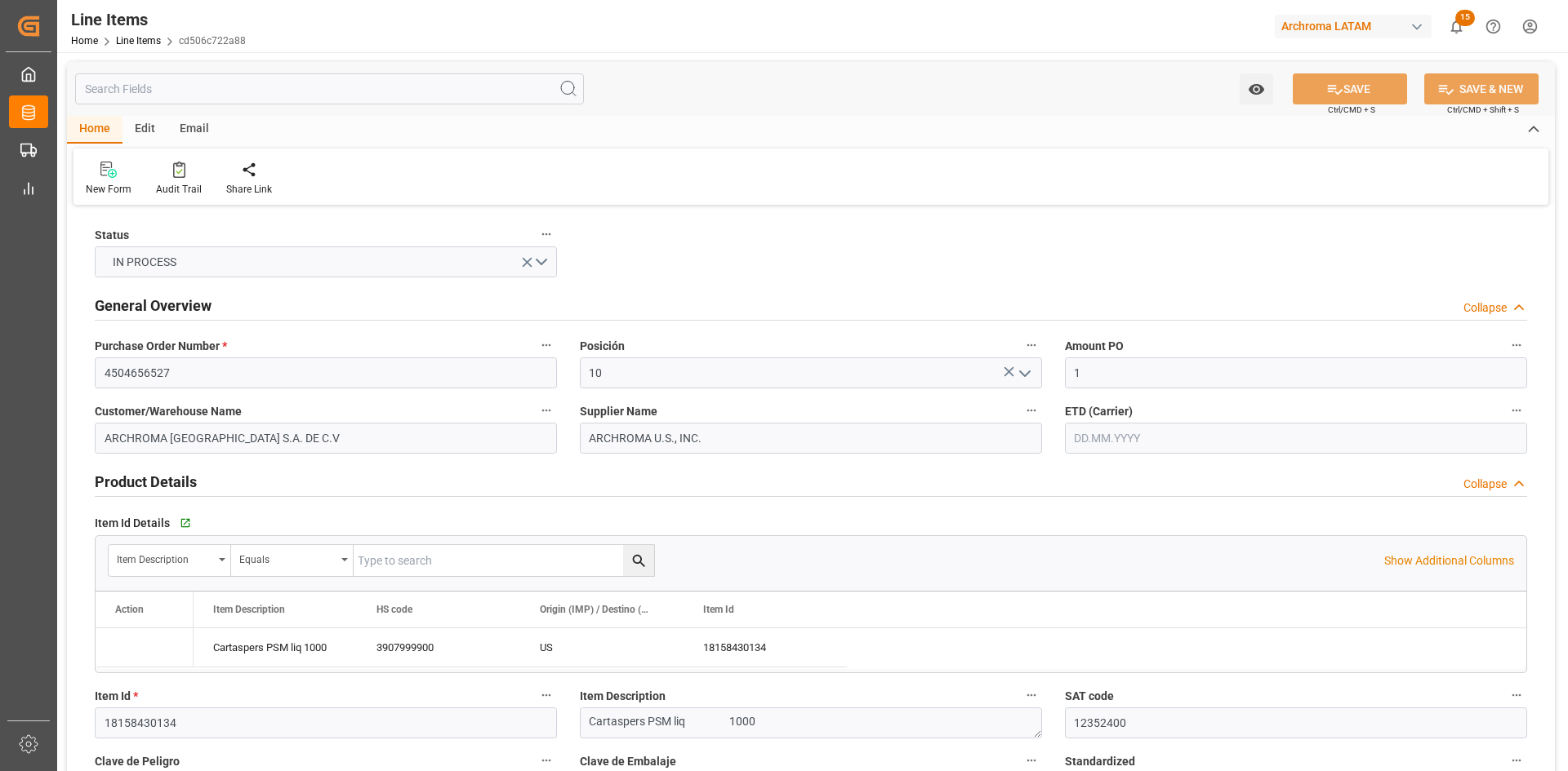
type input "1"
type input "12352400"
type input "6"
type input "6000"
type input "6348"
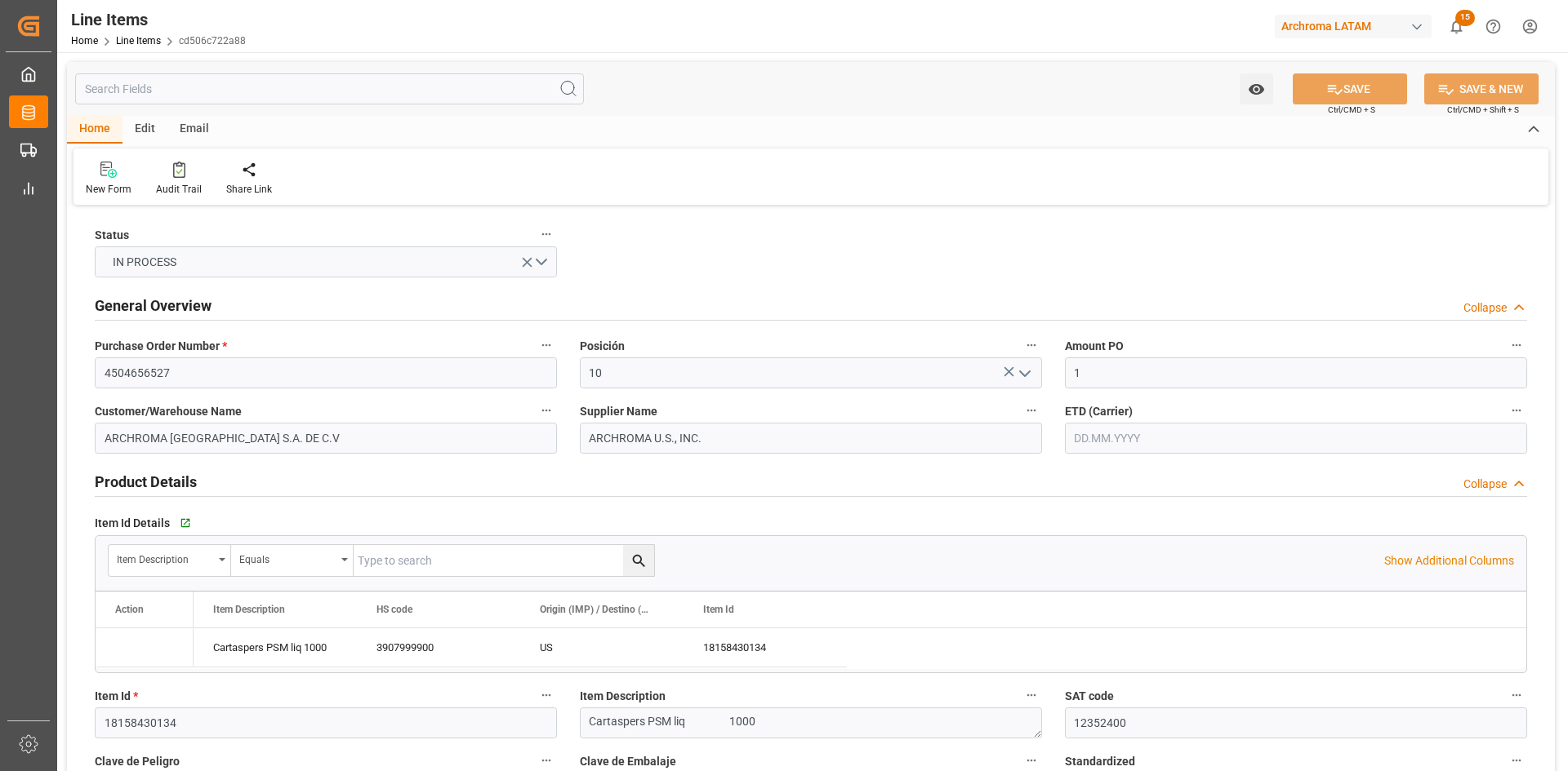
type input "11820"
type input "3907999900"
type input "26.08.2025"
type input "05.09.2025 19:54"
type input "26.08.2025 15:05"
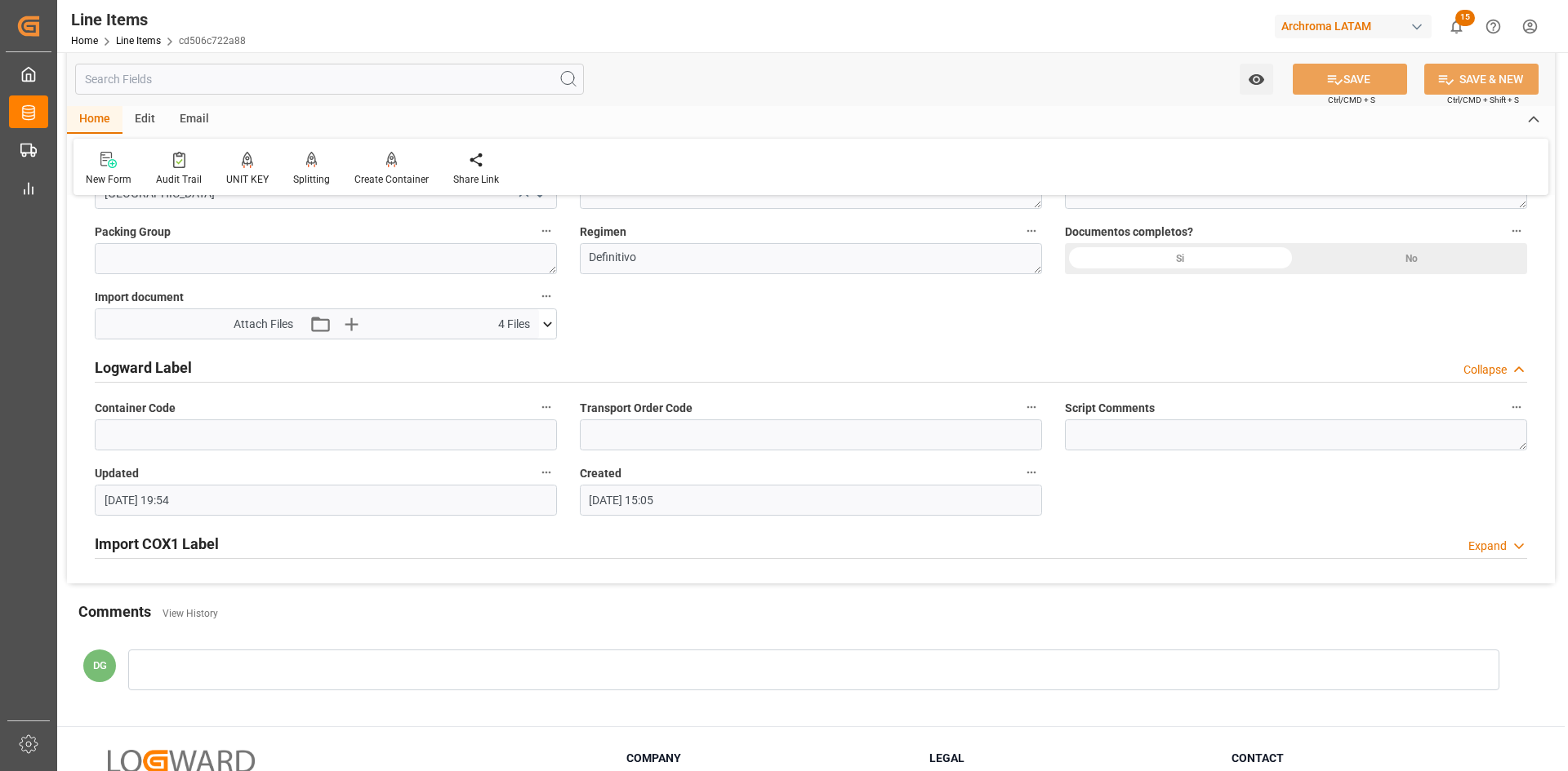
scroll to position [1306, 0]
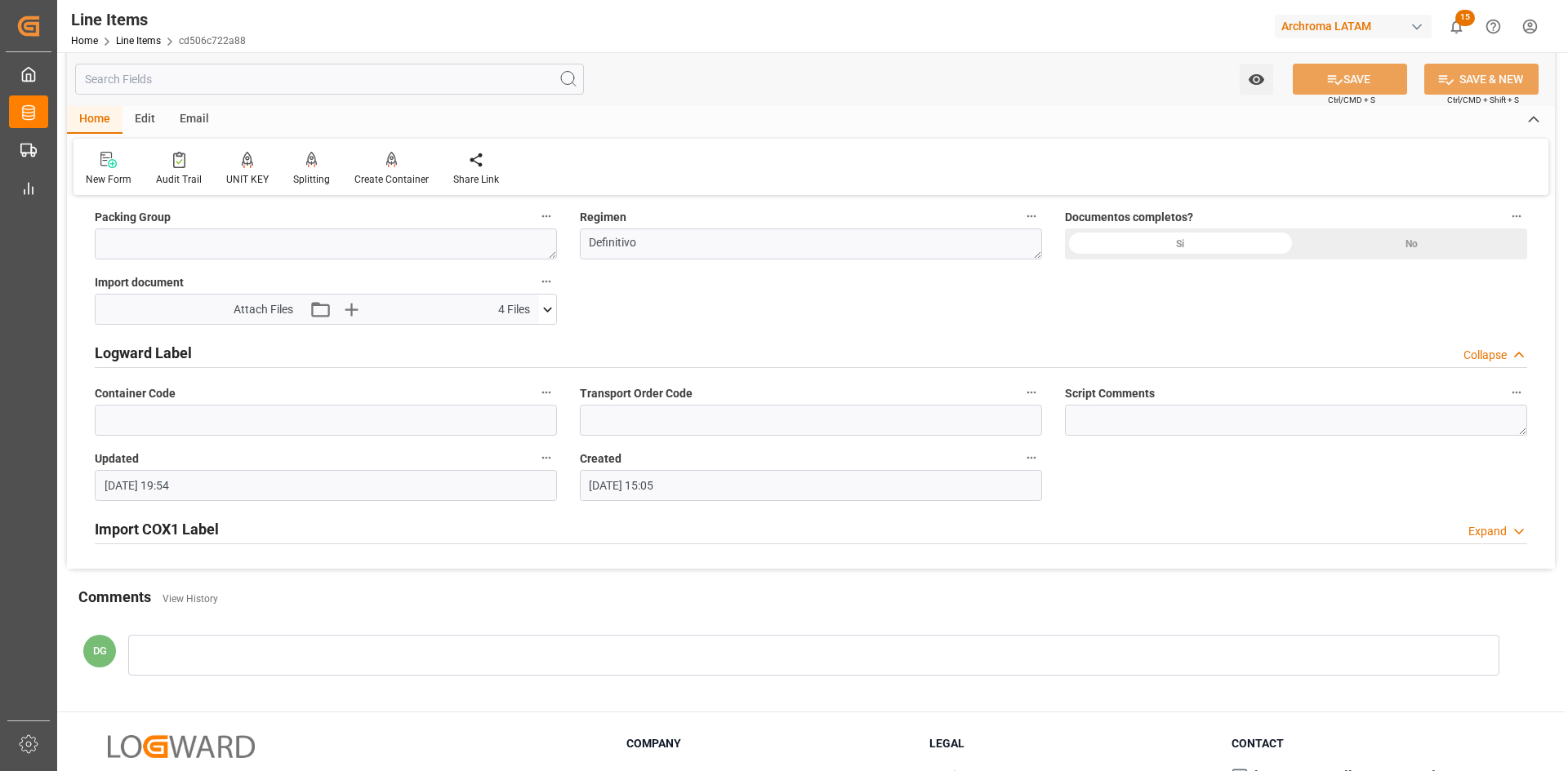
click at [194, 526] on h2 "Import COX1 Label" at bounding box center [157, 529] width 124 height 22
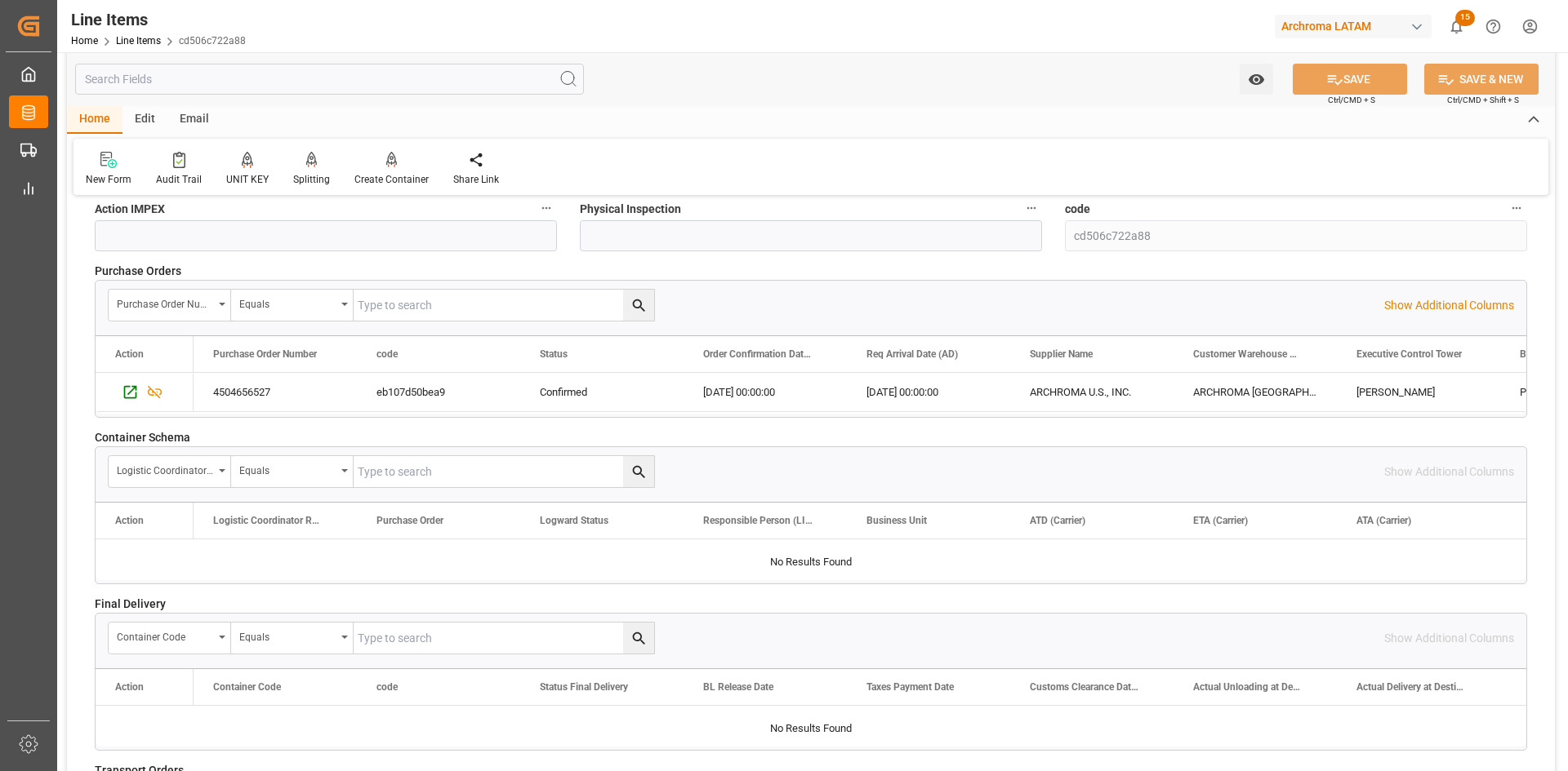
scroll to position [2122, 0]
click at [126, 396] on icon "Press SPACE to select this row." at bounding box center [130, 393] width 17 height 17
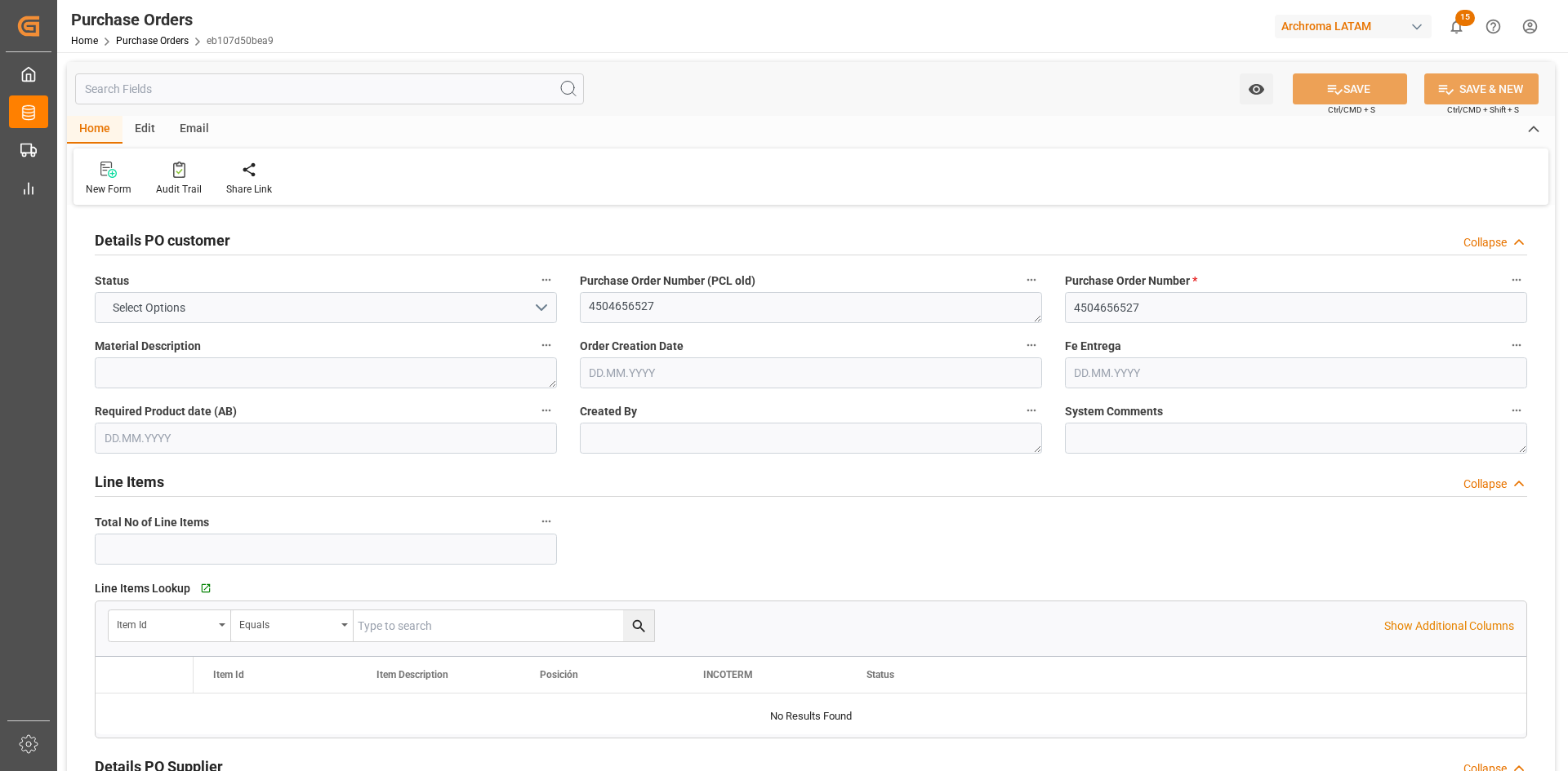
type input "2"
type input "[DATE]"
